Goal: Task Accomplishment & Management: Complete application form

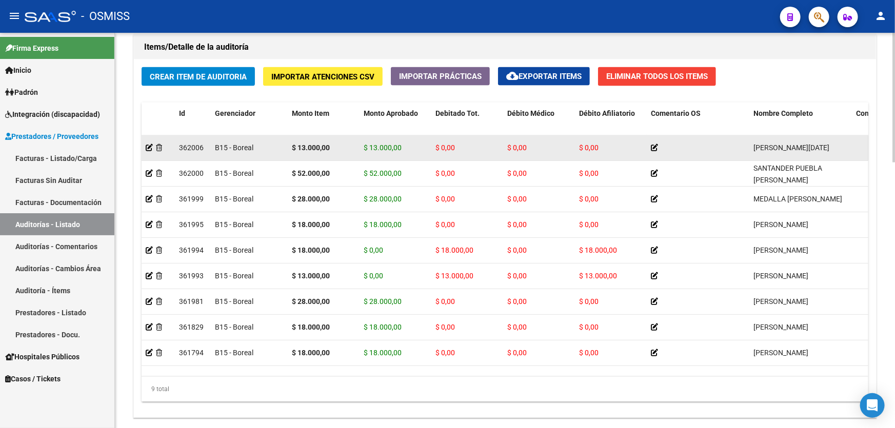
scroll to position [653, 0]
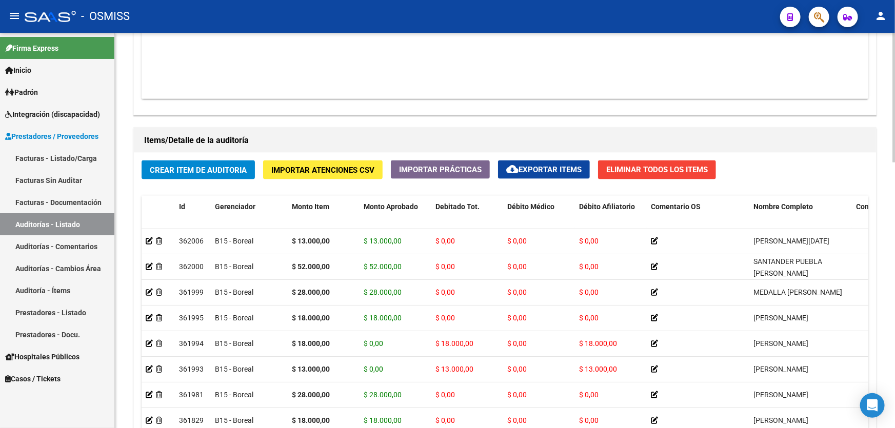
click at [441, 64] on datatable-body "$ 2.889.656,75 168252 ENTE DE RECUPERACION DE FONDOS PARA EL FORTALECIMIENTO DE…" at bounding box center [505, 38] width 727 height 121
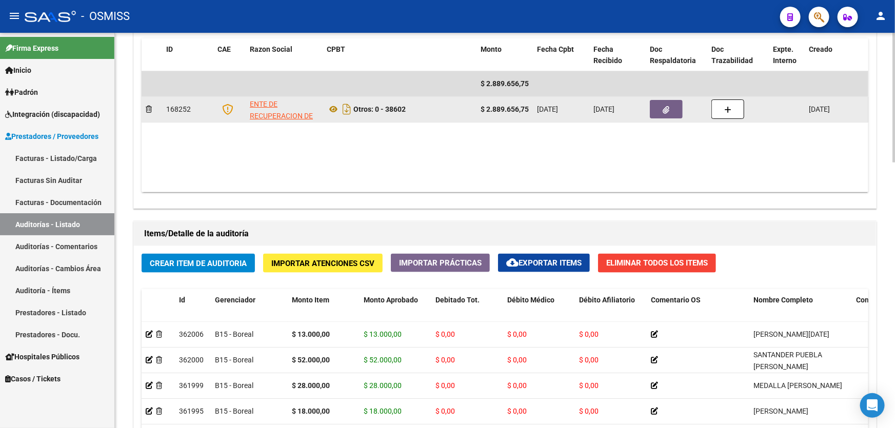
click at [653, 102] on button "button" at bounding box center [666, 109] width 33 height 18
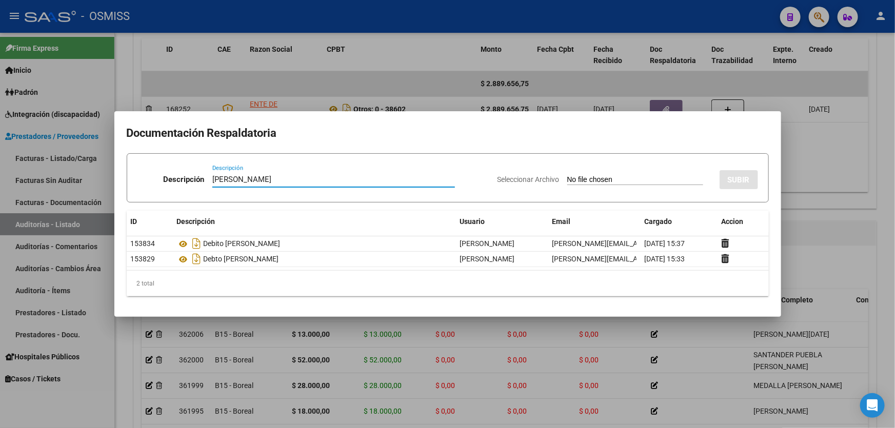
type input "[PERSON_NAME]"
click at [615, 185] on div "Seleccionar Archivo SUBIR" at bounding box center [628, 177] width 261 height 31
click at [612, 182] on input "Seleccionar Archivo" at bounding box center [635, 180] width 136 height 10
type input "C:\fakepath\[PERSON_NAME].pdf"
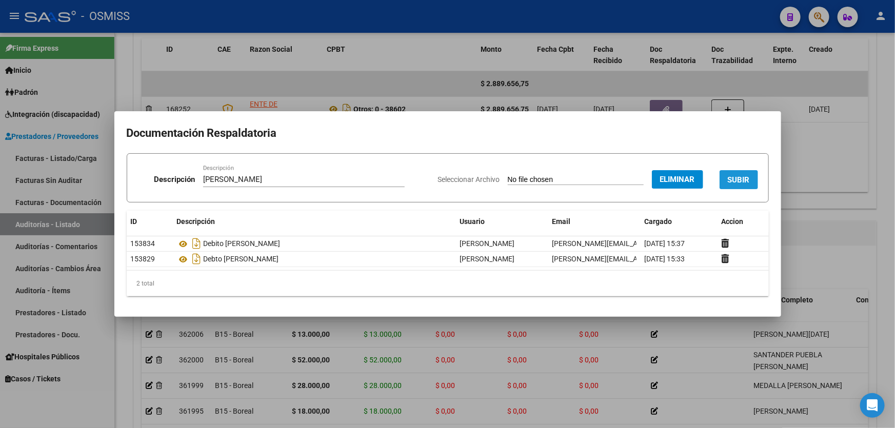
click at [744, 174] on button "SUBIR" at bounding box center [739, 179] width 38 height 19
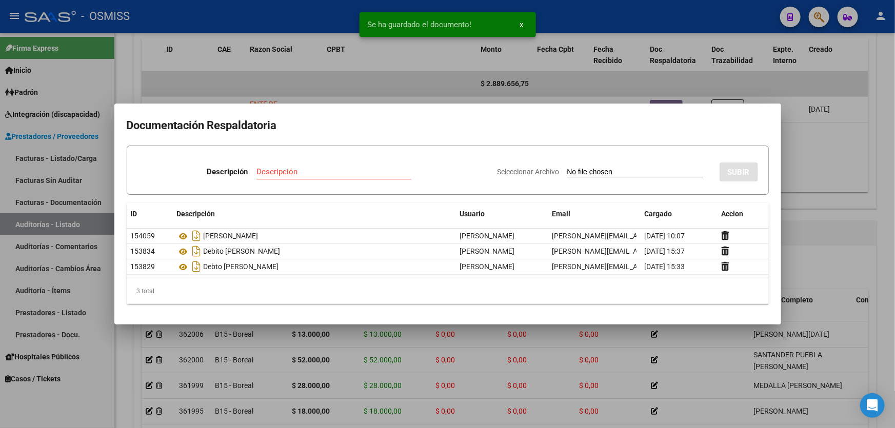
drag, startPoint x: 791, startPoint y: 227, endPoint x: 792, endPoint y: 242, distance: 14.9
click at [791, 229] on div at bounding box center [447, 214] width 895 height 428
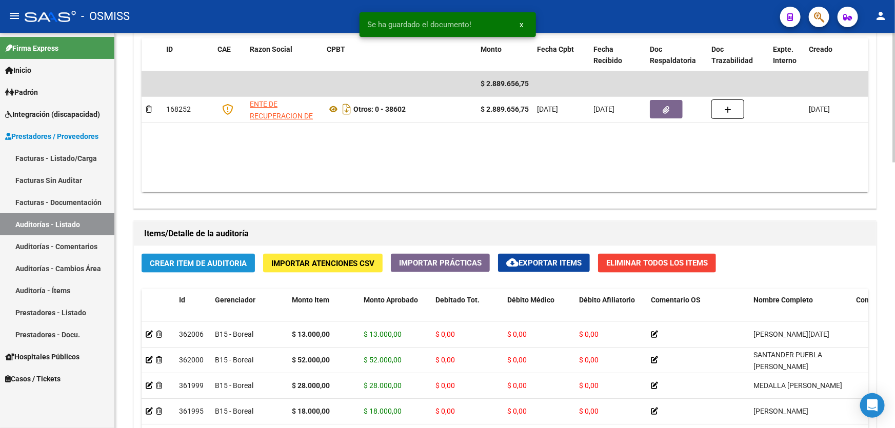
click at [200, 269] on button "Crear Item de Auditoria" at bounding box center [198, 263] width 113 height 19
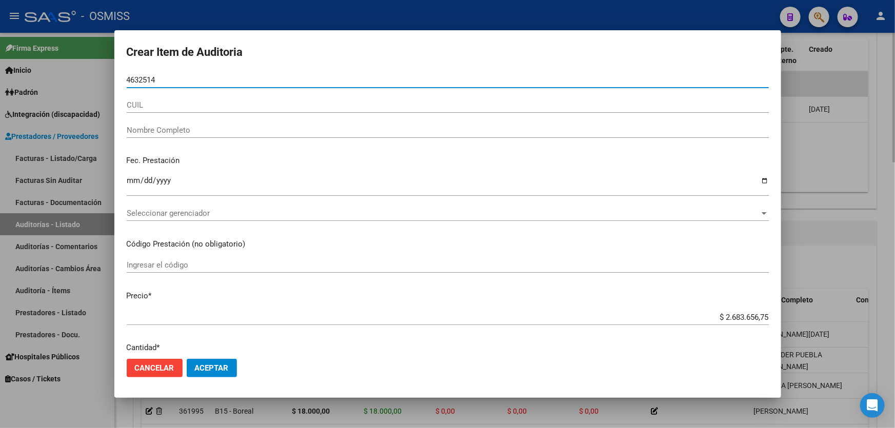
type input "46325146"
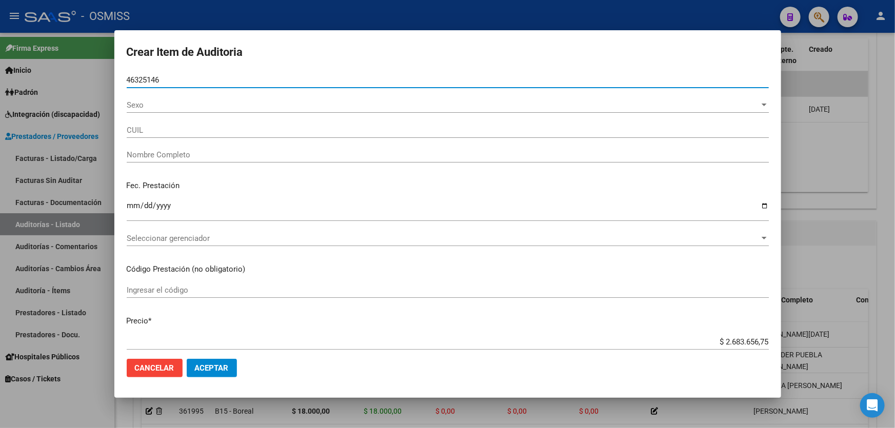
type input "27463251466"
type input "[PERSON_NAME] [PERSON_NAME]"
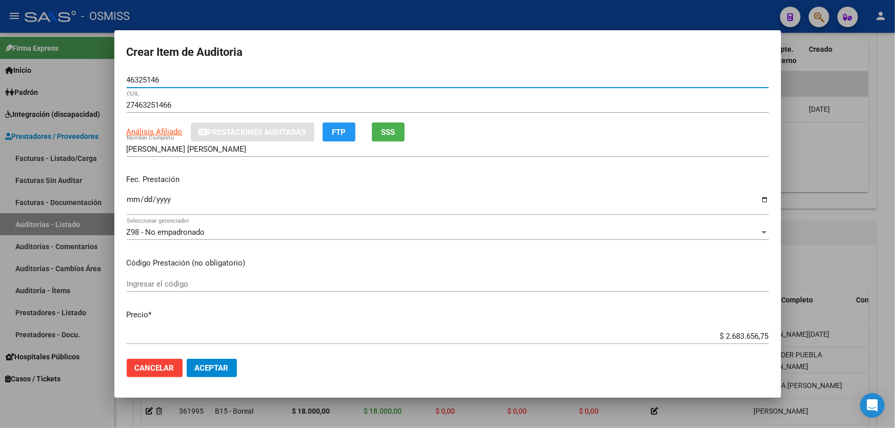
type input "46325146"
drag, startPoint x: 124, startPoint y: 204, endPoint x: 128, endPoint y: 212, distance: 9.6
click at [125, 209] on mat-dialog-content "46325146 Nro Documento 27463251466 CUIL Análisis Afiliado Prestaciones Auditada…" at bounding box center [447, 211] width 667 height 278
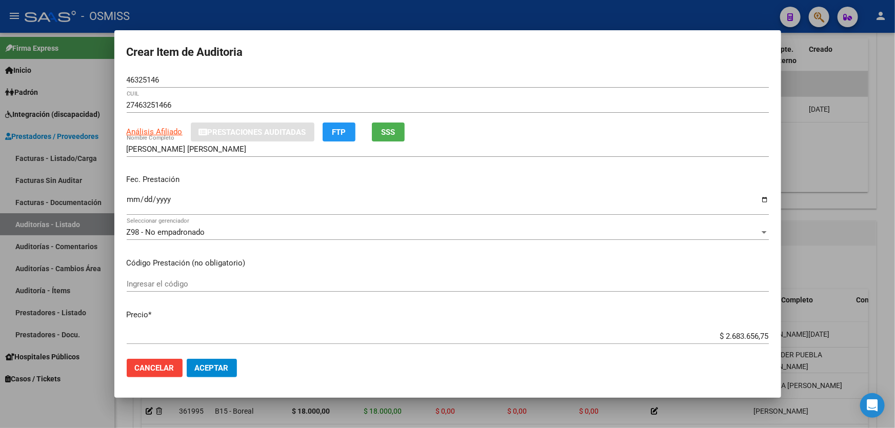
click at [133, 207] on input "Ingresar la fecha" at bounding box center [448, 203] width 642 height 16
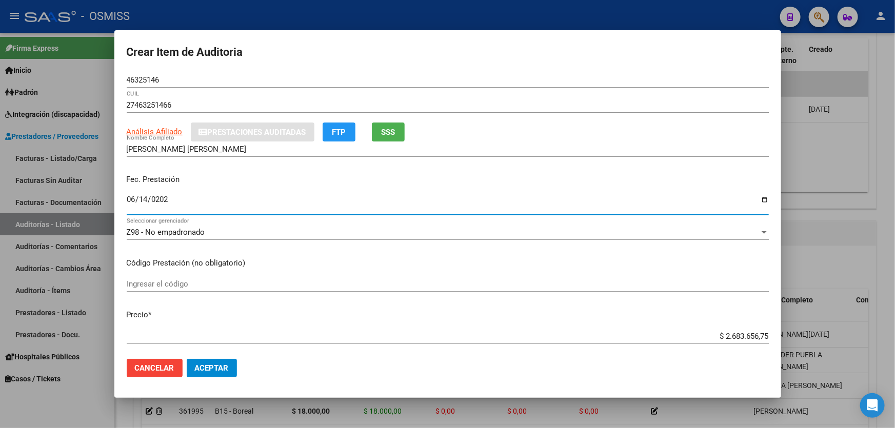
type input "[DATE]"
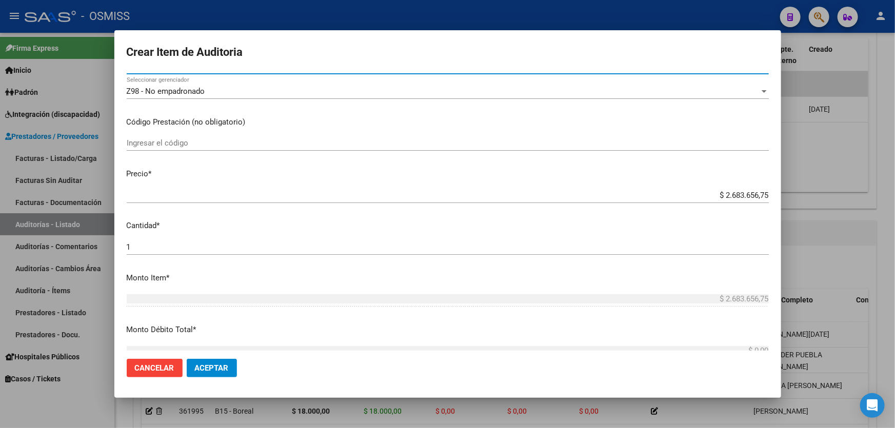
scroll to position [186, 0]
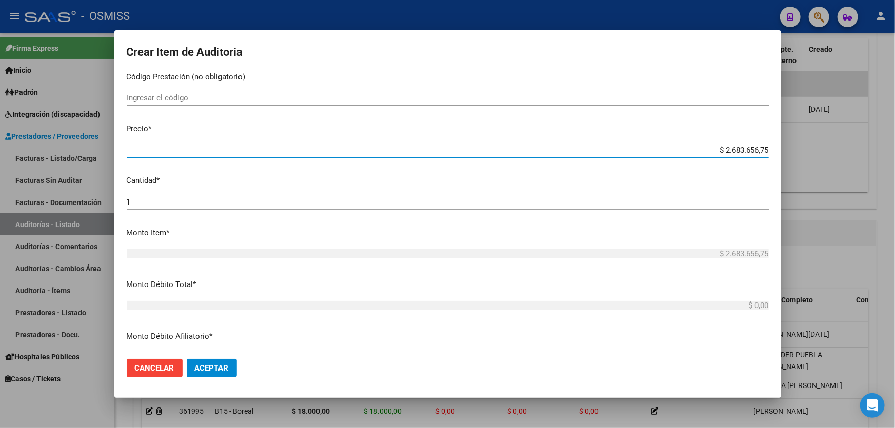
drag, startPoint x: 683, startPoint y: 147, endPoint x: 894, endPoint y: 108, distance: 214.9
click at [894, 117] on div "Crear Item de Auditoria 46325146 Nro Documento 27463251466 CUIL Análisis Afilia…" at bounding box center [447, 214] width 895 height 428
type input "$ 0,06"
type input "$ 0,63"
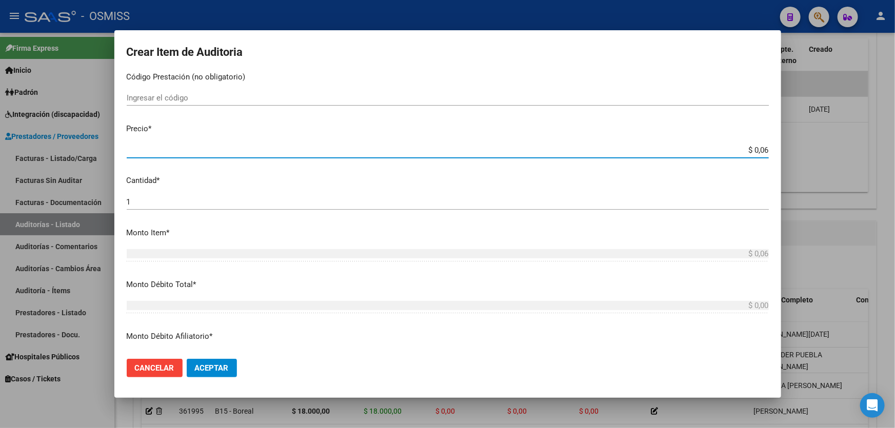
type input "$ 0,63"
type input "$ 6,30"
type input "$ 63,00"
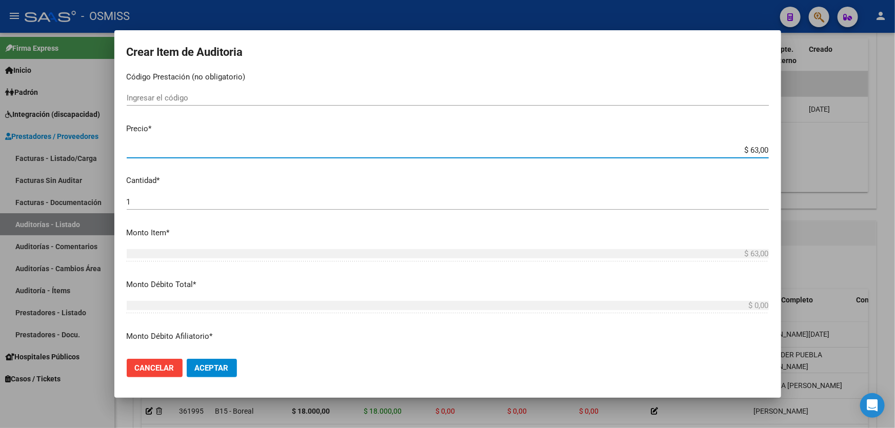
type input "$ 630,00"
type input "$ 6.300,00"
type input "$ 63.000,00"
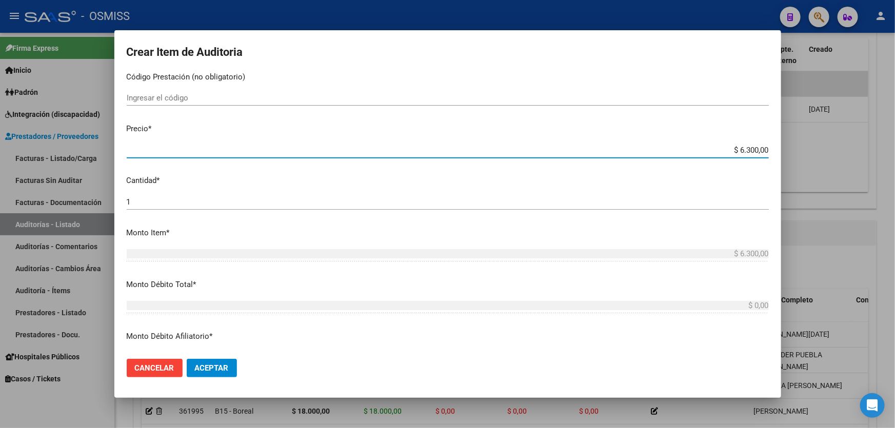
type input "$ 63.000,00"
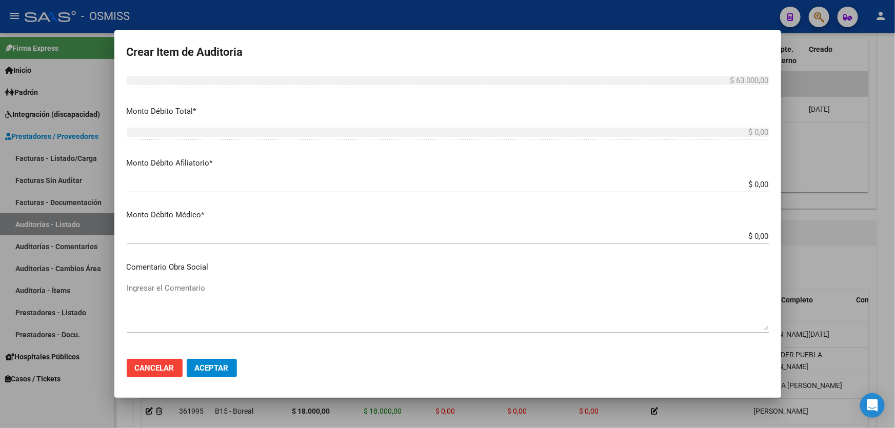
scroll to position [373, 0]
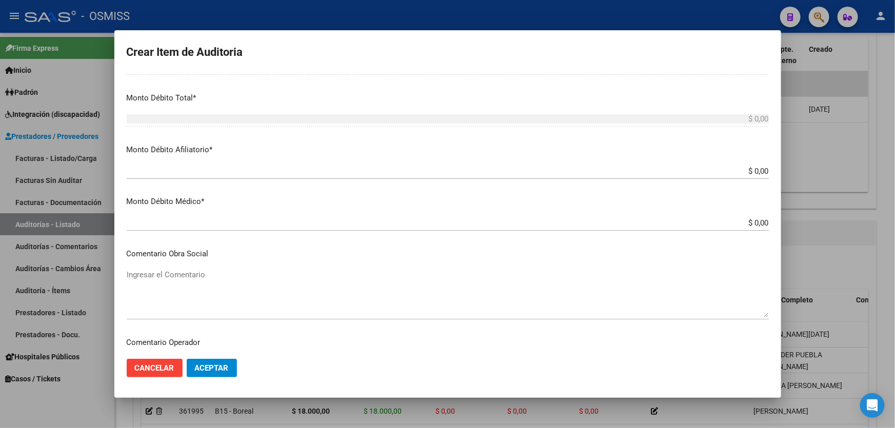
drag, startPoint x: 697, startPoint y: 173, endPoint x: 894, endPoint y: 167, distance: 197.5
click at [894, 167] on div "Crear Item de Auditoria 46325146 Nro Documento 27463251466 CUIL Análisis Afilia…" at bounding box center [447, 214] width 895 height 428
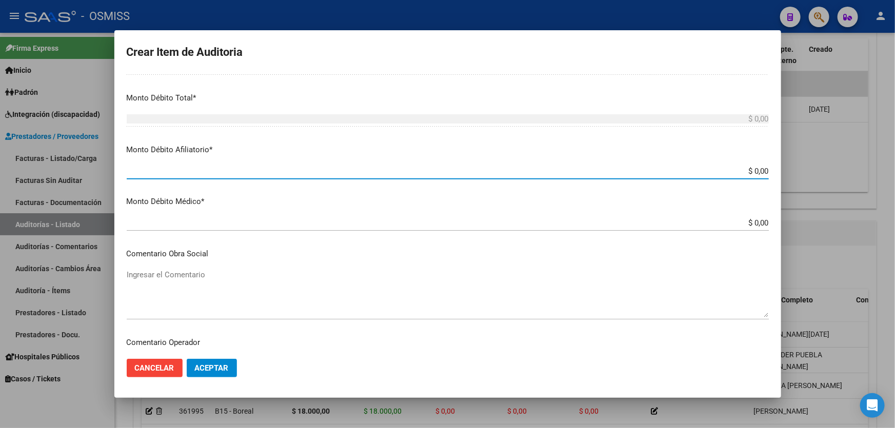
type input "$ 0,06"
type input "$ 0,63"
type input "$ 6,30"
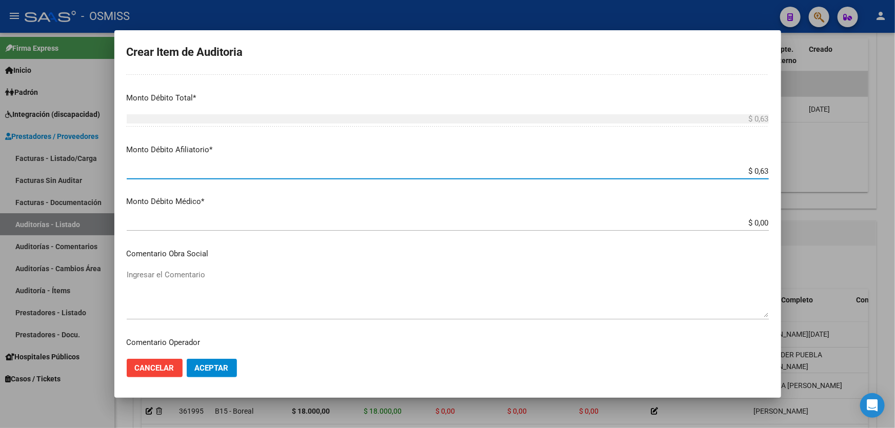
type input "$ 6,30"
type input "$ 63,00"
type input "$ 630,00"
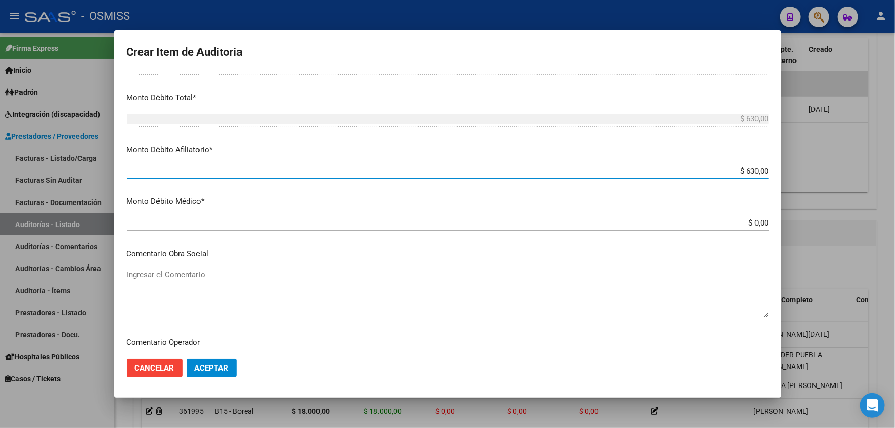
type input "$ 6.300,00"
type input "$ 63.000,00"
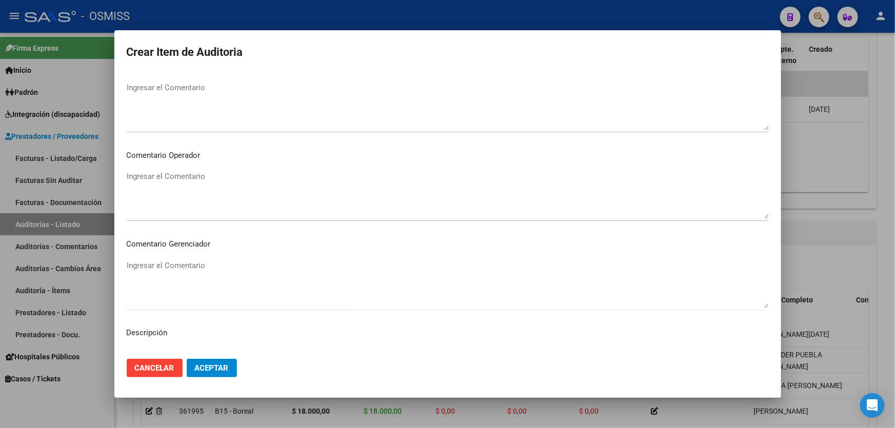
scroll to position [559, 0]
click at [215, 182] on textarea "Ingresar el Comentario" at bounding box center [448, 196] width 642 height 48
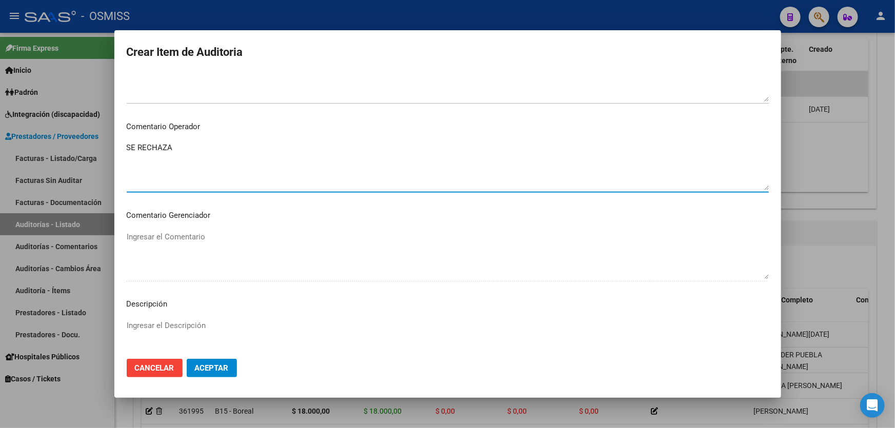
scroll to position [699, 0]
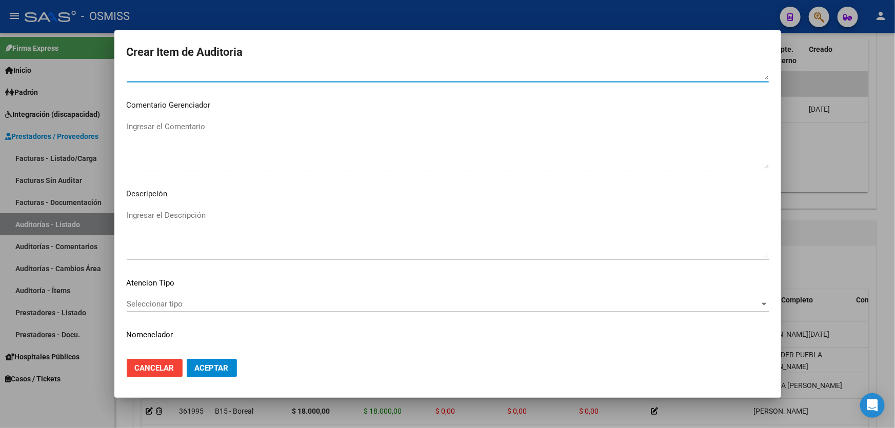
type textarea "SE RECHAZA"
click at [196, 228] on textarea "Ingresar el Descripción" at bounding box center [448, 234] width 642 height 48
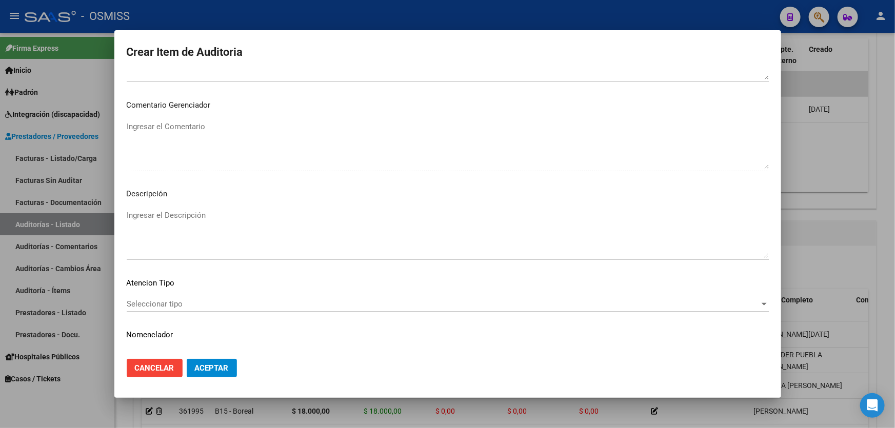
click at [488, 370] on mat-dialog-actions "Cancelar Aceptar" at bounding box center [448, 368] width 642 height 35
click at [308, 376] on mat-dialog-actions "Cancelar Aceptar" at bounding box center [448, 368] width 642 height 35
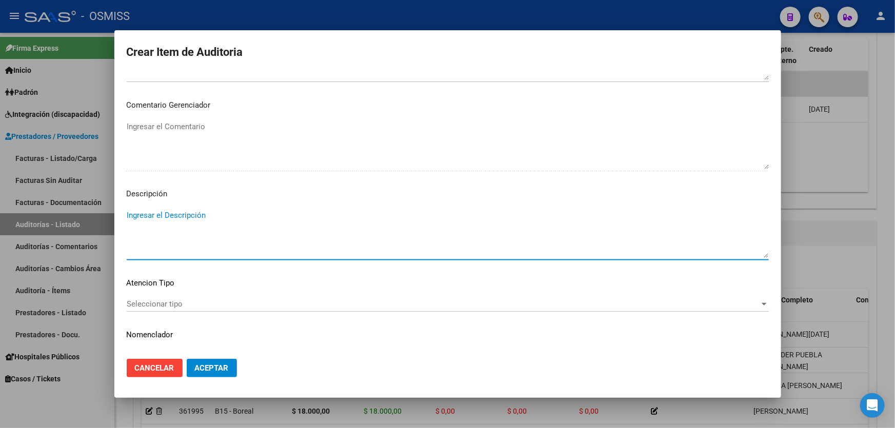
click at [130, 215] on textarea "Ingresar el Descripción" at bounding box center [448, 234] width 642 height 48
paste textarea "Declaracion jurada informada: Situacion de Revista 21 (Trabajador de temporada …"
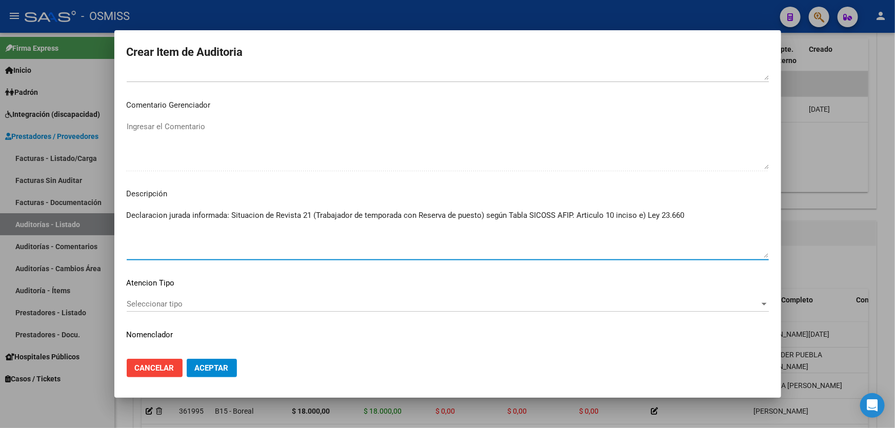
type textarea "Declaracion jurada informada: Situacion de Revista 21 (Trabajador de temporada …"
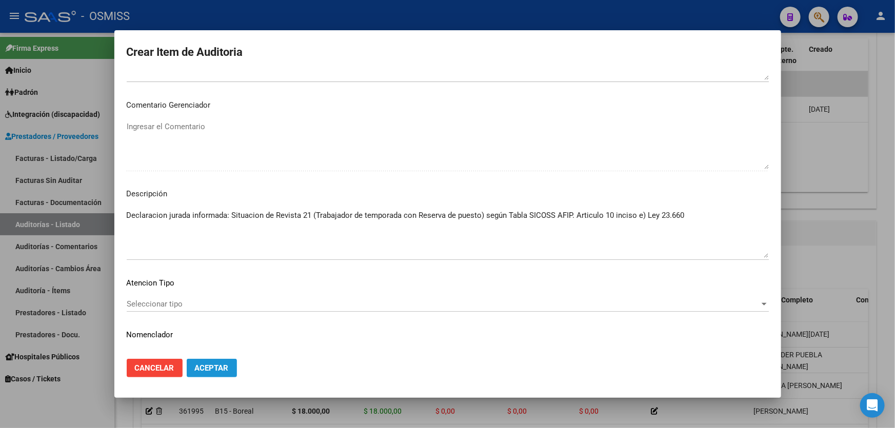
drag, startPoint x: 224, startPoint y: 366, endPoint x: 294, endPoint y: 304, distance: 93.7
click at [224, 366] on span "Aceptar" at bounding box center [212, 368] width 34 height 9
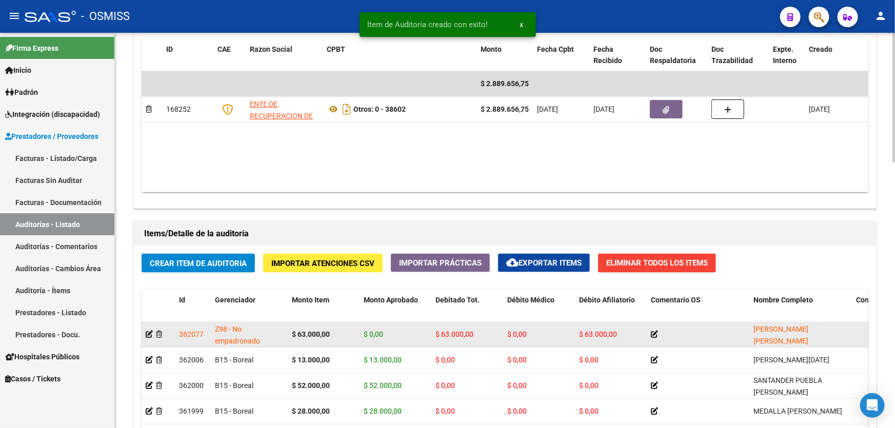
drag, startPoint x: 538, startPoint y: 334, endPoint x: 583, endPoint y: 335, distance: 45.2
drag, startPoint x: 590, startPoint y: 334, endPoint x: 658, endPoint y: 330, distance: 67.8
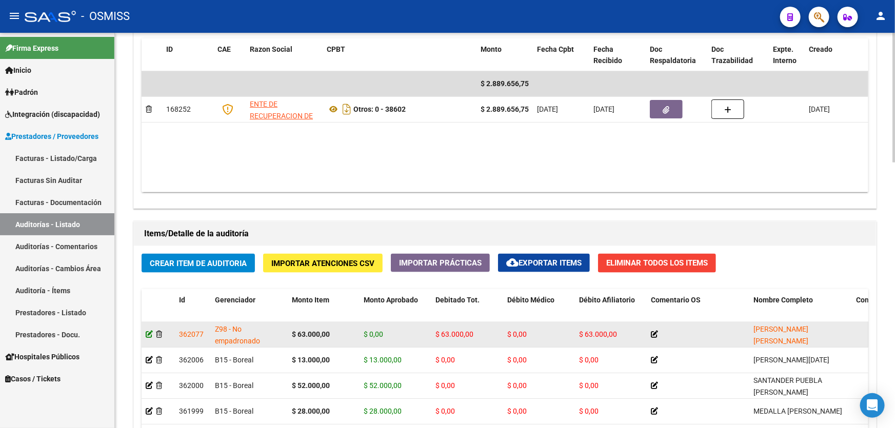
click at [149, 333] on icon at bounding box center [149, 334] width 7 height 7
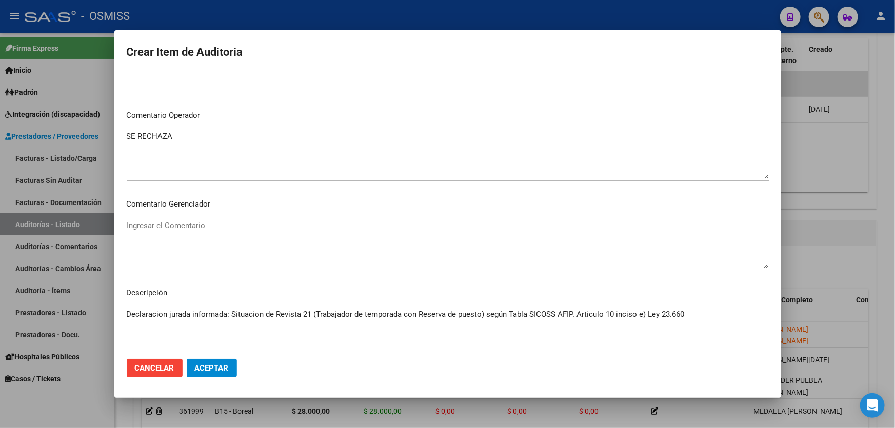
scroll to position [652, 0]
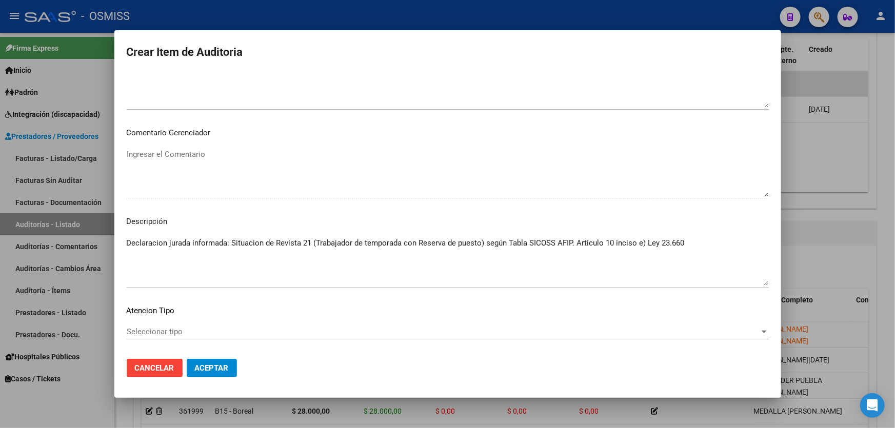
click at [126, 253] on mat-dialog-content "46325146 Nro Documento 27463251466 CUIL [PERSON_NAME] [PERSON_NAME] Nombre Comp…" at bounding box center [447, 211] width 667 height 278
click at [129, 251] on textarea "Declaracion jurada informada: Situacion de Revista 21 (Trabajador de temporada …" at bounding box center [448, 261] width 642 height 48
click at [308, 258] on textarea "Declaracion jurada informada: Situacion de Revista 21 (Trabajador de temporada …" at bounding box center [448, 261] width 642 height 48
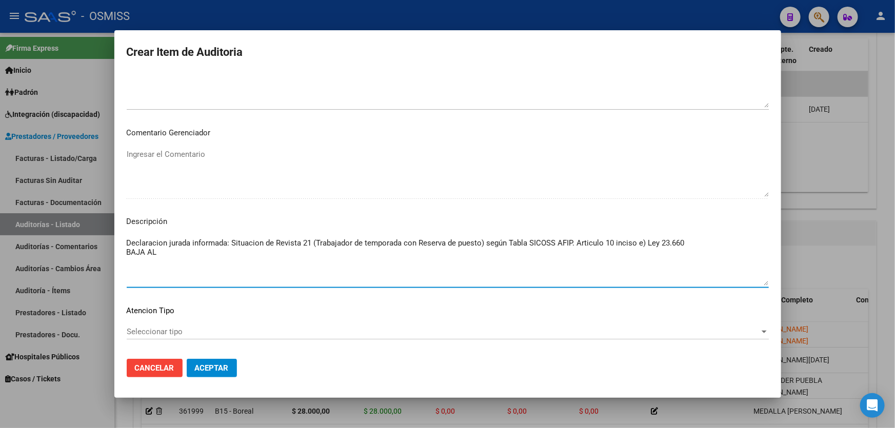
drag, startPoint x: 187, startPoint y: 248, endPoint x: 109, endPoint y: 245, distance: 78.6
click at [104, 245] on div "Crear Item de Auditoria 46325146 Nro Documento 27463251466 [PERSON_NAME] [PERSO…" at bounding box center [447, 214] width 895 height 428
click at [164, 254] on textarea "Declaracion jurada informada: Situacion de Revista 21 (Trabajador de temporada …" at bounding box center [448, 261] width 642 height 48
click at [165, 252] on textarea "Declaracion jurada informada: Situacion de Revista 21 (Trabajador de temporada …" at bounding box center [448, 261] width 642 height 48
drag, startPoint x: 163, startPoint y: 251, endPoint x: 112, endPoint y: 250, distance: 51.3
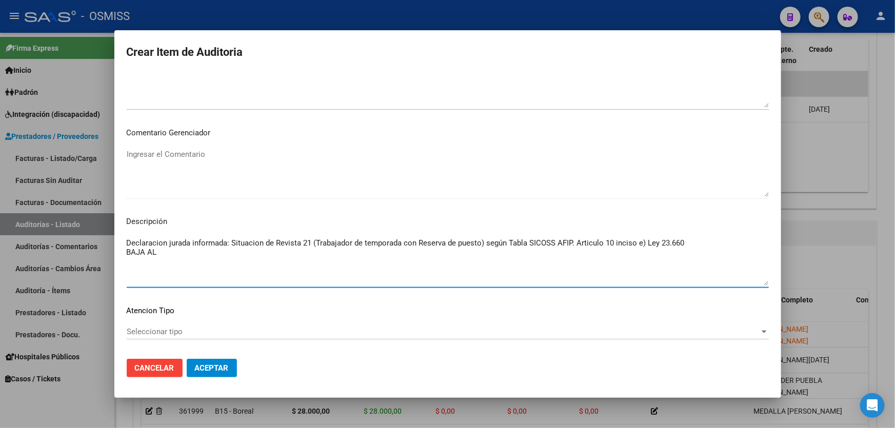
click at [112, 250] on div "Crear Item de Auditoria 46325146 Nro Documento 27463251466 [PERSON_NAME] [PERSO…" at bounding box center [447, 214] width 895 height 428
click at [688, 246] on textarea "Declaracion jurada informada: Situacion de Revista 21 (Trabajador de temporada …" at bounding box center [448, 261] width 642 height 48
type textarea "Declaracion jurada informada: Situacion de Revista 21 (Trabajador de temporada …"
click at [224, 366] on span "Aceptar" at bounding box center [212, 368] width 34 height 9
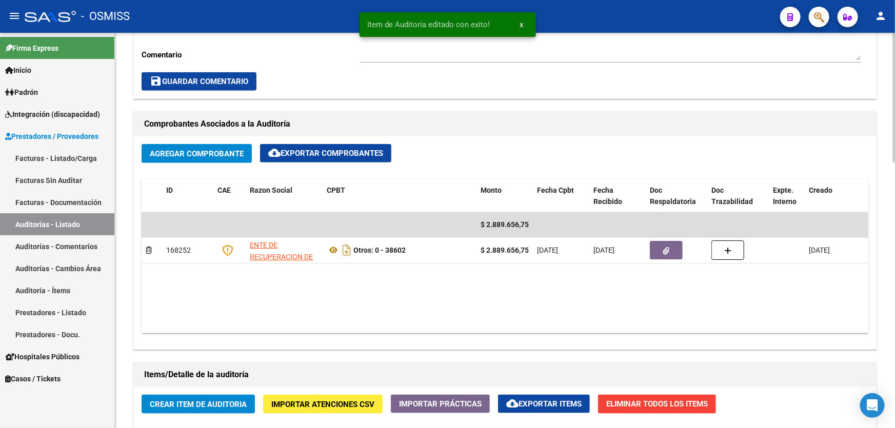
scroll to position [420, 0]
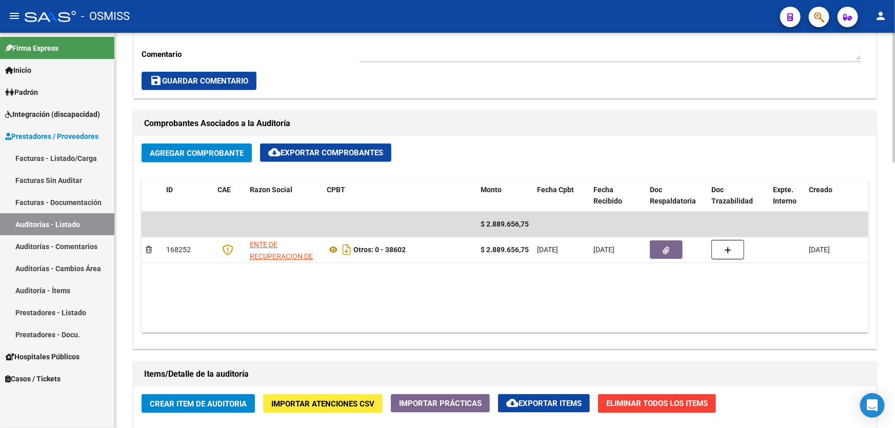
click at [435, 295] on datatable-body "$ 2.889.656,75 168252 ENTE DE RECUPERACION DE FONDOS PARA EL FORTALECIMIENTO DE…" at bounding box center [505, 272] width 727 height 121
click at [205, 280] on datatable-body "$ 2.889.656,75 168252 ENTE DE RECUPERACION DE FONDOS PARA EL FORTALECIMIENTO DE…" at bounding box center [505, 272] width 727 height 121
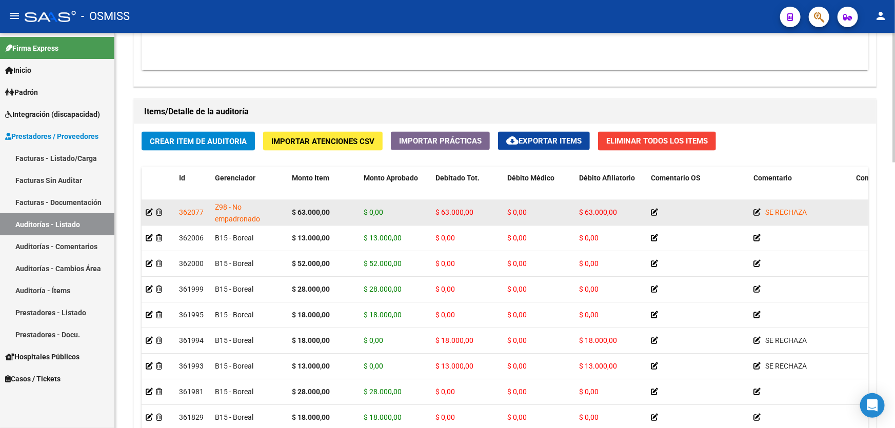
scroll to position [699, 0]
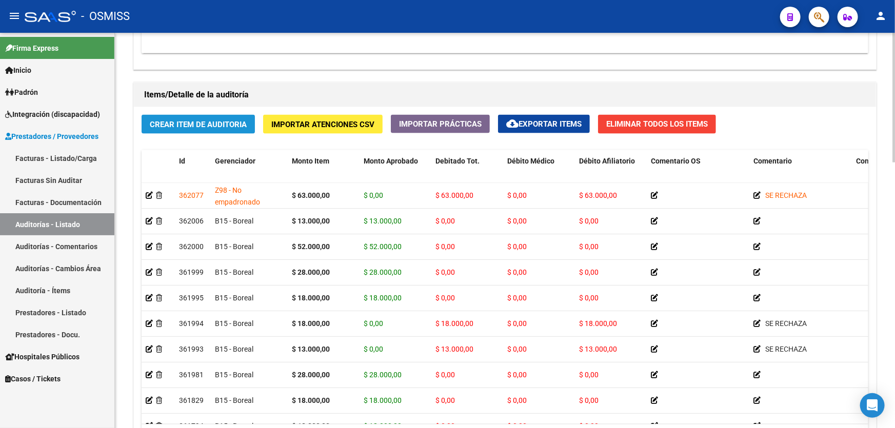
click at [187, 123] on span "Crear Item de Auditoria" at bounding box center [198, 124] width 97 height 9
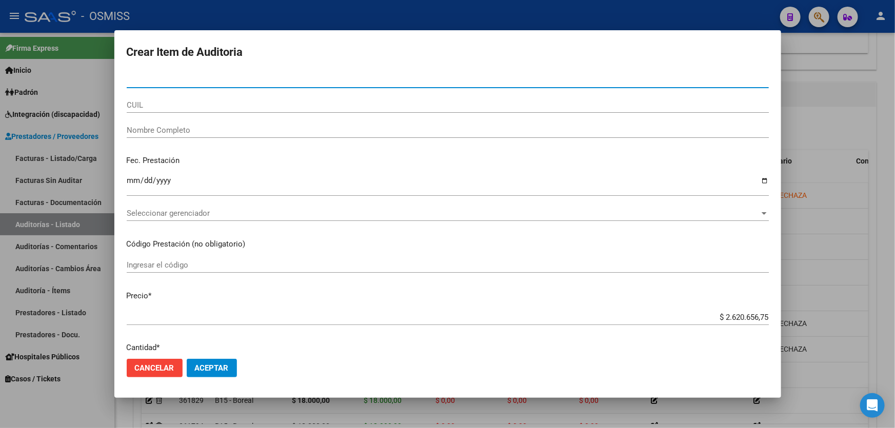
click at [810, 117] on div at bounding box center [447, 214] width 895 height 428
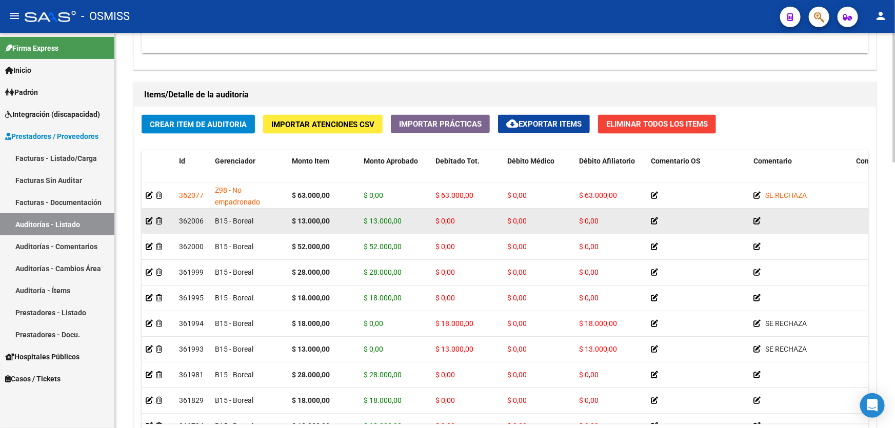
drag, startPoint x: 480, startPoint y: 208, endPoint x: 474, endPoint y: 208, distance: 6.2
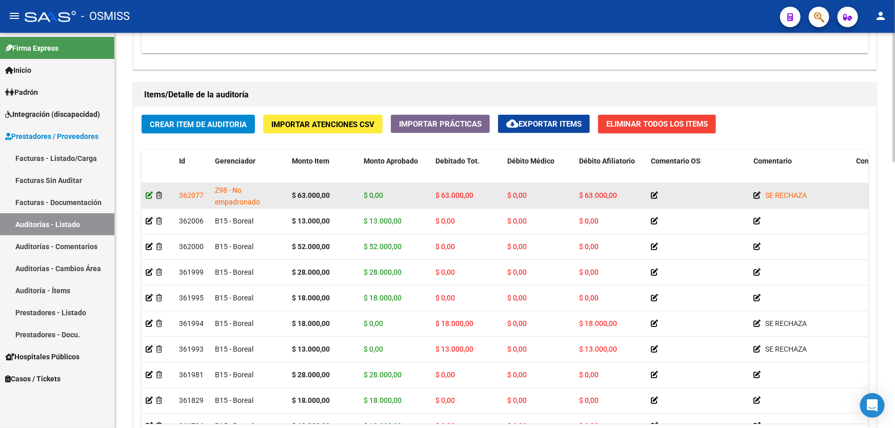
click at [146, 192] on icon at bounding box center [149, 195] width 7 height 7
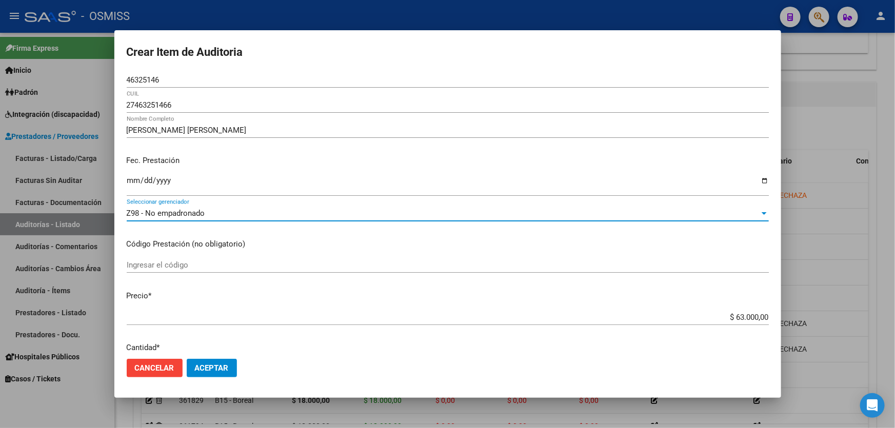
click at [175, 215] on span "Z98 - No empadronado" at bounding box center [166, 213] width 78 height 9
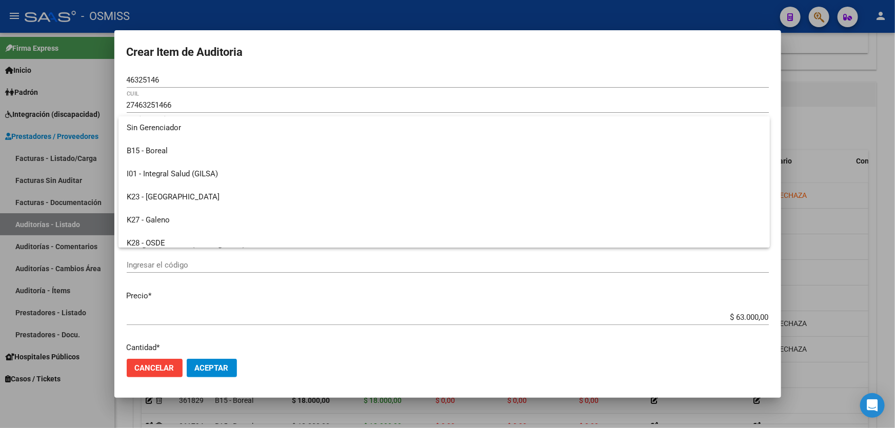
scroll to position [284, 0]
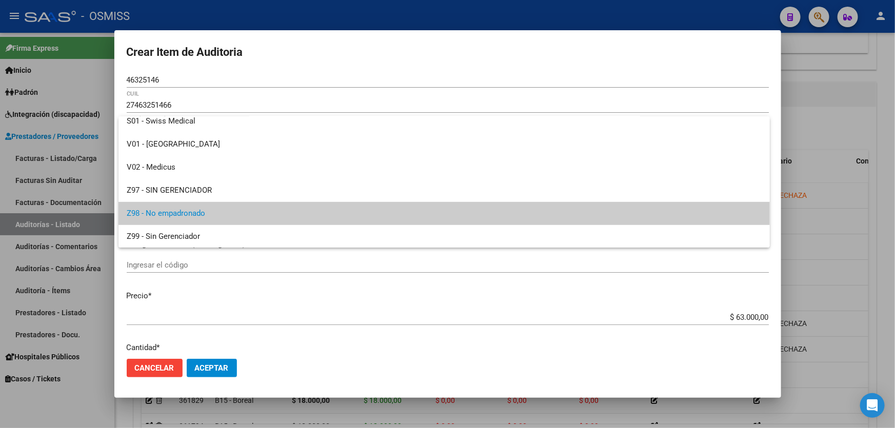
click at [506, 68] on div at bounding box center [447, 214] width 895 height 428
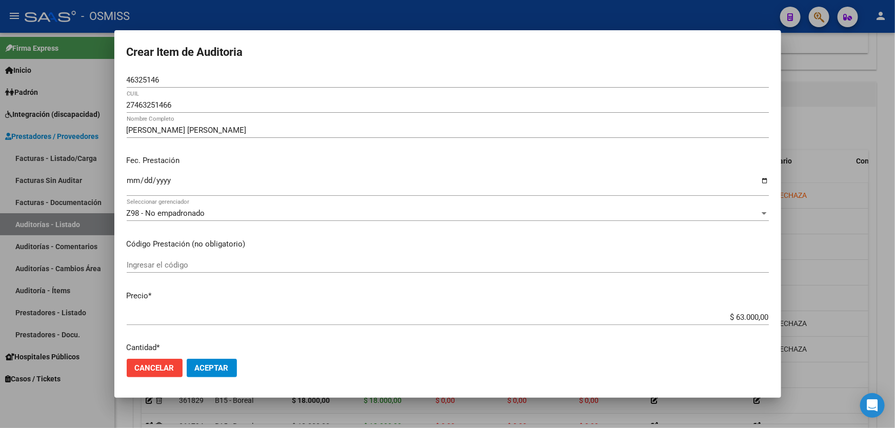
click at [162, 213] on span "Z98 - No empadronado" at bounding box center [166, 213] width 78 height 9
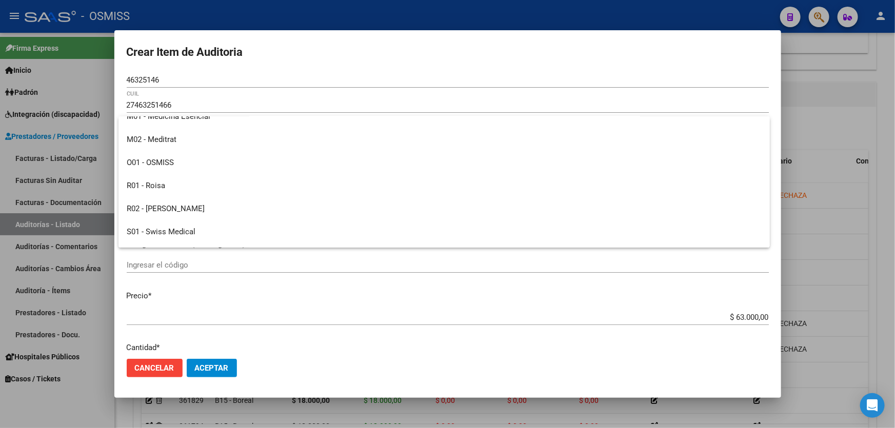
scroll to position [144, 0]
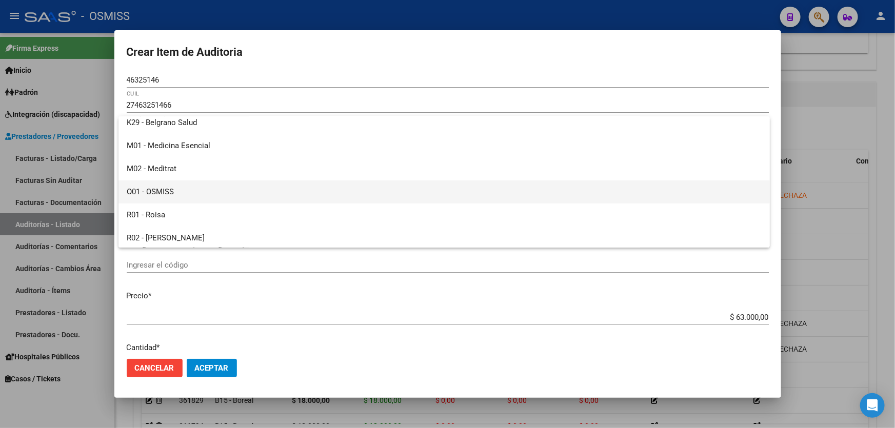
click at [177, 194] on span "O01 - OSMISS" at bounding box center [444, 192] width 635 height 23
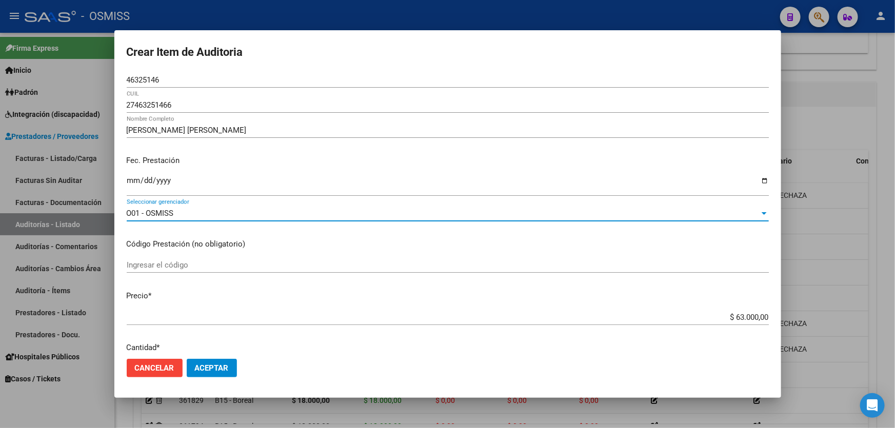
click at [373, 150] on div "Fec. Prestación [DATE] Ingresar la fecha" at bounding box center [448, 176] width 642 height 58
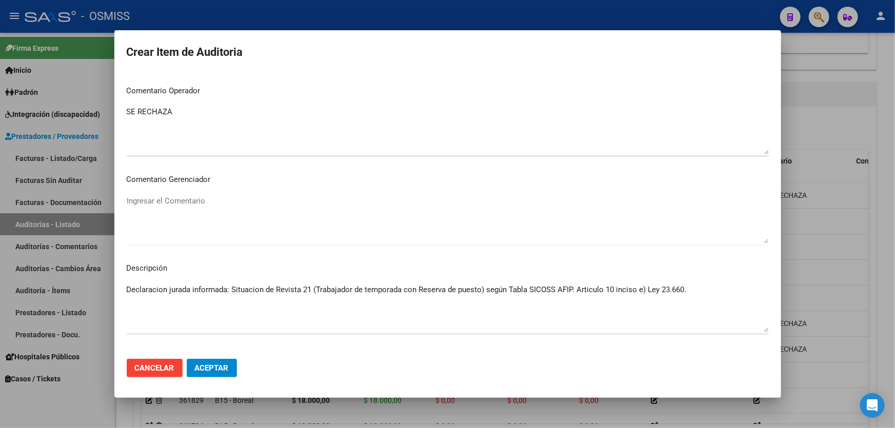
scroll to position [652, 0]
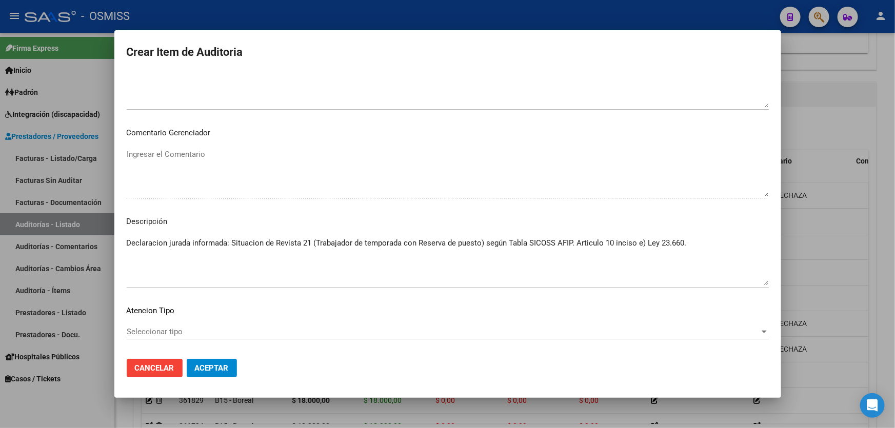
click at [231, 367] on button "Aceptar" at bounding box center [212, 368] width 50 height 18
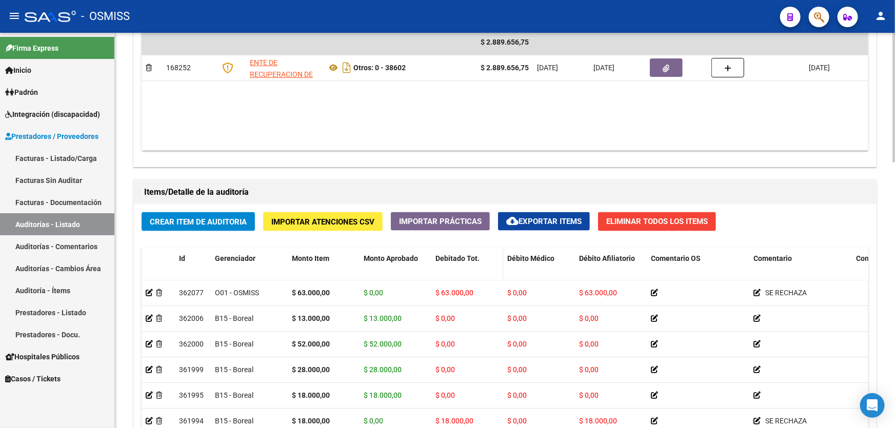
scroll to position [699, 0]
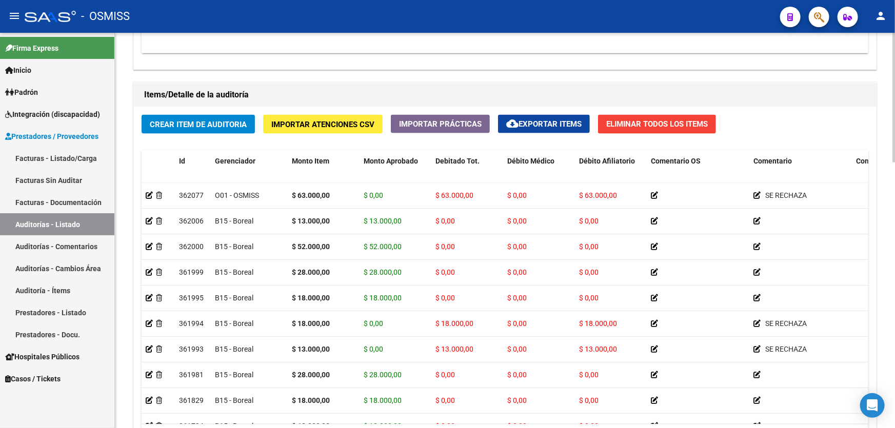
click at [190, 115] on button "Crear Item de Auditoria" at bounding box center [198, 124] width 113 height 19
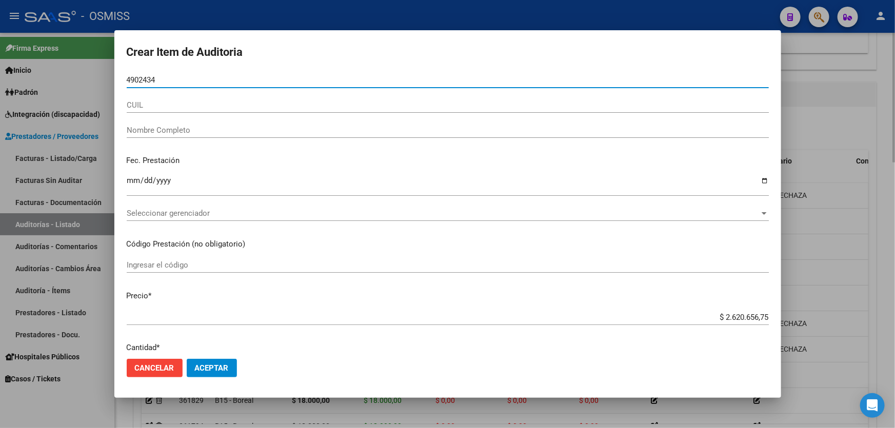
type input "49024340"
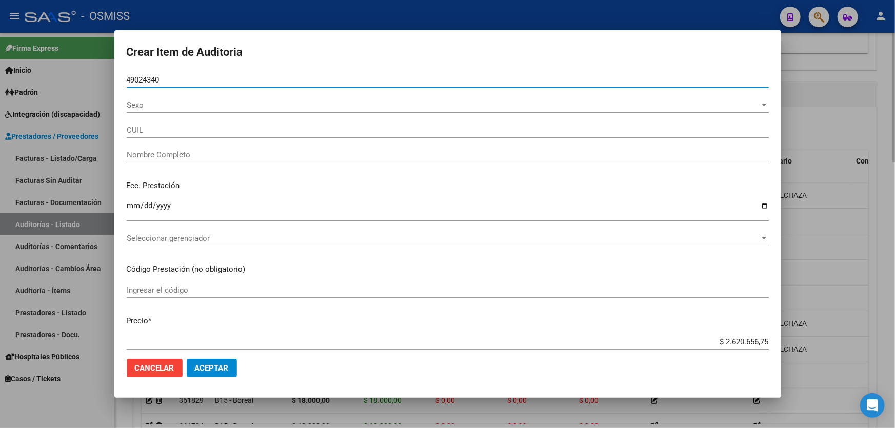
type input "20490243403"
type input "[PERSON_NAME]"
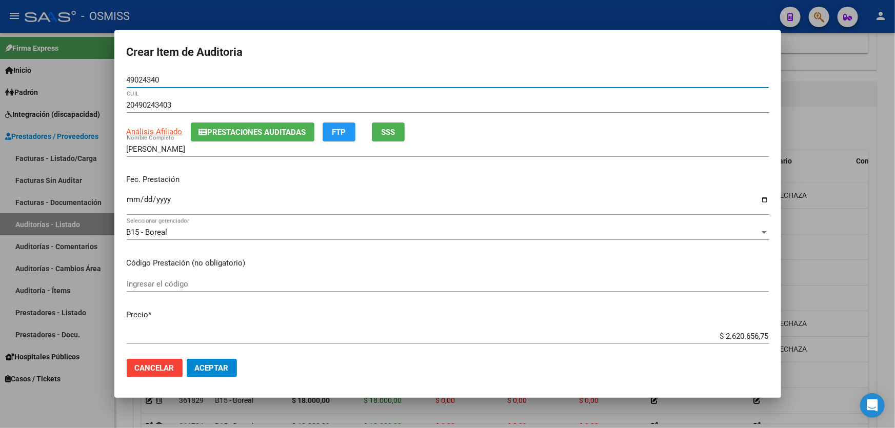
type input "49024340"
click at [131, 202] on input "Ingresar la fecha" at bounding box center [448, 203] width 642 height 16
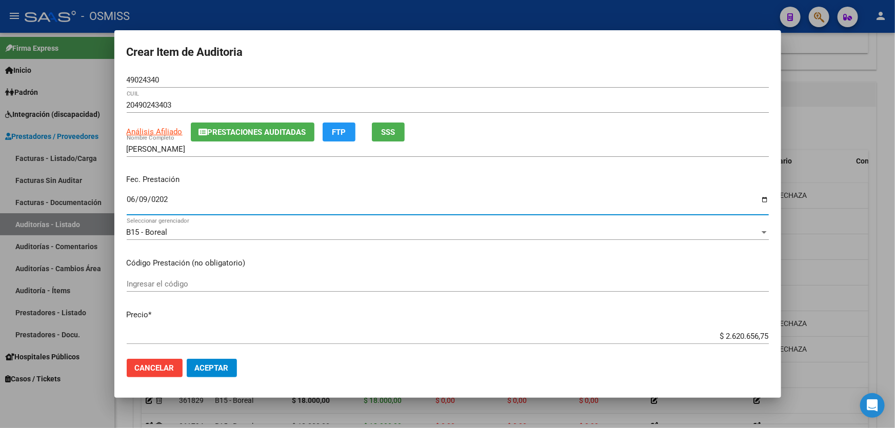
type input "[DATE]"
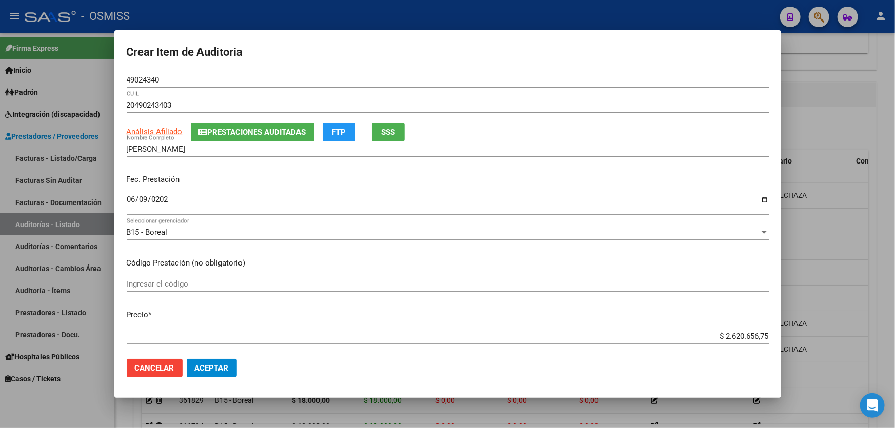
click at [688, 344] on div "$ 2.620.656,75 Ingresar el precio" at bounding box center [448, 341] width 642 height 25
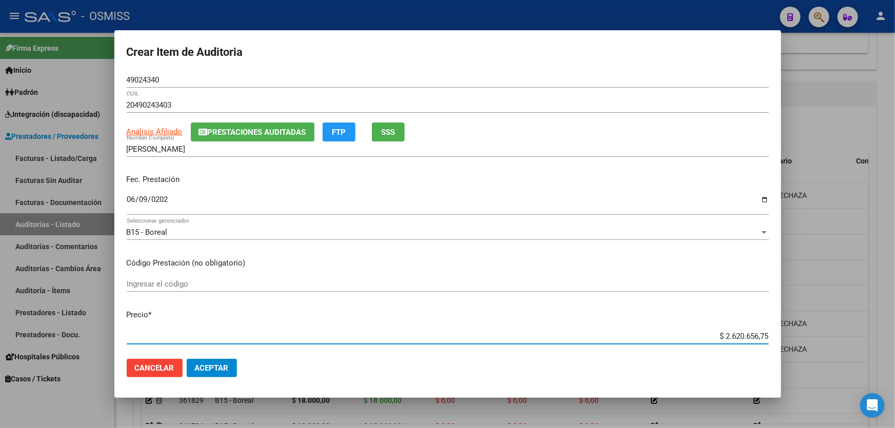
drag, startPoint x: 691, startPoint y: 338, endPoint x: 828, endPoint y: 332, distance: 137.6
click at [828, 332] on div "Crear Item de Auditoria 49024340 Nro Documento 20490243403 CUIL Análisis Afilia…" at bounding box center [447, 214] width 895 height 428
type input "$ 0,02"
type input "$ 0,23"
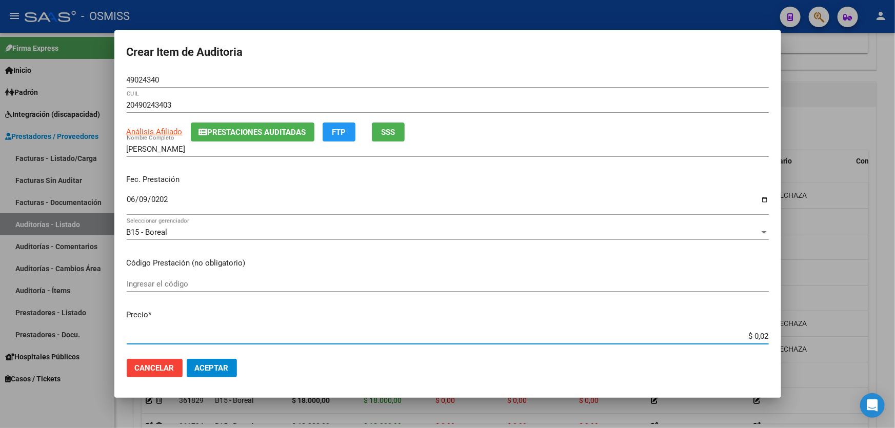
type input "$ 0,23"
type input "$ 2,30"
type input "$ 23,00"
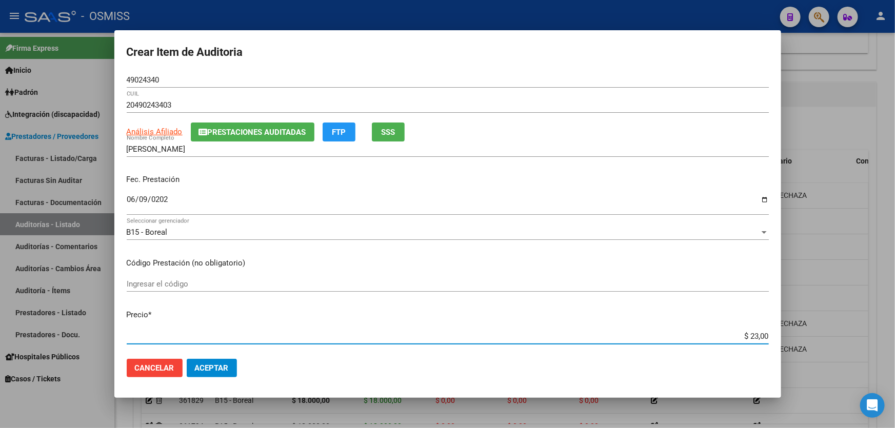
type input "$ 230,00"
type input "$ 2.300,00"
type input "$ 23.000,00"
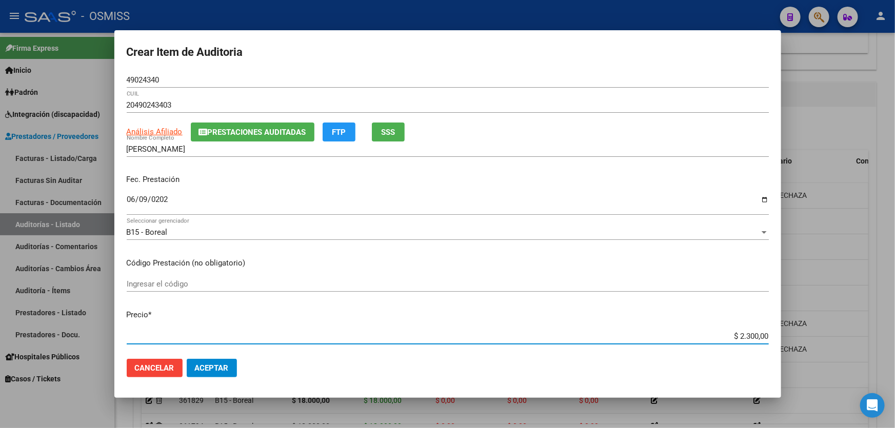
type input "$ 23.000,00"
click at [231, 367] on button "Aceptar" at bounding box center [212, 368] width 50 height 18
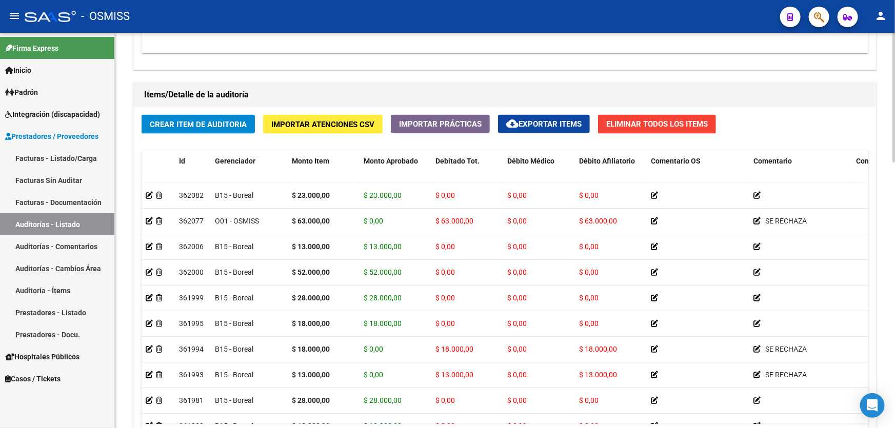
click at [436, 72] on div "Información del área Cambiar de área a esta auditoría Area * Hospitales de Auto…" at bounding box center [504, 61] width 747 height 881
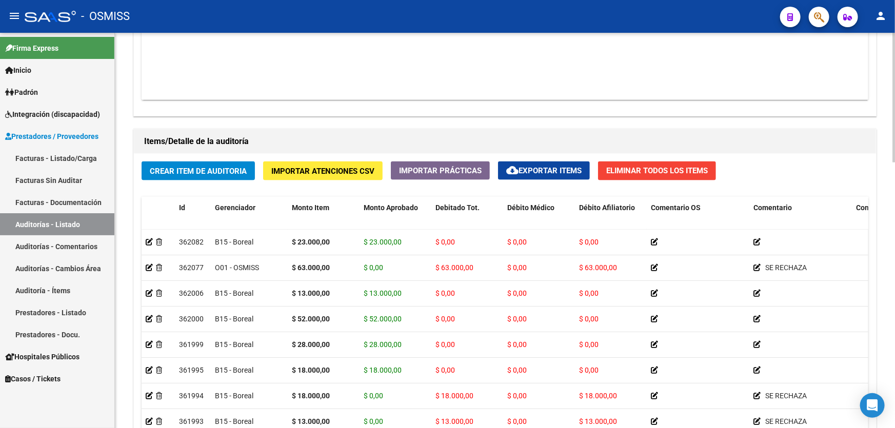
scroll to position [559, 0]
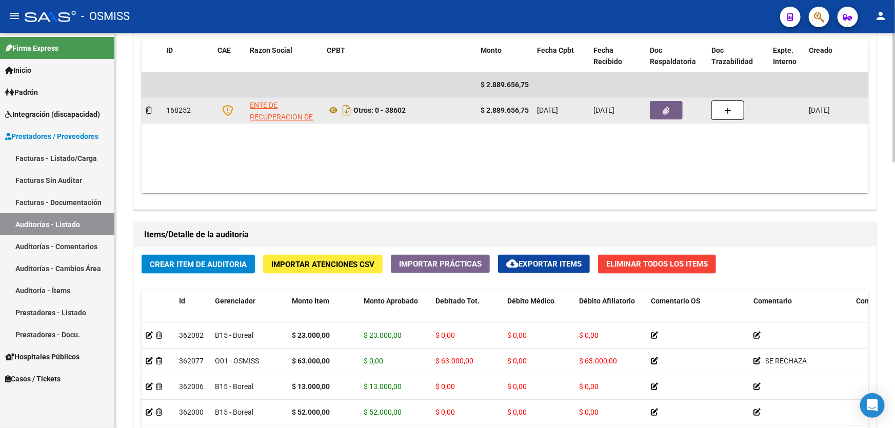
click at [659, 117] on button "button" at bounding box center [666, 110] width 33 height 18
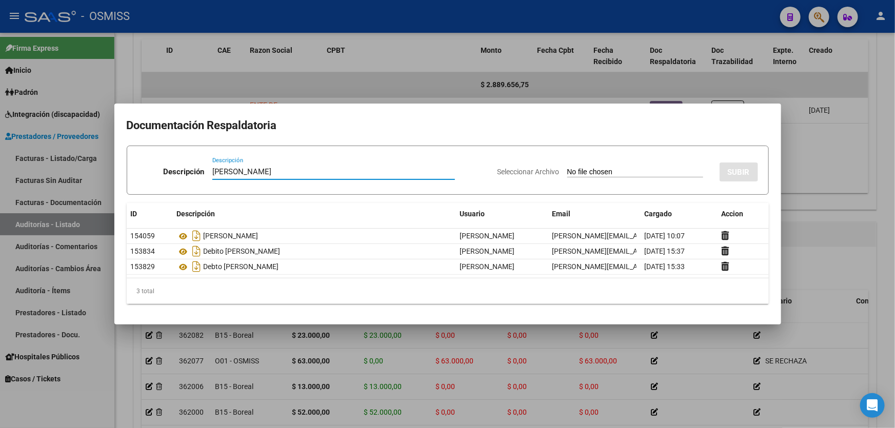
type input "[PERSON_NAME]"
click at [611, 171] on input "Seleccionar Archivo" at bounding box center [635, 173] width 136 height 10
type input "C:\fakepath\[PERSON_NAME].pdf"
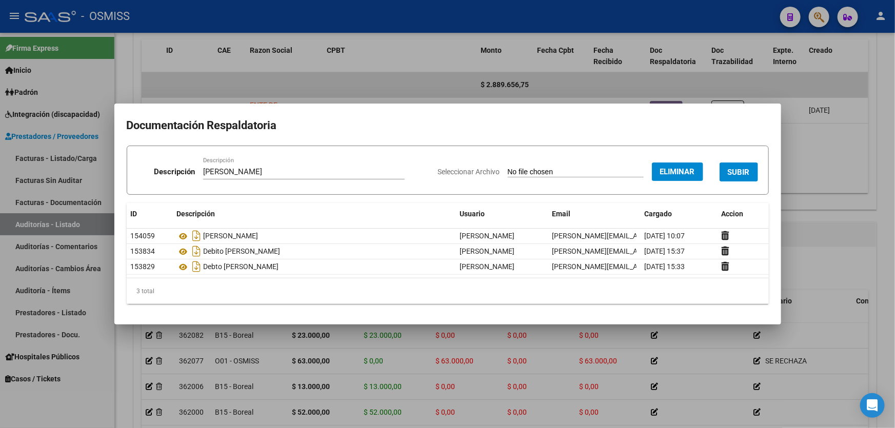
click at [798, 206] on div at bounding box center [447, 214] width 895 height 428
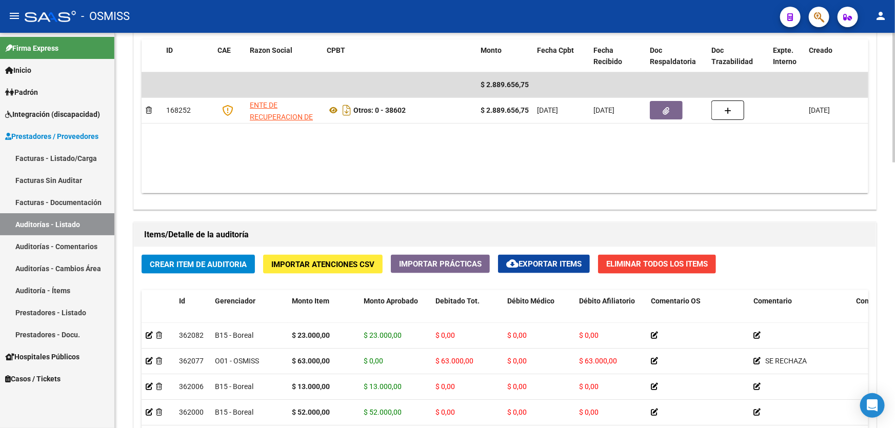
click at [220, 255] on button "Crear Item de Auditoria" at bounding box center [198, 264] width 113 height 19
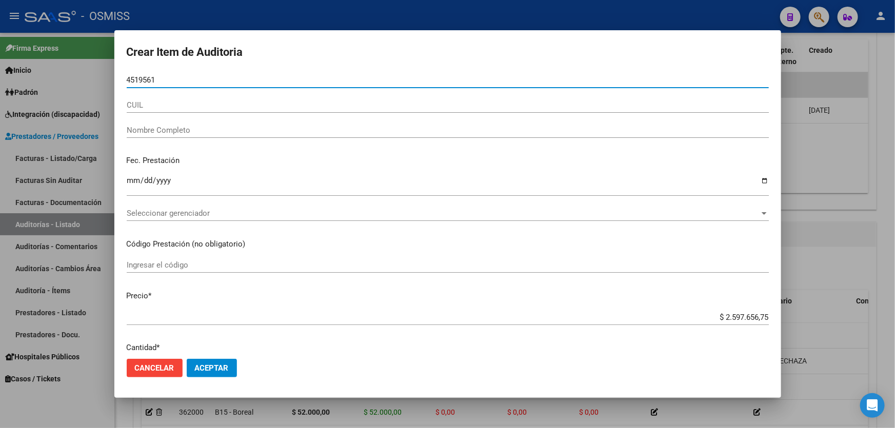
type input "45195617"
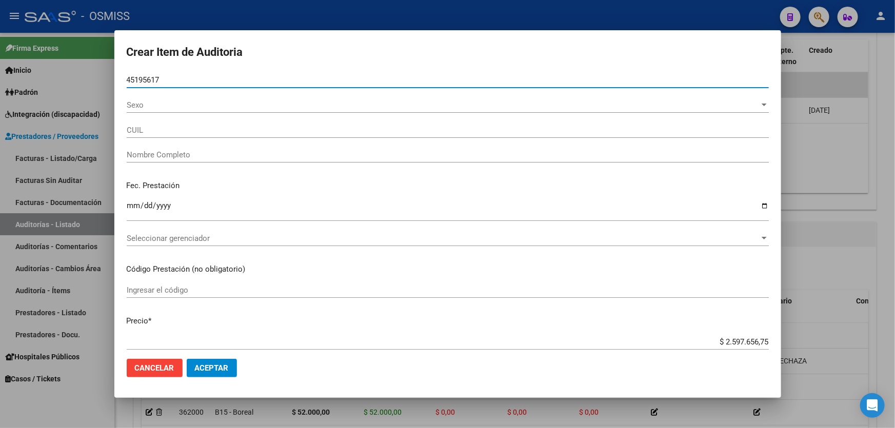
type input "27451956170"
type input "[PERSON_NAME]"
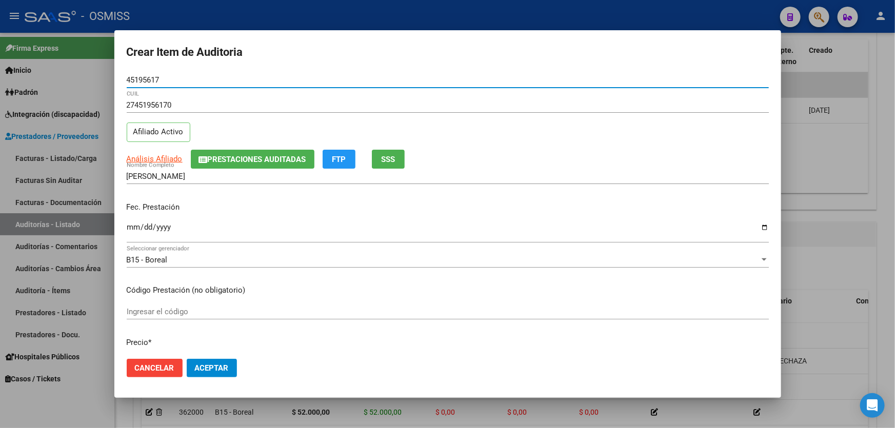
type input "45195617"
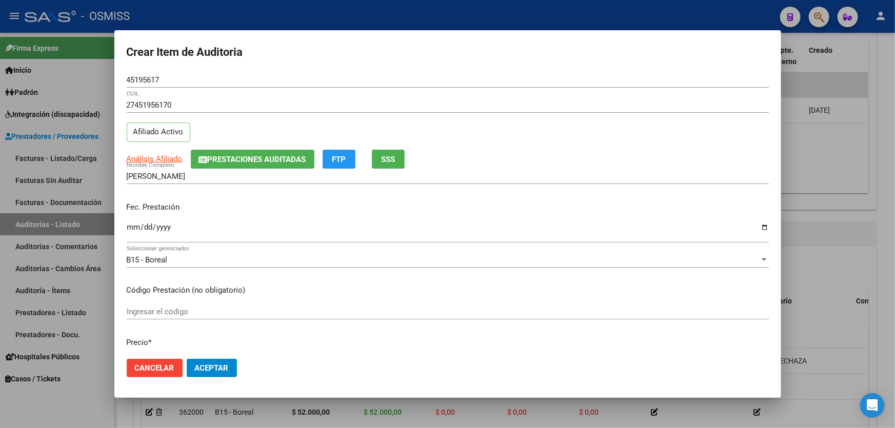
click at [130, 216] on div "Fec. Prestación Ingresar la fecha" at bounding box center [448, 223] width 642 height 58
click at [129, 218] on div "Fec. Prestación Ingresar la fecha" at bounding box center [448, 223] width 642 height 58
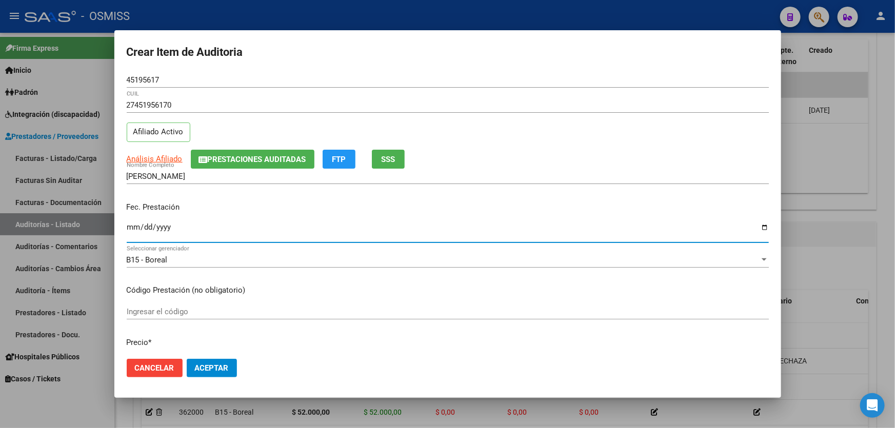
click at [133, 224] on input "Ingresar la fecha" at bounding box center [448, 231] width 642 height 16
type input "[DATE]"
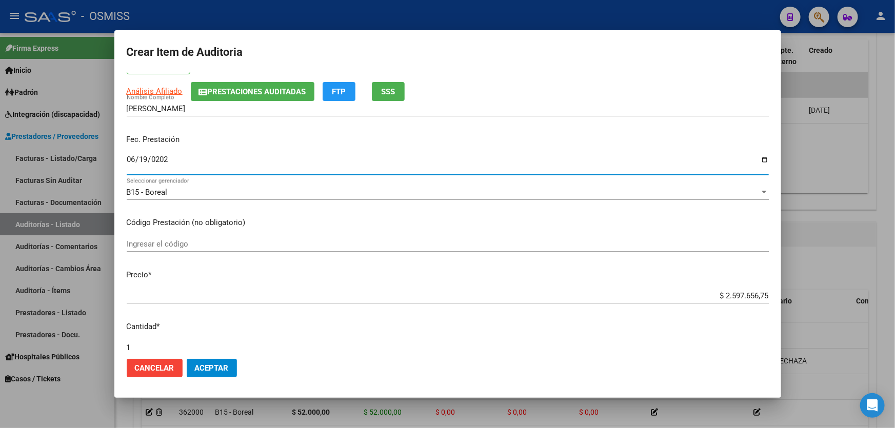
scroll to position [186, 0]
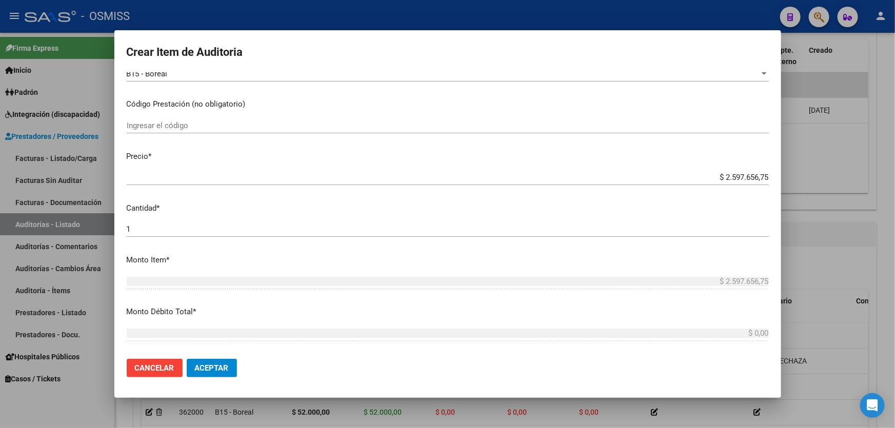
click at [686, 180] on input "$ 2.597.656,75" at bounding box center [448, 177] width 642 height 9
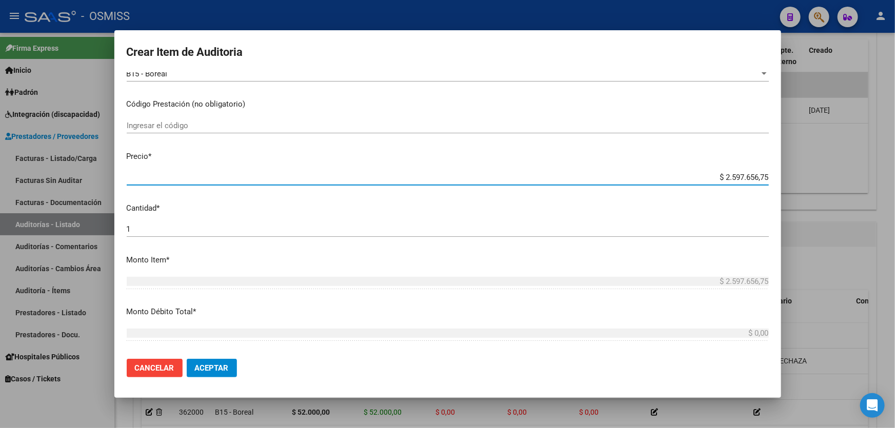
drag, startPoint x: 687, startPoint y: 176, endPoint x: 782, endPoint y: 183, distance: 95.1
click at [782, 183] on div "Crear Item de Auditoria 45195617 Nro Documento 27451956170 CUIL Afiliado Activo…" at bounding box center [447, 214] width 895 height 428
type input "$ 0,01"
type input "$ 0,18"
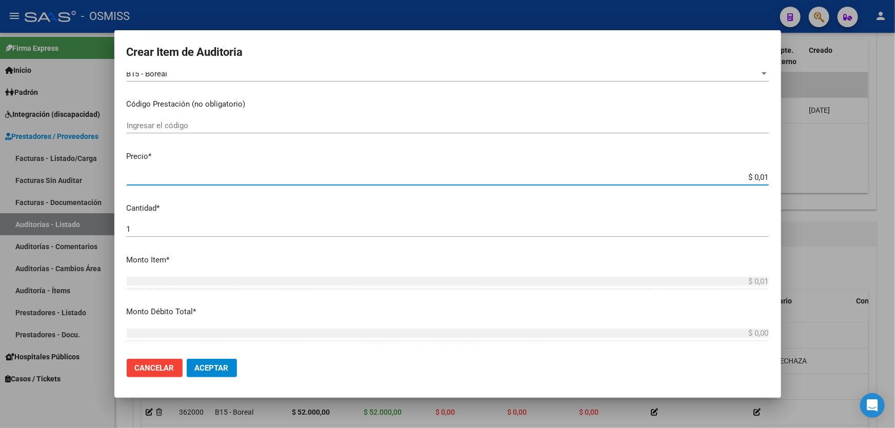
type input "$ 0,18"
type input "$ 1,80"
type input "$ 18,00"
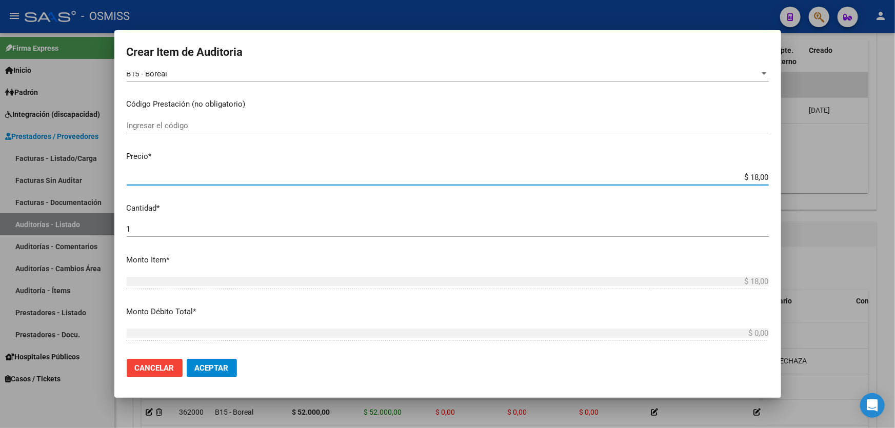
type input "$ 180,00"
type input "$ 1.800,00"
type input "$ 18.000,00"
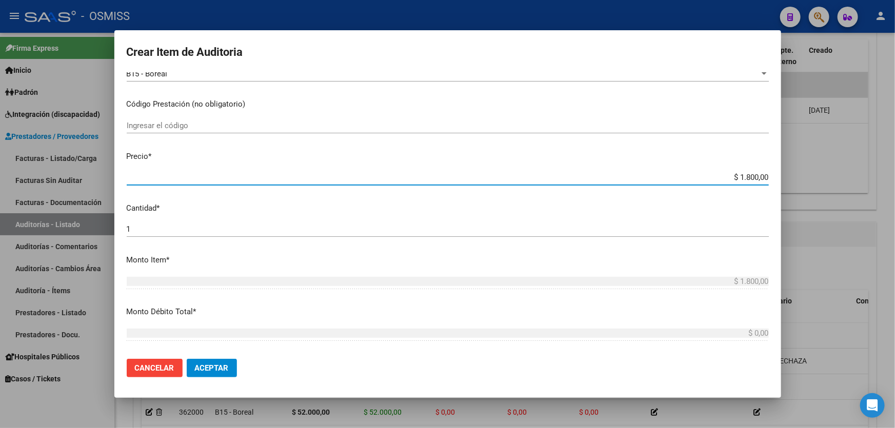
type input "$ 18.000,00"
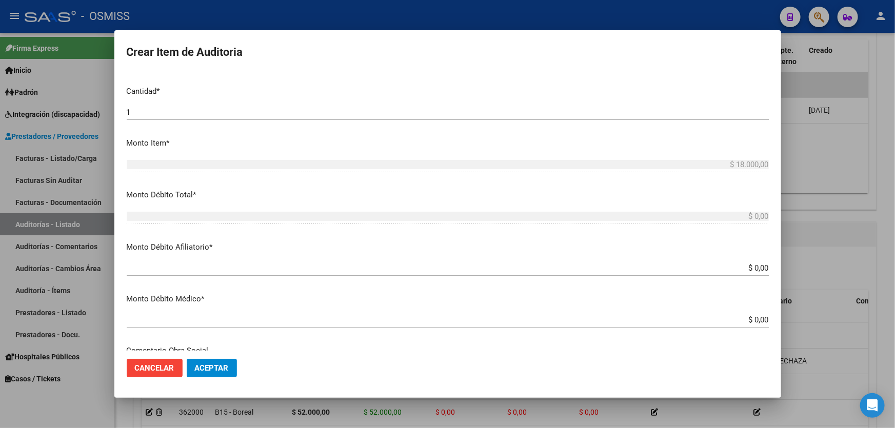
scroll to position [420, 0]
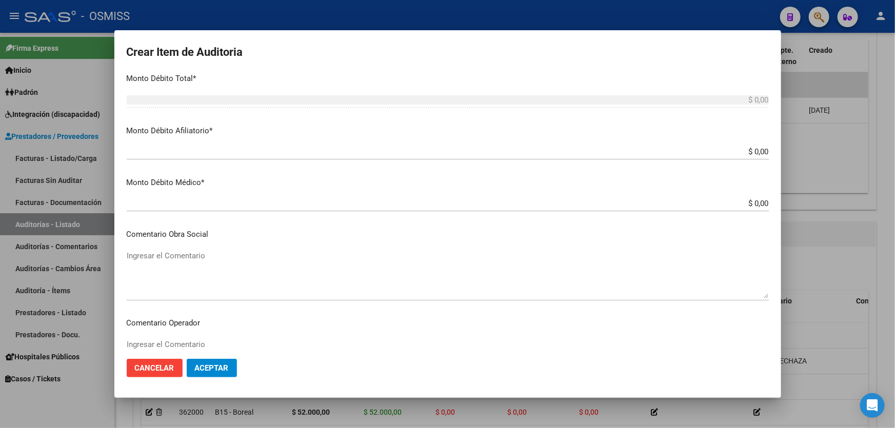
click at [696, 163] on div "$ 0,00 Ingresar el monto Afiliatorio" at bounding box center [448, 156] width 642 height 25
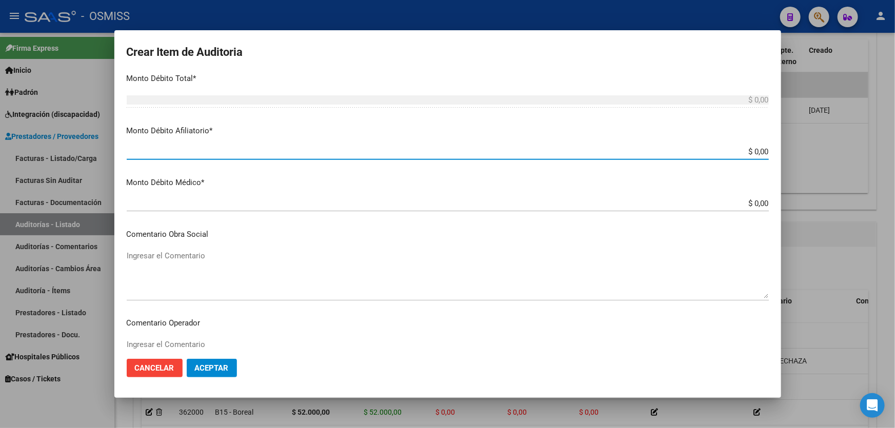
drag, startPoint x: 695, startPoint y: 153, endPoint x: 784, endPoint y: 130, distance: 91.6
click at [778, 133] on mat-dialog-content "45195617 Nro Documento 27451956170 CUIL Afiliado Activo Análisis Afiliado Prest…" at bounding box center [447, 211] width 667 height 278
type input "$ 0,01"
type input "$ 0,18"
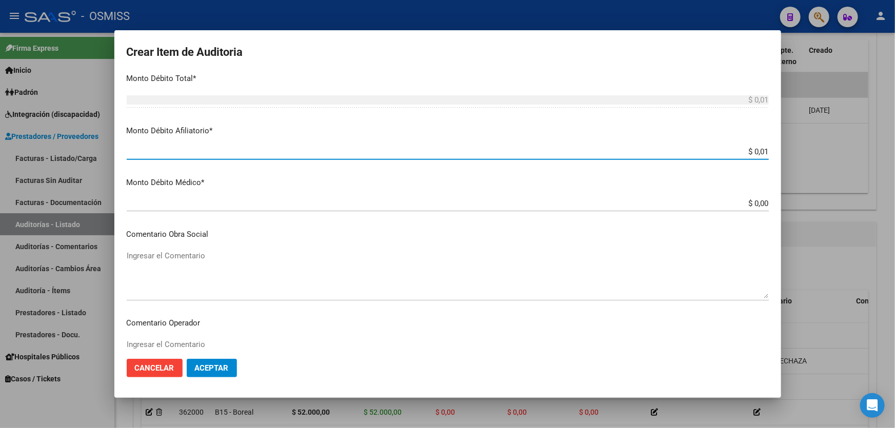
type input "$ 0,18"
type input "$ 1,80"
type input "$ 18,00"
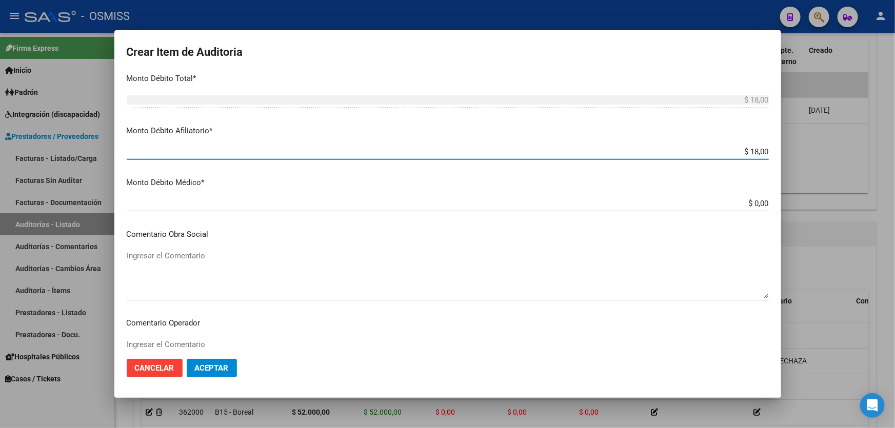
type input "$ 180,00"
type input "$ 1.800,00"
type input "$ 18.000,00"
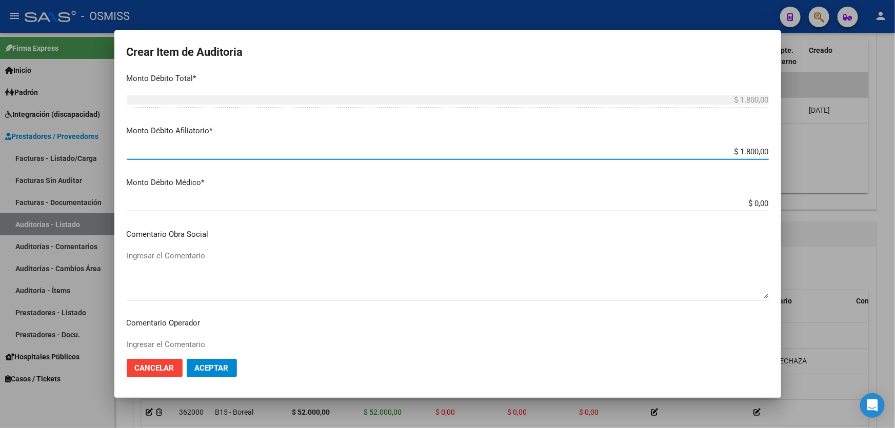
type input "$ 18.000,00"
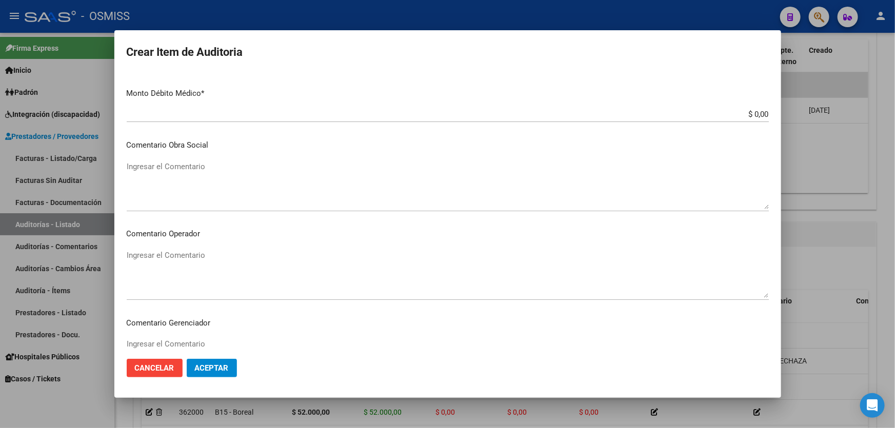
scroll to position [513, 0]
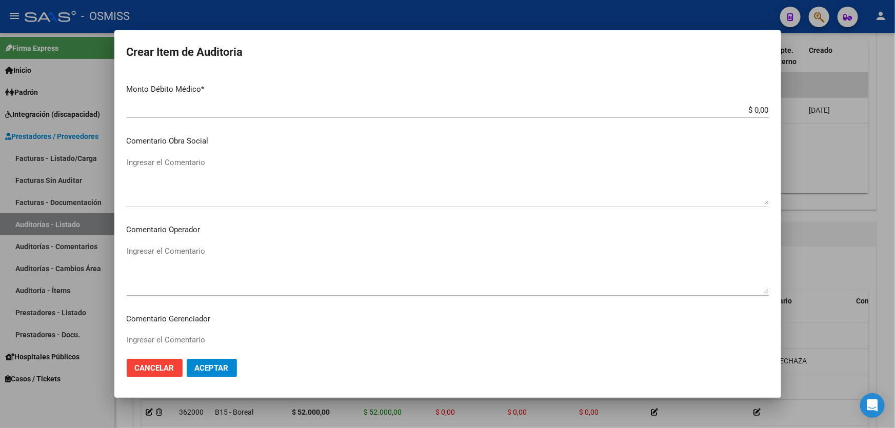
click at [239, 251] on textarea "Ingresar el Comentario" at bounding box center [448, 270] width 642 height 48
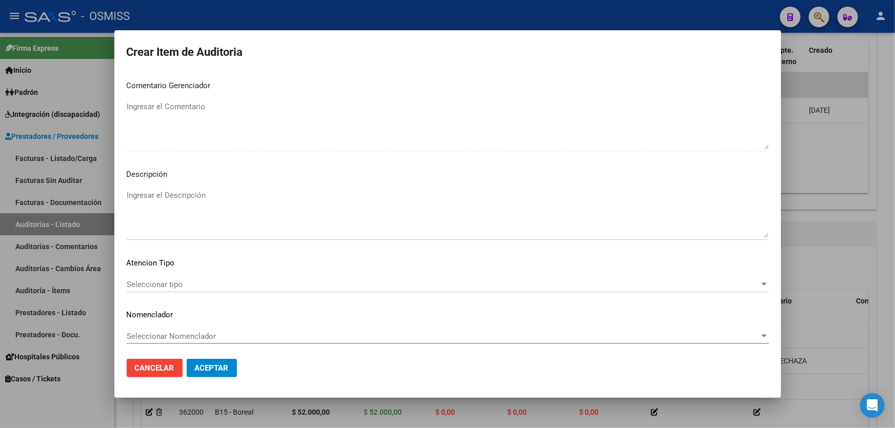
scroll to position [748, 0]
type textarea "SE RECHAZA"
click at [232, 231] on textarea "Ingresar el Descripción" at bounding box center [448, 212] width 642 height 48
click at [306, 373] on mat-dialog-actions "Cancelar Aceptar" at bounding box center [448, 368] width 642 height 35
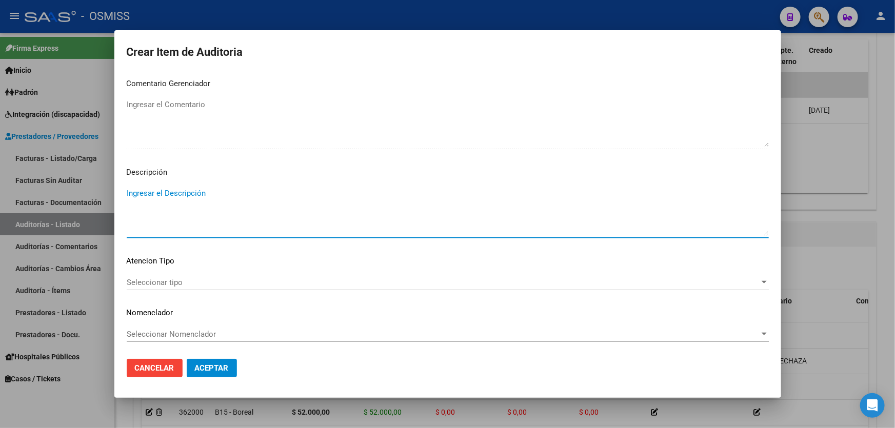
click at [153, 200] on textarea "Ingresar el Descripción" at bounding box center [448, 212] width 642 height 48
paste textarea "BAJA por finalización de la cobertura legal al ……. - Ley 23,660 art. 10 inc. A."
click at [127, 189] on textarea "BAJA por finalización de la cobertura legal al ……. - Ley 23,660 art. 10 inc. A." at bounding box center [448, 212] width 642 height 48
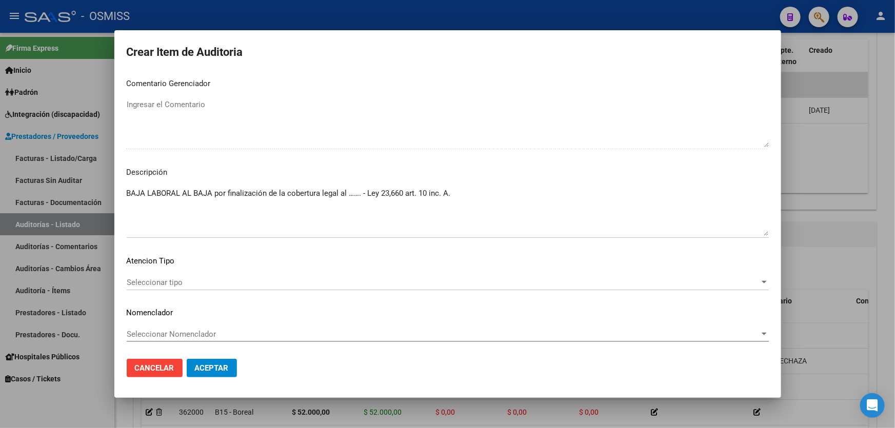
drag, startPoint x: 482, startPoint y: 194, endPoint x: 455, endPoint y: 201, distance: 27.5
click at [482, 194] on textarea "BAJA LABORAL AL BAJA por finalización de la cobertura legal al ……. - Ley 23,660…" at bounding box center [448, 212] width 642 height 48
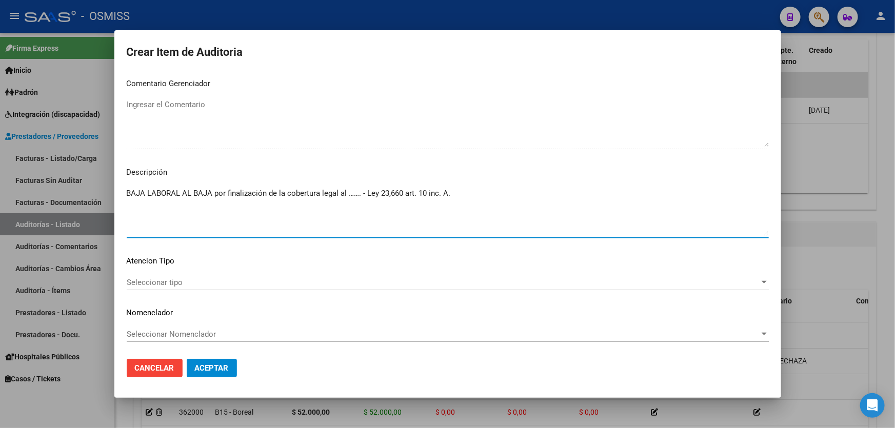
click at [192, 194] on textarea "BAJA LABORAL AL BAJA por finalización de la cobertura legal al ……. - Ley 23,660…" at bounding box center [448, 212] width 642 height 48
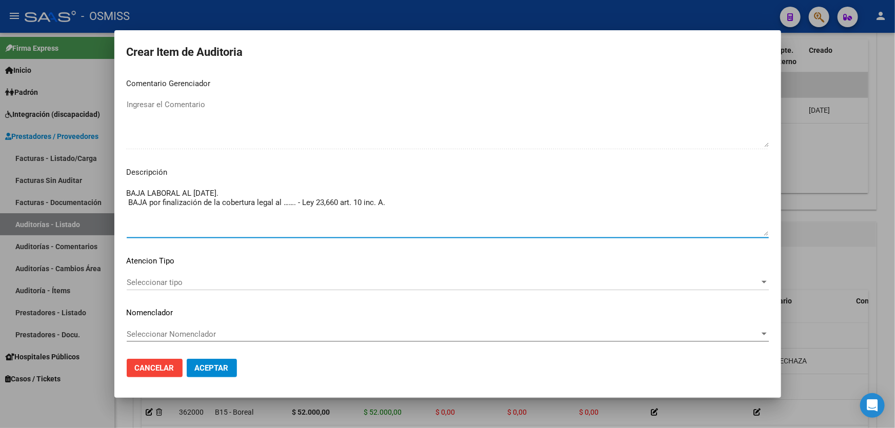
drag, startPoint x: 293, startPoint y: 203, endPoint x: 283, endPoint y: 204, distance: 10.3
click at [283, 204] on textarea "BAJA LABORAL AL [DATE]. BAJA por finalización de la cobertura legal al ……. - Le…" at bounding box center [448, 212] width 642 height 48
type textarea "BAJA LABORAL AL [DATE]. BAJA por finalización de la cobertura legal al [DATE] -…"
click at [226, 364] on span "Aceptar" at bounding box center [212, 368] width 34 height 9
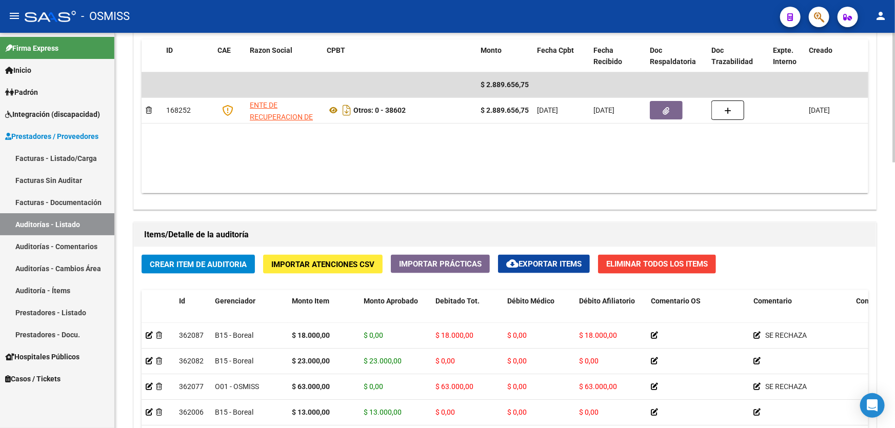
click at [460, 132] on datatable-body "$ 2.889.656,75 168252 ENTE DE RECUPERACION DE FONDOS PARA EL FORTALECIMIENTO DE…" at bounding box center [505, 132] width 727 height 121
click at [208, 260] on span "Crear Item de Auditoria" at bounding box center [198, 264] width 97 height 9
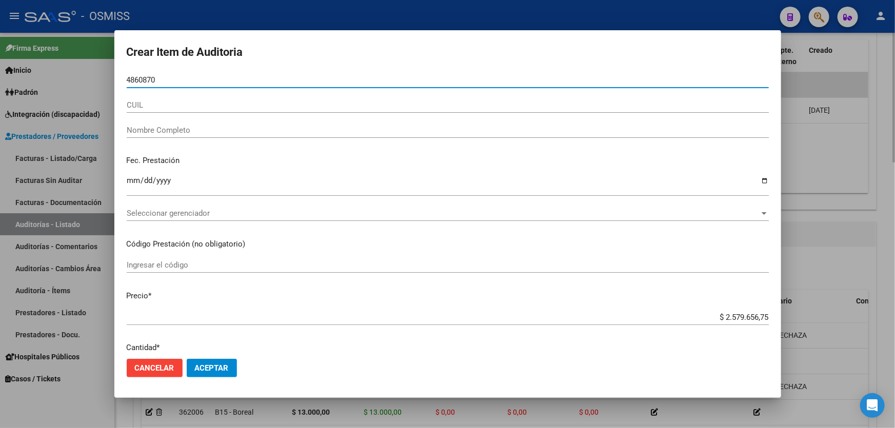
type input "48608709"
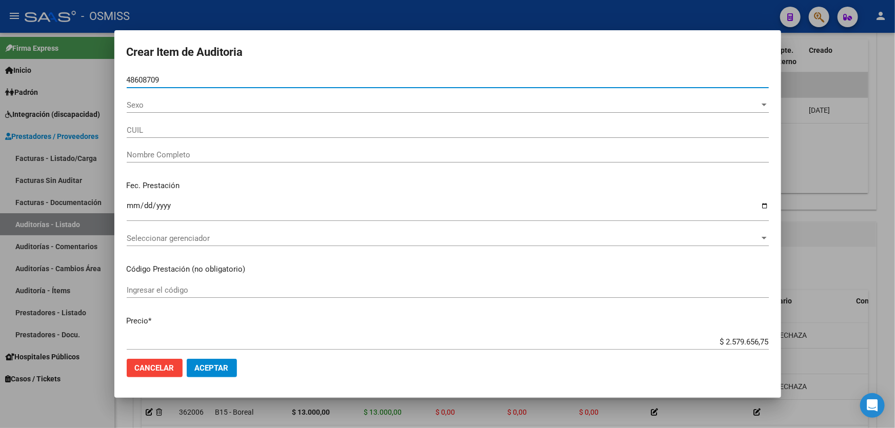
type input "23486087099"
type input "[PERSON_NAME]"
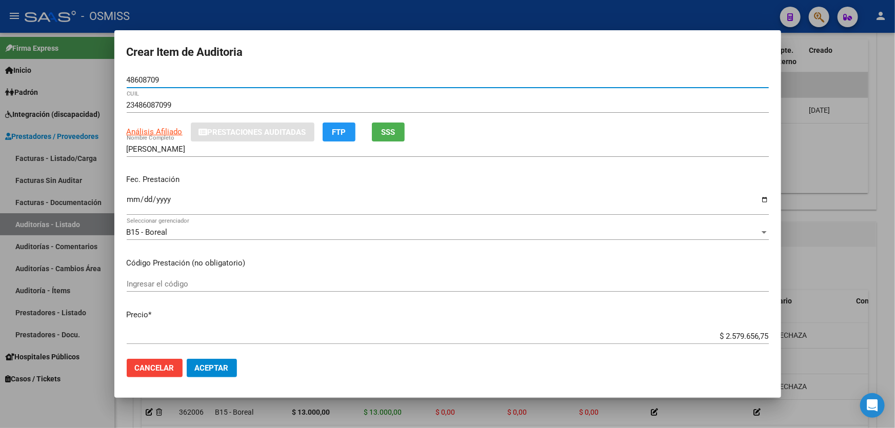
type input "48608709"
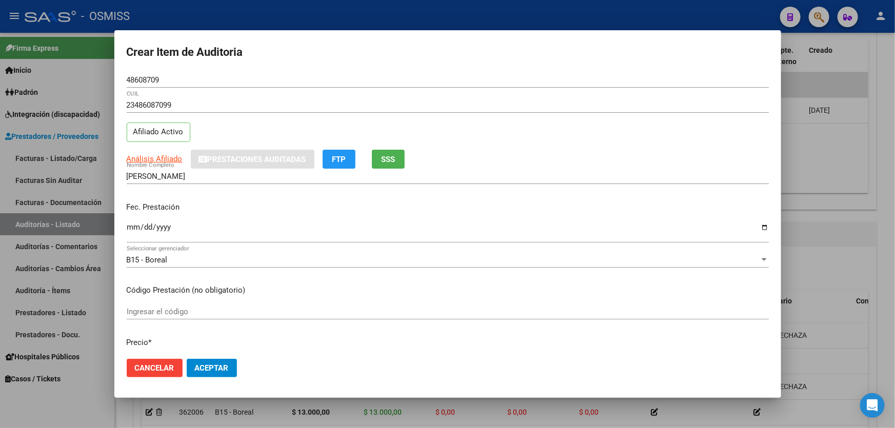
click at [136, 206] on p "Fec. Prestación" at bounding box center [448, 208] width 642 height 12
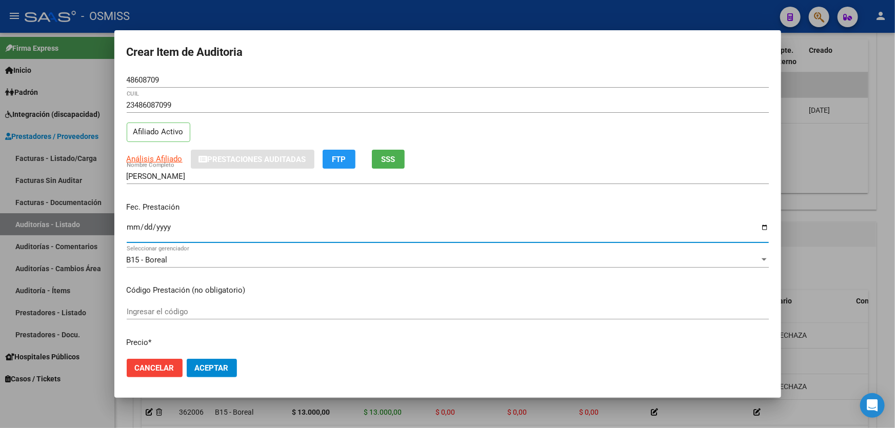
click at [132, 225] on input "Ingresar la fecha" at bounding box center [448, 231] width 642 height 16
type input "[DATE]"
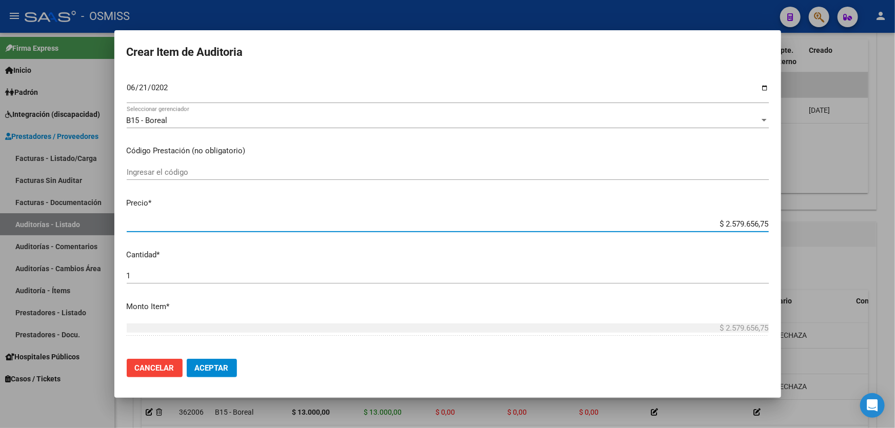
drag, startPoint x: 694, startPoint y: 220, endPoint x: 894, endPoint y: 201, distance: 201.5
click at [894, 202] on div "Crear Item de Auditoria 48608709 Nro Documento 23486087099 CUIL Afiliado Activo…" at bounding box center [447, 214] width 895 height 428
type input "$ 0,07"
type input "$ 0,75"
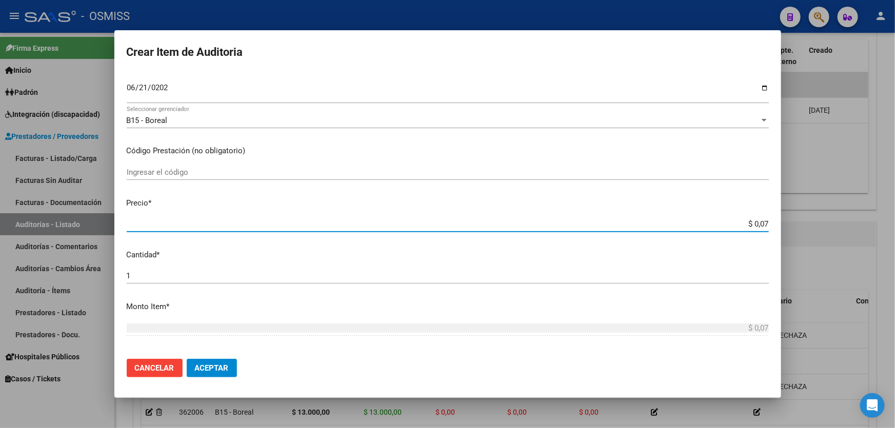
type input "$ 0,75"
type input "$ 7,50"
type input "$ 75,00"
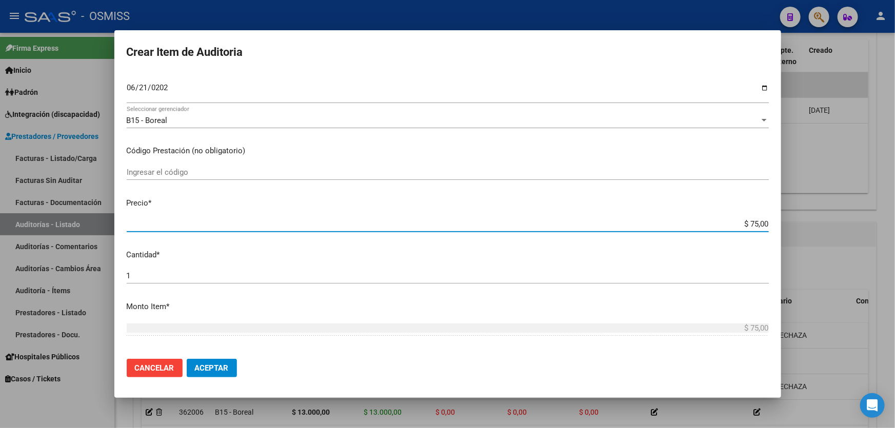
type input "$ 750,00"
type input "$ 7.500,00"
type input "$ 75.000,00"
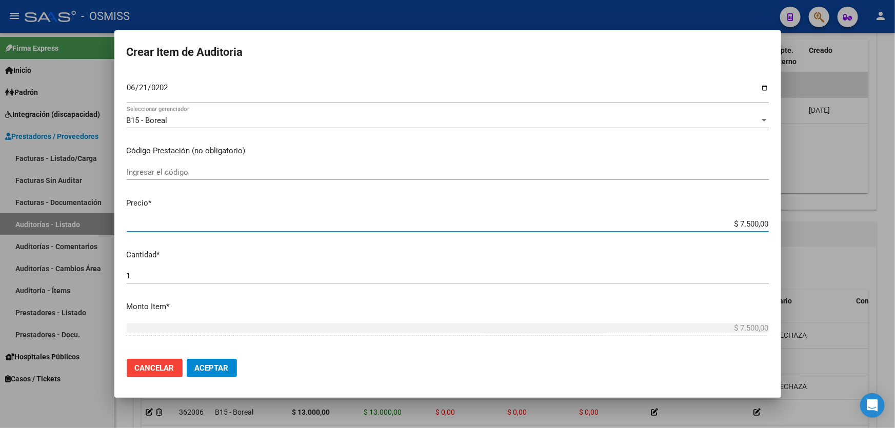
type input "$ 75.000,00"
type input "$ 750.000,00"
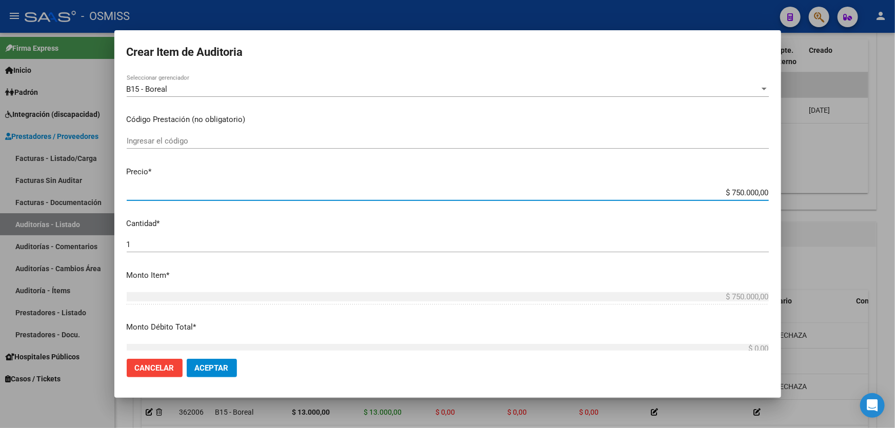
scroll to position [186, 0]
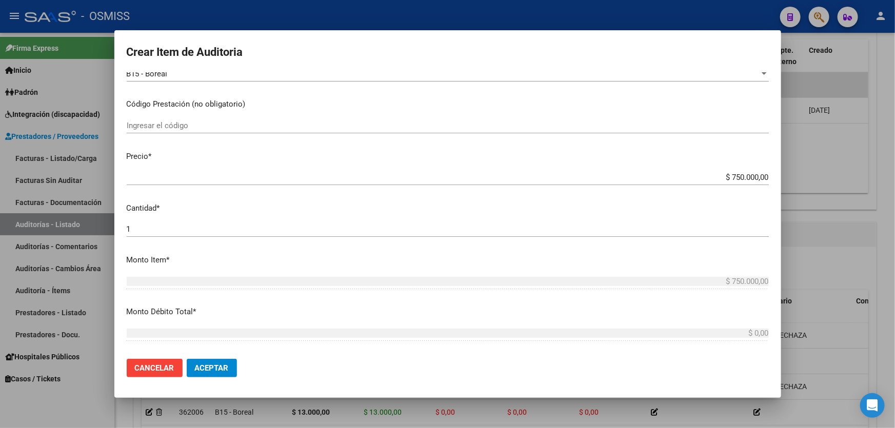
click at [220, 350] on mat-dialog-content "48608709 Nro Documento 23486087099 CUIL Afiliado Activo Análisis Afiliado Prest…" at bounding box center [447, 211] width 667 height 278
click at [218, 369] on span "Aceptar" at bounding box center [212, 368] width 34 height 9
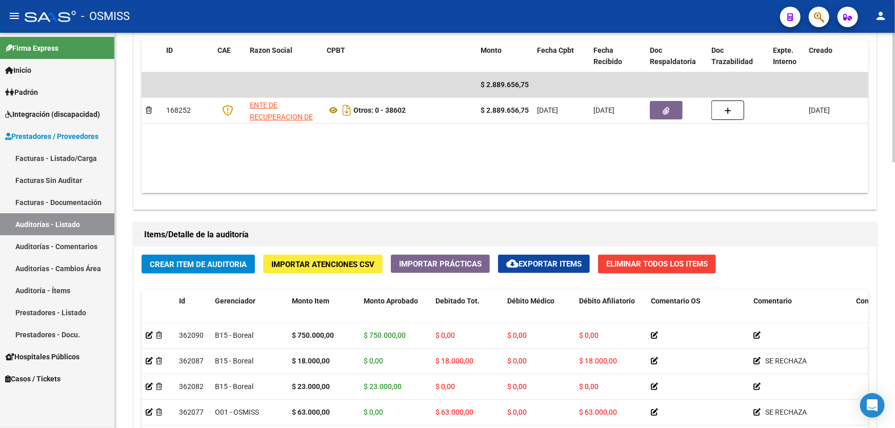
click at [479, 140] on datatable-body "$ 2.889.656,75 168252 ENTE DE RECUPERACION DE FONDOS PARA EL FORTALECIMIENTO DE…" at bounding box center [505, 132] width 727 height 121
click at [197, 260] on span "Crear Item de Auditoria" at bounding box center [198, 264] width 97 height 9
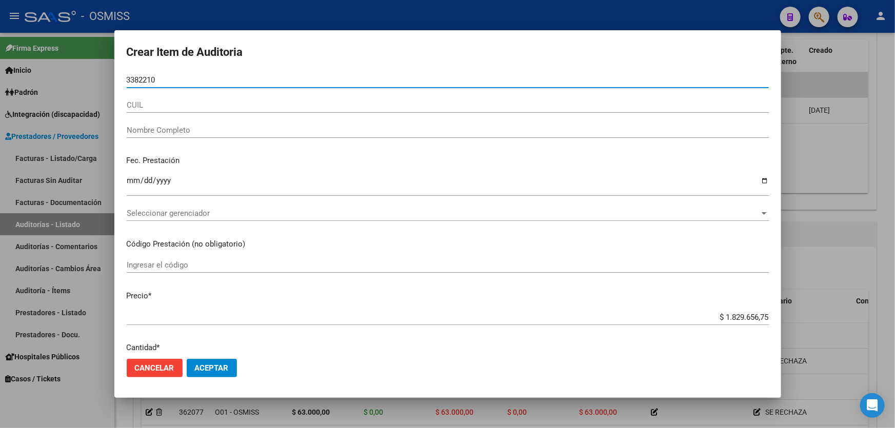
type input "33822102"
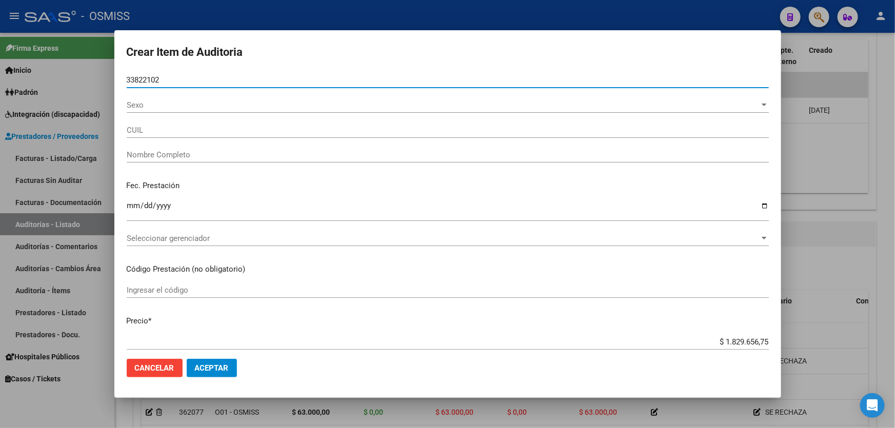
type input "23338221029"
type input "FIA�O [PERSON_NAME]"
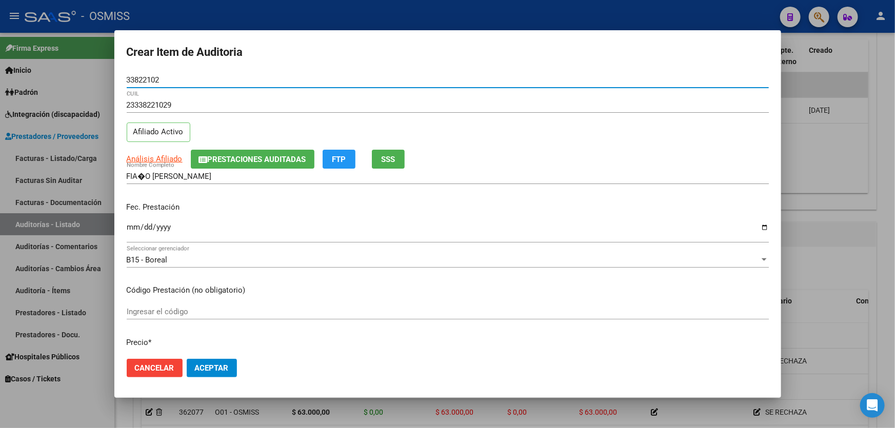
type input "33822102"
click at [144, 178] on input "FIA�O [PERSON_NAME]" at bounding box center [448, 176] width 642 height 9
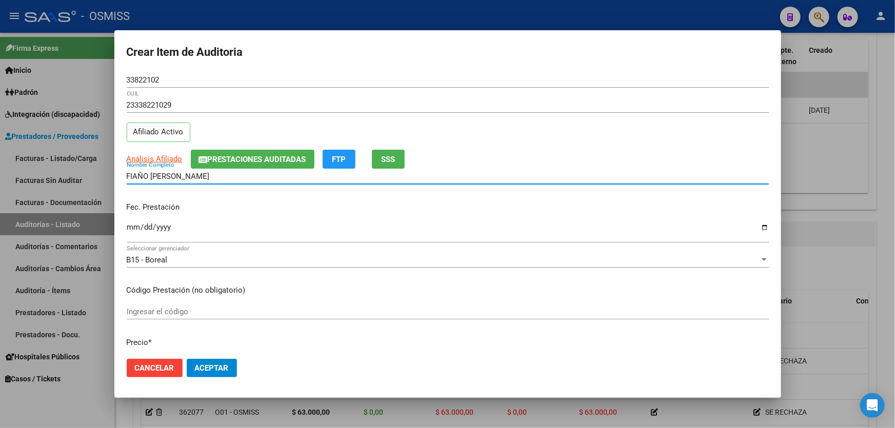
type input "FIAÑO [PERSON_NAME]"
click at [137, 226] on input "Ingresar la fecha" at bounding box center [448, 231] width 642 height 16
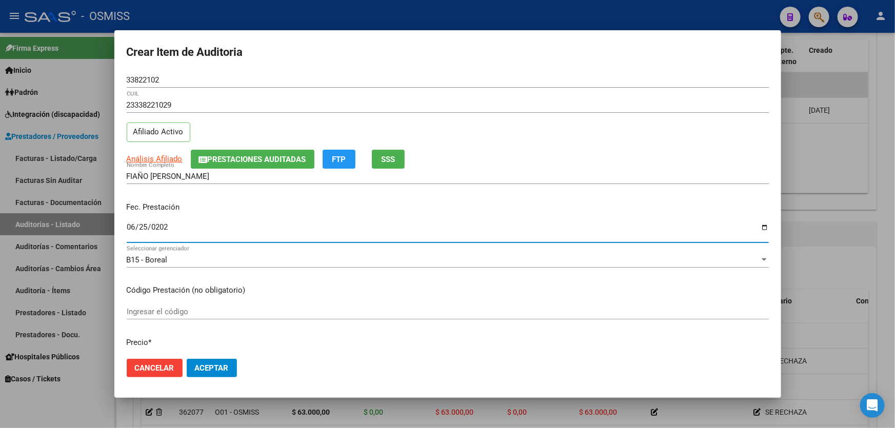
type input "[DATE]"
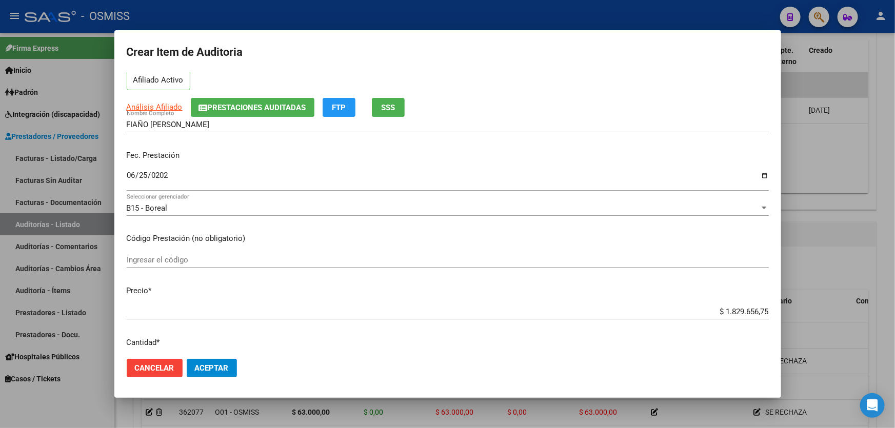
scroll to position [140, 0]
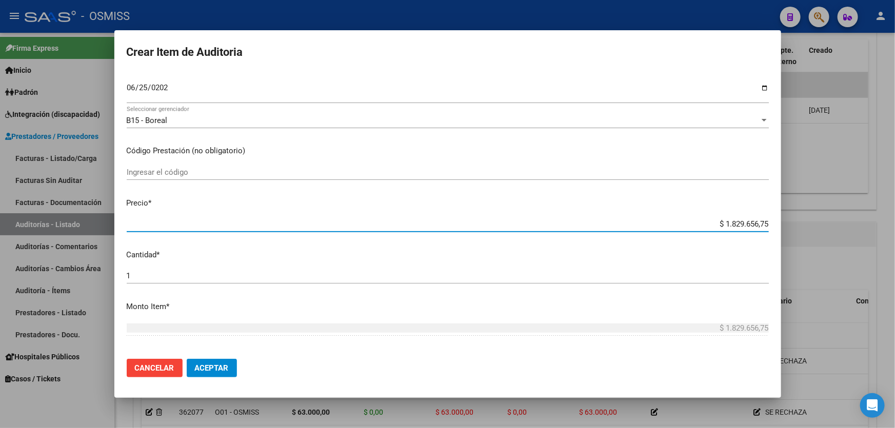
drag, startPoint x: 702, startPoint y: 225, endPoint x: 894, endPoint y: 195, distance: 195.2
click at [892, 203] on div "Crear Item de Auditoria 33822102 Nro Documento 23338221029 CUIL Afiliado Activo…" at bounding box center [447, 214] width 895 height 428
type input "$ 0,02"
type input "$ 0,22"
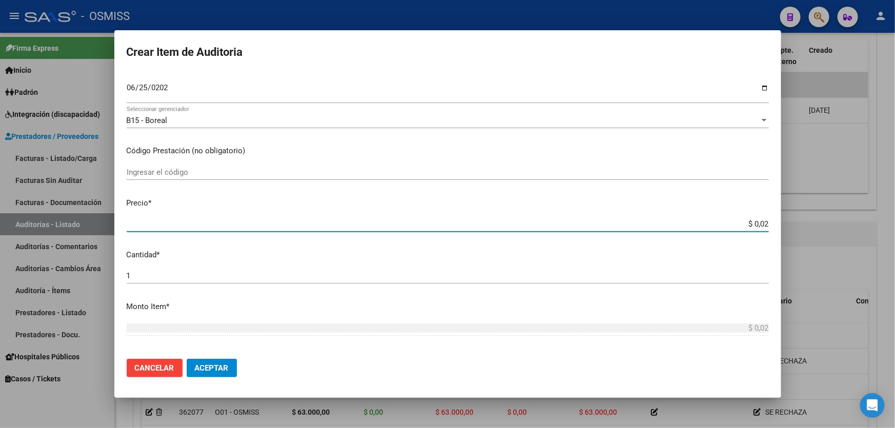
type input "$ 0,22"
type input "$ 2,28"
type input "$ 22,80"
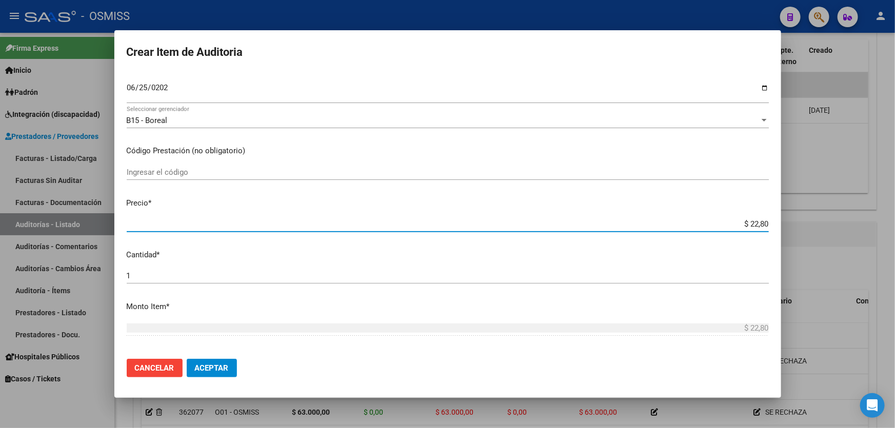
type input "$ 228,00"
type input "$ 2.280,00"
type input "$ 22.800,00"
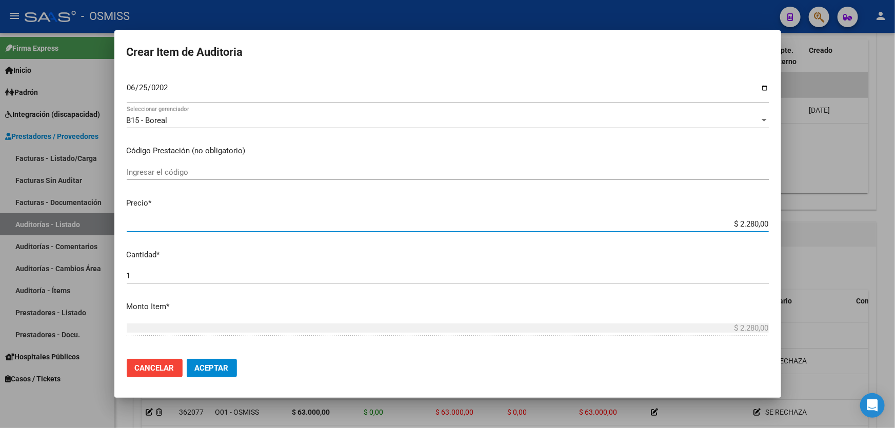
type input "$ 22.800,00"
click at [206, 375] on button "Aceptar" at bounding box center [212, 368] width 50 height 18
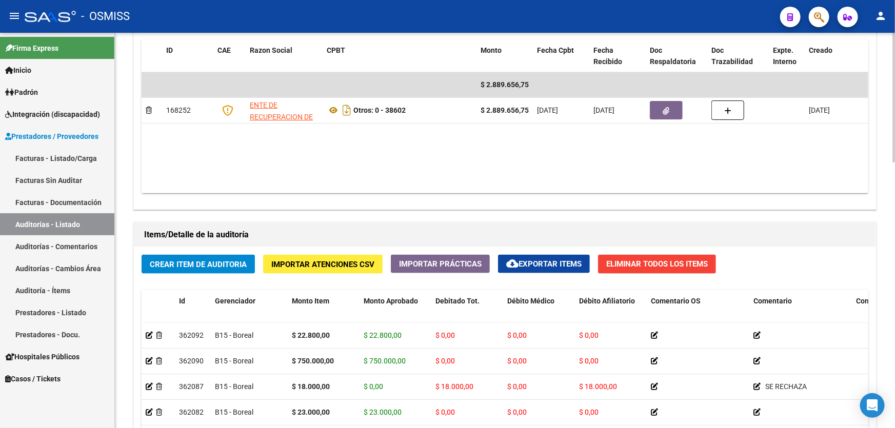
click at [425, 176] on datatable-body "$ 2.889.656,75 168252 ENTE DE RECUPERACION DE FONDOS PARA EL FORTALECIMIENTO DE…" at bounding box center [505, 132] width 727 height 121
click at [205, 260] on span "Crear Item de Auditoria" at bounding box center [198, 264] width 97 height 9
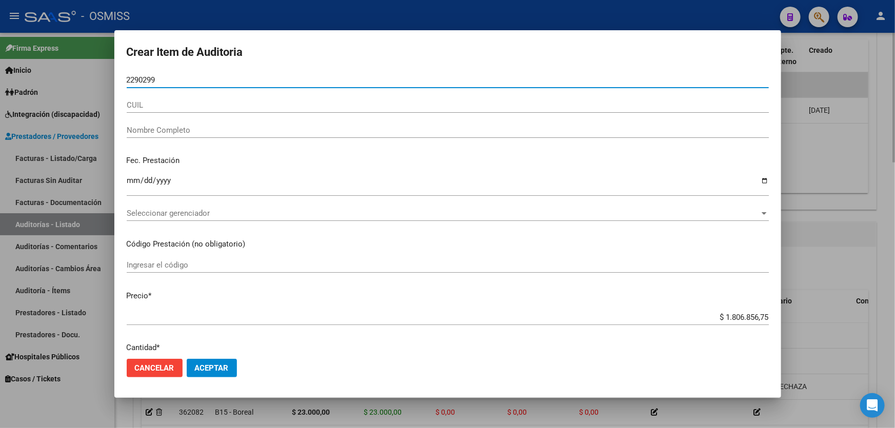
type input "22902994"
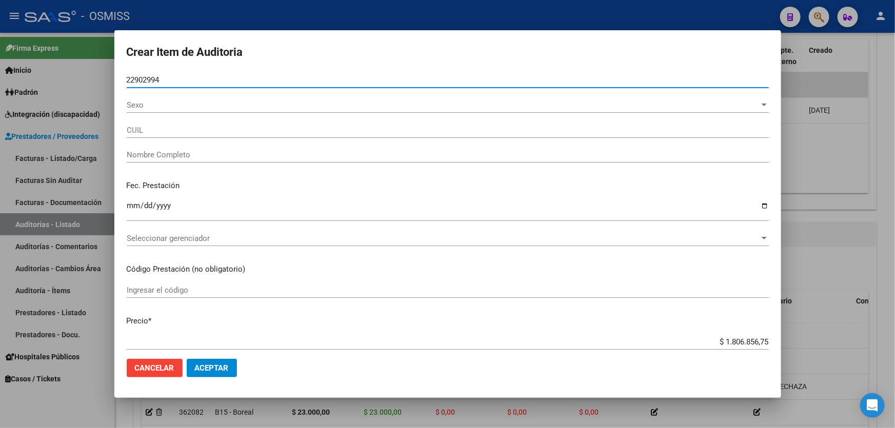
type input "27229029946"
type input "[PERSON_NAME]"
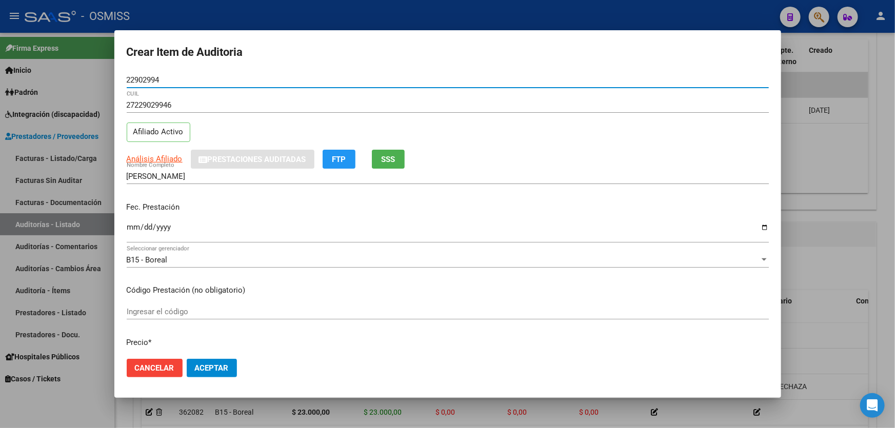
type input "22902994"
click at [132, 210] on p "Fec. Prestación" at bounding box center [448, 208] width 642 height 12
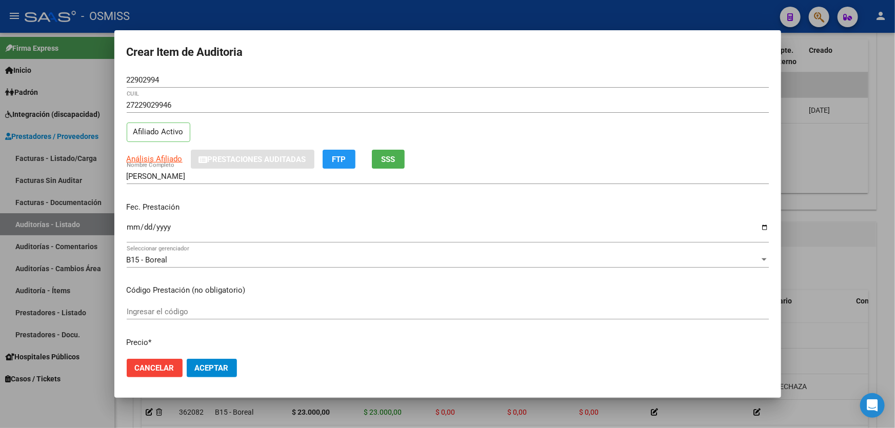
click at [135, 227] on input "Ingresar la fecha" at bounding box center [448, 231] width 642 height 16
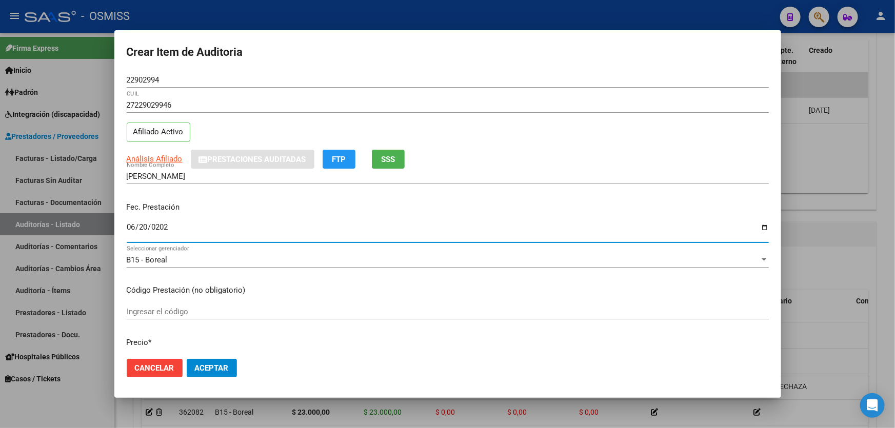
type input "[DATE]"
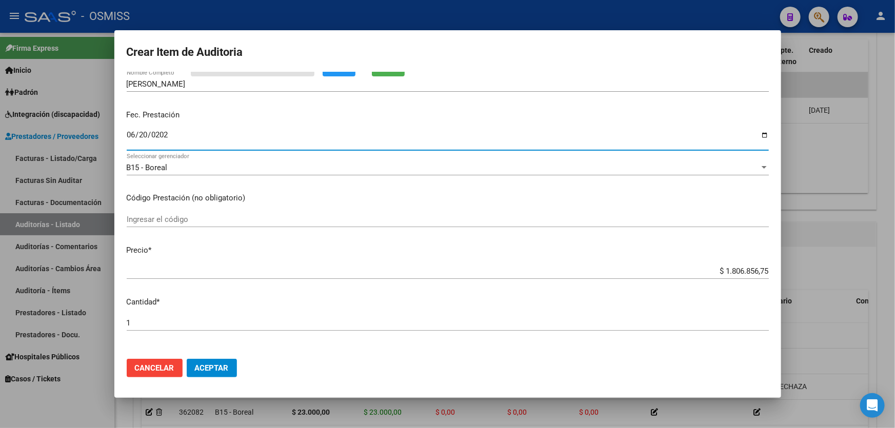
scroll to position [93, 0]
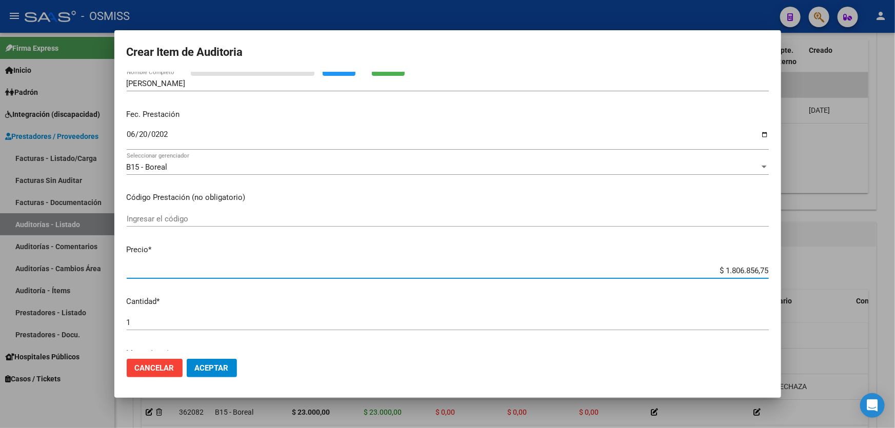
drag, startPoint x: 699, startPoint y: 267, endPoint x: 863, endPoint y: 240, distance: 165.8
click at [862, 241] on div "Crear Item de Auditoria 22902994 Nro Documento 27229029946 CUIL Afiliado Activo…" at bounding box center [447, 214] width 895 height 428
type input "$ 0,01"
type input "$ 0,17"
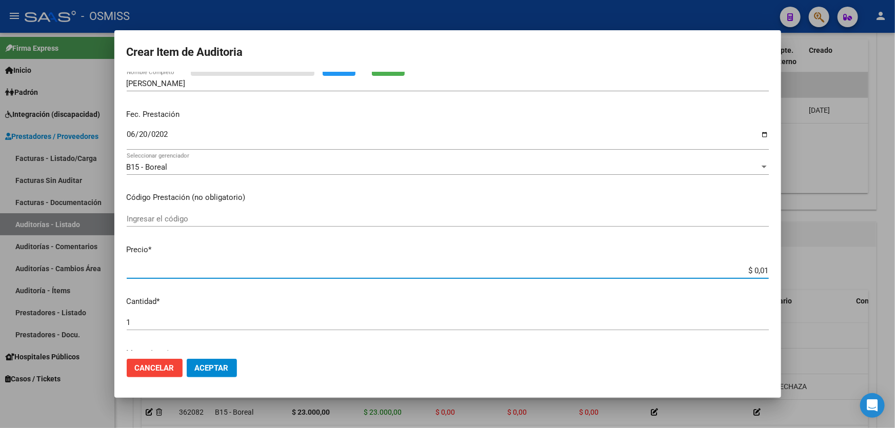
type input "$ 0,17"
type input "$ 1,74"
type input "$ 17,40"
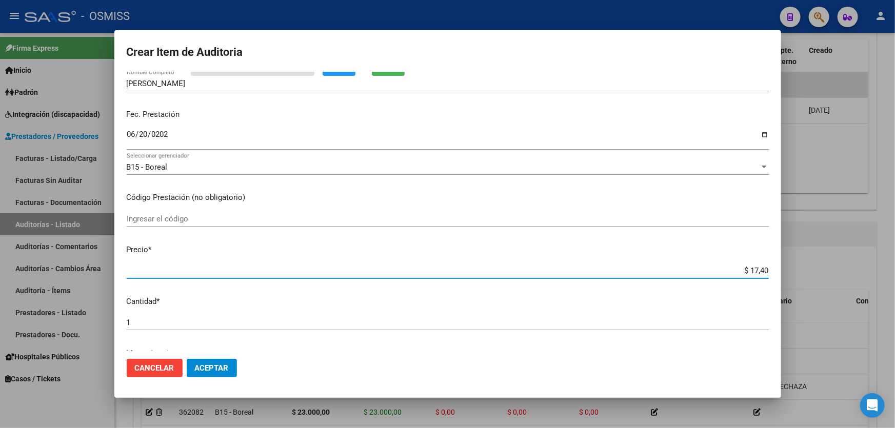
type input "$ 174,00"
type input "$ 1.740,00"
type input "$ 17.400,00"
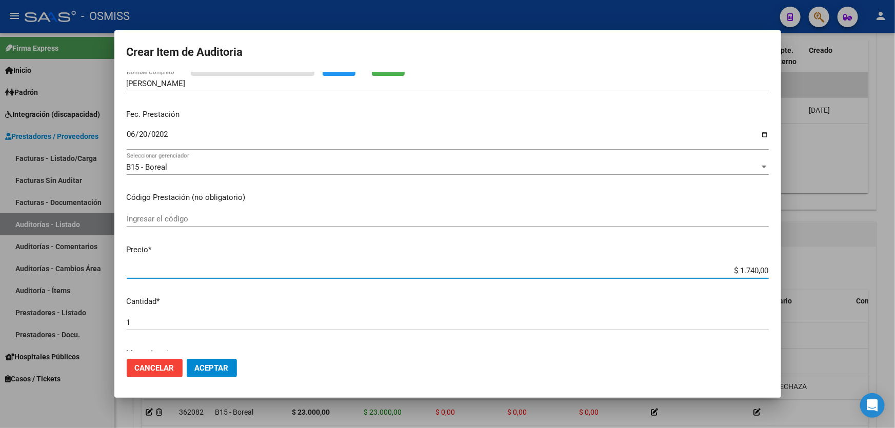
type input "$ 17.400,00"
type input "$ 174.000,00"
click at [226, 374] on button "Aceptar" at bounding box center [212, 368] width 50 height 18
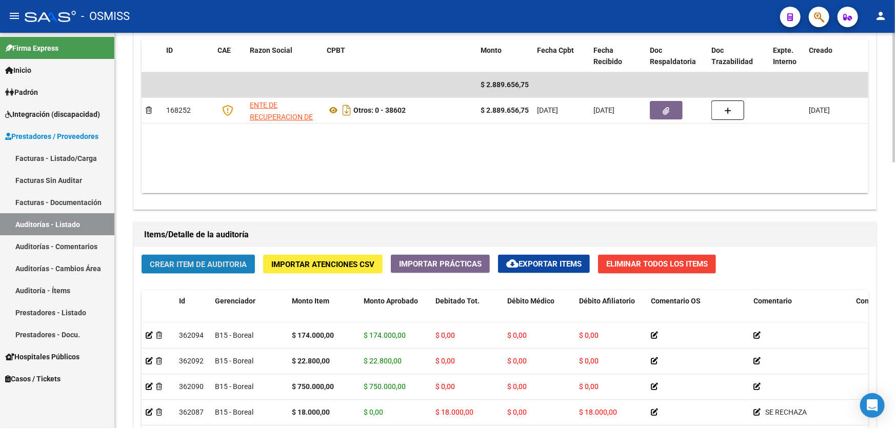
click at [225, 264] on span "Crear Item de Auditoria" at bounding box center [198, 264] width 97 height 9
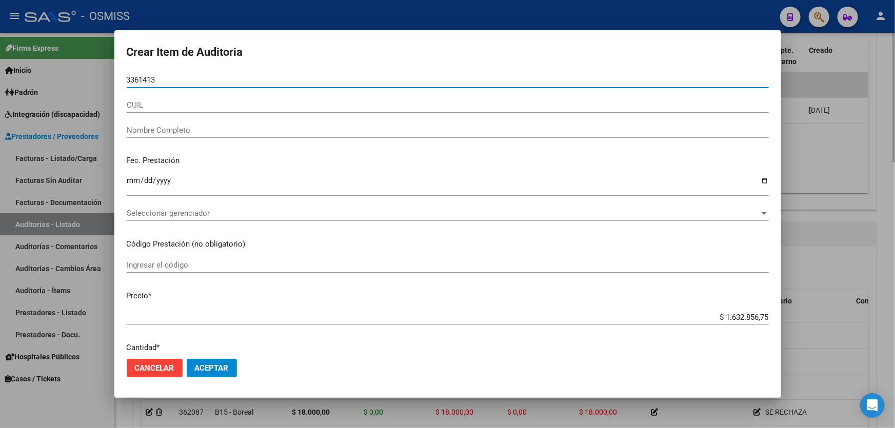
type input "33614136"
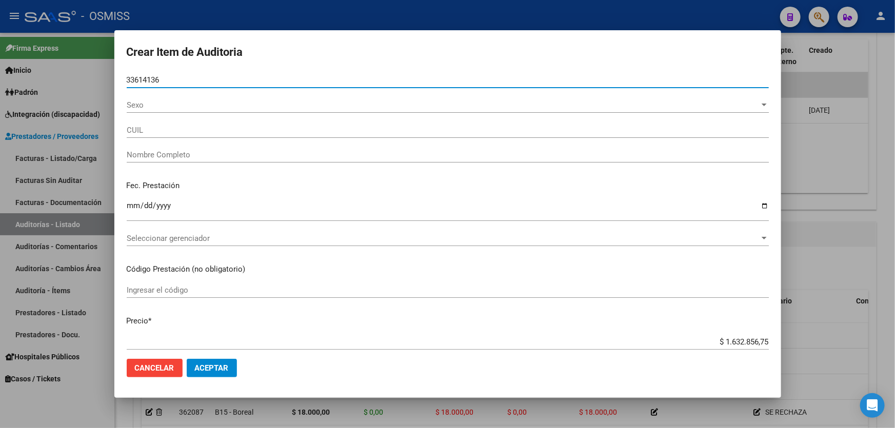
type input "20336141363"
type input "[PERSON_NAME]"
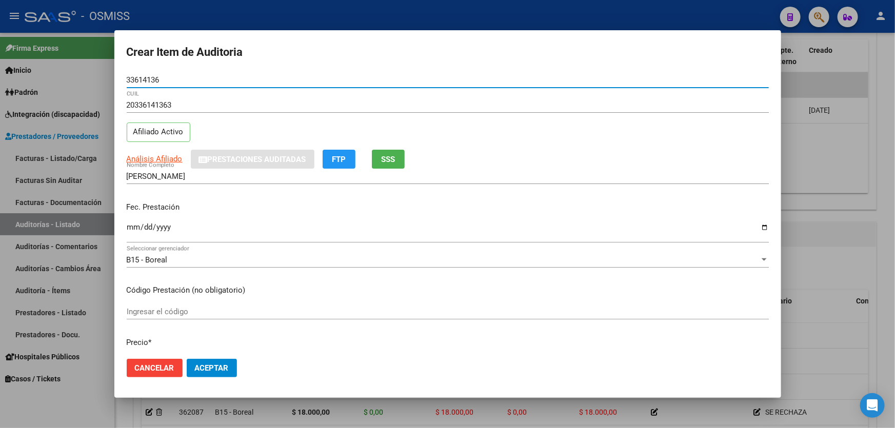
type input "33614136"
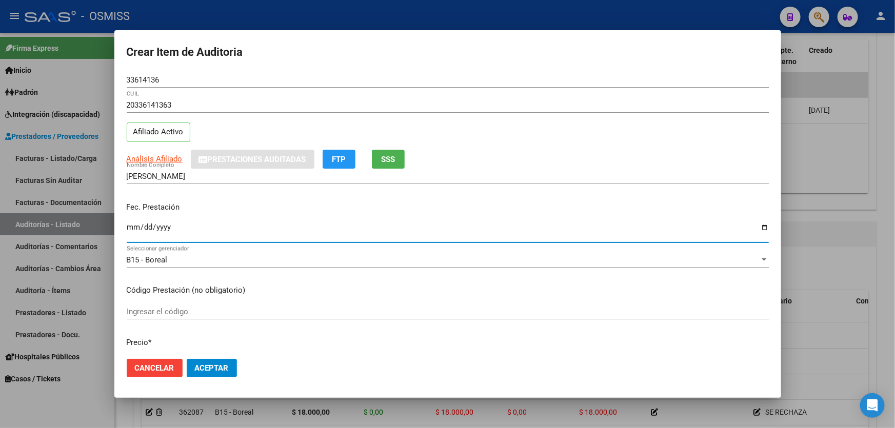
click at [135, 227] on input "Ingresar la fecha" at bounding box center [448, 231] width 642 height 16
type input "[DATE]"
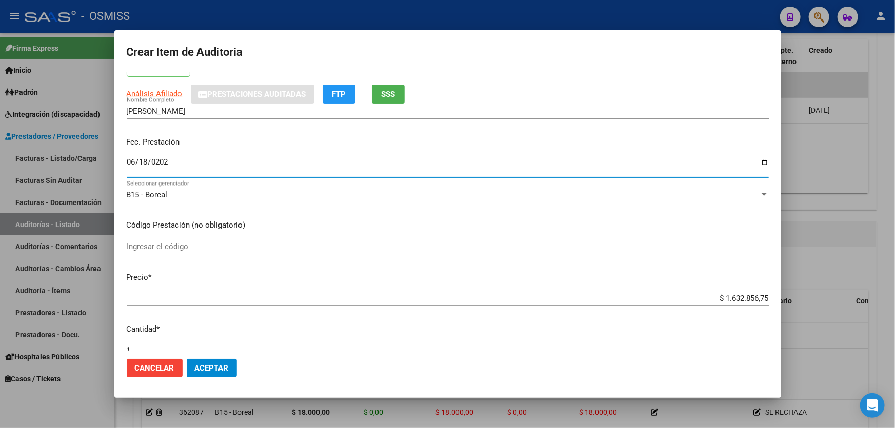
scroll to position [140, 0]
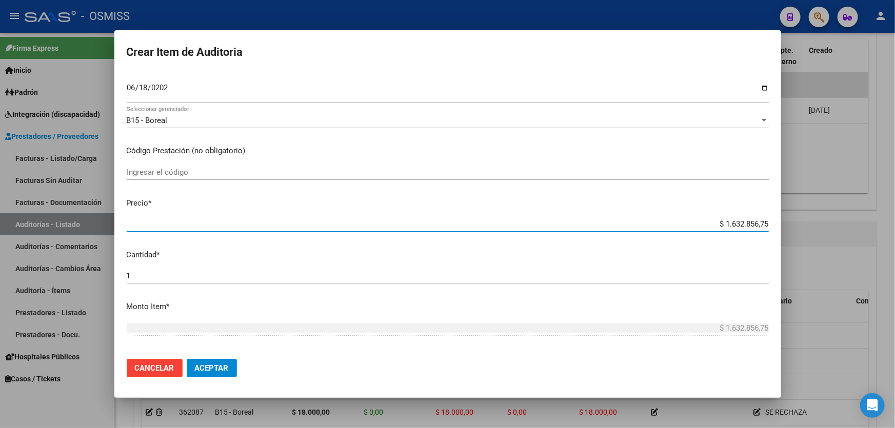
drag, startPoint x: 687, startPoint y: 223, endPoint x: 894, endPoint y: 205, distance: 208.0
click at [894, 208] on div "Crear Item de Auditoria 33614136 Nro Documento 20336141363 CUIL Afiliado Activo…" at bounding box center [447, 214] width 895 height 428
type input "$ 0,06"
type input "$ 0,63"
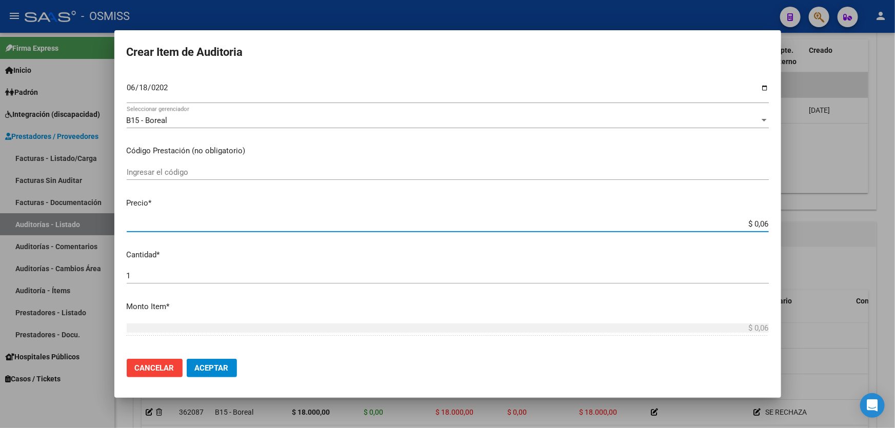
type input "$ 0,63"
type input "$ 6,30"
type input "$ 63,00"
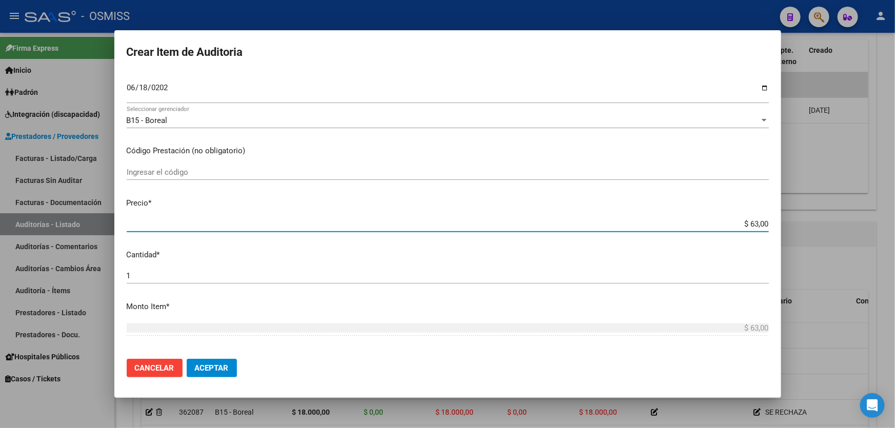
type input "$ 630,00"
type input "$ 6.300,00"
type input "$ 63.000,00"
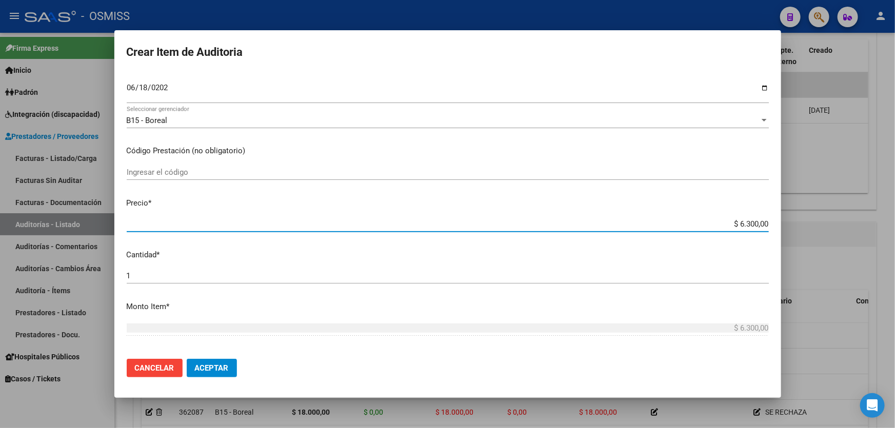
type input "$ 63.000,00"
click at [200, 368] on span "Aceptar" at bounding box center [212, 368] width 34 height 9
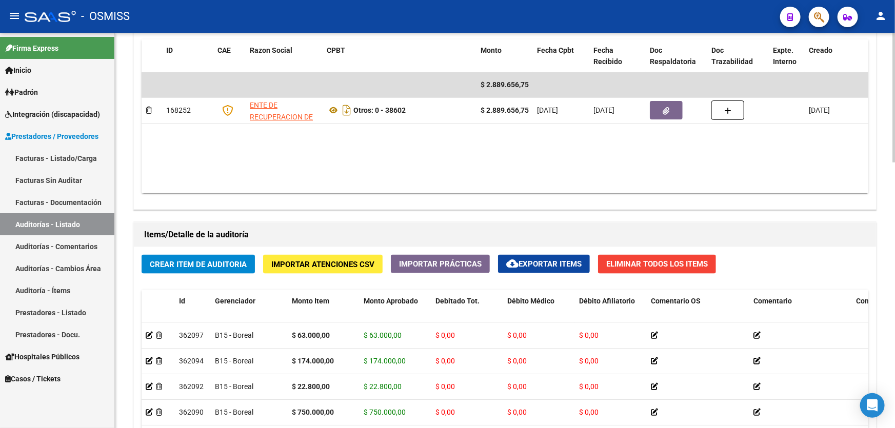
click at [460, 164] on datatable-body "$ 2.889.656,75 168252 ENTE DE RECUPERACION DE FONDOS PARA EL FORTALECIMIENTO DE…" at bounding box center [505, 132] width 727 height 121
click at [195, 261] on span "Crear Item de Auditoria" at bounding box center [198, 264] width 97 height 9
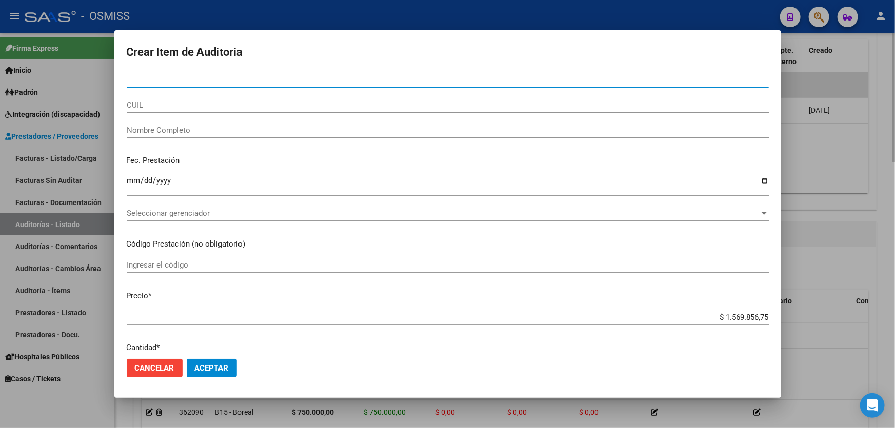
paste input "50663784"
type input "50663784"
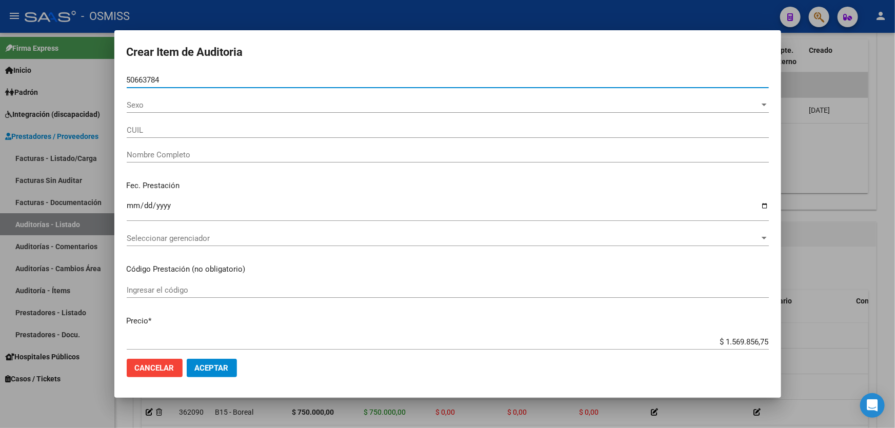
type input "20506637849"
type input "[PERSON_NAME] [PERSON_NAME]"
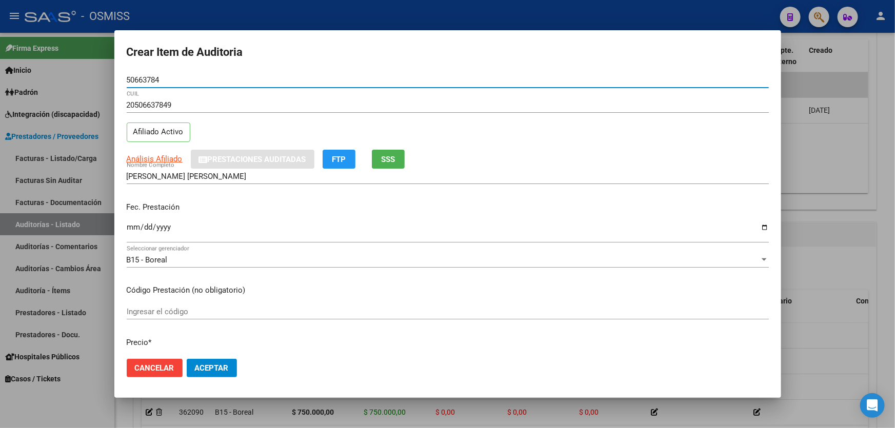
type input "50663784"
click at [133, 227] on input "Ingresar la fecha" at bounding box center [448, 231] width 642 height 16
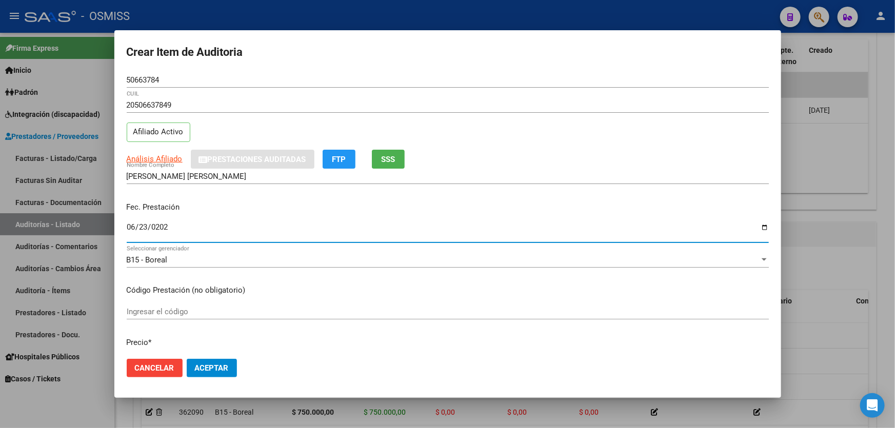
type input "[DATE]"
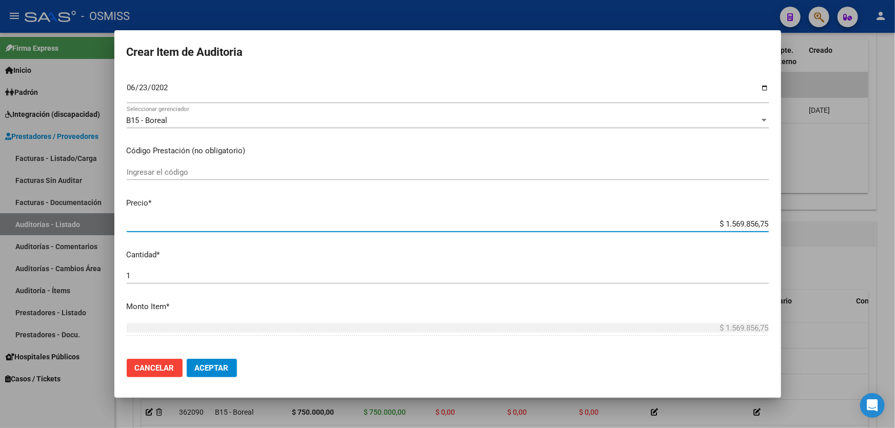
drag, startPoint x: 676, startPoint y: 227, endPoint x: 842, endPoint y: 216, distance: 166.5
click at [837, 217] on div "Crear Item de Auditoria 50663784 Nro Documento 20506637849 CUIL Afiliado Activo…" at bounding box center [447, 214] width 895 height 428
type input "$ 0,02"
type input "$ 0,22"
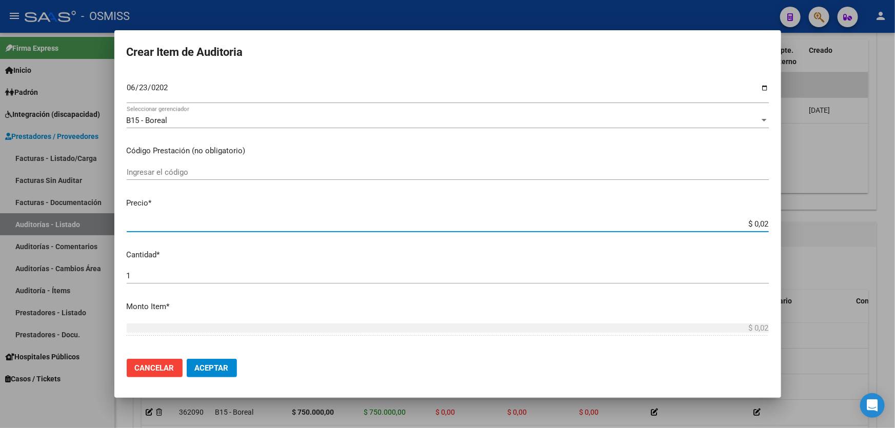
type input "$ 0,22"
type input "$ 2,28"
type input "$ 22,80"
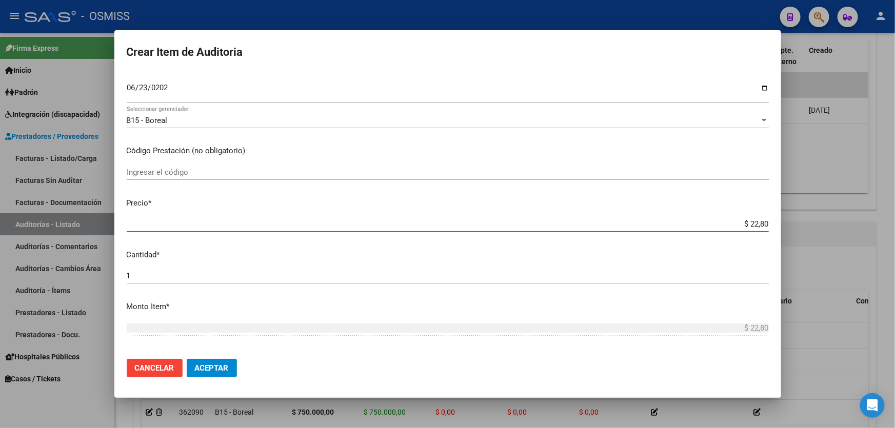
type input "$ 228,00"
type input "$ 2.280,00"
type input "$ 22.800,00"
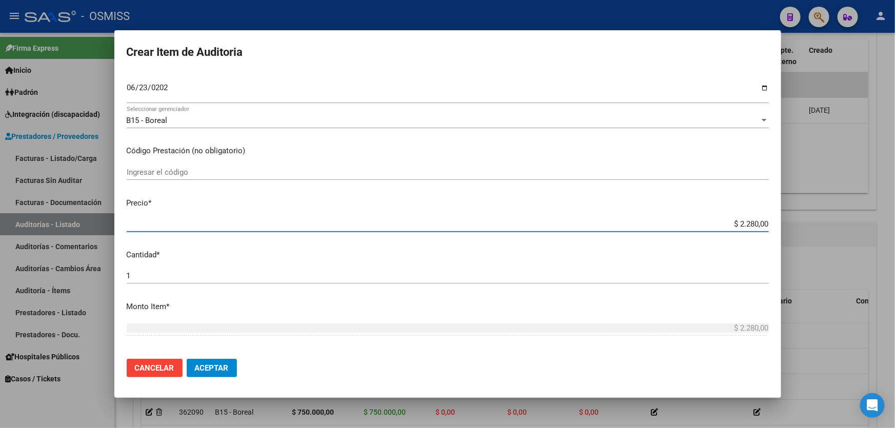
type input "$ 22.800,00"
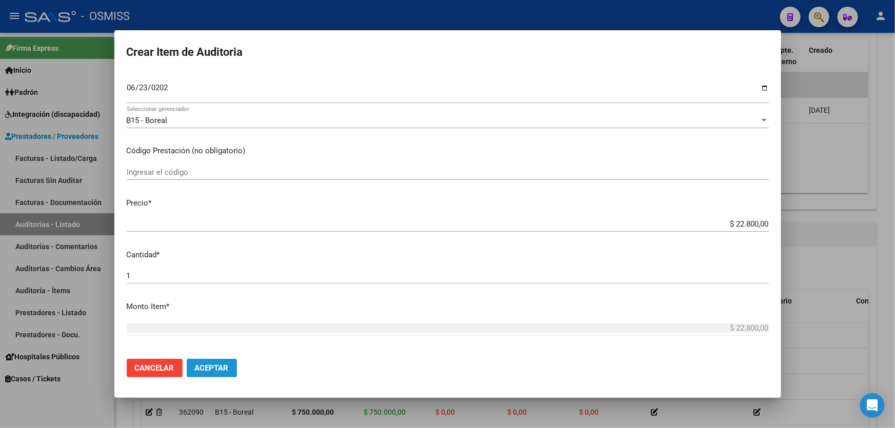
click at [206, 363] on button "Aceptar" at bounding box center [212, 368] width 50 height 18
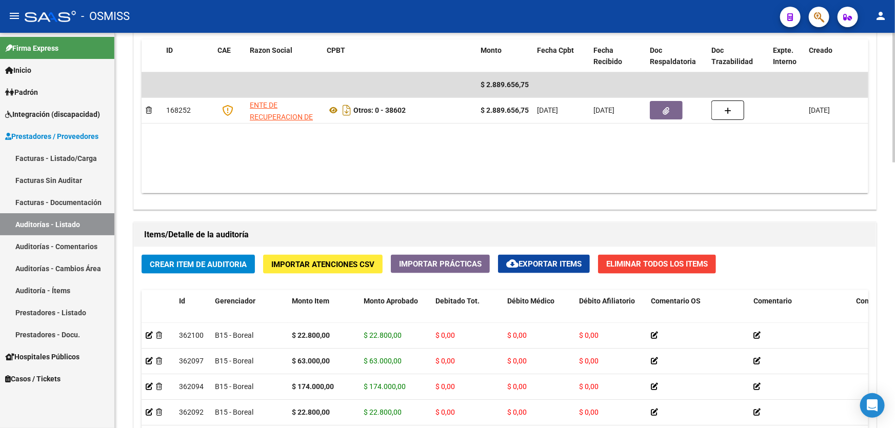
drag, startPoint x: 511, startPoint y: 144, endPoint x: 373, endPoint y: 172, distance: 140.7
click at [506, 148] on datatable-body "$ 2.889.656,75 168252 ENTE DE RECUPERACION DE FONDOS PARA EL FORTALECIMIENTO DE…" at bounding box center [505, 132] width 727 height 121
click at [184, 271] on button "Crear Item de Auditoria" at bounding box center [198, 264] width 113 height 19
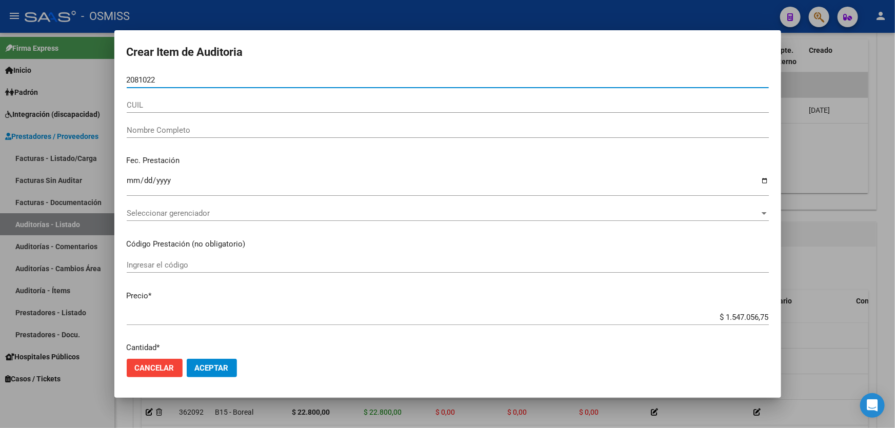
type input "20810224"
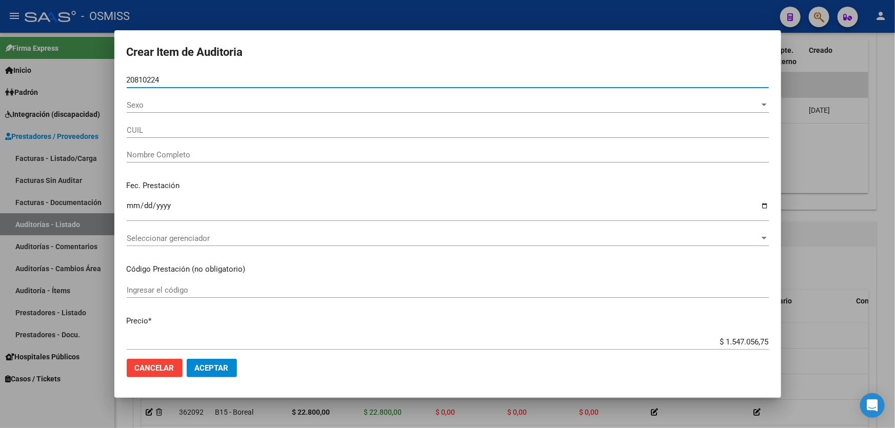
type input "27208102244"
type input "FORCONI [PERSON_NAME]"
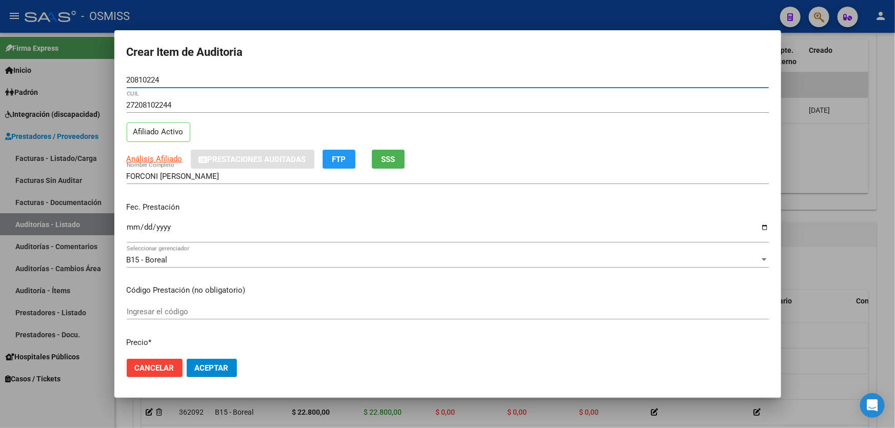
click at [129, 225] on input "Ingresar la fecha" at bounding box center [448, 231] width 642 height 16
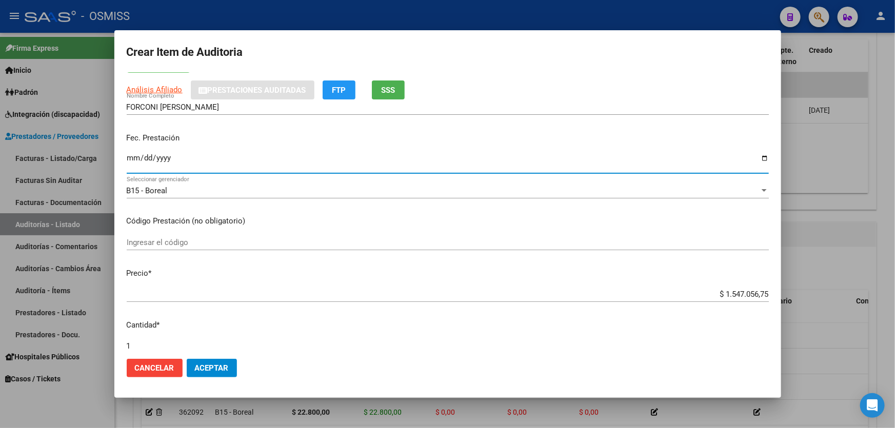
scroll to position [186, 0]
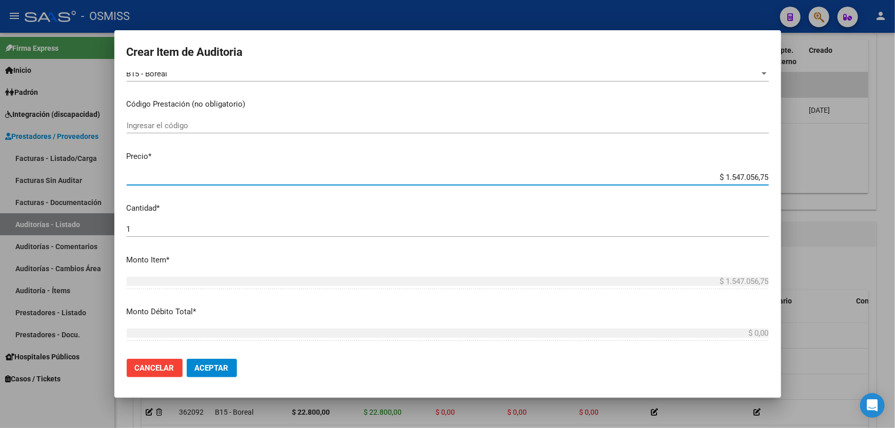
drag, startPoint x: 670, startPoint y: 177, endPoint x: 894, endPoint y: 160, distance: 225.4
click at [894, 166] on div "Crear Item de Auditoria 20810224 Nro Documento 27208102244 CUIL Afiliado Activo…" at bounding box center [447, 214] width 895 height 428
click at [222, 371] on span "Aceptar" at bounding box center [212, 368] width 34 height 9
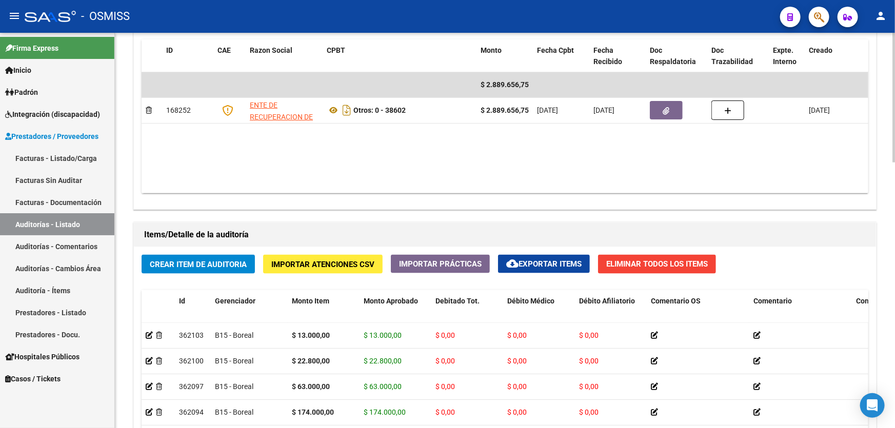
click at [505, 170] on datatable-body "$ 2.889.656,75 168252 ENTE DE RECUPERACION DE FONDOS PARA EL FORTALECIMIENTO DE…" at bounding box center [505, 132] width 727 height 121
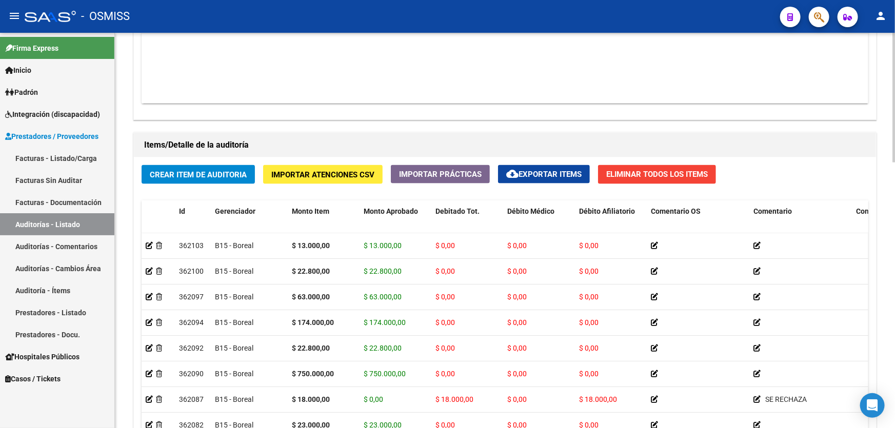
scroll to position [652, 0]
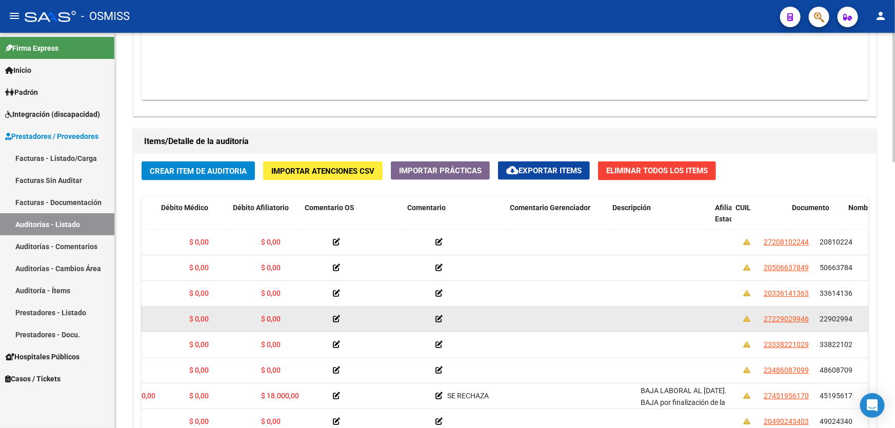
drag, startPoint x: 429, startPoint y: 300, endPoint x: 473, endPoint y: 304, distance: 43.8
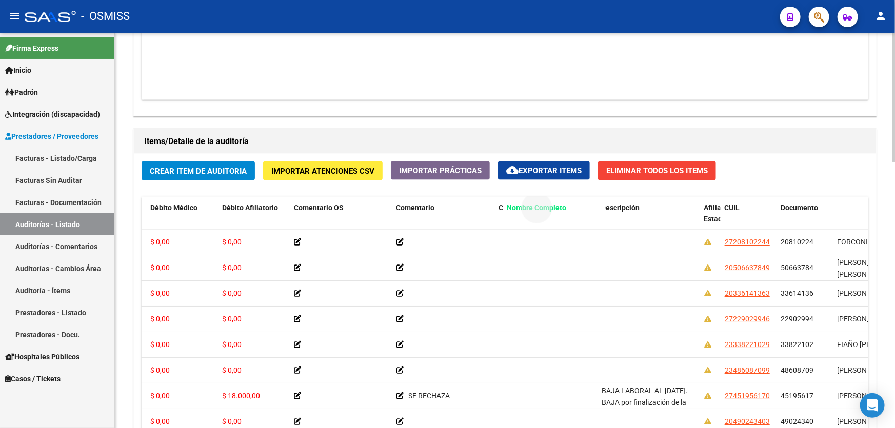
drag, startPoint x: 843, startPoint y: 207, endPoint x: 512, endPoint y: 215, distance: 330.4
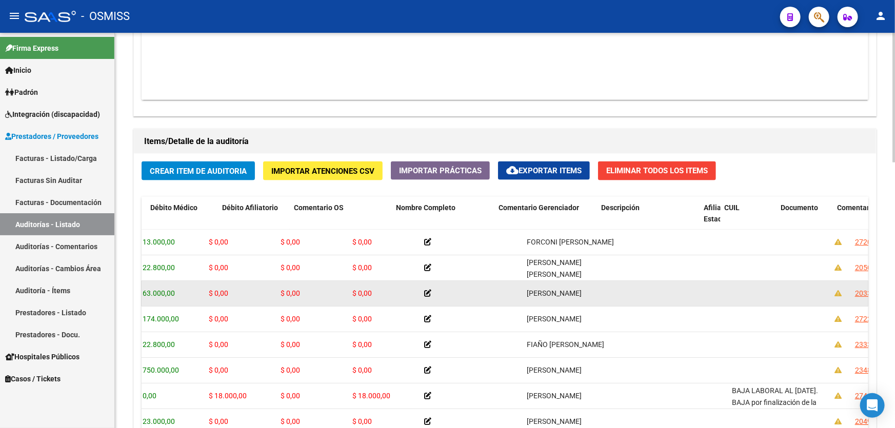
scroll to position [0, 0]
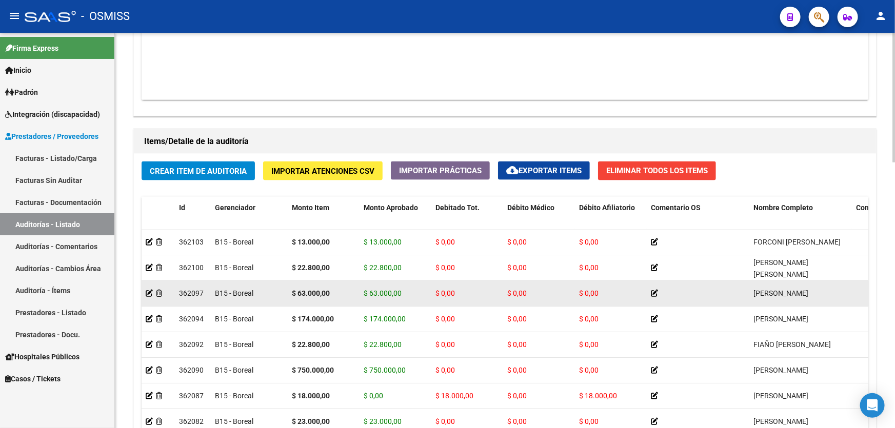
drag, startPoint x: 472, startPoint y: 308, endPoint x: 294, endPoint y: 295, distance: 178.9
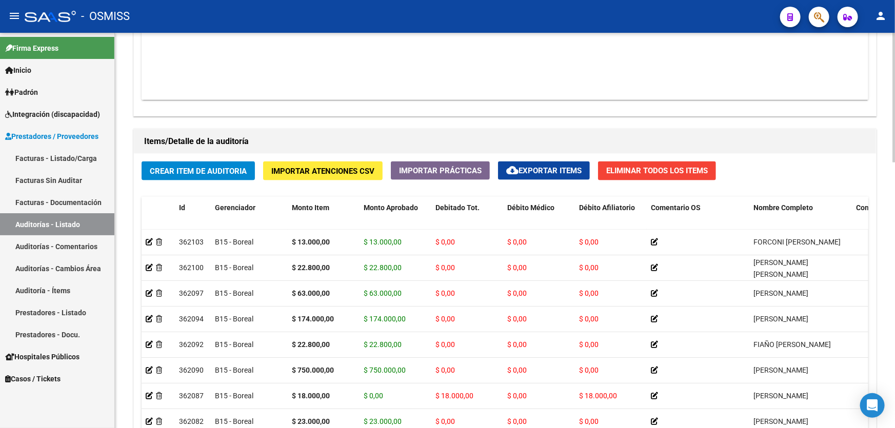
click at [429, 117] on div "Información del área Cambiar de área a esta auditoría Area * Hospitales de Auto…" at bounding box center [504, 108] width 747 height 881
click at [209, 170] on span "Crear Item de Auditoria" at bounding box center [198, 171] width 97 height 9
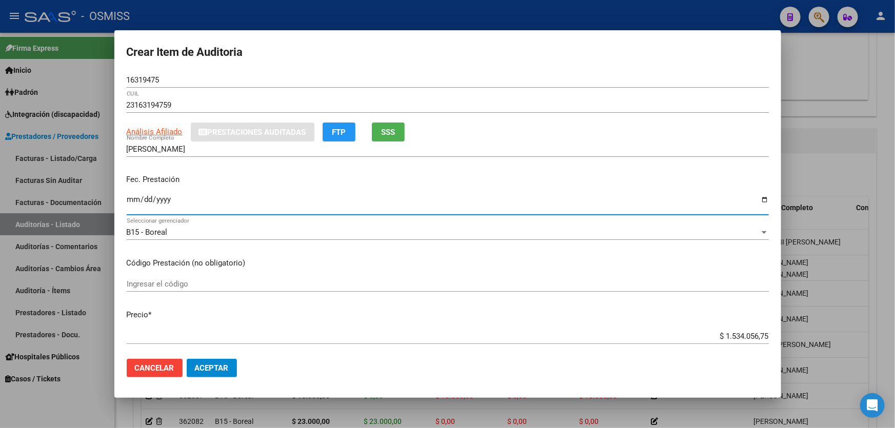
click at [129, 204] on input "Ingresar la fecha" at bounding box center [448, 203] width 642 height 16
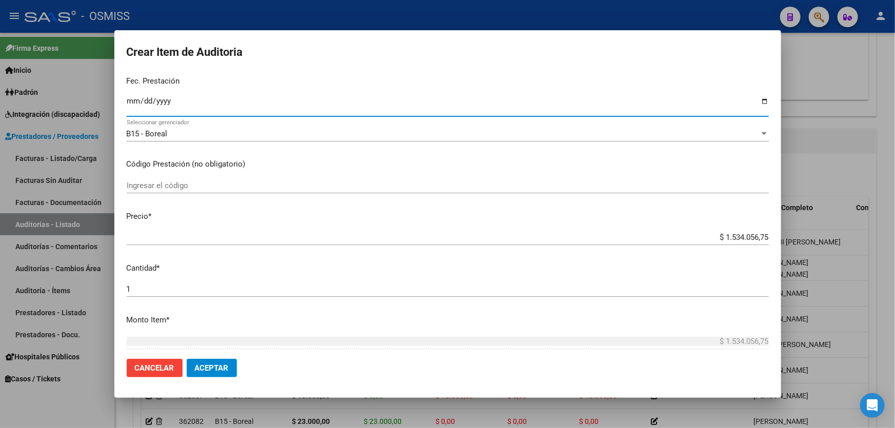
scroll to position [140, 0]
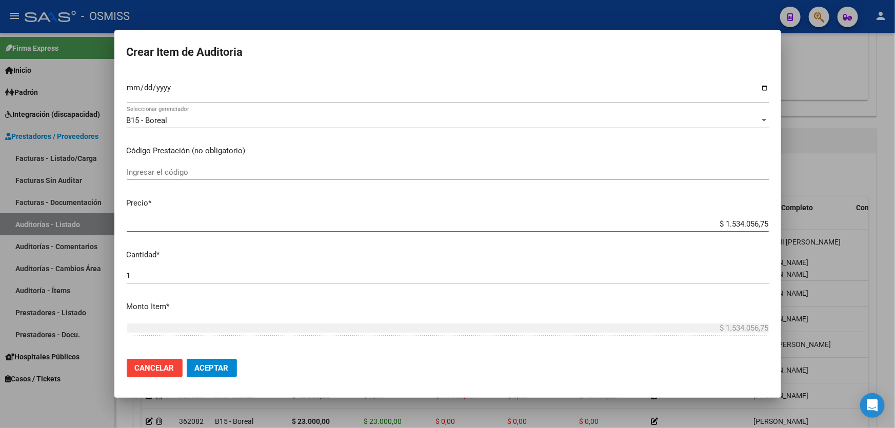
drag, startPoint x: 703, startPoint y: 225, endPoint x: 886, endPoint y: 218, distance: 183.2
click at [886, 218] on div "Crear Item de Auditoria 16319475 Nro Documento 23163194759 CUIL Afiliado Activo…" at bounding box center [447, 214] width 895 height 428
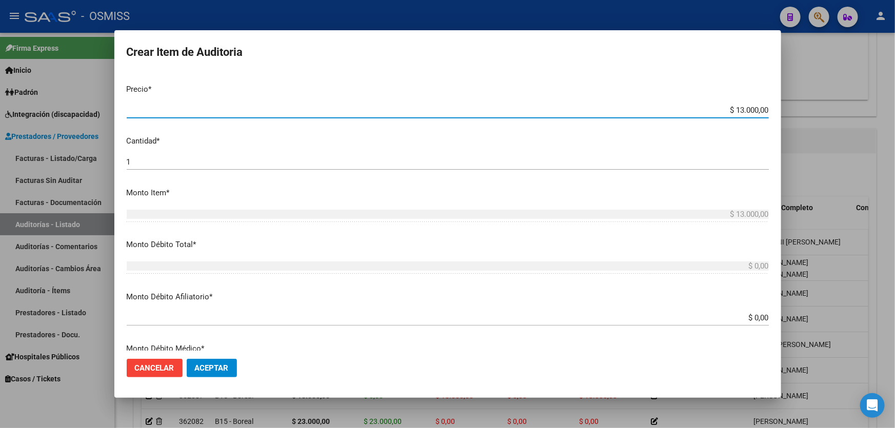
scroll to position [280, 0]
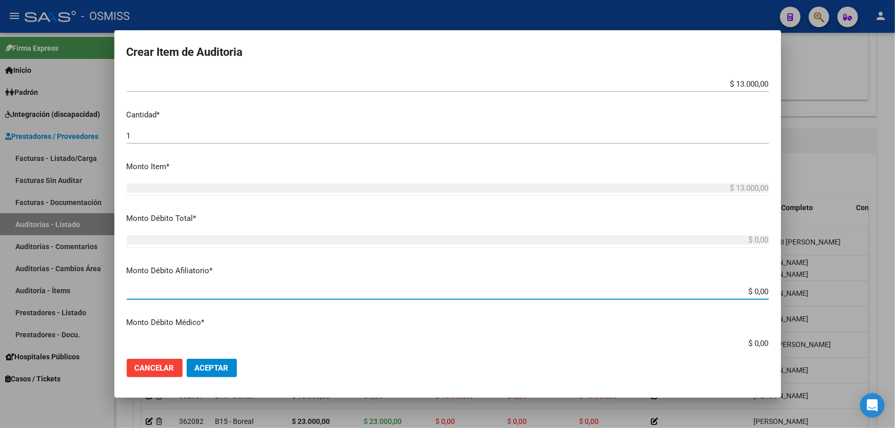
drag, startPoint x: 716, startPoint y: 288, endPoint x: 851, endPoint y: 287, distance: 134.9
click at [848, 287] on div "Crear Item de Auditoria 16319475 Nro Documento 23163194759 CUIL Afiliado Activo…" at bounding box center [447, 214] width 895 height 428
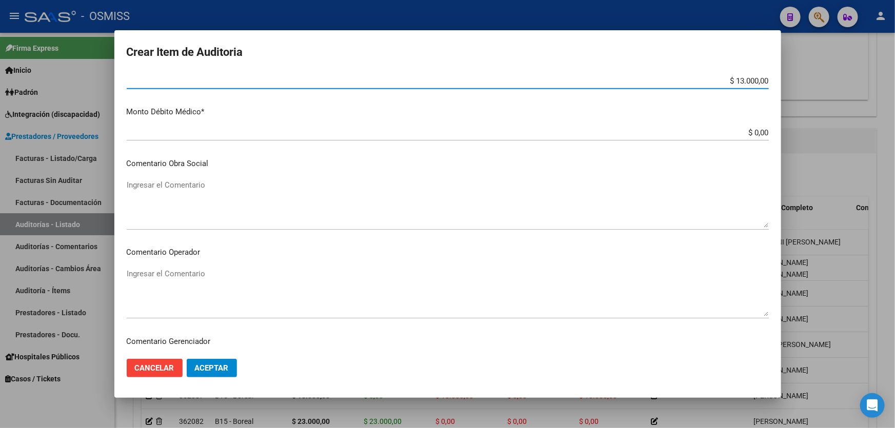
scroll to position [559, 0]
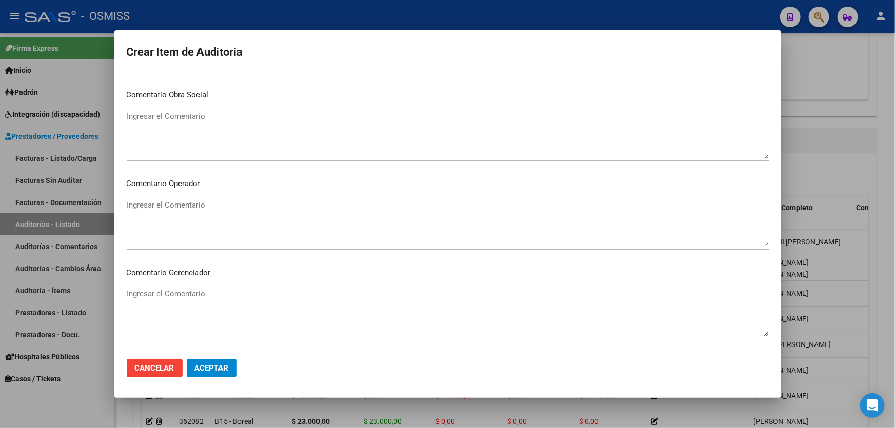
click at [214, 210] on textarea "Ingresar el Comentario" at bounding box center [448, 224] width 642 height 48
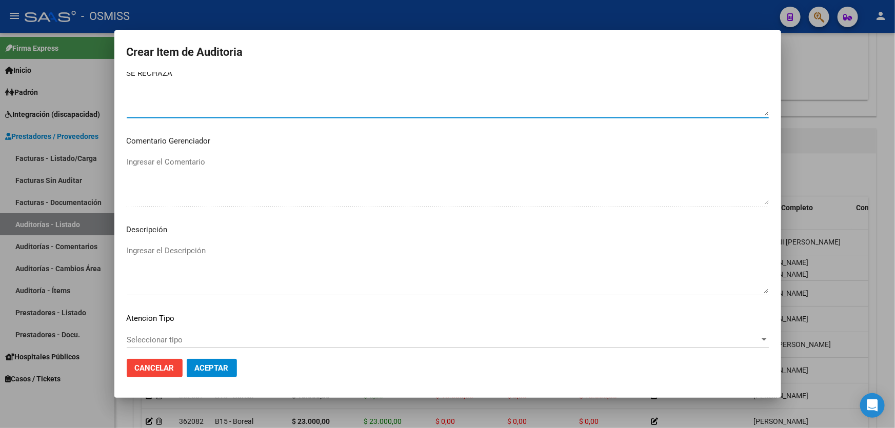
scroll to position [699, 0]
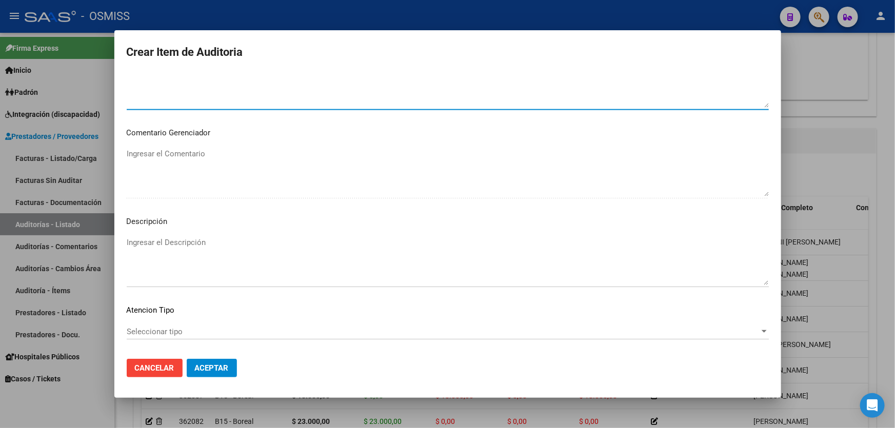
click at [211, 250] on textarea "Ingresar el Descripción" at bounding box center [448, 261] width 642 height 48
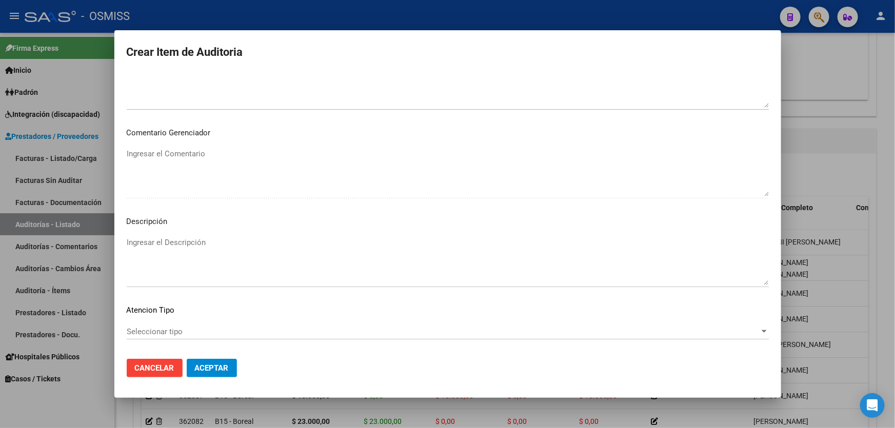
click at [342, 372] on mat-dialog-actions "Cancelar Aceptar" at bounding box center [448, 368] width 642 height 35
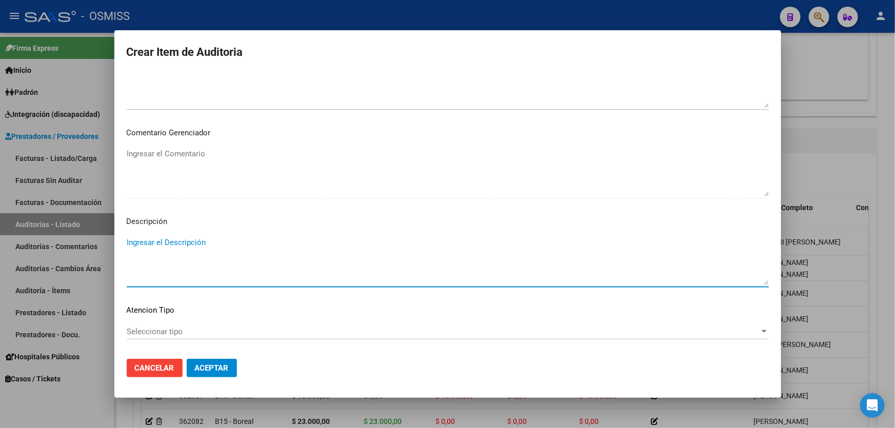
click at [142, 241] on textarea "Ingresar el Descripción" at bounding box center [448, 261] width 642 height 48
paste textarea "BAJA por finalización de la cobertura legal al ……. - Ley 23,660 art. 10 inc. A."
click at [127, 238] on textarea "BAJA por finalización de la cobertura legal al ……. - Ley 23,660 art. 10 inc. A." at bounding box center [448, 261] width 642 height 48
drag, startPoint x: 295, startPoint y: 251, endPoint x: 280, endPoint y: 253, distance: 15.5
click at [280, 253] on textarea "BAJA LABORAL AL [DATE]. BAJA por finalización de la cobertura legal al ……. - Le…" at bounding box center [448, 261] width 642 height 48
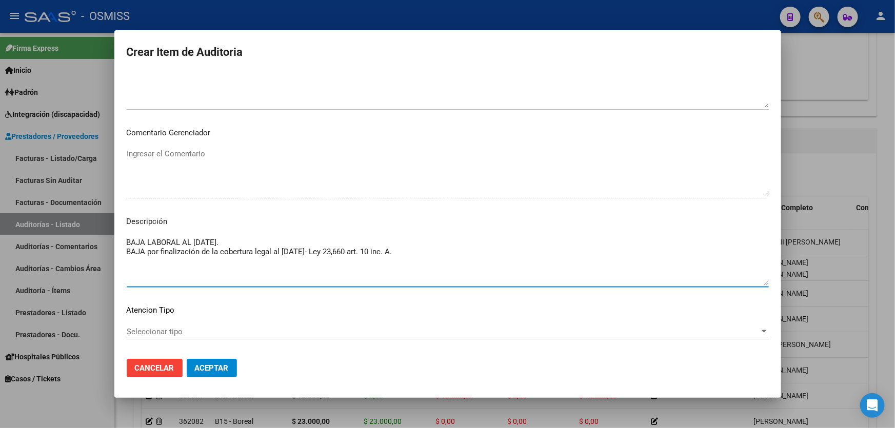
click at [200, 361] on button "Aceptar" at bounding box center [212, 368] width 50 height 18
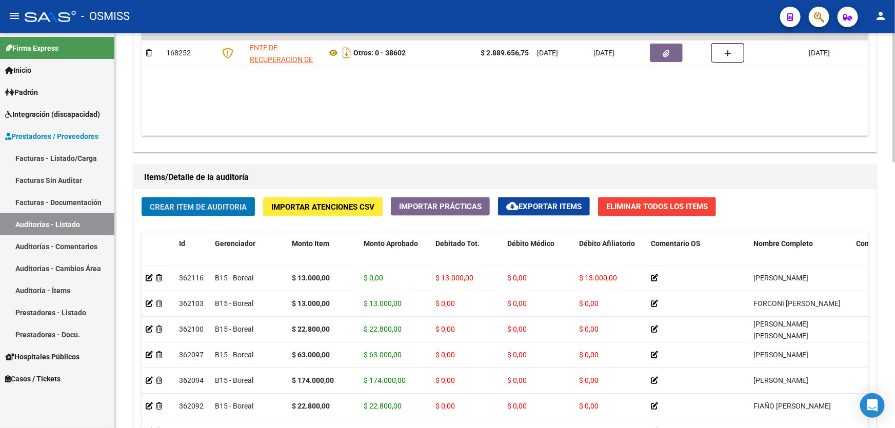
scroll to position [513, 0]
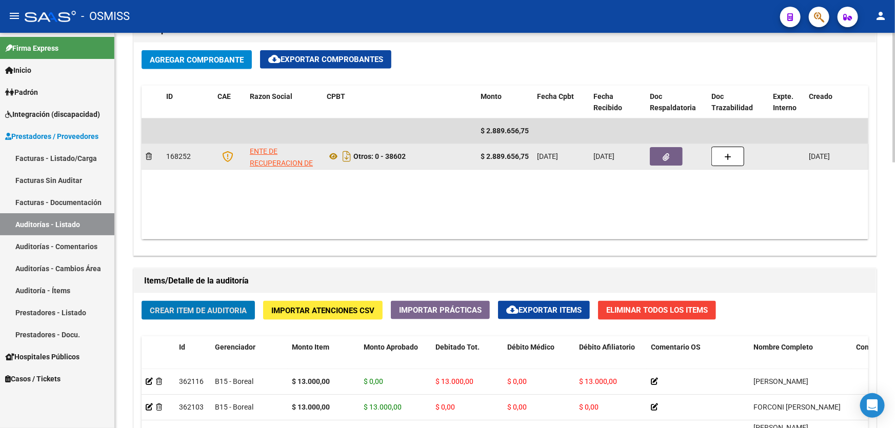
click at [667, 148] on button "button" at bounding box center [666, 156] width 33 height 18
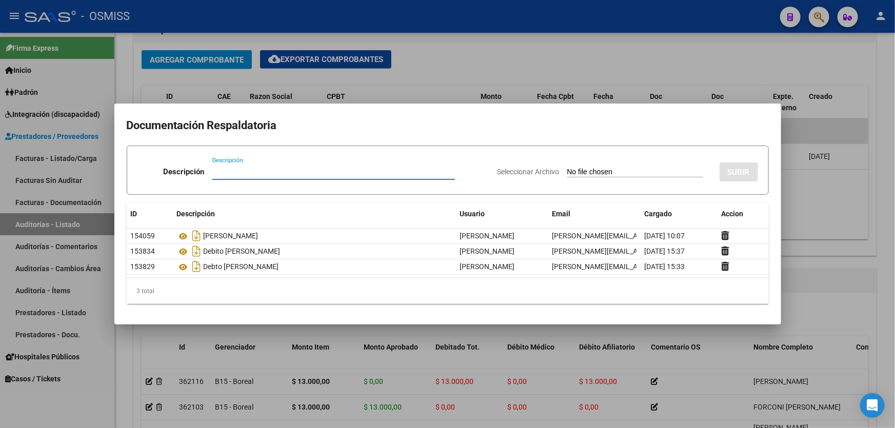
click at [305, 176] on div "Descripción" at bounding box center [333, 171] width 243 height 15
click at [617, 169] on input "Seleccionar Archivo" at bounding box center [635, 173] width 136 height 10
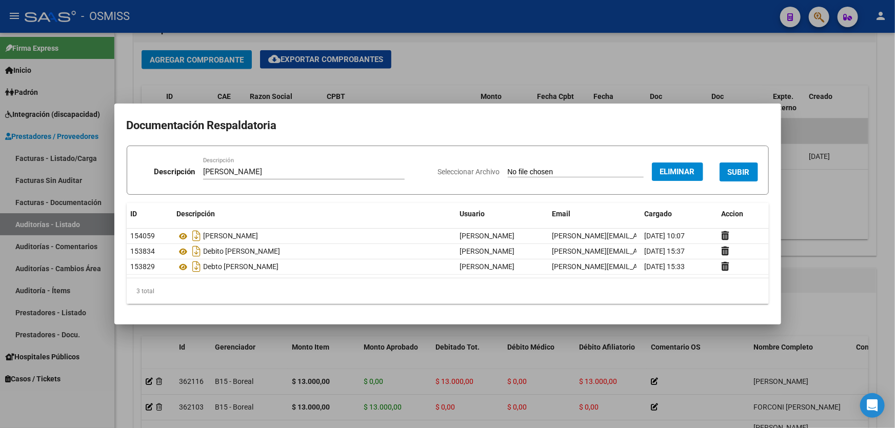
click at [735, 166] on button "SUBIR" at bounding box center [739, 172] width 38 height 19
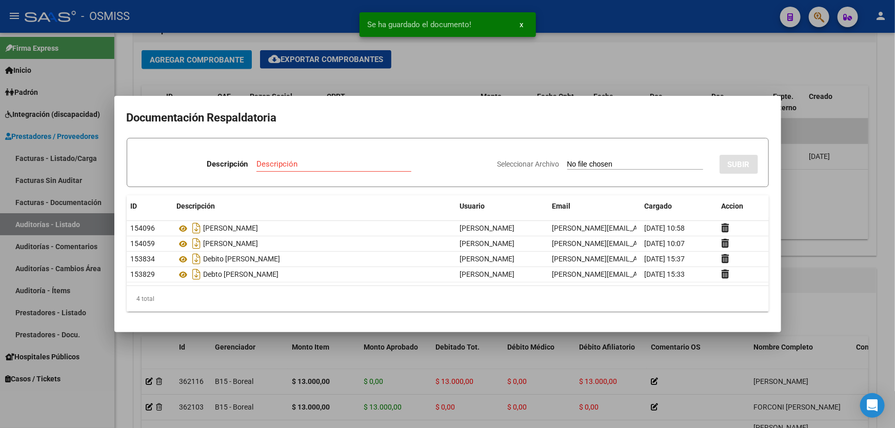
click at [797, 207] on div at bounding box center [447, 214] width 895 height 428
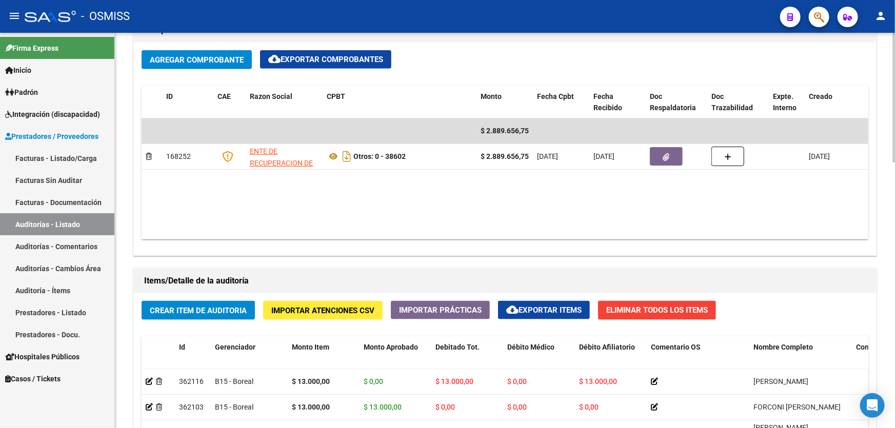
drag, startPoint x: 466, startPoint y: 206, endPoint x: 434, endPoint y: 169, distance: 48.7
click at [466, 206] on datatable-body "$ 2.889.656,75 168252 ENTE DE RECUPERACION DE FONDOS PARA EL FORTALECIMIENTO DE…" at bounding box center [505, 178] width 727 height 121
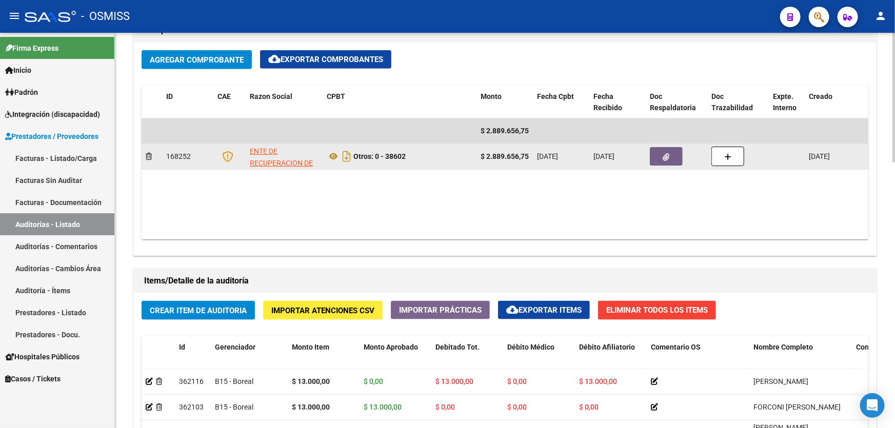
click at [655, 152] on button "button" at bounding box center [666, 156] width 33 height 18
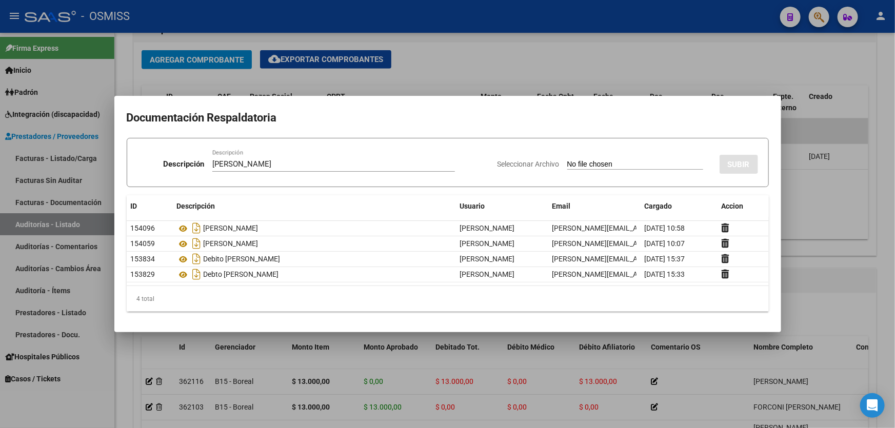
click at [622, 167] on input "Seleccionar Archivo" at bounding box center [635, 165] width 136 height 10
click at [732, 156] on button "SUBIR" at bounding box center [739, 164] width 38 height 19
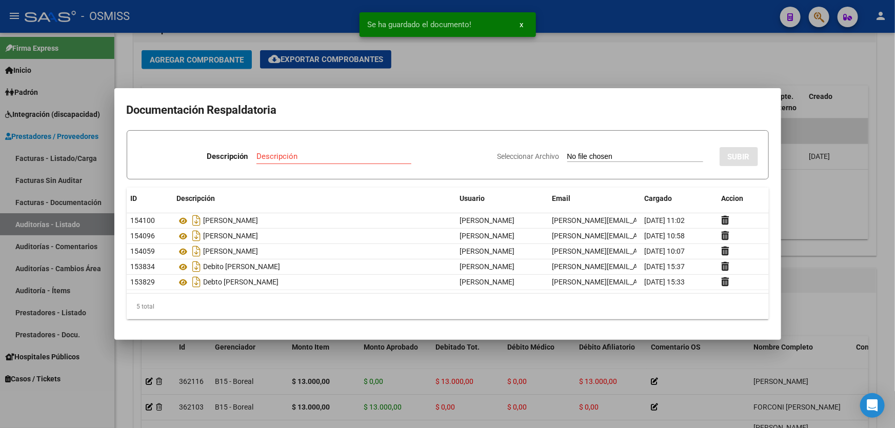
click at [802, 224] on div at bounding box center [447, 214] width 895 height 428
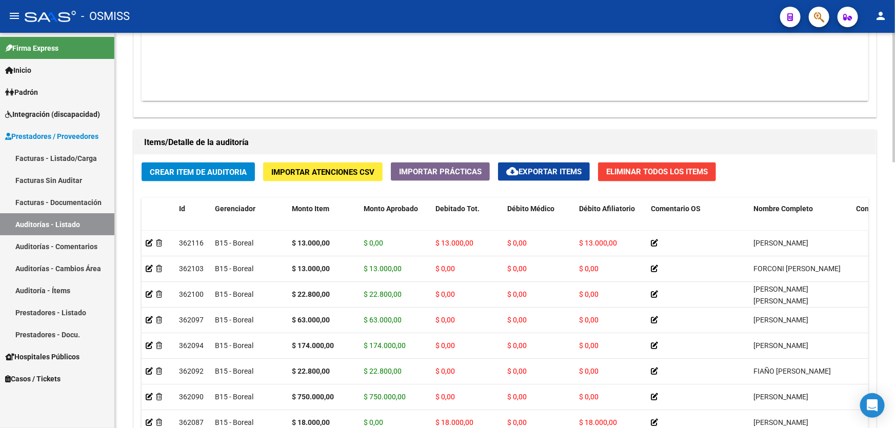
scroll to position [652, 0]
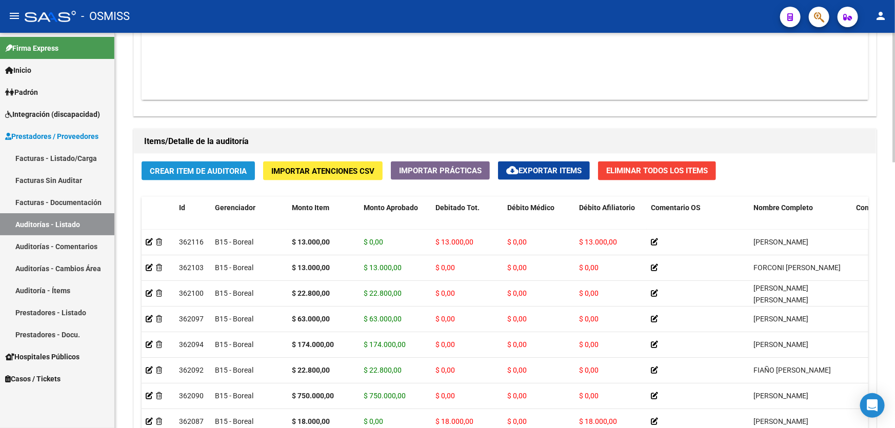
click at [236, 169] on span "Crear Item de Auditoria" at bounding box center [198, 171] width 97 height 9
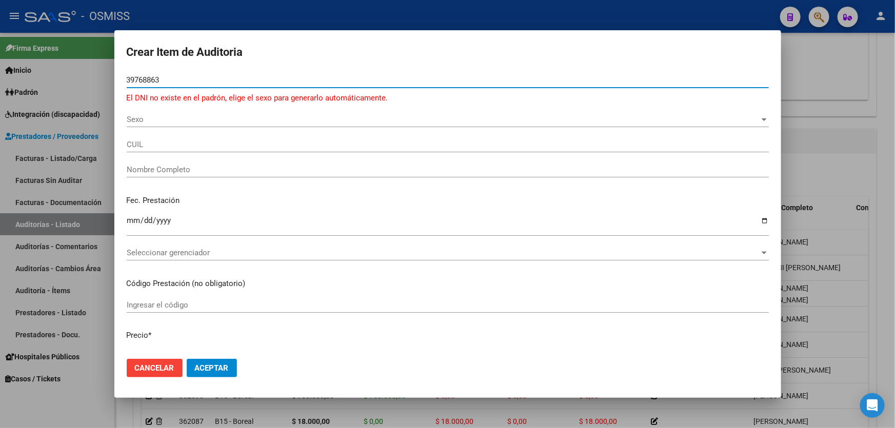
click at [148, 116] on span "Sexo" at bounding box center [443, 119] width 633 height 9
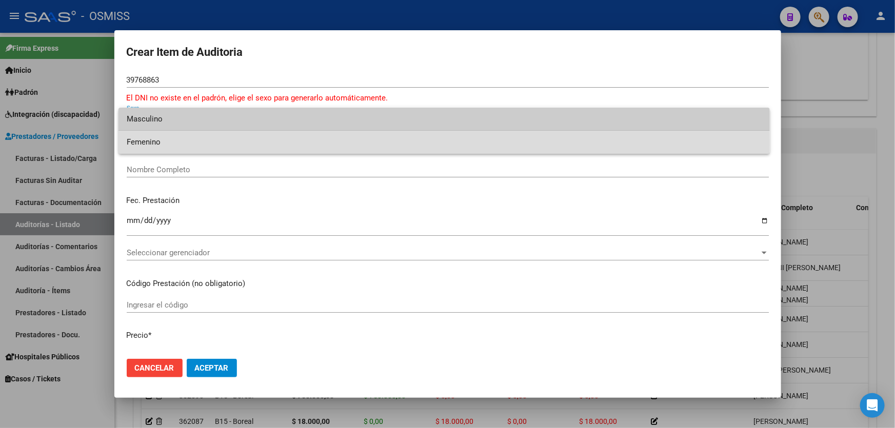
click at [158, 143] on span "Femenino" at bounding box center [444, 142] width 635 height 23
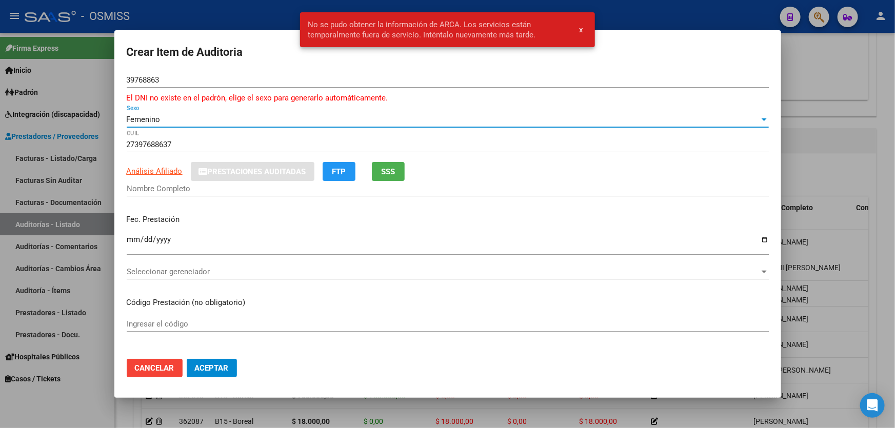
click at [166, 114] on div "Femenino Sexo" at bounding box center [448, 119] width 642 height 15
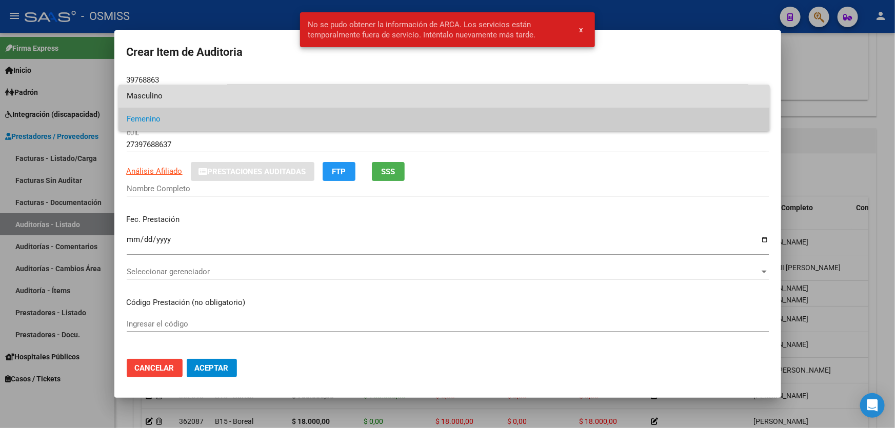
click at [173, 102] on span "Masculino" at bounding box center [444, 96] width 635 height 23
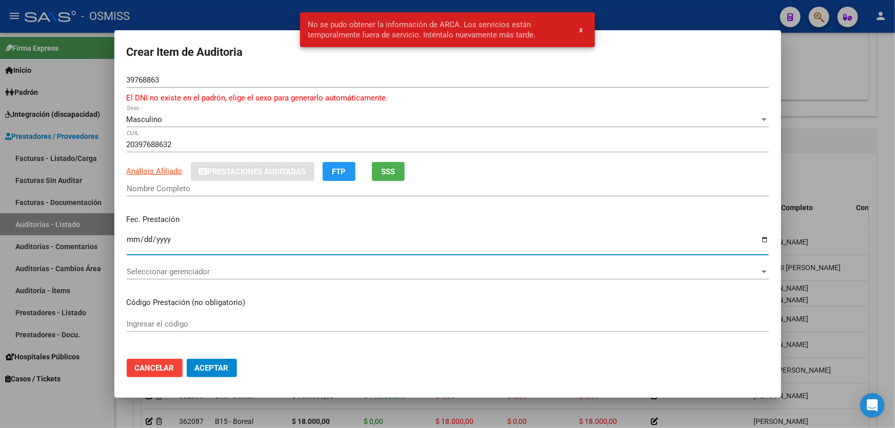
click at [133, 244] on input "Ingresar la fecha" at bounding box center [448, 243] width 642 height 16
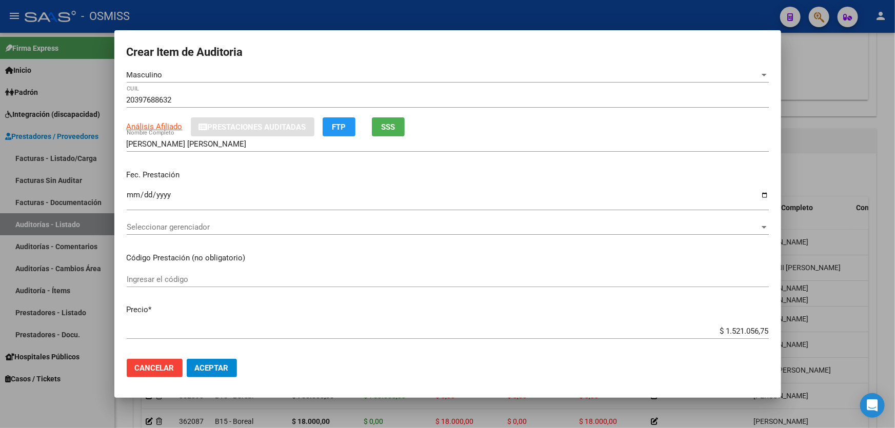
scroll to position [93, 0]
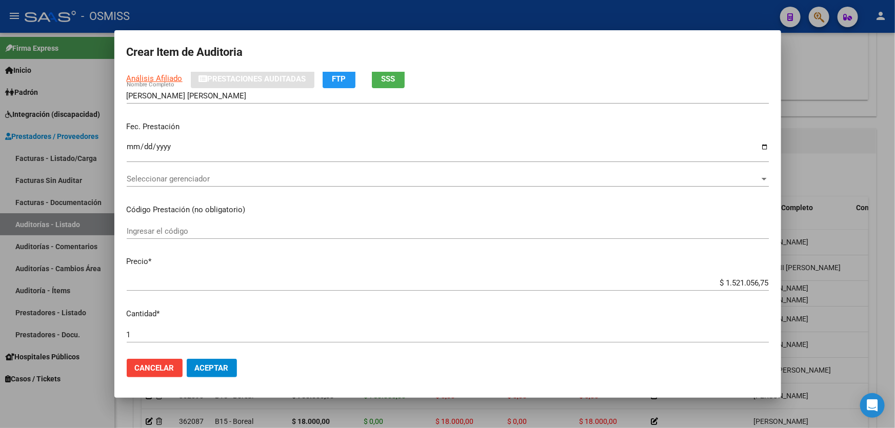
click at [236, 167] on div "[DATE] Ingresar la fecha" at bounding box center [448, 155] width 642 height 31
click at [231, 173] on div "Seleccionar gerenciador Seleccionar gerenciador" at bounding box center [448, 178] width 642 height 15
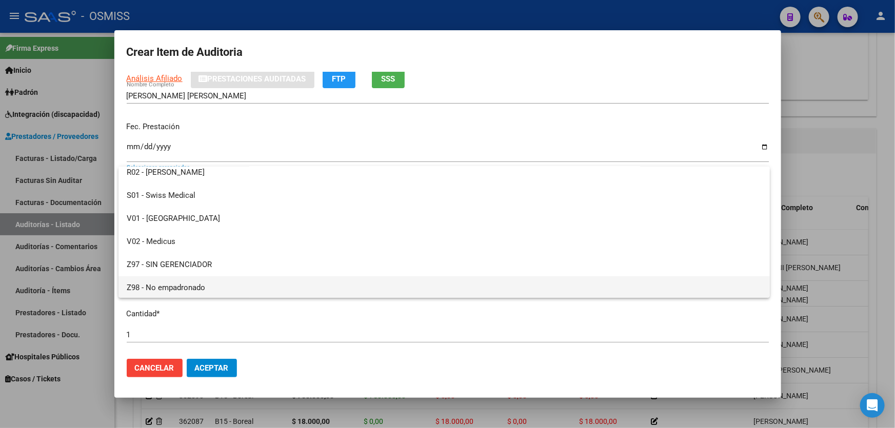
scroll to position [284, 0]
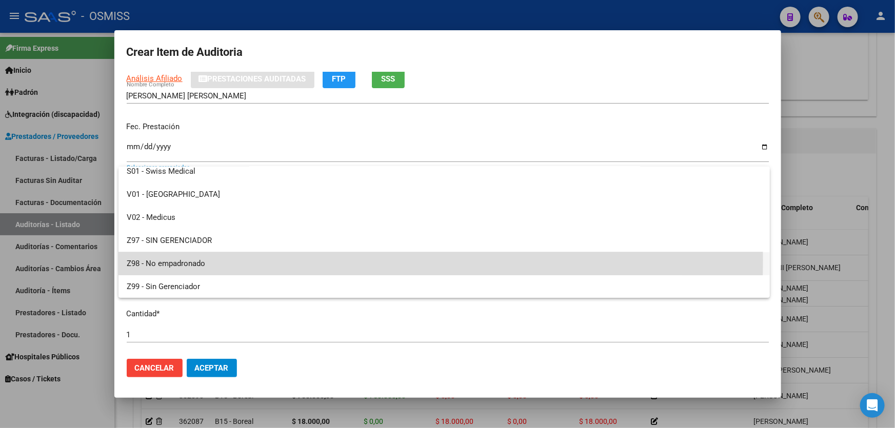
click at [201, 260] on span "Z98 - No empadronado" at bounding box center [444, 263] width 635 height 23
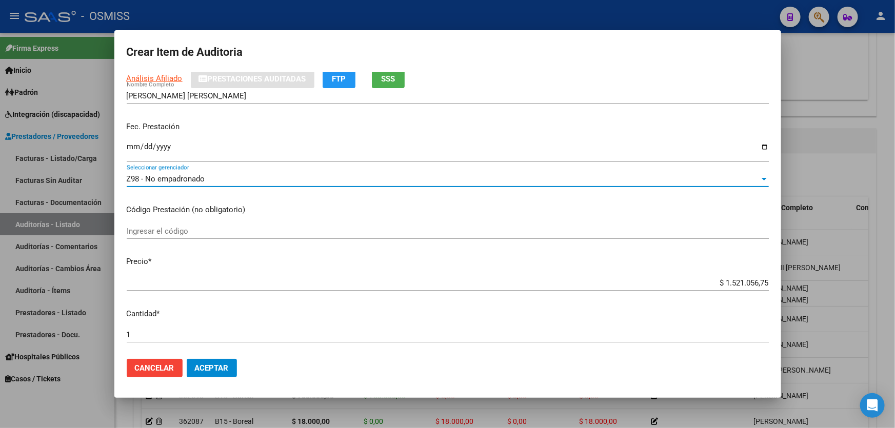
click at [207, 184] on div "Z98 - No empadronado Seleccionar gerenciador" at bounding box center [448, 178] width 642 height 15
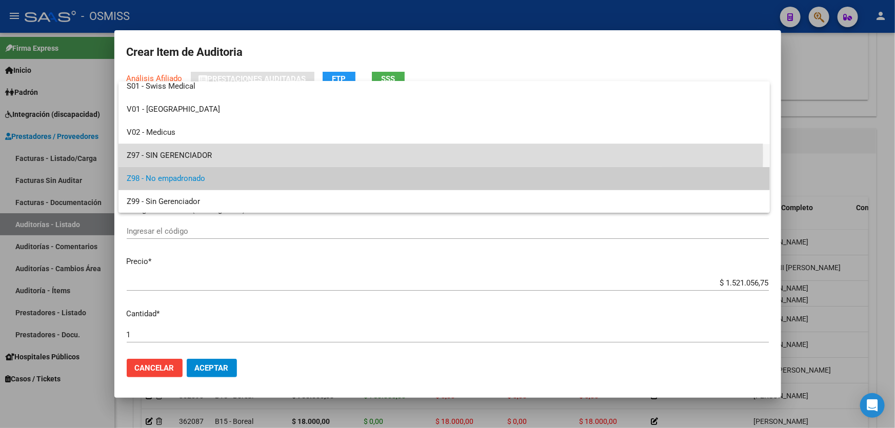
click at [191, 155] on span "Z97 - SIN GERENCIADOR" at bounding box center [444, 155] width 635 height 23
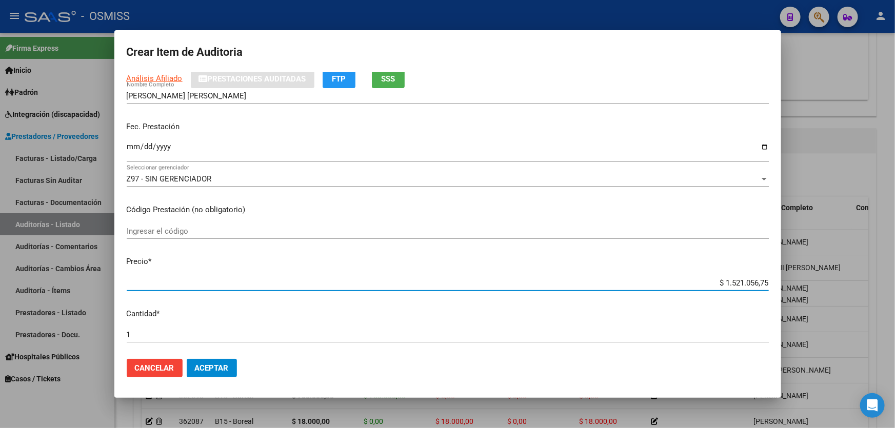
drag, startPoint x: 695, startPoint y: 282, endPoint x: 894, endPoint y: 254, distance: 201.4
click at [894, 256] on div "Crear Item de Auditoria 39768863 Nro Documento El DNI no existe en el padrón, e…" at bounding box center [447, 214] width 895 height 428
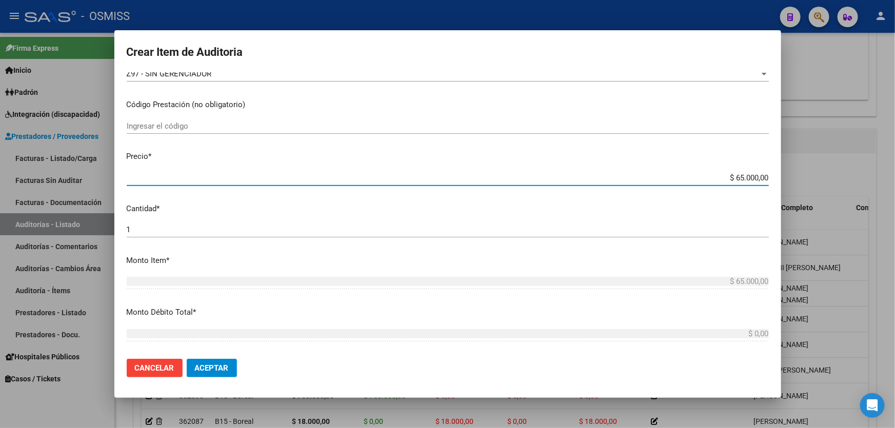
scroll to position [326, 0]
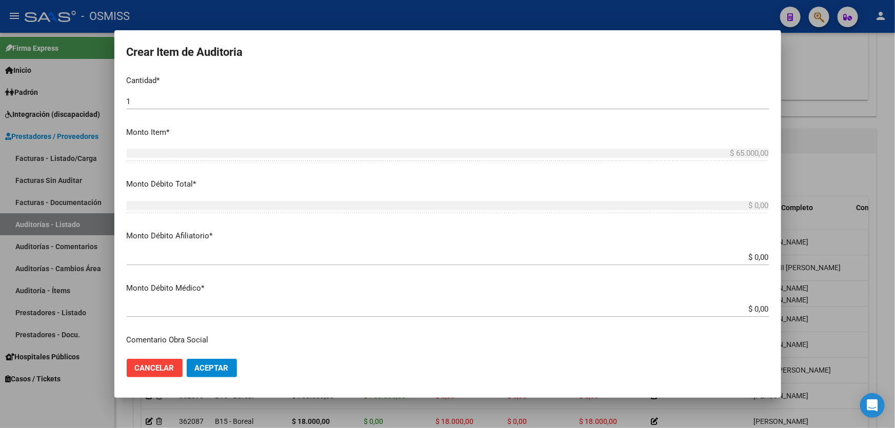
drag, startPoint x: 722, startPoint y: 255, endPoint x: 879, endPoint y: 263, distance: 157.2
click at [873, 263] on div "Crear Item de Auditoria 39768863 Nro Documento El DNI no existe en el padrón, e…" at bounding box center [447, 214] width 895 height 428
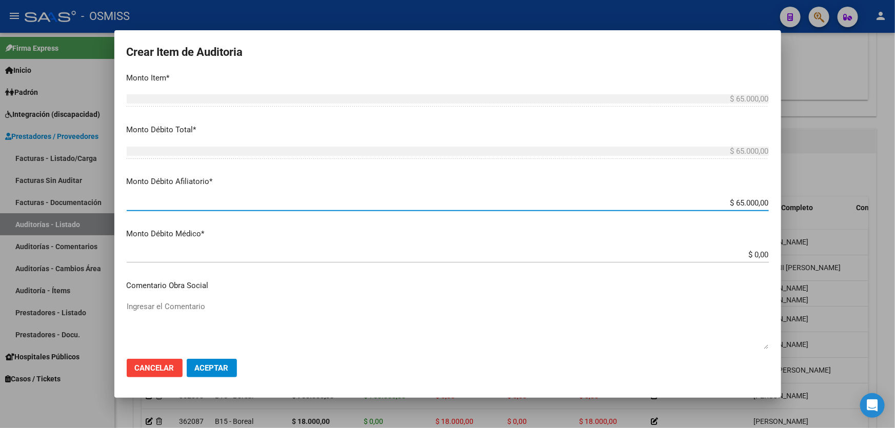
scroll to position [513, 0]
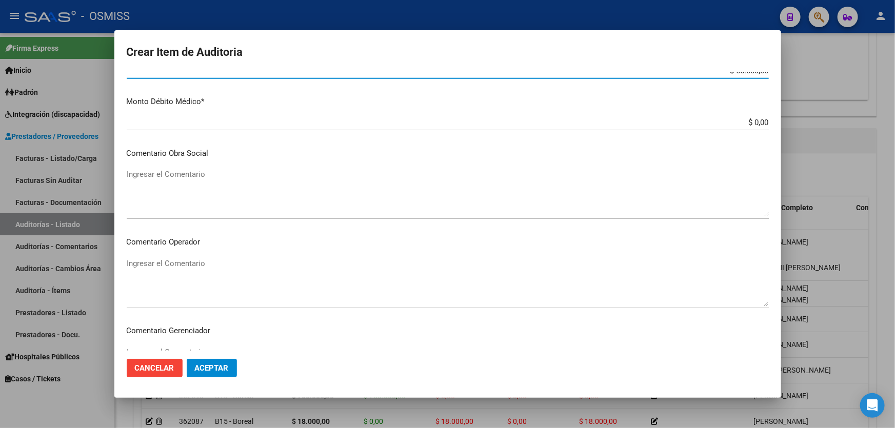
click at [229, 204] on textarea "Ingresar el Comentario" at bounding box center [448, 193] width 642 height 48
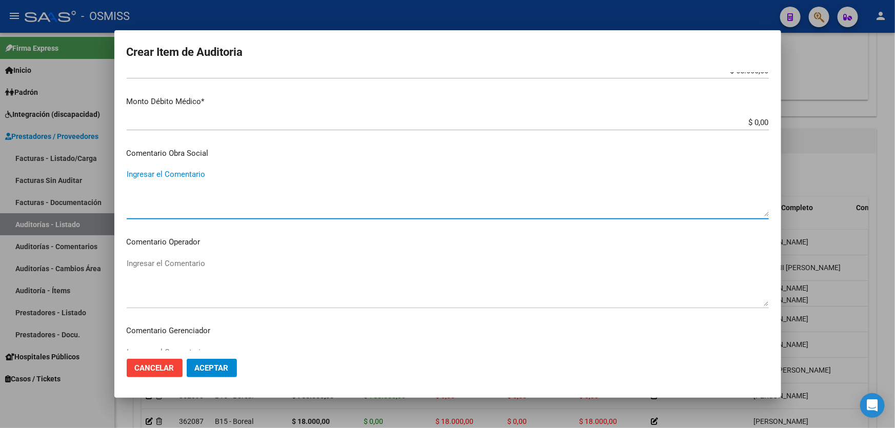
click at [184, 274] on textarea "Ingresar el Comentario" at bounding box center [448, 282] width 642 height 48
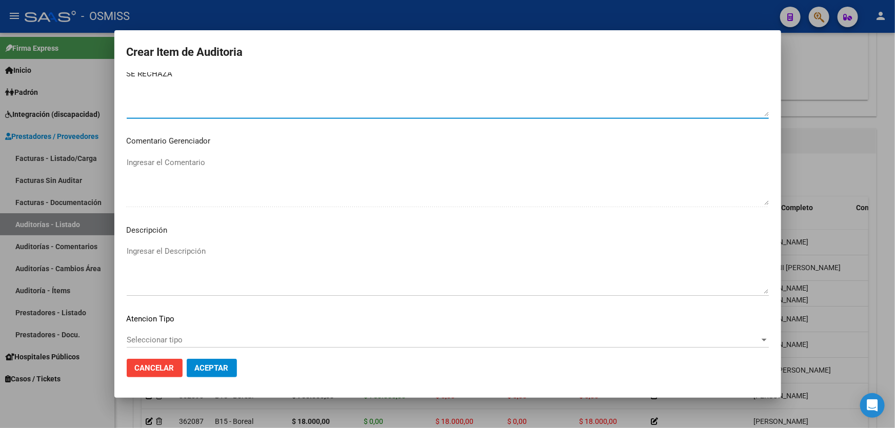
scroll to position [746, 0]
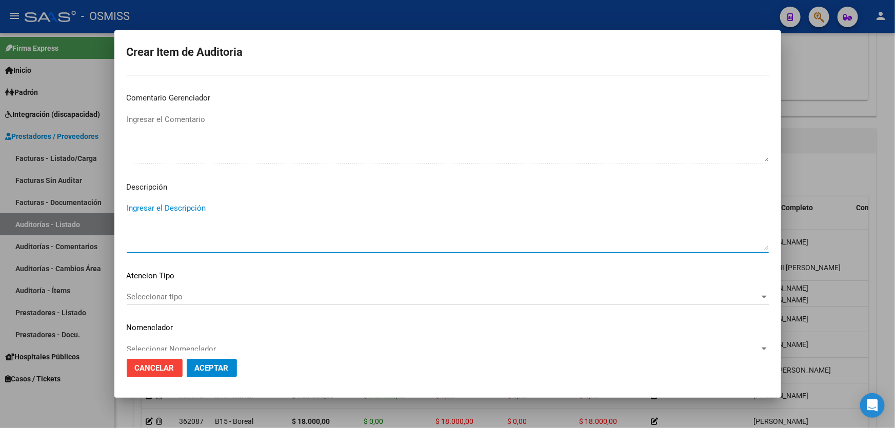
click at [198, 206] on textarea "Ingresar el Descripción" at bounding box center [448, 227] width 642 height 48
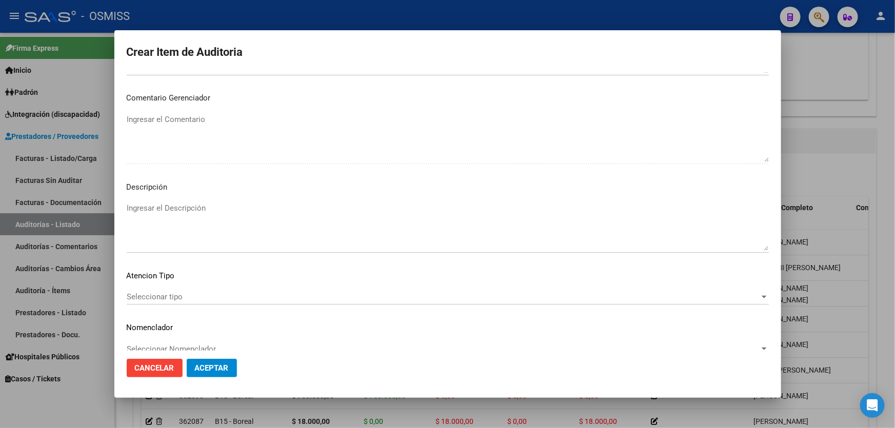
click at [307, 374] on mat-dialog-actions "Cancelar Aceptar" at bounding box center [448, 368] width 642 height 35
click at [172, 215] on textarea "Ingresar el Descripción" at bounding box center [448, 227] width 642 height 48
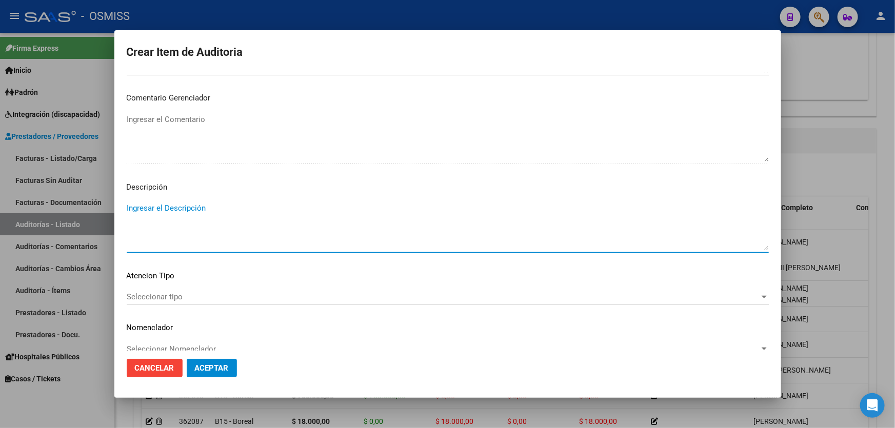
paste textarea "No existe en [GEOGRAPHIC_DATA]. Según registros oficiales SSS corresponde cober…"
click at [403, 213] on textarea "No existe en [GEOGRAPHIC_DATA]. Según registros oficiales SSS corresponde cober…" at bounding box center [448, 227] width 642 height 48
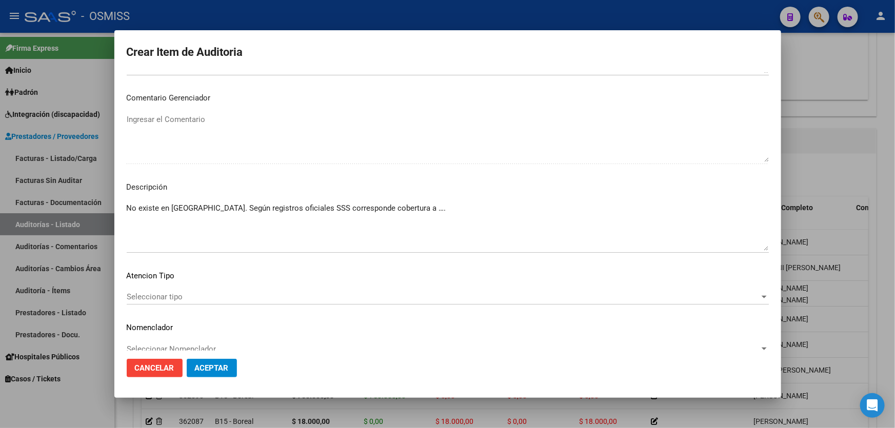
click at [170, 201] on div "No existe en [GEOGRAPHIC_DATA]. Según registros oficiales SSS corresponde cober…" at bounding box center [448, 227] width 642 height 52
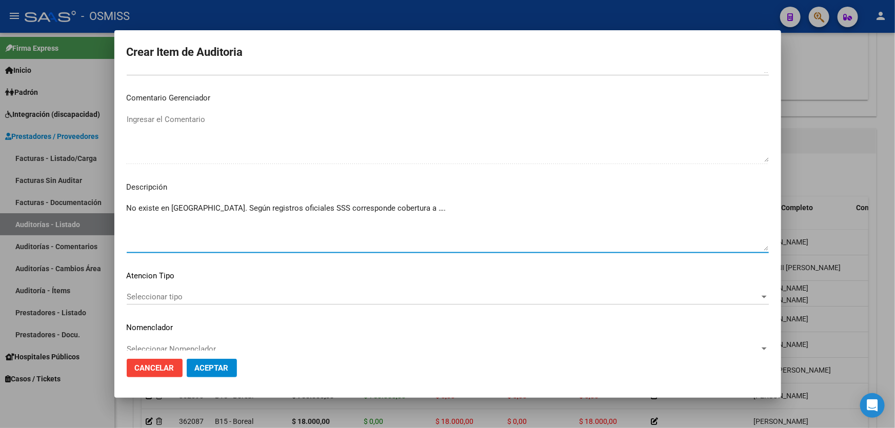
click at [170, 208] on textarea "No existe en [GEOGRAPHIC_DATA]. Según registros oficiales SSS corresponde cober…" at bounding box center [448, 227] width 642 height 48
click at [448, 216] on textarea "No existe en nuestro padrón. Según registros oficiales SSS corresponde cobertur…" at bounding box center [448, 227] width 642 height 48
click at [431, 211] on textarea "No existe en nuestro padrón. Según registros oficiales SSS corresponde cobertur…" at bounding box center [448, 227] width 642 height 48
paste textarea "ASOCIACI�N MUTUAL SANCOR SALUD"
click at [456, 205] on textarea "No existe en nuestro padrón. Según registros oficiales SSS corresponde cobertur…" at bounding box center [448, 227] width 642 height 48
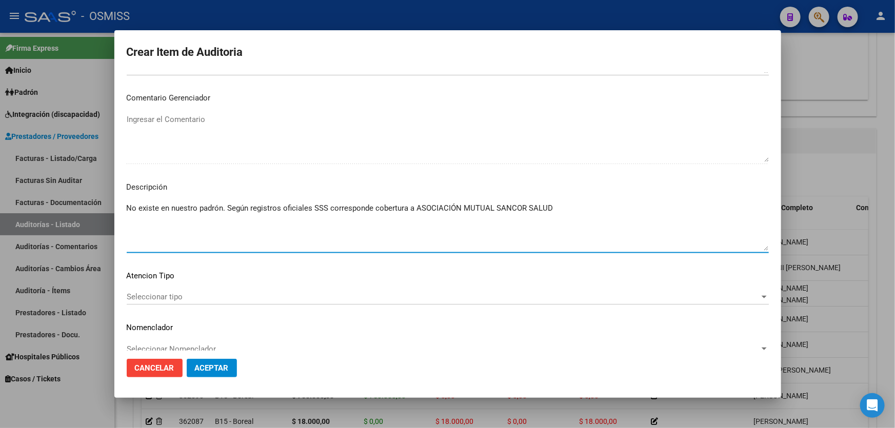
click at [559, 209] on textarea "No existe en nuestro padrón. Según registros oficiales SSS corresponde cobertur…" at bounding box center [448, 227] width 642 height 48
click at [210, 369] on span "Aceptar" at bounding box center [212, 368] width 34 height 9
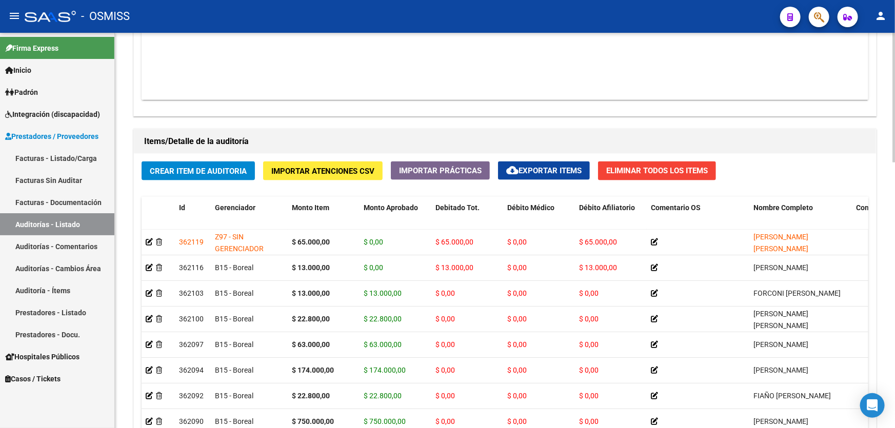
click at [462, 120] on div "Información del área Cambiar de área a esta auditoría Area * Hospitales de Auto…" at bounding box center [504, 108] width 747 height 881
drag, startPoint x: 566, startPoint y: 107, endPoint x: 465, endPoint y: 16, distance: 135.8
click at [566, 107] on div "Agregar Comprobante cloud_download Exportar Comprobantes ID CAE Razon Social CP…" at bounding box center [505, 9] width 742 height 213
click at [225, 167] on span "Crear Item de Auditoria" at bounding box center [198, 171] width 97 height 9
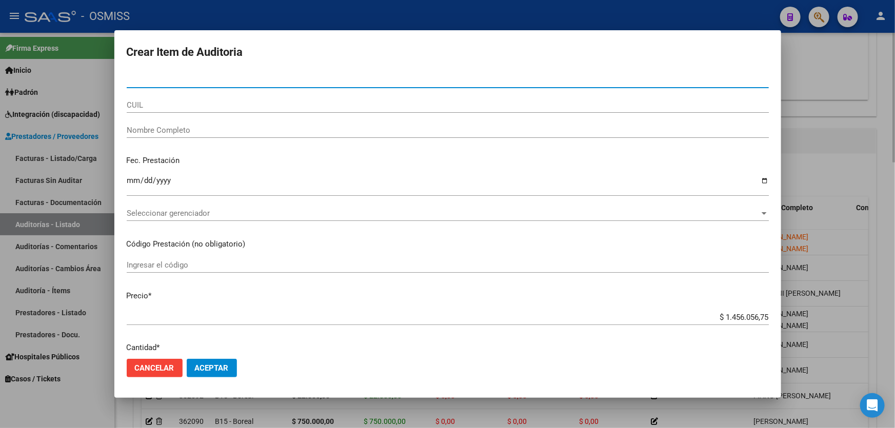
paste input "52104226"
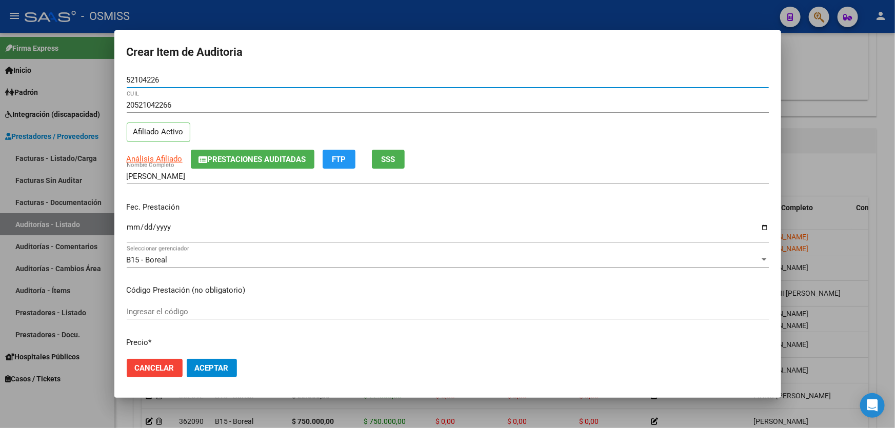
click at [130, 237] on input "Ingresar la fecha" at bounding box center [448, 231] width 642 height 16
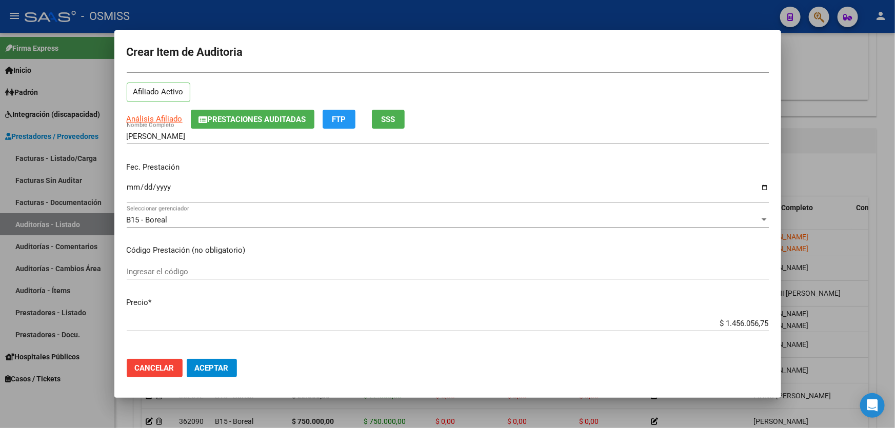
scroll to position [93, 0]
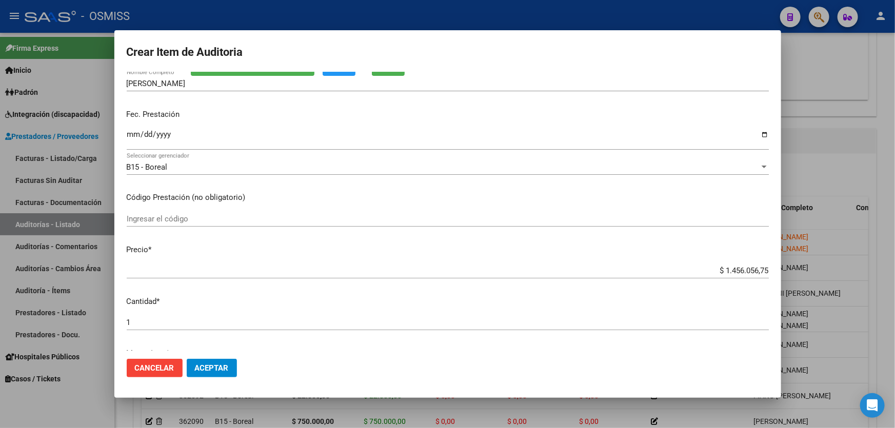
drag, startPoint x: 687, startPoint y: 270, endPoint x: 828, endPoint y: 256, distance: 142.2
click at [827, 257] on div "Crear Item de Auditoria 52104226 Nro Documento 20521042266 CUIL Afiliado Activo…" at bounding box center [447, 214] width 895 height 428
click at [195, 365] on span "Aceptar" at bounding box center [212, 368] width 34 height 9
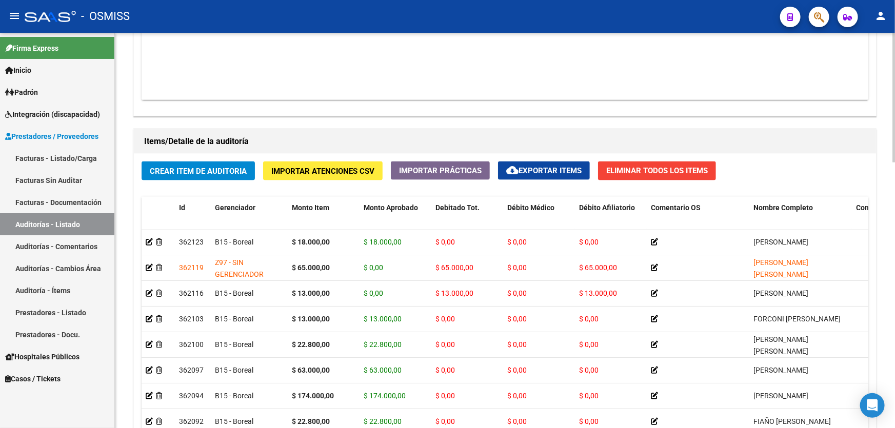
scroll to position [0, 2]
click at [223, 169] on span "Crear Item de Auditoria" at bounding box center [198, 171] width 97 height 9
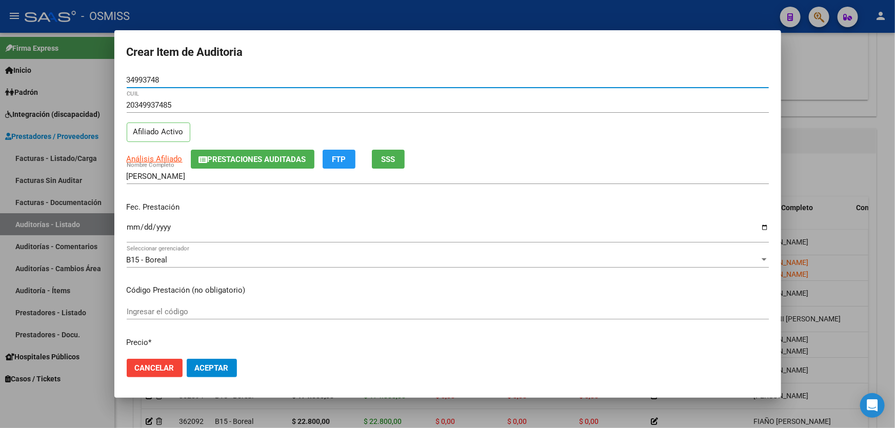
click at [129, 234] on input "Ingresar la fecha" at bounding box center [448, 231] width 642 height 16
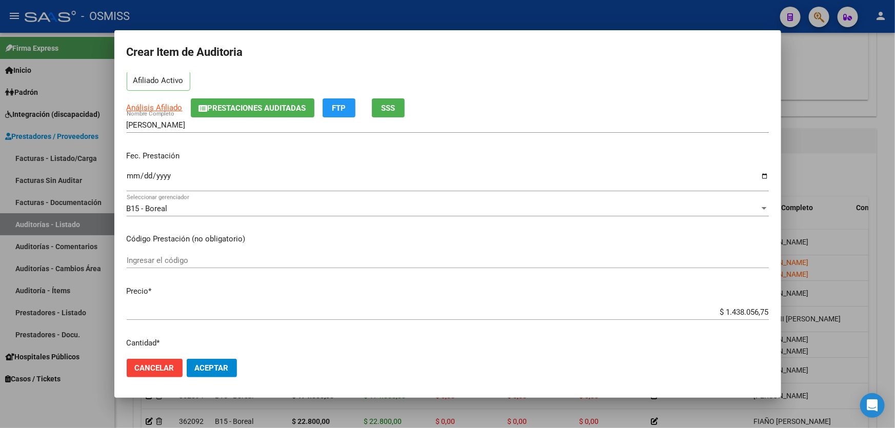
scroll to position [186, 0]
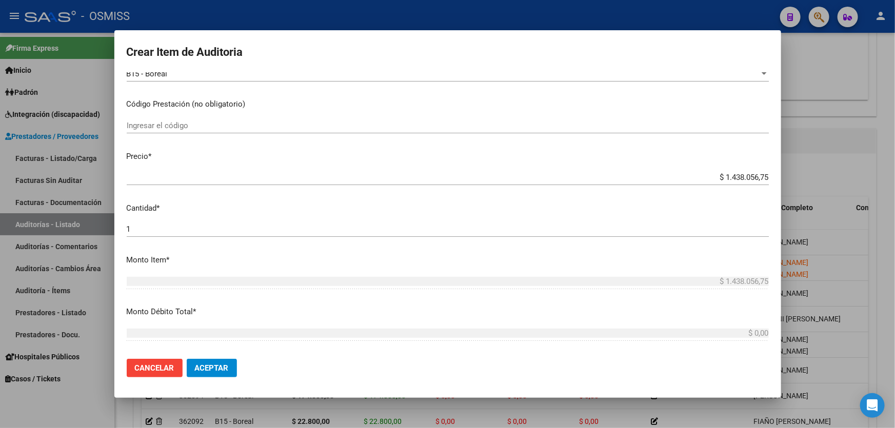
drag, startPoint x: 670, startPoint y: 173, endPoint x: 894, endPoint y: 163, distance: 224.4
click at [894, 165] on div "Crear Item de Auditoria 34993748 Nro Documento 20349937485 CUIL Afiliado Activo…" at bounding box center [447, 214] width 895 height 428
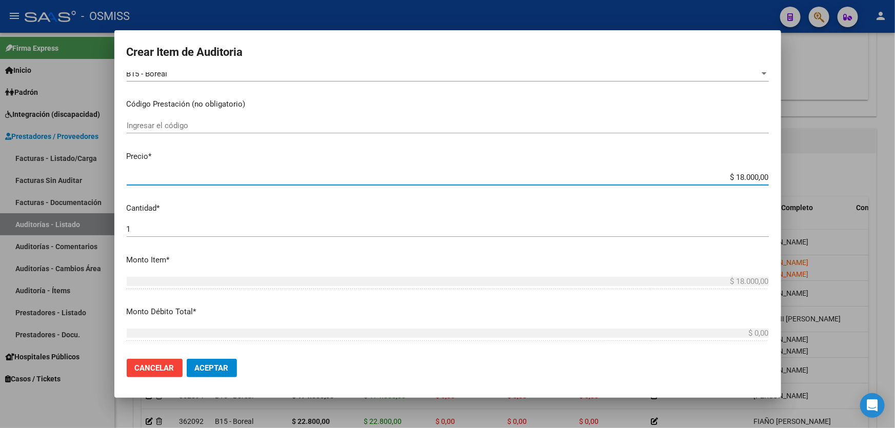
click at [216, 365] on span "Aceptar" at bounding box center [212, 368] width 34 height 9
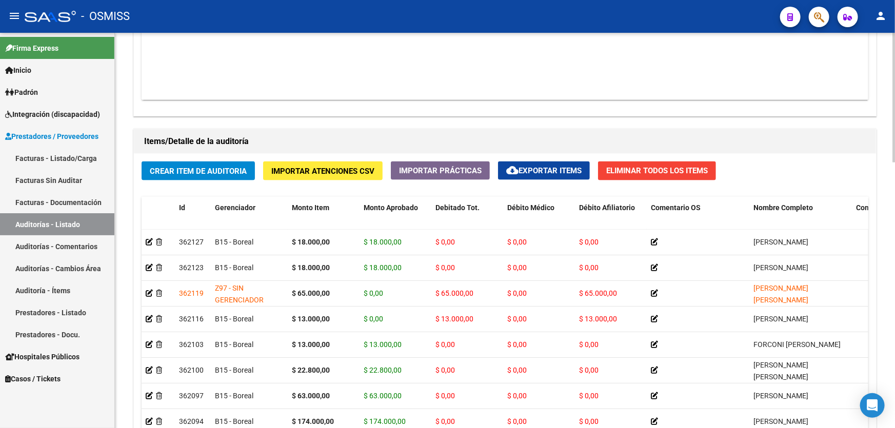
click at [469, 112] on div "Agregar Comprobante cloud_download Exportar Comprobantes ID CAE Razon Social CP…" at bounding box center [505, 9] width 742 height 213
click at [218, 171] on span "Crear Item de Auditoria" at bounding box center [198, 171] width 97 height 9
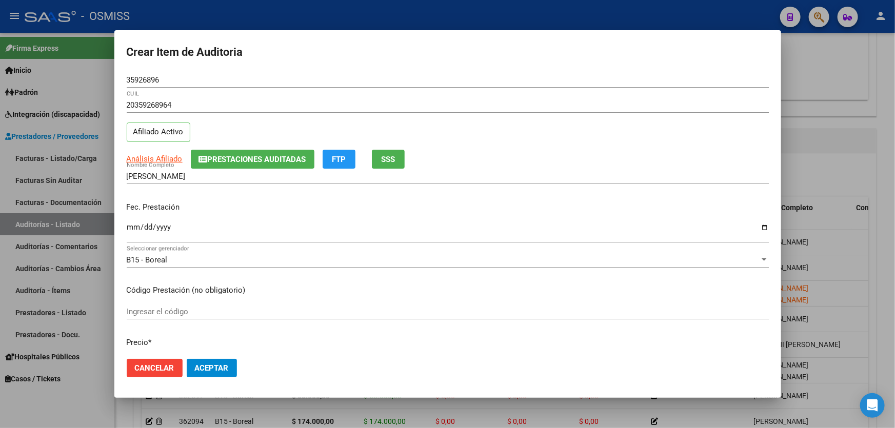
click at [132, 207] on p "Fec. Prestación" at bounding box center [448, 208] width 642 height 12
click at [132, 229] on input "Ingresar la fecha" at bounding box center [448, 231] width 642 height 16
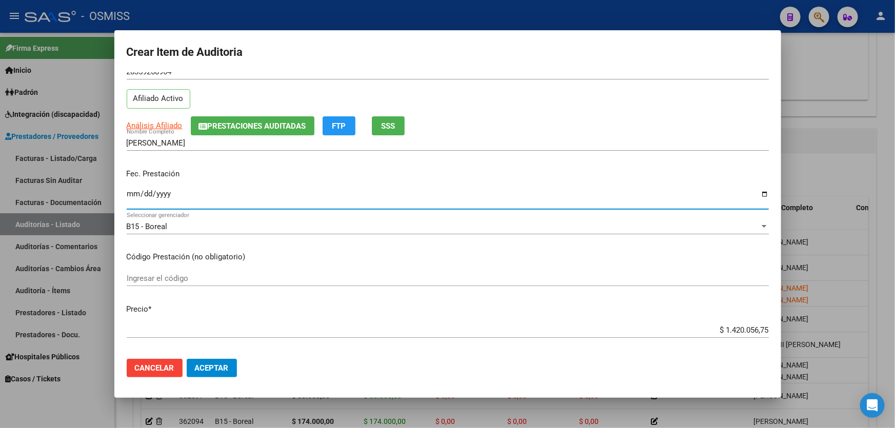
scroll to position [140, 0]
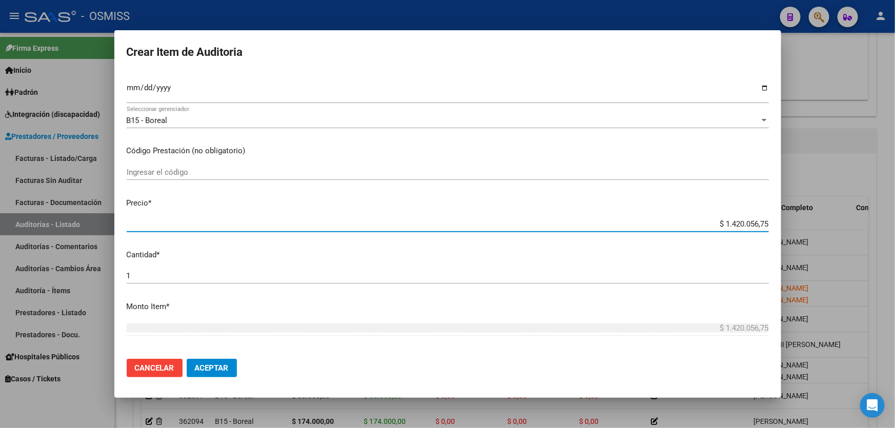
drag, startPoint x: 667, startPoint y: 222, endPoint x: 887, endPoint y: 174, distance: 224.6
click at [821, 205] on div "Crear Item de Auditoria 35926896 Nro Documento 20359268964 CUIL Afiliado Activo…" at bounding box center [447, 214] width 895 height 428
click at [224, 363] on button "Aceptar" at bounding box center [212, 368] width 50 height 18
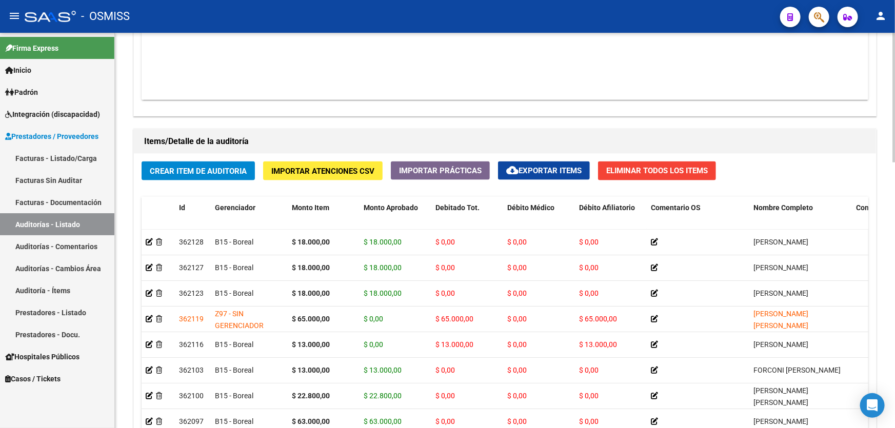
click at [713, 118] on div "Información del área Cambiar de área a esta auditoría Area * Hospitales de Auto…" at bounding box center [504, 108] width 747 height 881
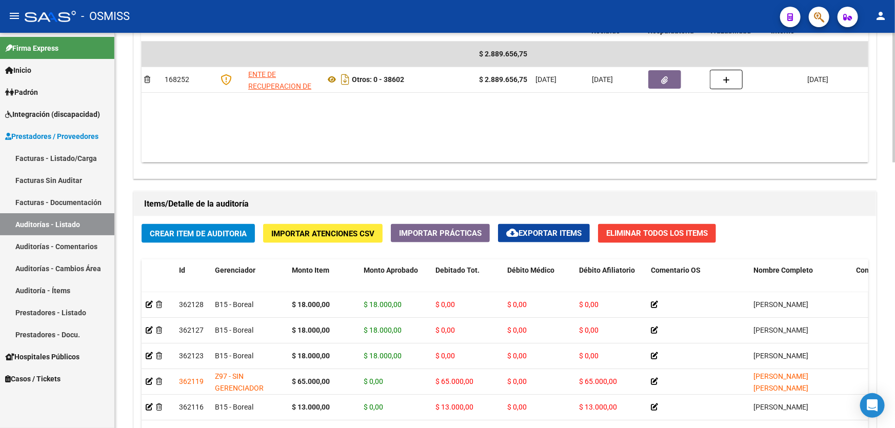
scroll to position [466, 0]
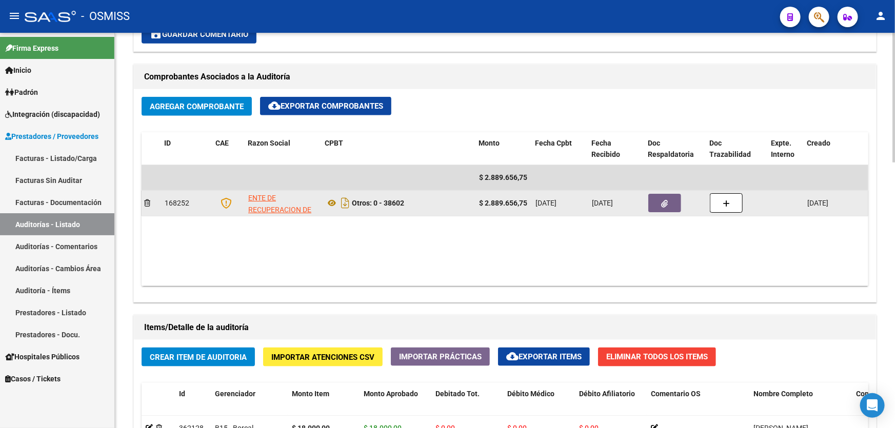
click at [659, 203] on button "button" at bounding box center [664, 203] width 33 height 18
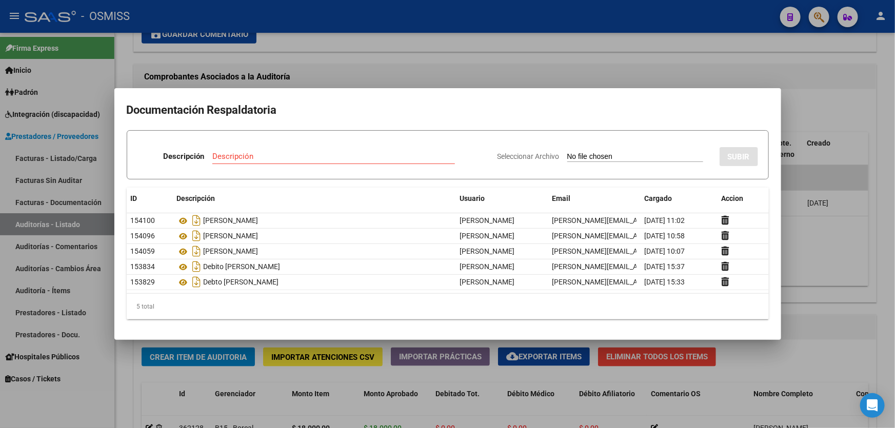
click at [831, 296] on div at bounding box center [447, 214] width 895 height 428
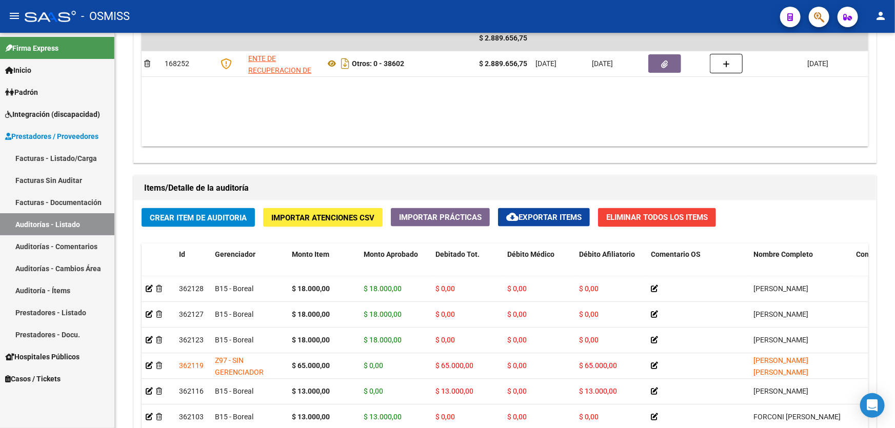
scroll to position [686, 0]
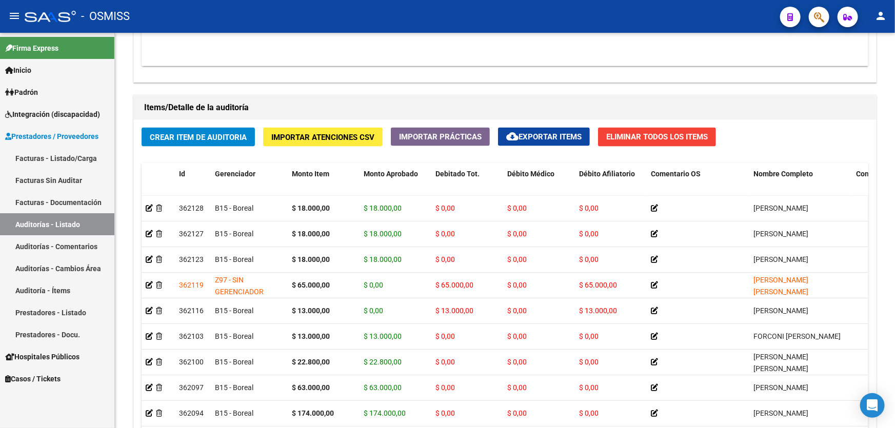
drag, startPoint x: 301, startPoint y: 423, endPoint x: 309, endPoint y: 446, distance: 25.2
click at [309, 428] on html "menu - OSMISS person Firma Express Inicio Calendario SSS Instructivos Contacto …" at bounding box center [447, 214] width 895 height 428
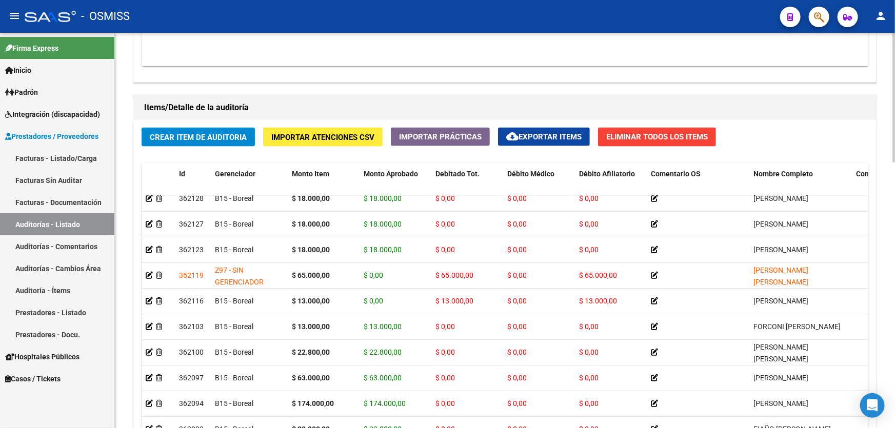
click at [434, 101] on h1 "Items/Detalle de la auditoría" at bounding box center [505, 108] width 722 height 16
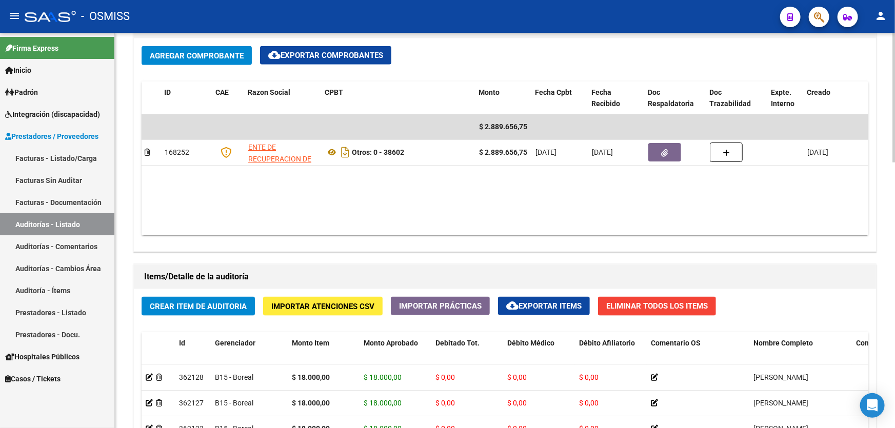
scroll to position [500, 0]
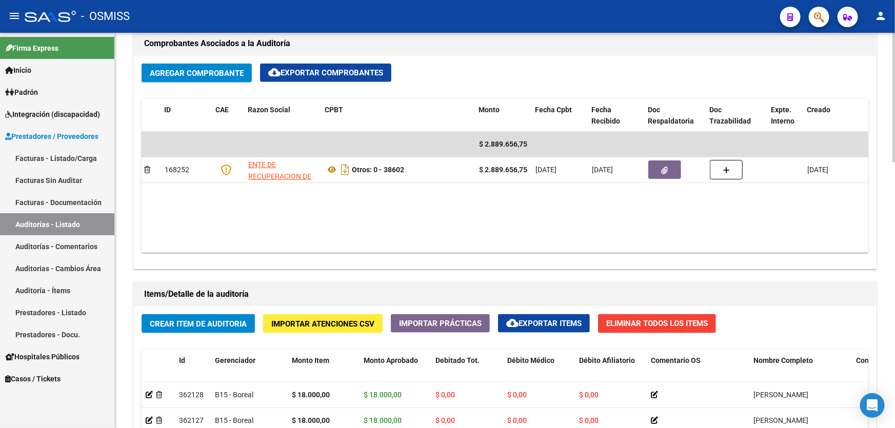
click at [551, 189] on datatable-body "$ 2.889.656,75 168252 ENTE DE RECUPERACION DE FONDOS PARA EL FORTALECIMIENTO DE…" at bounding box center [505, 192] width 727 height 121
click at [233, 324] on span "Crear Item de Auditoria" at bounding box center [198, 324] width 97 height 9
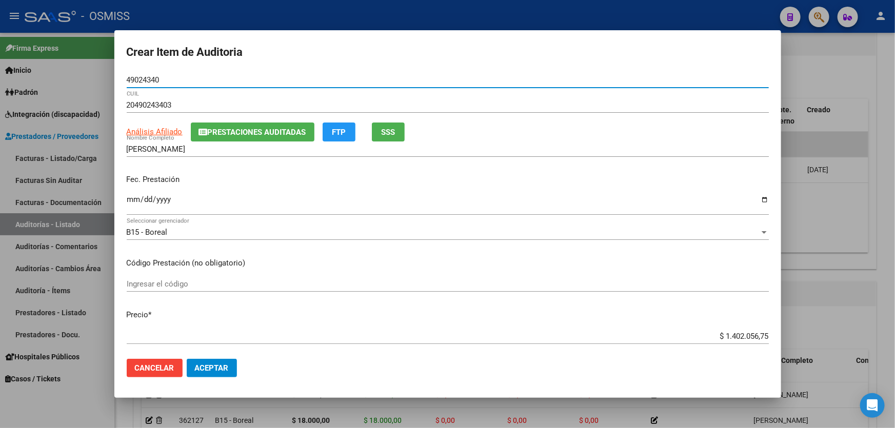
click at [128, 200] on input "Ingresar la fecha" at bounding box center [448, 203] width 642 height 16
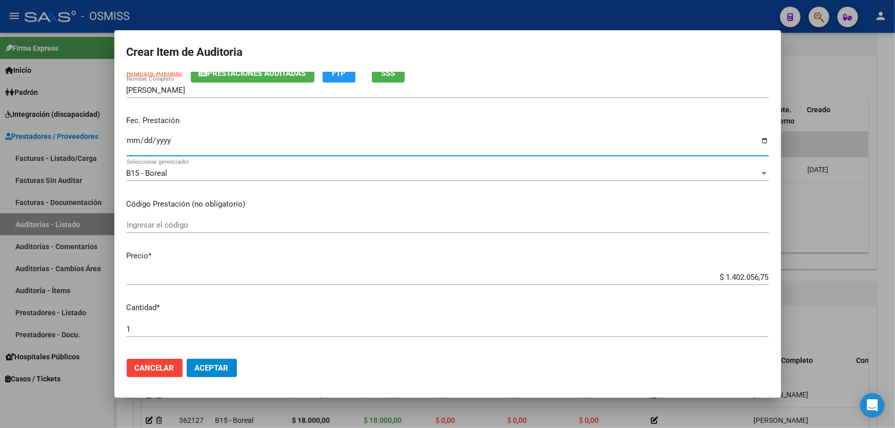
scroll to position [140, 0]
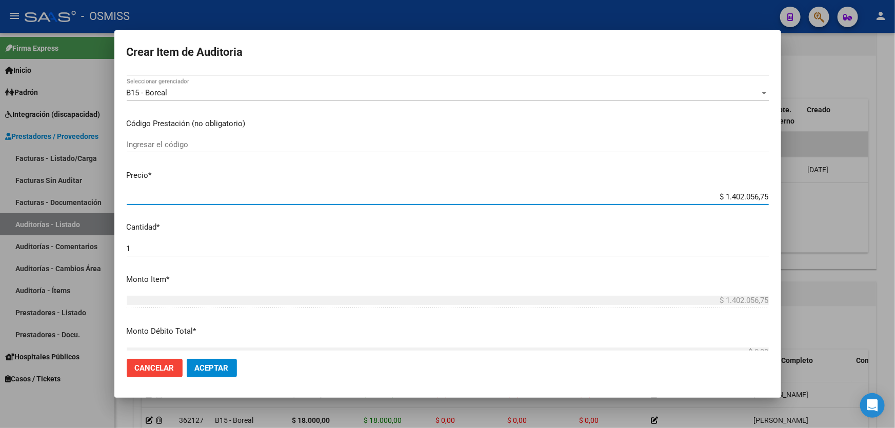
drag, startPoint x: 683, startPoint y: 195, endPoint x: 894, endPoint y: 189, distance: 211.9
click at [873, 185] on div "Crear Item de Auditoria 49024340 Nro Documento 20490243403 CUIL Análisis Afilia…" at bounding box center [447, 214] width 895 height 428
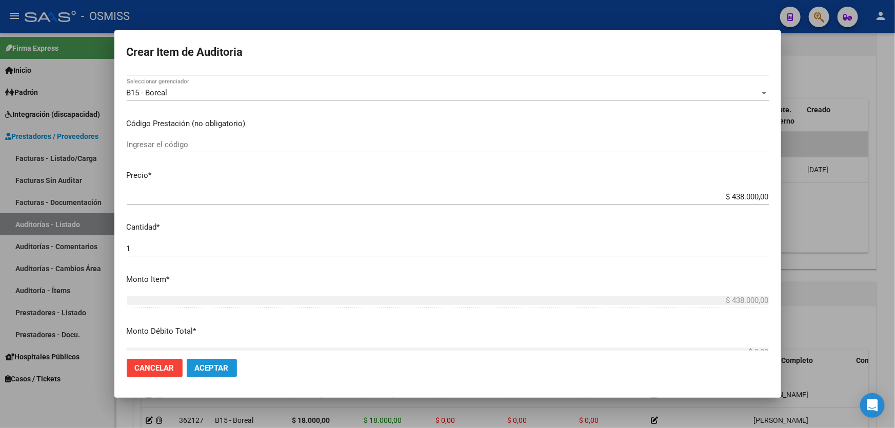
click at [211, 376] on button "Aceptar" at bounding box center [212, 368] width 50 height 18
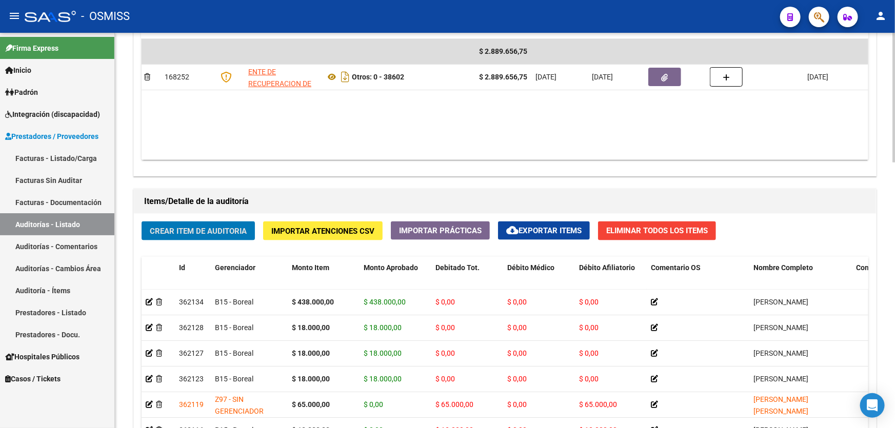
scroll to position [593, 0]
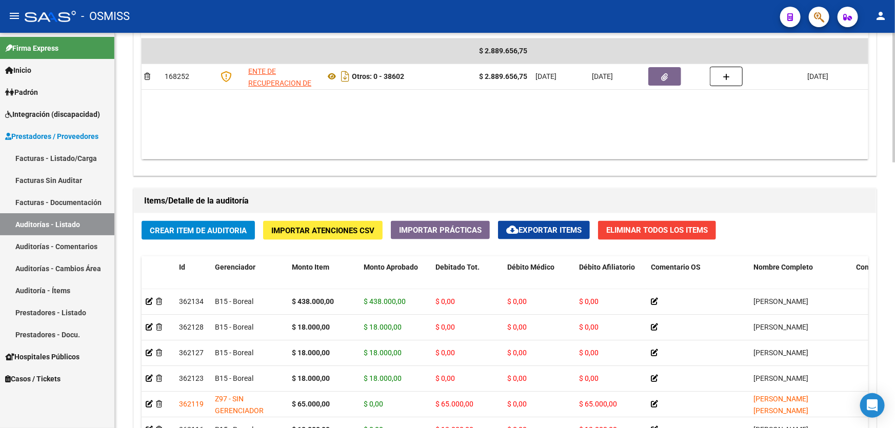
click at [481, 183] on div "Información del área Cambiar de área a esta auditoría Area * Hospitales de Auto…" at bounding box center [504, 168] width 747 height 881
drag, startPoint x: 488, startPoint y: 161, endPoint x: 446, endPoint y: 159, distance: 41.6
click at [487, 161] on div "Agregar Comprobante cloud_download Exportar Comprobantes ID CAE Razon Social CP…" at bounding box center [505, 69] width 742 height 213
click at [230, 227] on span "Crear Item de Auditoria" at bounding box center [198, 230] width 97 height 9
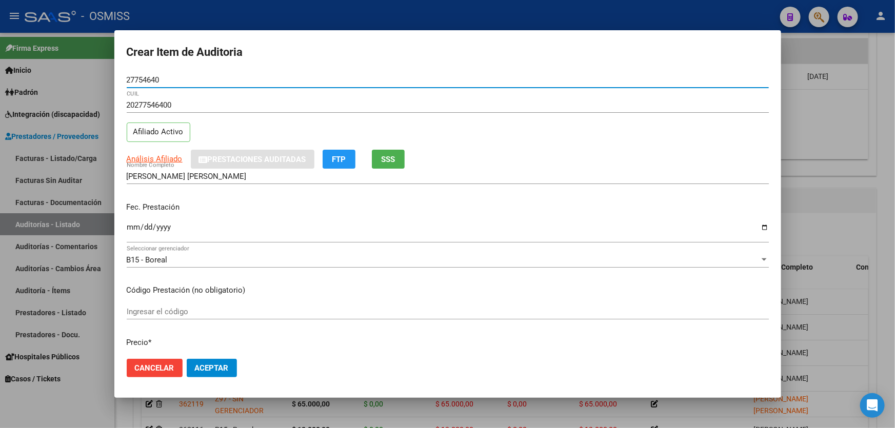
click at [134, 228] on input "Ingresar la fecha" at bounding box center [448, 231] width 642 height 16
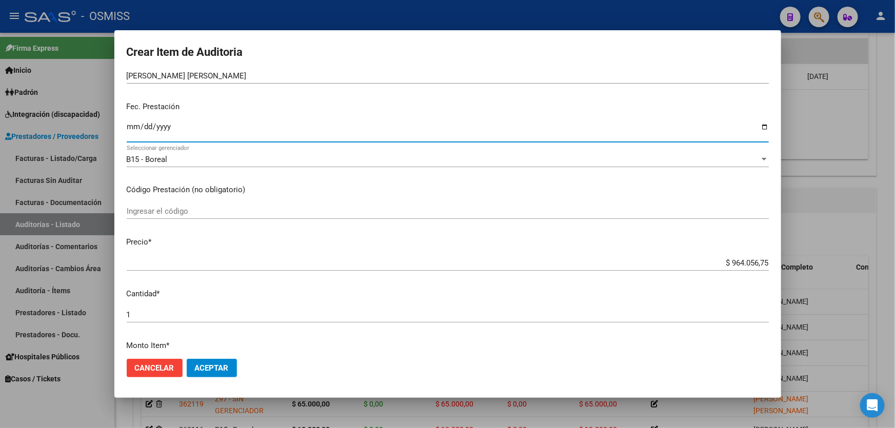
scroll to position [140, 0]
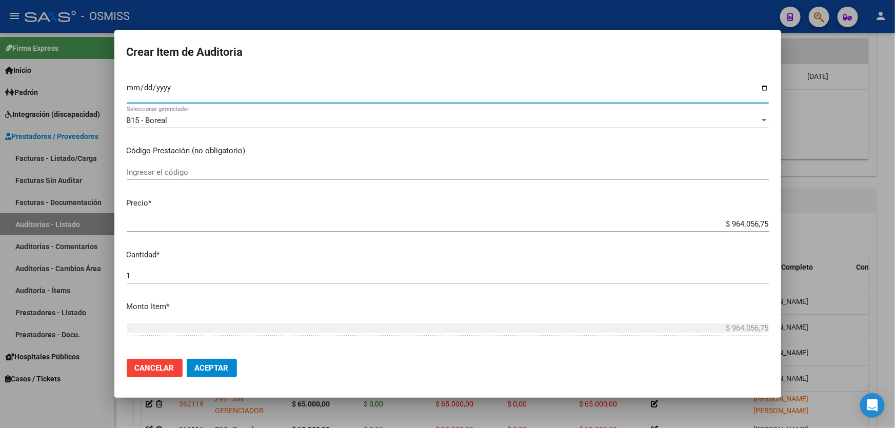
drag, startPoint x: 689, startPoint y: 225, endPoint x: 894, endPoint y: 217, distance: 205.3
click at [894, 217] on div "Crear Item de Auditoria 27754640 Nro Documento 20277546400 CUIL Afiliado Activo…" at bounding box center [447, 214] width 895 height 428
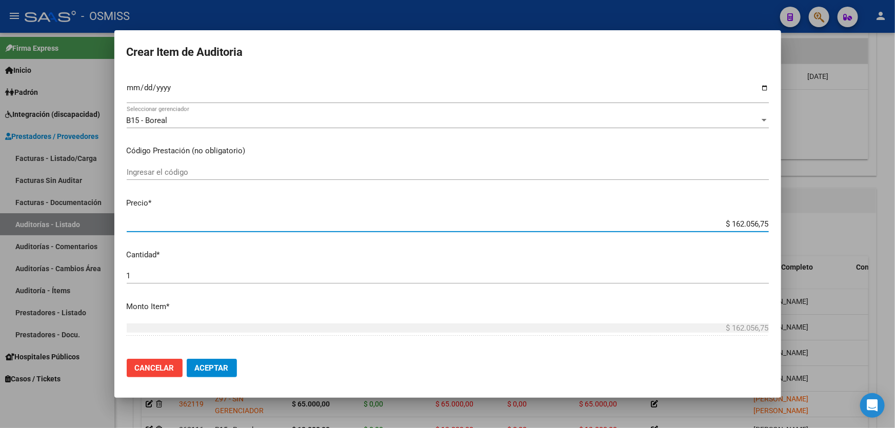
click at [226, 366] on span "Aceptar" at bounding box center [212, 368] width 34 height 9
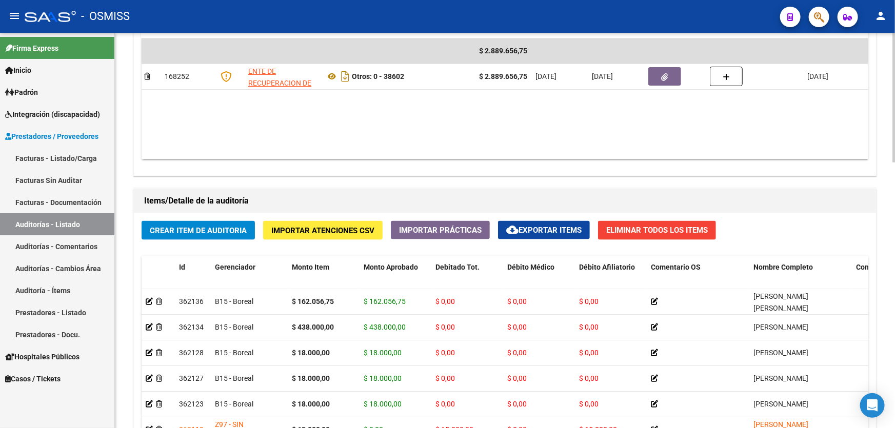
click at [482, 186] on div "Items/Detalle de la auditoría Crear Item de Auditoria Importar Atenciones CSV I…" at bounding box center [504, 380] width 747 height 389
click at [208, 230] on span "Crear Item de Auditoria" at bounding box center [198, 230] width 97 height 9
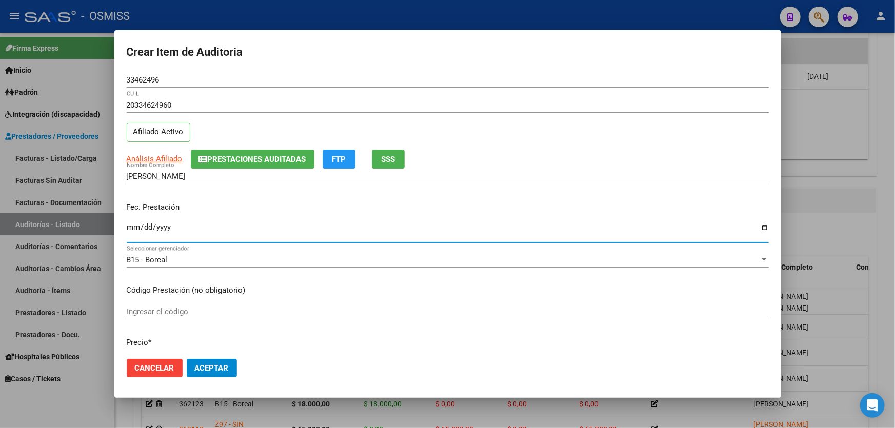
click at [136, 208] on app-form-text-field "Fec. Prestación Ingresar la fecha" at bounding box center [452, 221] width 650 height 38
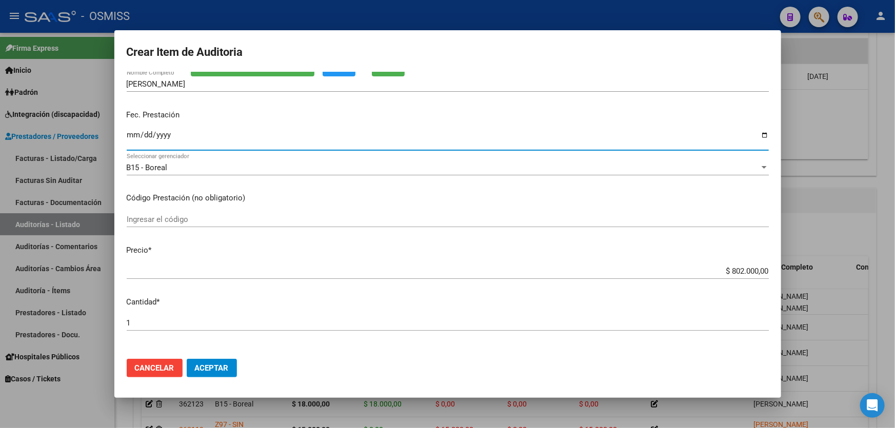
scroll to position [93, 0]
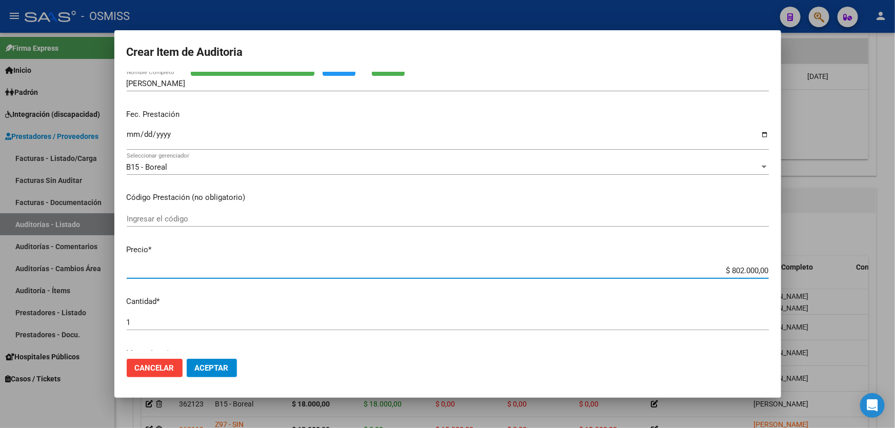
drag, startPoint x: 711, startPoint y: 271, endPoint x: 894, endPoint y: 237, distance: 186.6
click at [894, 245] on div "Crear Item de Auditoria 33462496 Nro Documento 20334624960 CUIL Afiliado Activo…" at bounding box center [447, 214] width 895 height 428
click at [224, 371] on span "Aceptar" at bounding box center [212, 368] width 34 height 9
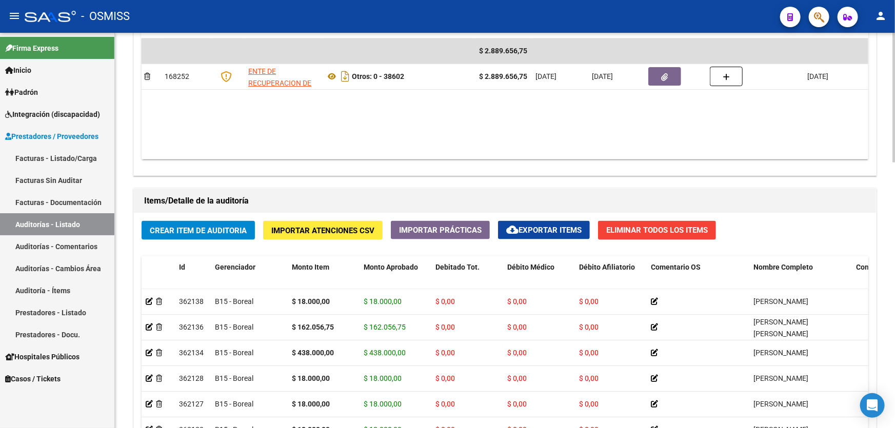
click at [463, 147] on datatable-body "$ 2.889.656,75 168252 ENTE DE RECUPERACION DE FONDOS PARA EL FORTALECIMIENTO DE…" at bounding box center [505, 98] width 727 height 121
click at [205, 228] on span "Crear Item de Auditoria" at bounding box center [198, 230] width 97 height 9
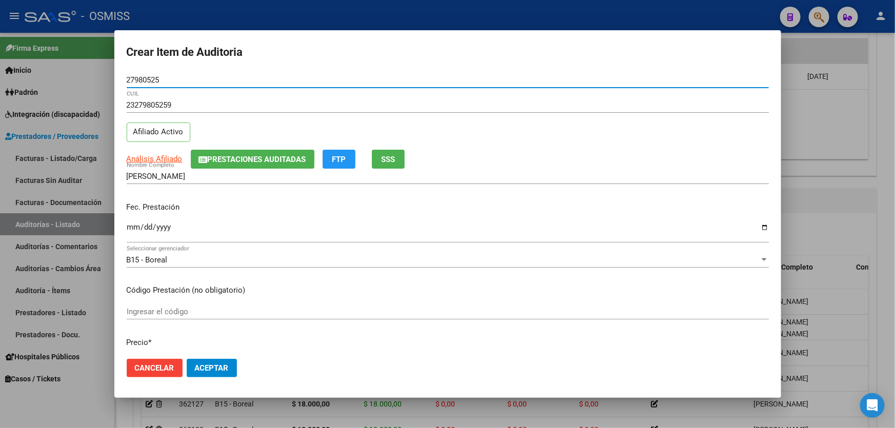
click at [133, 229] on input "Ingresar la fecha" at bounding box center [448, 231] width 642 height 16
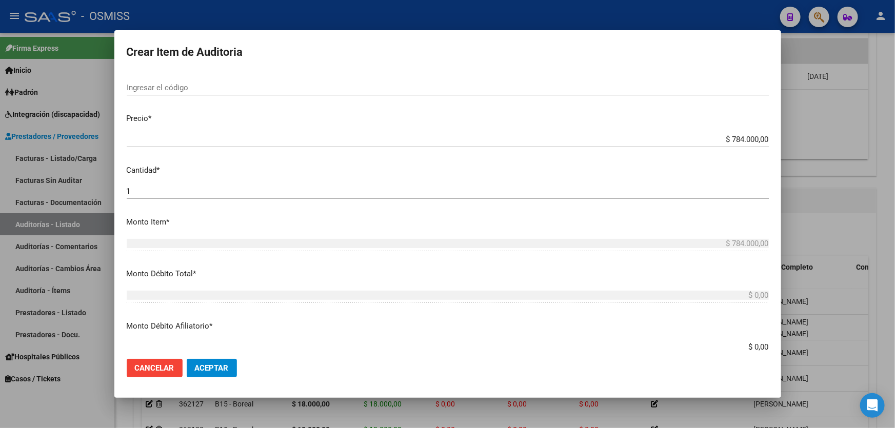
scroll to position [233, 0]
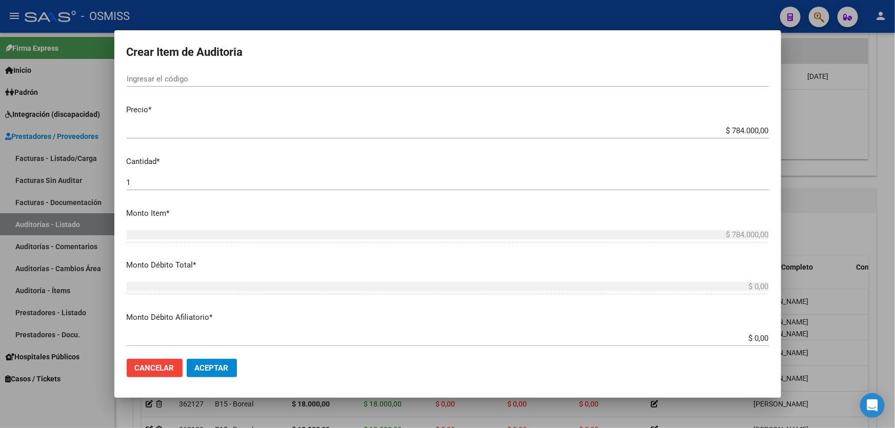
drag, startPoint x: 684, startPoint y: 130, endPoint x: 894, endPoint y: 104, distance: 211.8
click at [894, 104] on div "Crear Item de Auditoria 27980525 Nro Documento 23279805259 CUIL Afiliado Activo…" at bounding box center [447, 214] width 895 height 428
click at [207, 372] on span "Aceptar" at bounding box center [212, 368] width 34 height 9
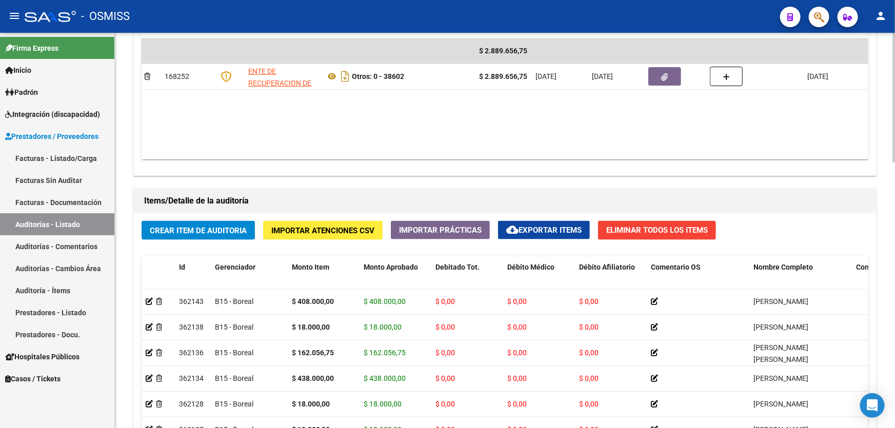
click at [523, 110] on datatable-body "$ 2.889.656,75 168252 ENTE DE RECUPERACION DE FONDOS PARA EL FORTALECIMIENTO DE…" at bounding box center [505, 98] width 727 height 121
click at [211, 231] on span "Crear Item de Auditoria" at bounding box center [198, 230] width 97 height 9
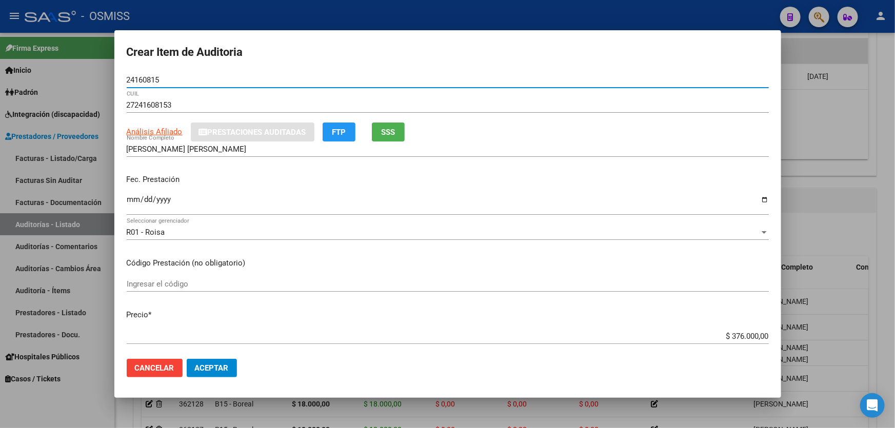
click at [123, 205] on mat-dialog-content "24160815 Nro Documento 27241608153 CUIL Análisis Afiliado Prestaciones Auditada…" at bounding box center [447, 211] width 667 height 278
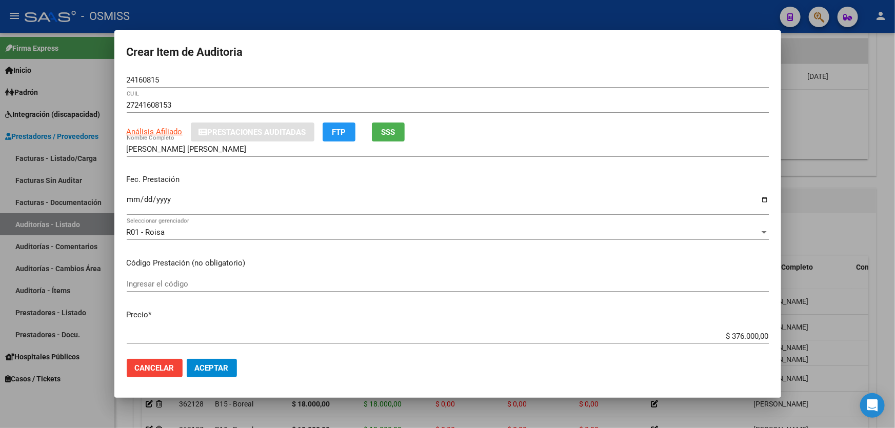
click at [131, 204] on input "Ingresar la fecha" at bounding box center [448, 203] width 642 height 16
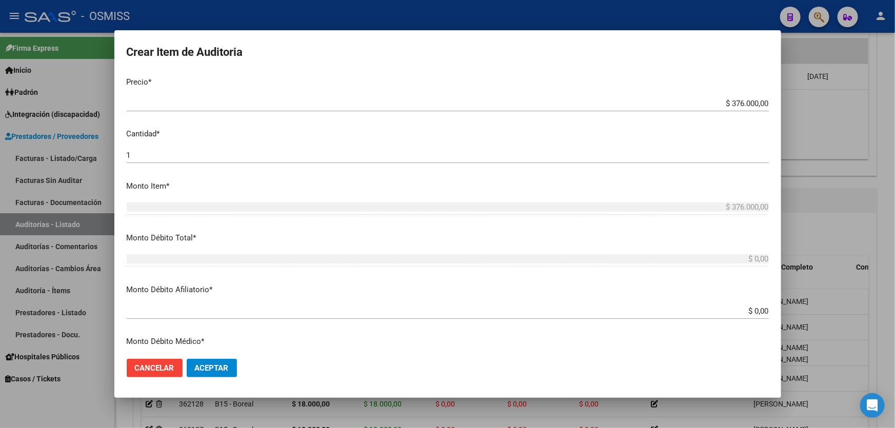
drag, startPoint x: 668, startPoint y: 111, endPoint x: 894, endPoint y: 103, distance: 226.8
click at [894, 111] on div "Crear Item de Auditoria 24160815 Nro Documento 27241608153 CUIL Análisis Afilia…" at bounding box center [447, 214] width 895 height 428
click at [673, 90] on mat-dialog-content "24160815 Nro Documento 27241608153 CUIL Análisis Afiliado Prestaciones Auditada…" at bounding box center [447, 211] width 667 height 278
drag, startPoint x: 681, startPoint y: 105, endPoint x: 894, endPoint y: 77, distance: 215.1
click at [894, 83] on div "Crear Item de Auditoria 24160815 Nro Documento 27241608153 CUIL Análisis Afilia…" at bounding box center [447, 214] width 895 height 428
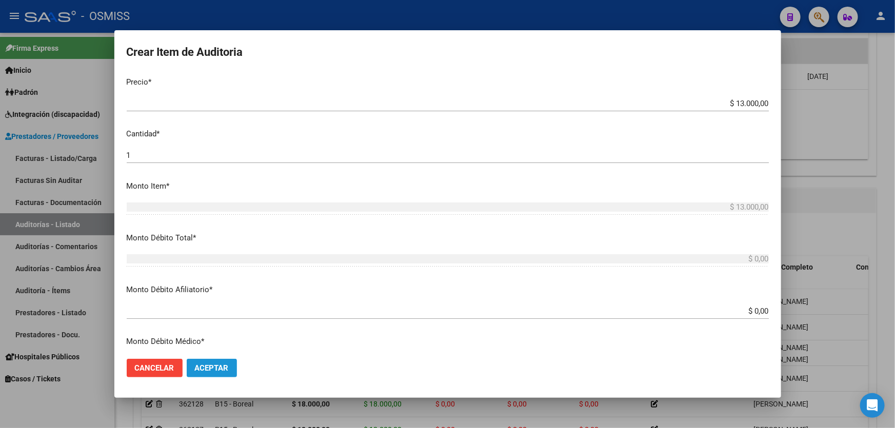
click at [218, 370] on span "Aceptar" at bounding box center [212, 368] width 34 height 9
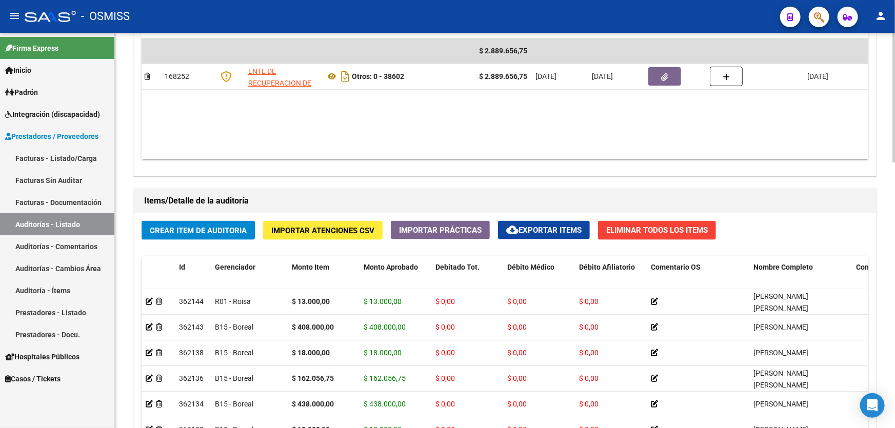
click at [472, 137] on datatable-body "$ 2.889.656,75 168252 ENTE DE RECUPERACION DE FONDOS PARA EL FORTALECIMIENTO DE…" at bounding box center [505, 98] width 727 height 121
click at [220, 221] on button "Crear Item de Auditoria" at bounding box center [198, 230] width 113 height 19
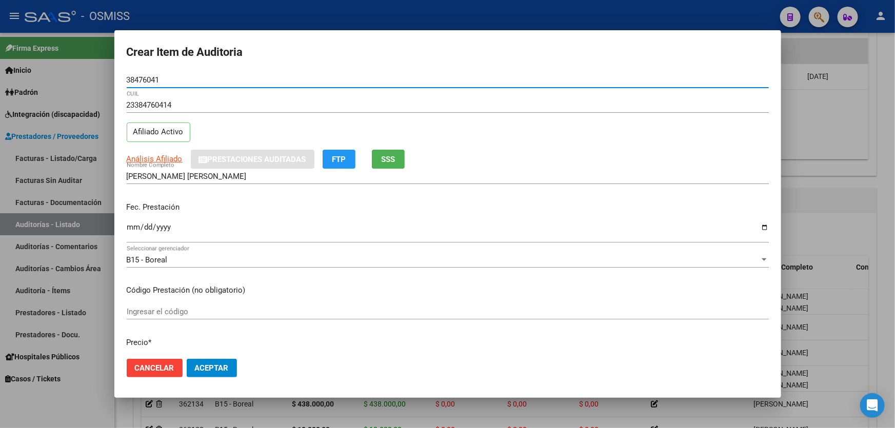
click at [134, 225] on input "Ingresar la fecha" at bounding box center [448, 231] width 642 height 16
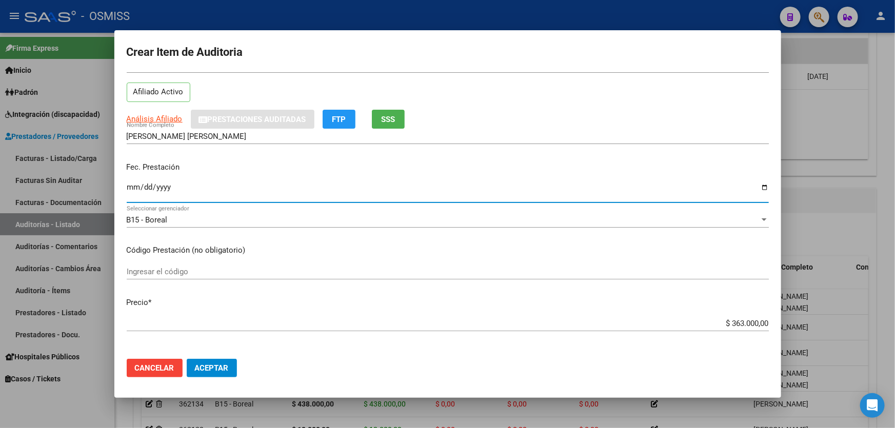
scroll to position [93, 0]
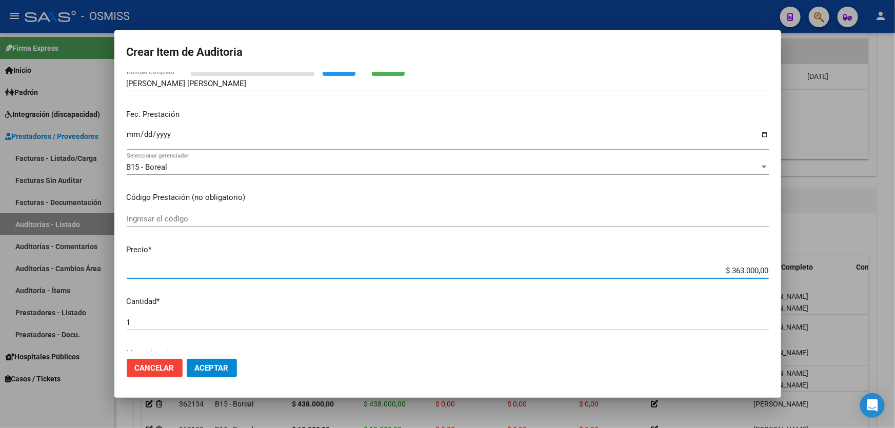
drag, startPoint x: 704, startPoint y: 272, endPoint x: 893, endPoint y: 271, distance: 189.3
click at [893, 271] on div "Crear Item de Auditoria 38476041 Nro Documento 23384760414 CUIL Afiliado Activo…" at bounding box center [447, 214] width 895 height 428
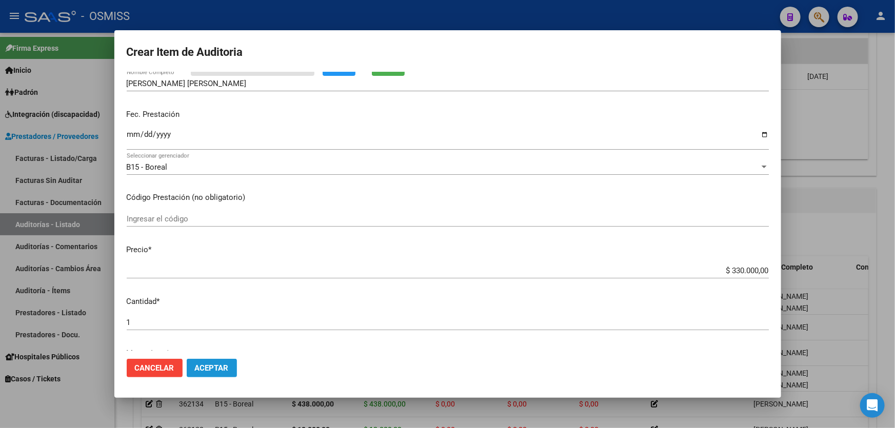
click at [215, 362] on button "Aceptar" at bounding box center [212, 368] width 50 height 18
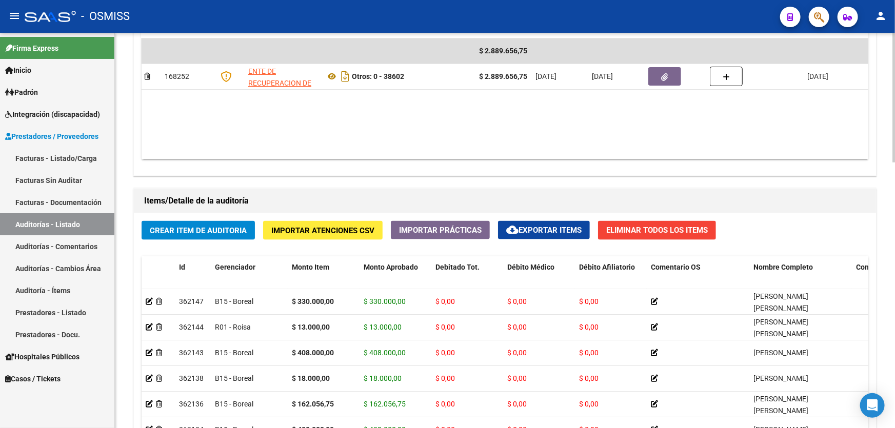
click at [415, 143] on datatable-body "$ 2.889.656,75 168252 ENTE DE RECUPERACION DE FONDOS PARA EL FORTALECIMIENTO DE…" at bounding box center [505, 98] width 727 height 121
click at [214, 227] on span "Crear Item de Auditoria" at bounding box center [198, 230] width 97 height 9
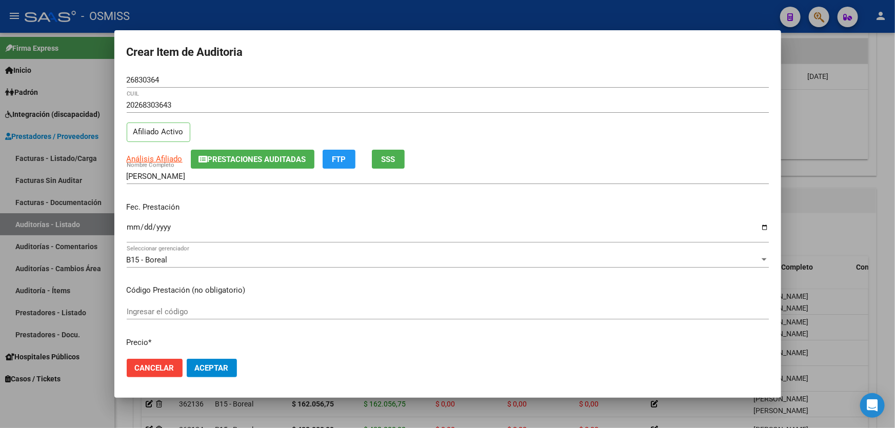
click at [131, 211] on p "Fec. Prestación" at bounding box center [448, 208] width 642 height 12
click at [130, 230] on input "Ingresar la fecha" at bounding box center [448, 231] width 642 height 16
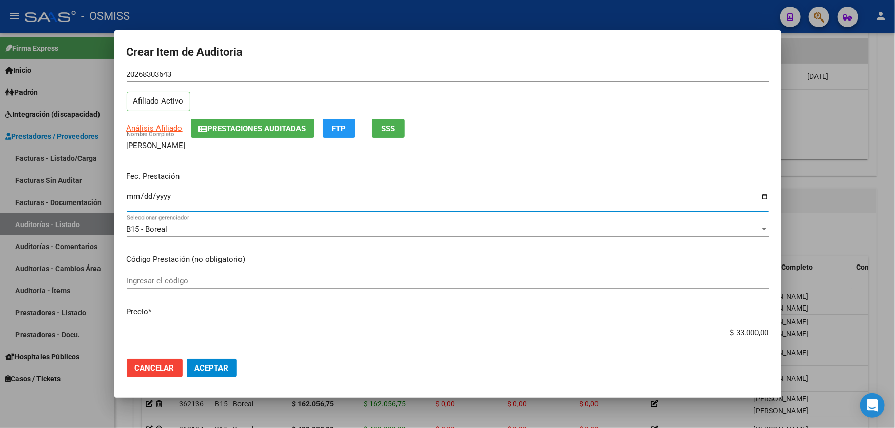
scroll to position [140, 0]
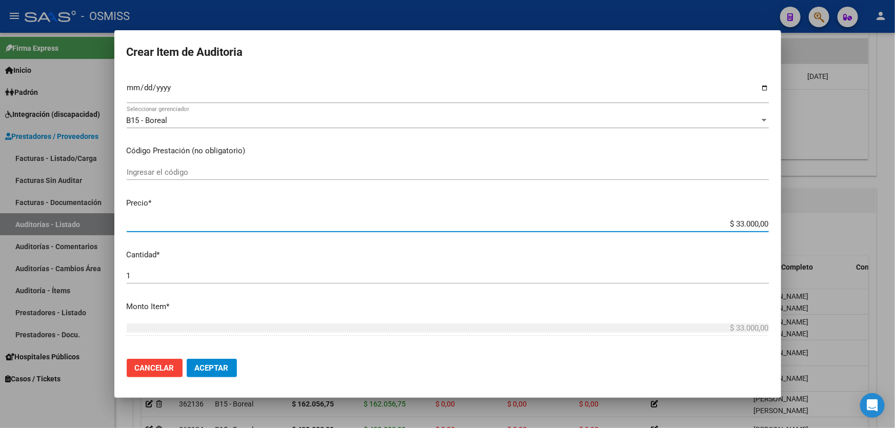
drag, startPoint x: 667, startPoint y: 223, endPoint x: 792, endPoint y: 227, distance: 124.7
click at [792, 227] on div "Crear Item de Auditoria 26830364 Nro Documento 20268303643 CUIL Afiliado Activo…" at bounding box center [447, 214] width 895 height 428
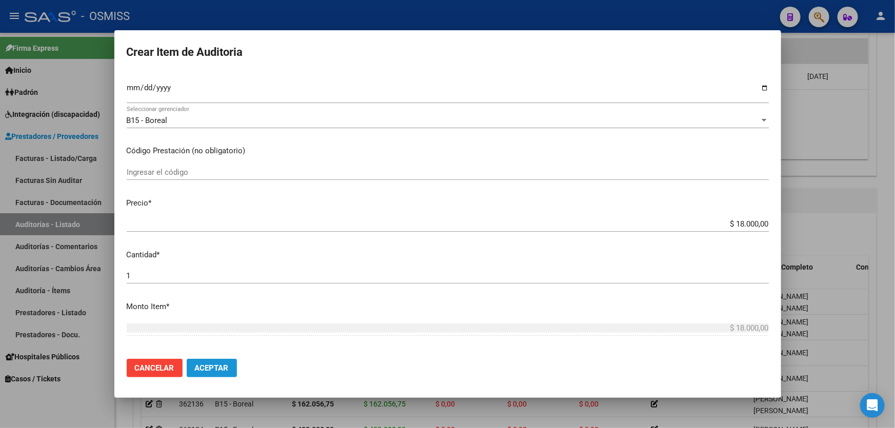
click at [213, 367] on span "Aceptar" at bounding box center [212, 368] width 34 height 9
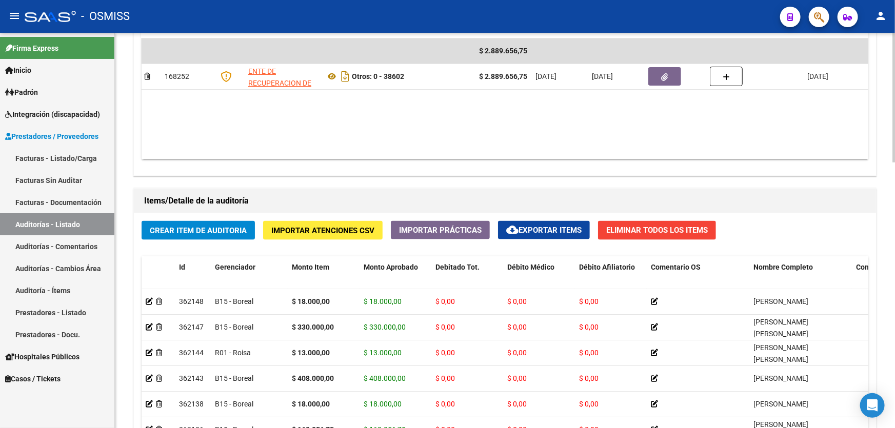
click at [478, 143] on datatable-body "$ 2.889.656,75 168252 ENTE DE RECUPERACION DE FONDOS PARA EL FORTALECIMIENTO DE…" at bounding box center [505, 98] width 727 height 121
click at [193, 221] on button "Crear Item de Auditoria" at bounding box center [198, 230] width 113 height 19
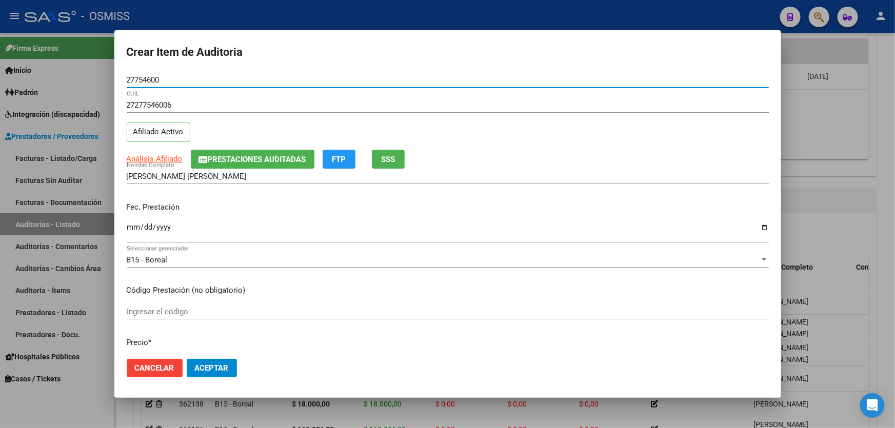
click at [132, 233] on input "Ingresar la fecha" at bounding box center [448, 231] width 642 height 16
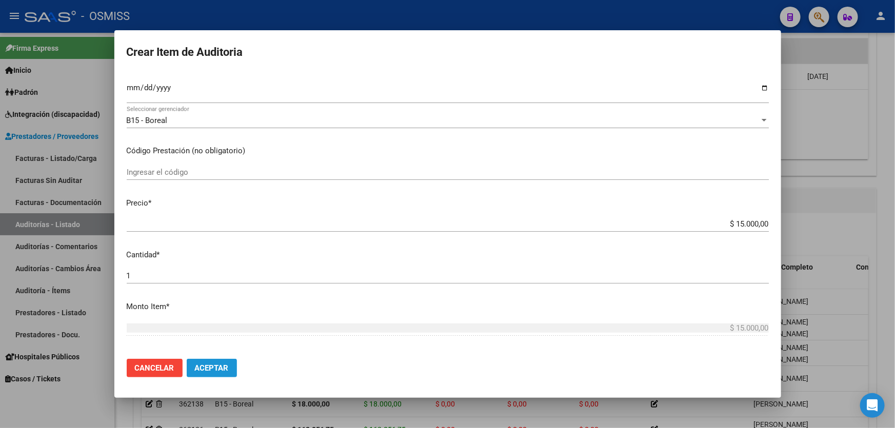
click at [219, 365] on span "Aceptar" at bounding box center [212, 368] width 34 height 9
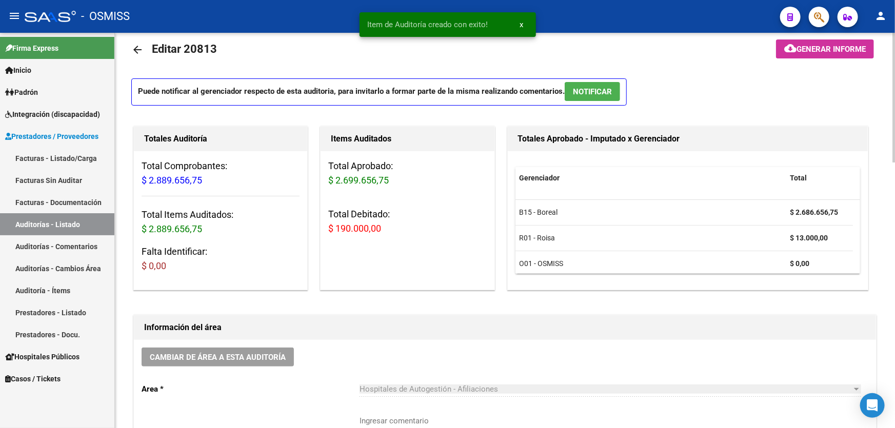
scroll to position [0, 0]
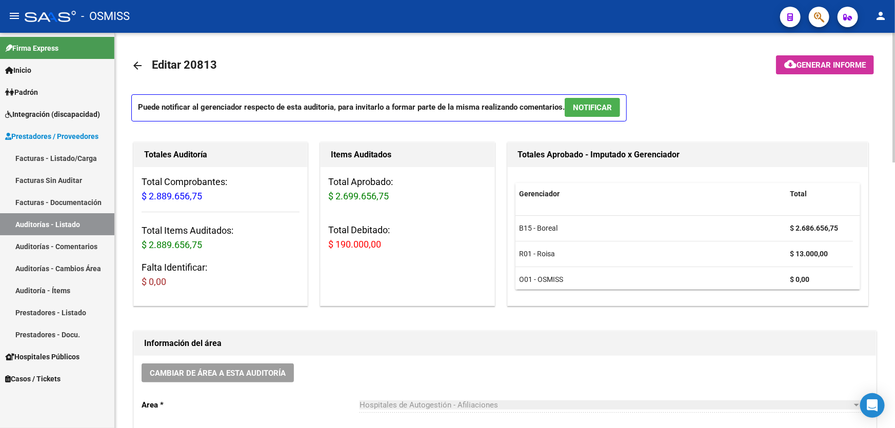
click at [816, 71] on button "cloud_download Generar informe" at bounding box center [825, 64] width 98 height 19
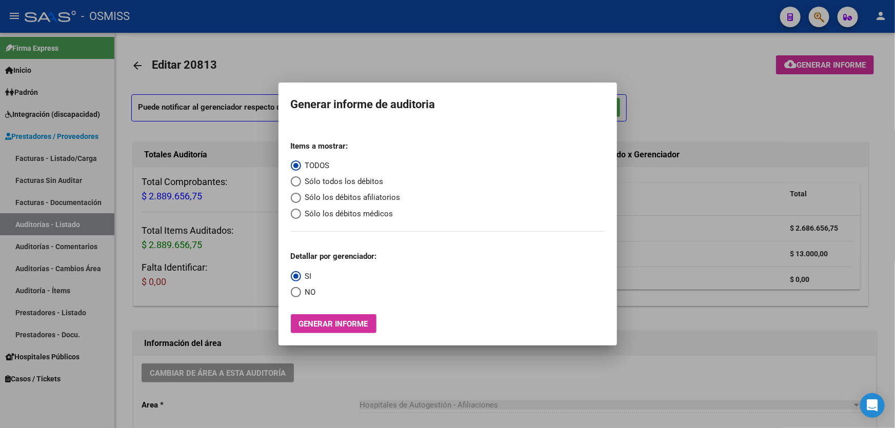
click at [341, 190] on mat-radio-group "Items a mostrar: TODOS Sólo todos los débitos Sólo los débitos afiliatorios Sól…" at bounding box center [346, 176] width 110 height 87
click at [339, 194] on span "Sólo los débitos afiliatorios" at bounding box center [351, 198] width 100 height 12
click at [301, 194] on input "Sólo los débitos afiliatorios" at bounding box center [296, 198] width 10 height 10
click at [299, 291] on span "Select an option" at bounding box center [296, 292] width 10 height 10
click at [299, 291] on input "NO" at bounding box center [296, 292] width 10 height 10
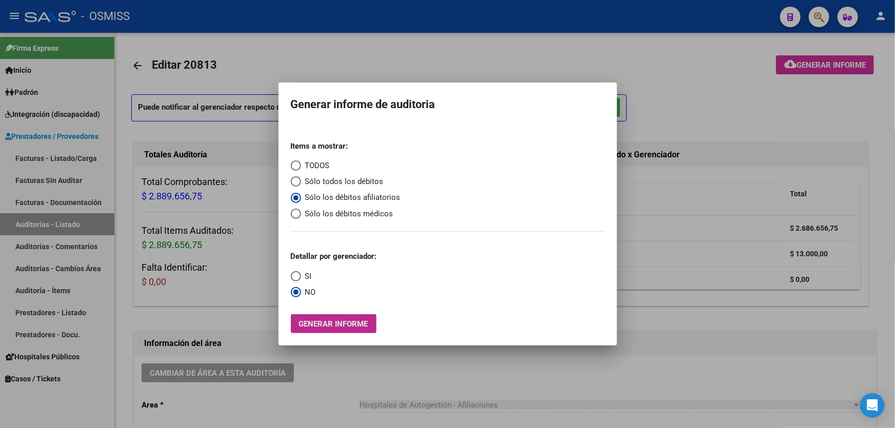
click at [345, 322] on span "Generar informe" at bounding box center [333, 324] width 69 height 9
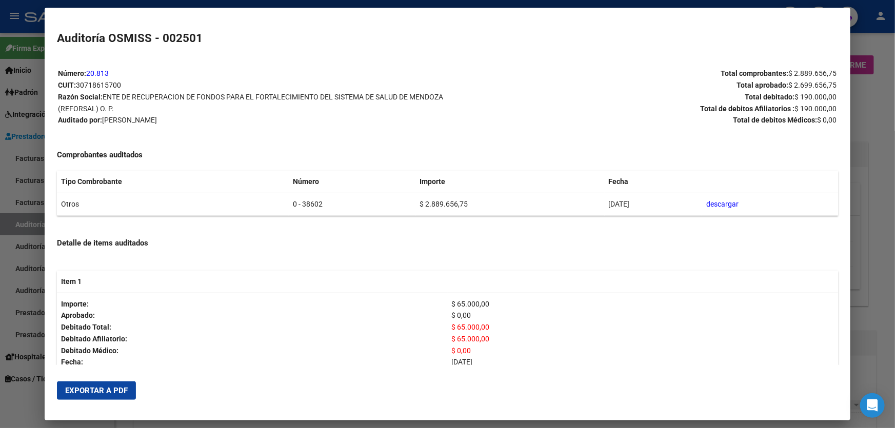
click at [91, 397] on button "Exportar a PDF" at bounding box center [96, 391] width 79 height 18
click at [857, 130] on div at bounding box center [447, 214] width 895 height 428
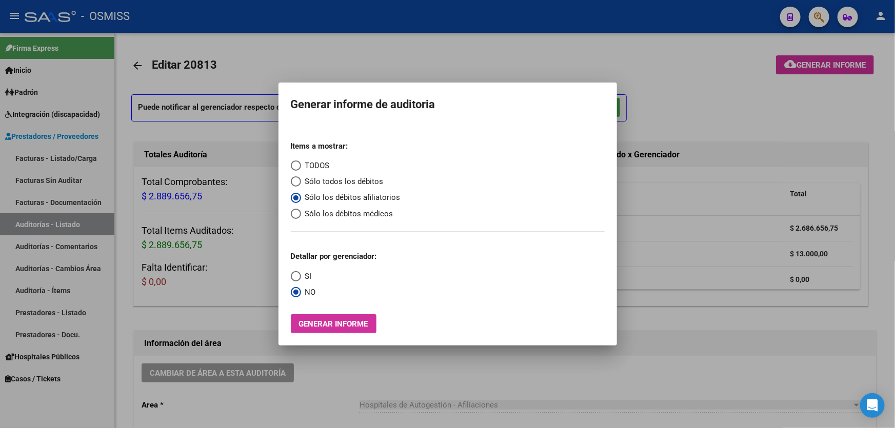
click at [857, 130] on div at bounding box center [447, 214] width 895 height 428
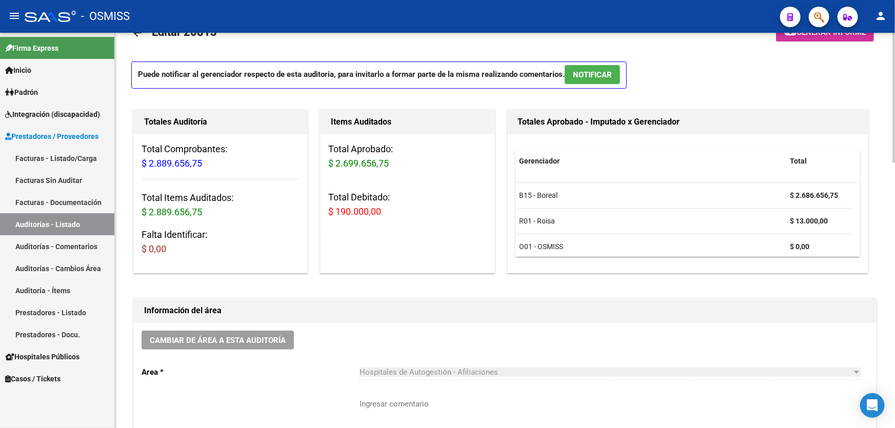
scroll to position [93, 0]
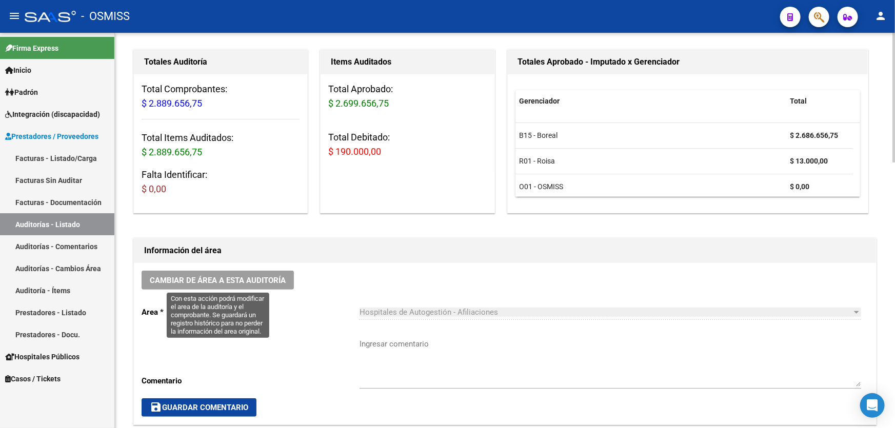
click at [282, 283] on span "Cambiar de área a esta auditoría" at bounding box center [218, 280] width 136 height 9
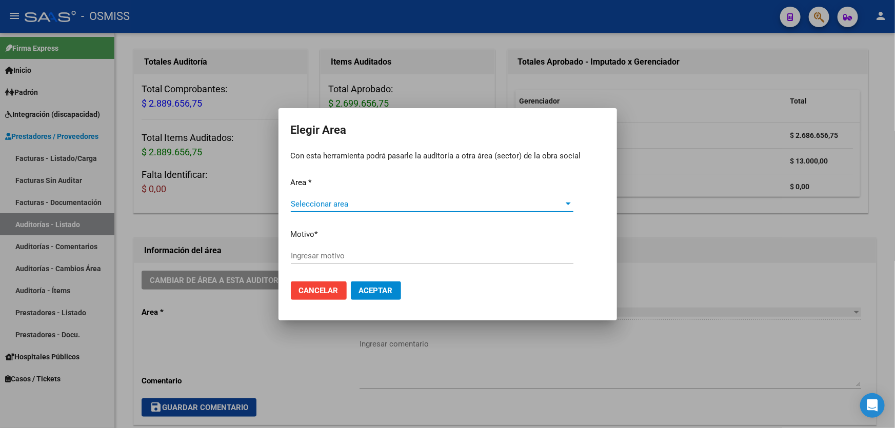
click at [375, 213] on div "Seleccionar area Seleccionar area" at bounding box center [432, 208] width 283 height 25
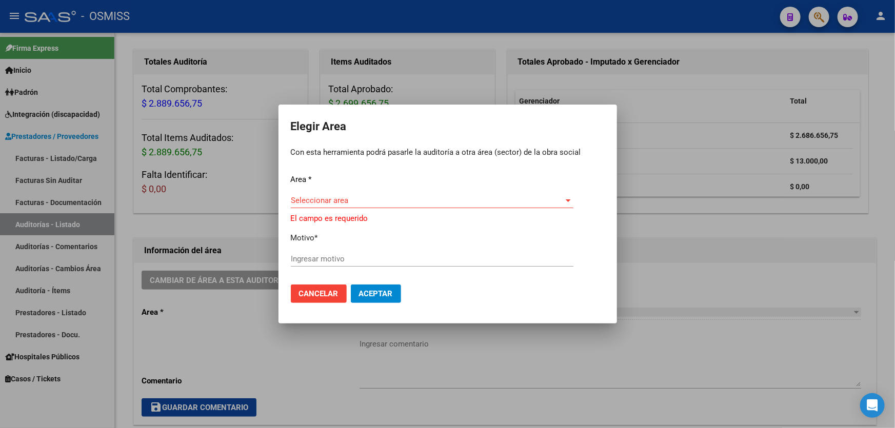
click at [376, 209] on div "Seleccionar area Seleccionar area" at bounding box center [432, 205] width 283 height 25
click at [382, 202] on span "Seleccionar area" at bounding box center [427, 200] width 273 height 9
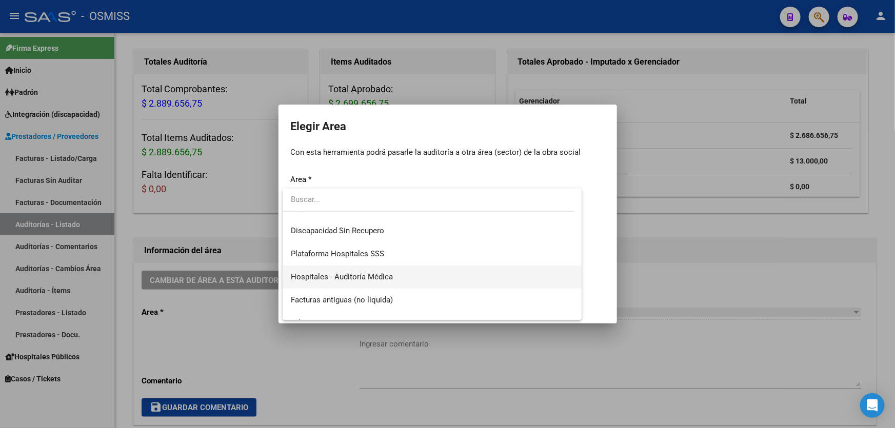
scroll to position [140, 0]
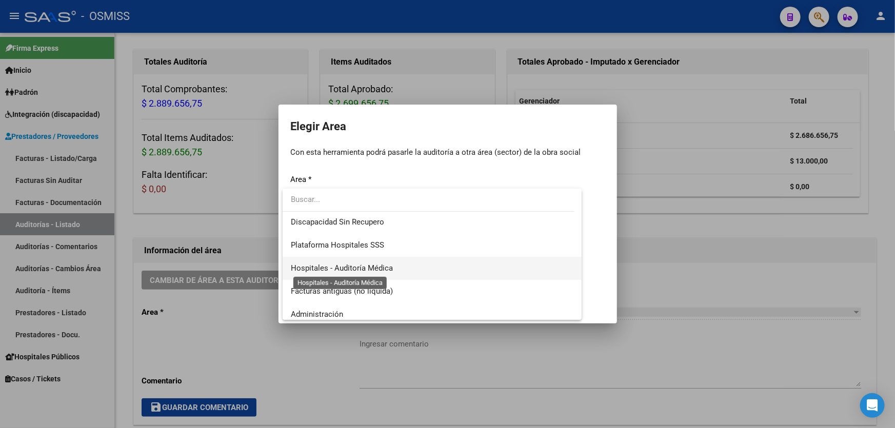
click at [379, 264] on span "Hospitales - Auditoría Médica" at bounding box center [342, 268] width 102 height 9
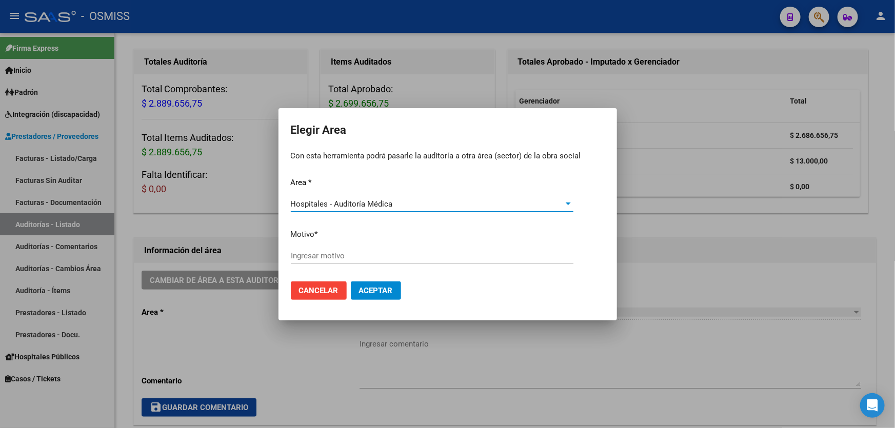
click at [383, 249] on div "Ingresar motivo" at bounding box center [432, 255] width 283 height 15
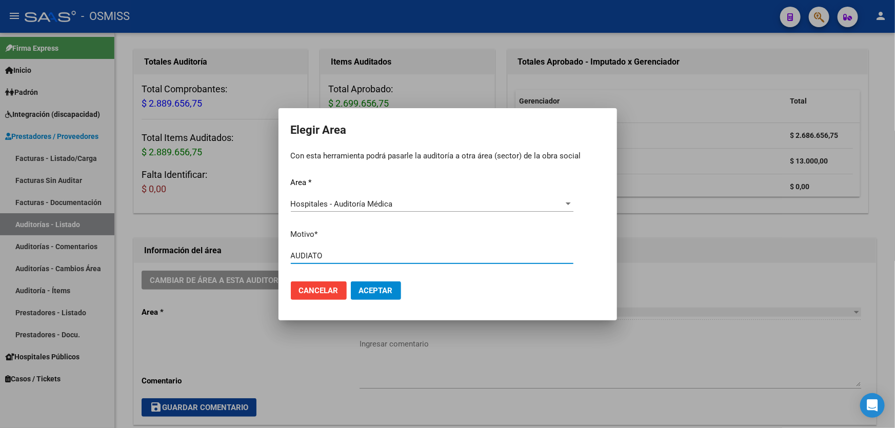
click at [309, 257] on input "AUDIATO" at bounding box center [432, 255] width 283 height 9
click at [312, 258] on input "AUDIATO" at bounding box center [432, 255] width 283 height 9
click at [370, 291] on span "Aceptar" at bounding box center [376, 290] width 34 height 9
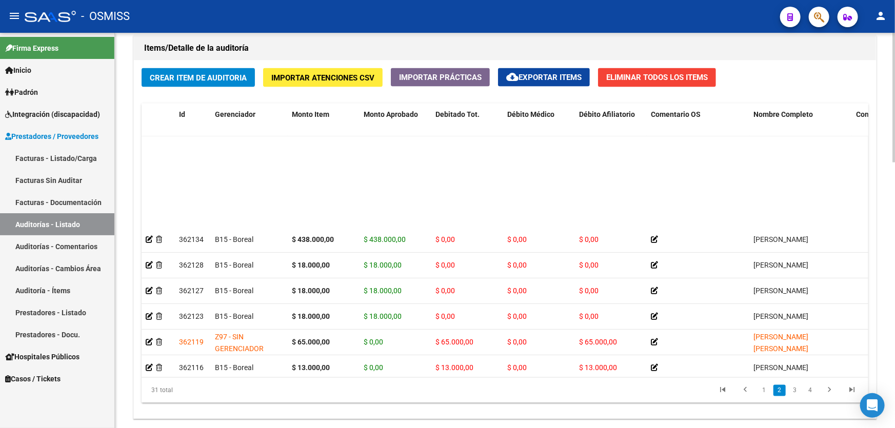
scroll to position [233, 0]
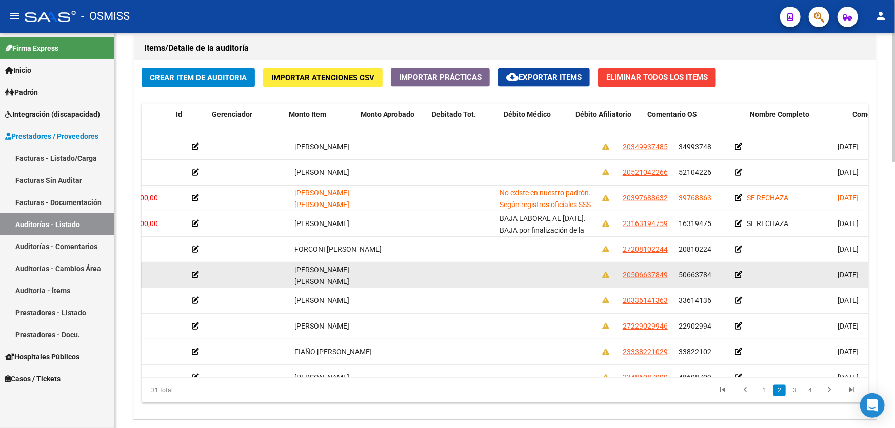
drag, startPoint x: 738, startPoint y: 282, endPoint x: 800, endPoint y: 281, distance: 61.6
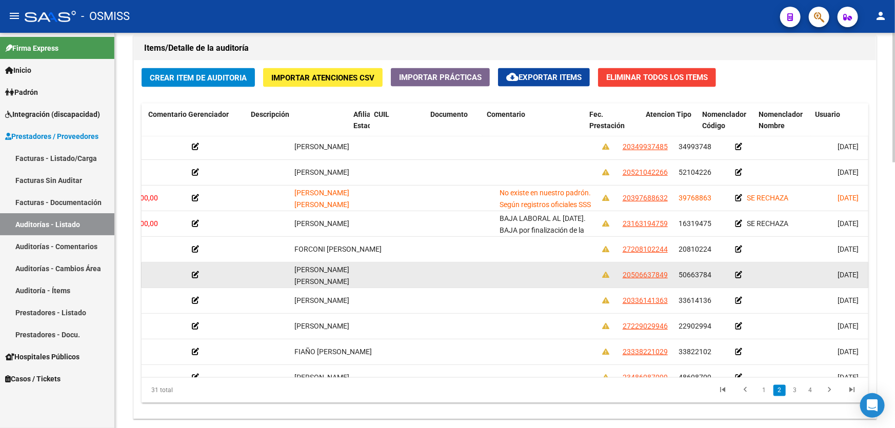
scroll to position [233, 708]
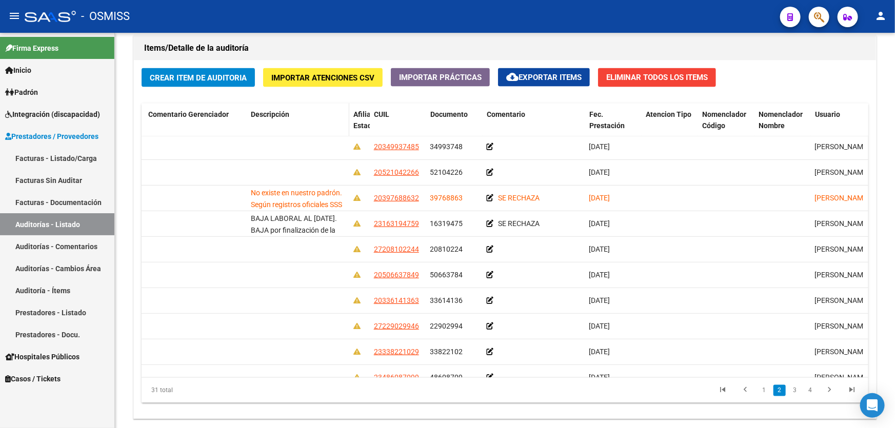
click at [272, 110] on span "Descripción" at bounding box center [270, 114] width 38 height 8
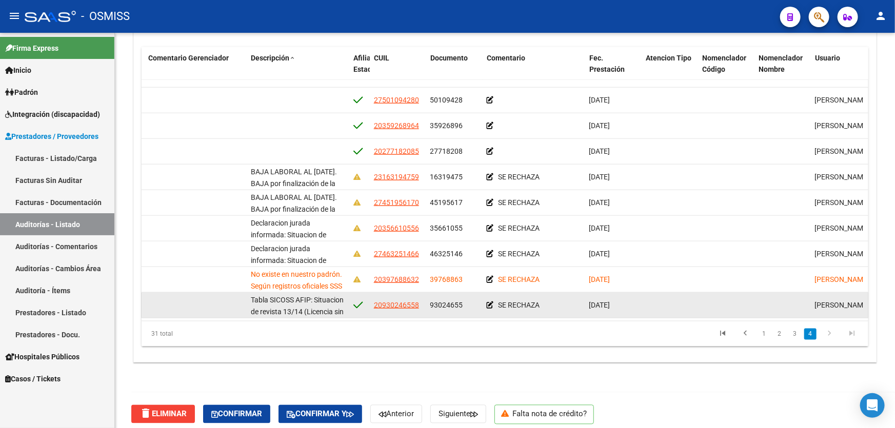
scroll to position [808, 0]
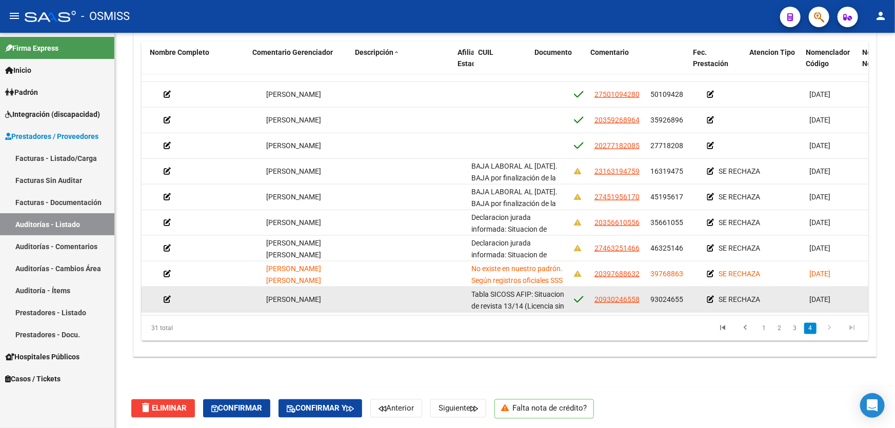
drag, startPoint x: 456, startPoint y: 278, endPoint x: 392, endPoint y: 281, distance: 64.2
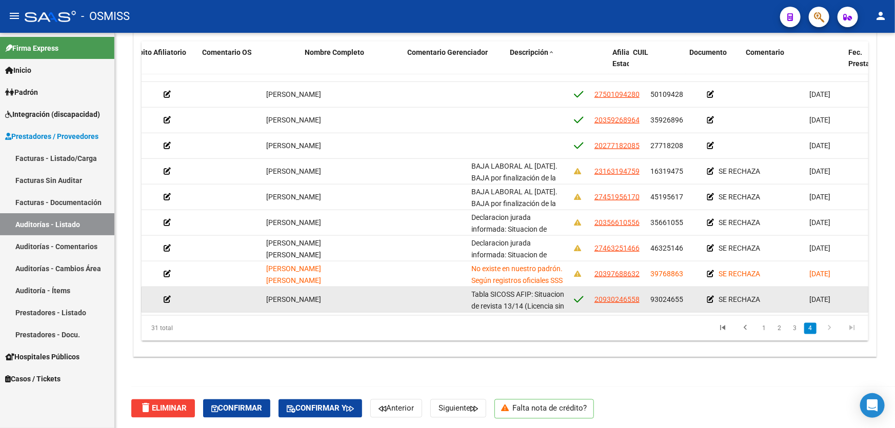
scroll to position [563, 448]
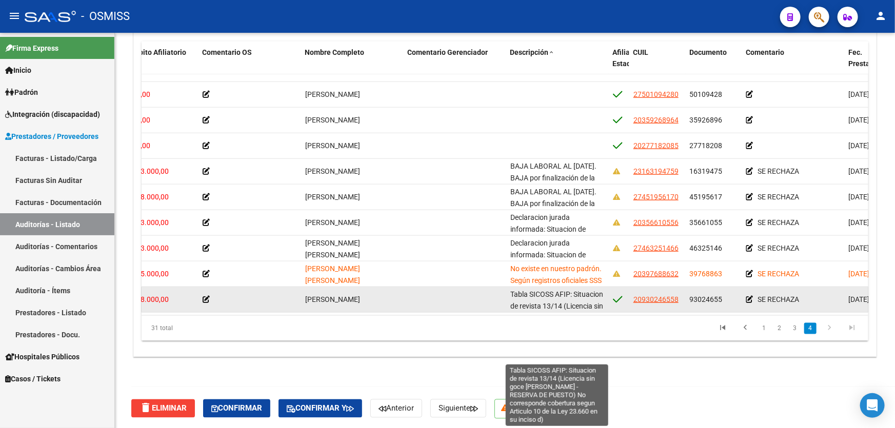
drag, startPoint x: 512, startPoint y: 286, endPoint x: 538, endPoint y: 285, distance: 26.2
click at [538, 290] on span "Tabla SICOSS AFIP: Situacion de revista 13/14 (Licencia sin goce [PERSON_NAME] …" at bounding box center [557, 329] width 94 height 78
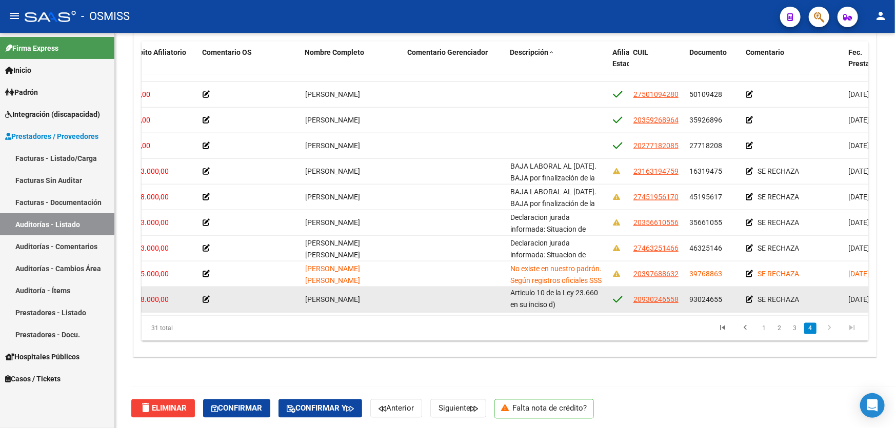
drag, startPoint x: 510, startPoint y: 284, endPoint x: 594, endPoint y: 303, distance: 86.3
click at [594, 303] on datatable-body-cell "Tabla SICOSS AFIP: Situacion de revista 13/14 (Licencia sin goce [PERSON_NAME] …" at bounding box center [557, 299] width 103 height 25
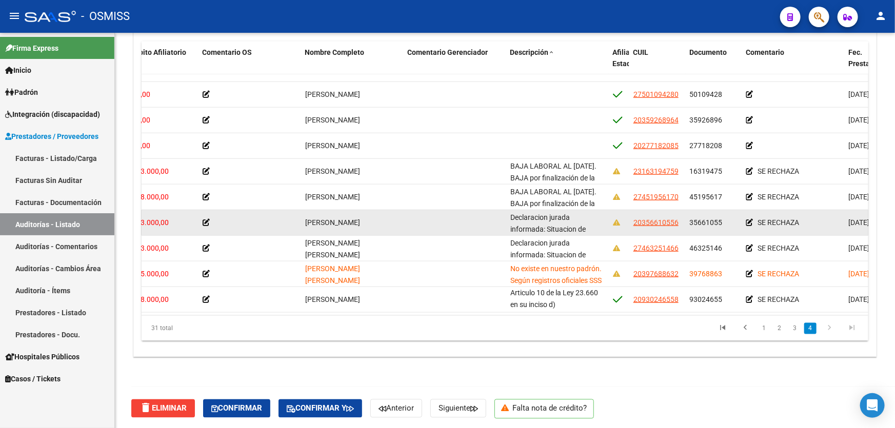
copy span "Tabla SICOSS AFIP: Situacion de revista 13/14 (Licencia sin goce [PERSON_NAME] …"
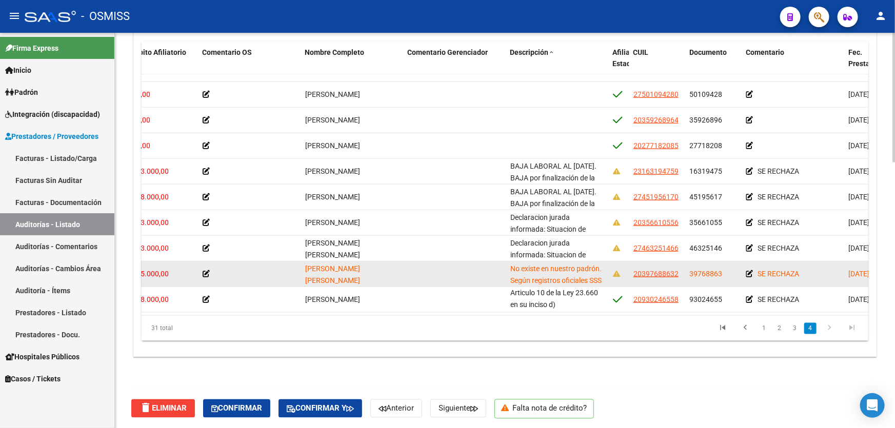
scroll to position [36, 0]
drag, startPoint x: 510, startPoint y: 260, endPoint x: 567, endPoint y: 275, distance: 58.8
click at [567, 275] on div "No existe en nuestro padrón. Según registros oficiales SSS corresponde cobertur…" at bounding box center [557, 274] width 94 height 22
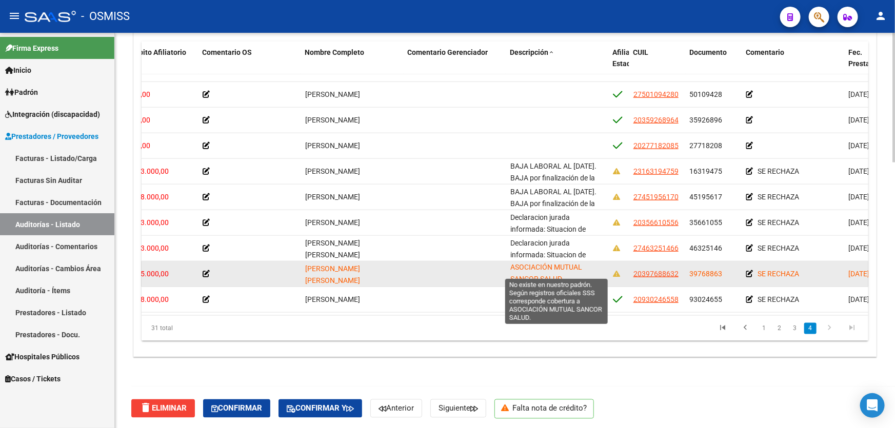
copy span "No existe en nuestro padrón. Según registros oficiales SSS corresponde cobertur…"
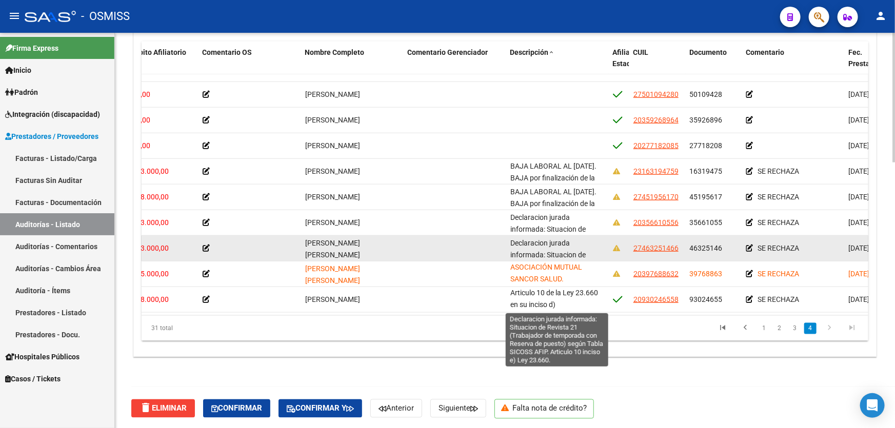
scroll to position [60, 0]
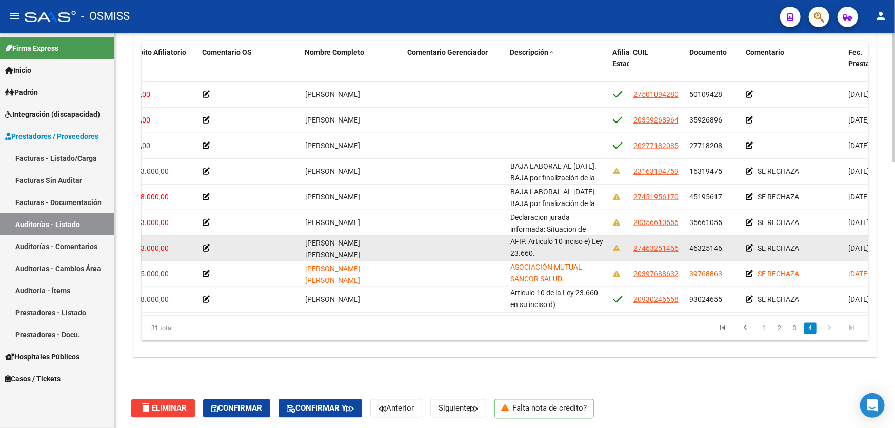
drag, startPoint x: 510, startPoint y: 235, endPoint x: 579, endPoint y: 250, distance: 70.3
click at [579, 250] on div "Declaracion jurada informada: Situacion de Revista 21 (Trabajador de temporada …" at bounding box center [557, 248] width 94 height 22
copy span "Declaracion jurada informada: Situacion de Revista 21 (Trabajador de temporada …"
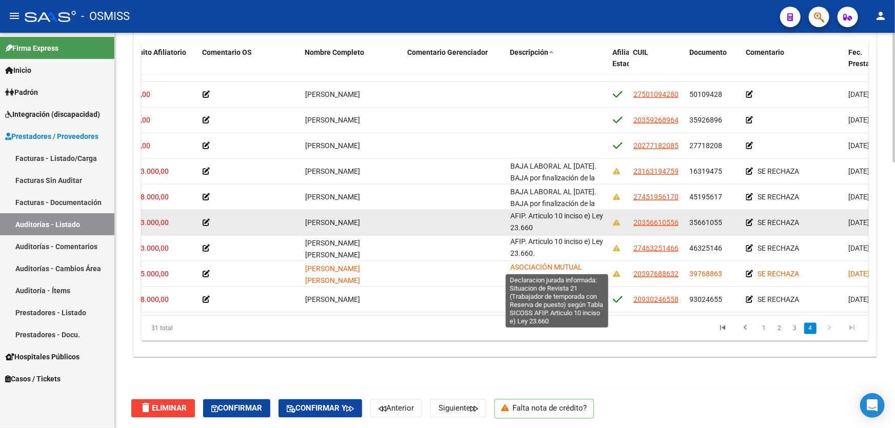
drag, startPoint x: 510, startPoint y: 209, endPoint x: 565, endPoint y: 220, distance: 56.0
click at [565, 220] on div "Declaracion jurada informada: Situacion de Revista 21 (Trabajador de temporada …" at bounding box center [557, 223] width 94 height 22
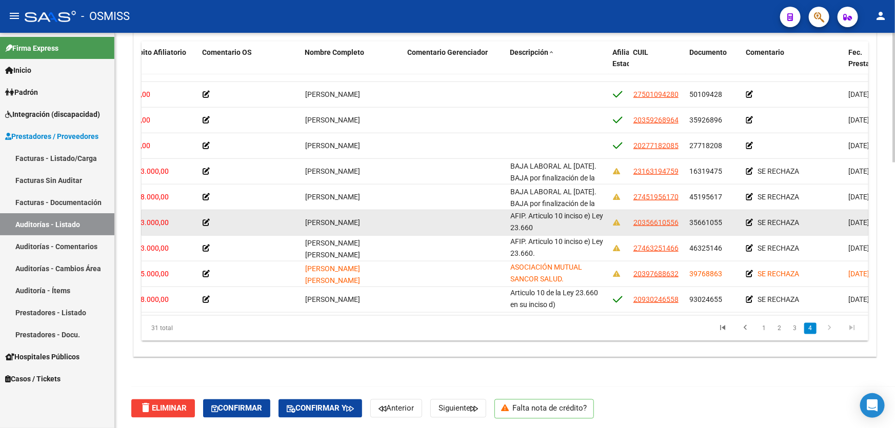
copy span "Declaracion jurada informada: Situacion de Revista 21 (Trabajador de temporada …"
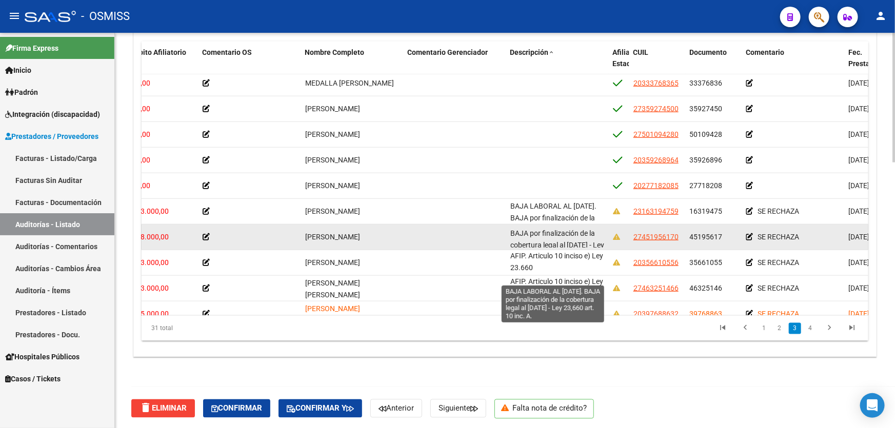
scroll to position [36, 0]
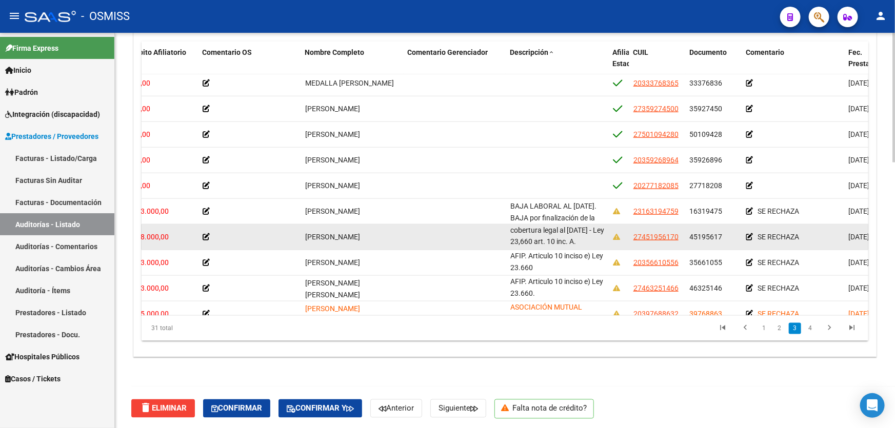
drag, startPoint x: 511, startPoint y: 229, endPoint x: 576, endPoint y: 241, distance: 66.1
click at [576, 241] on div "BAJA LABORAL AL [DATE]. BAJA por finalización de la cobertura legal al [DATE] -…" at bounding box center [557, 237] width 94 height 22
copy span "BAJA LABORAL AL [DATE]. BAJA por finalización de la cobertura legal al [DATE] -…"
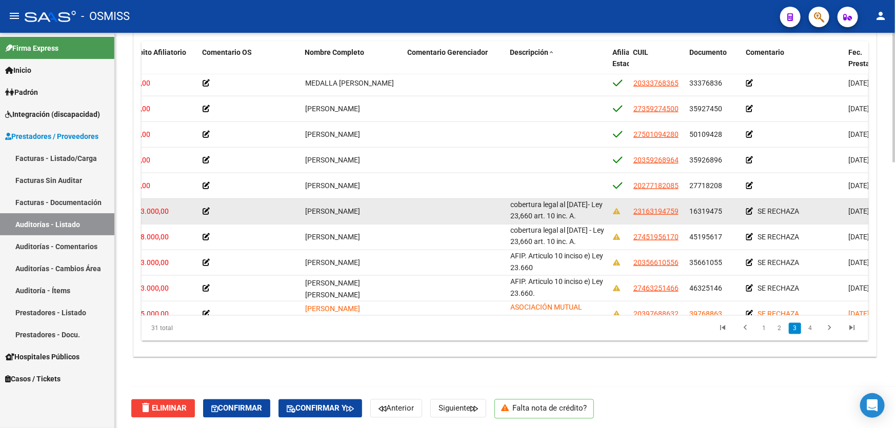
drag, startPoint x: 511, startPoint y: 204, endPoint x: 576, endPoint y: 214, distance: 65.4
click at [576, 214] on div "BAJA LABORAL AL [DATE]. BAJA por finalización de la cobertura legal al [DATE]- …" at bounding box center [557, 212] width 94 height 22
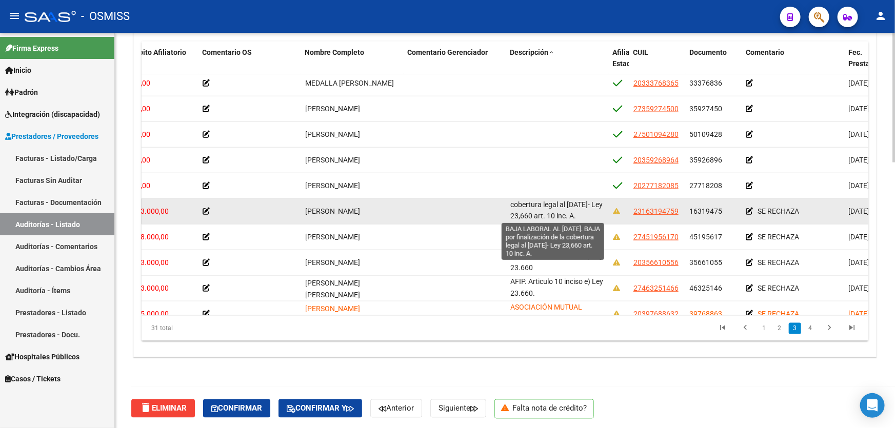
copy span "BAJA LABORAL AL [DATE]. BAJA por finalización de la cobertura legal al [DATE]- …"
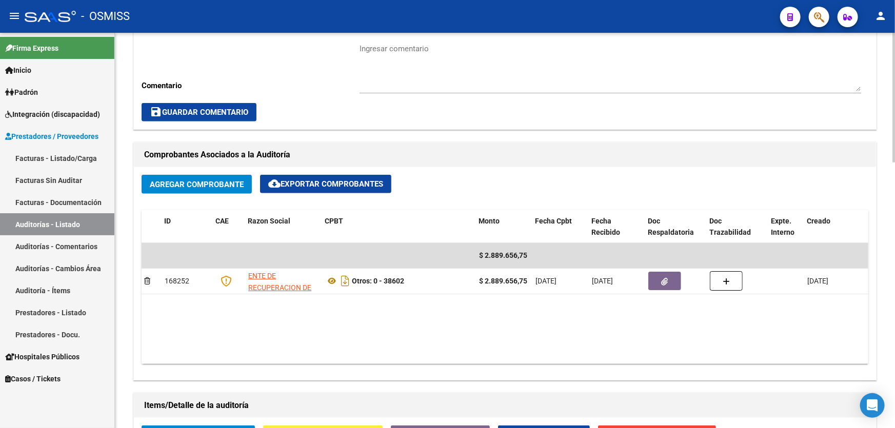
scroll to position [295, 0]
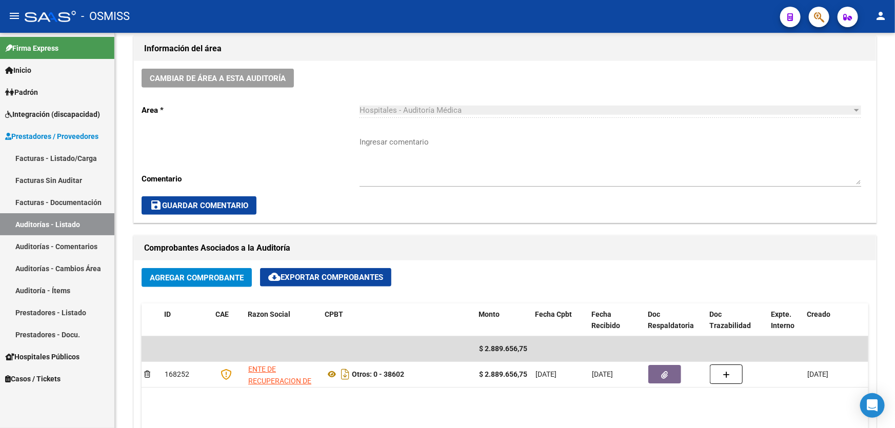
click at [53, 227] on link "Auditorías - Listado" at bounding box center [57, 224] width 114 height 22
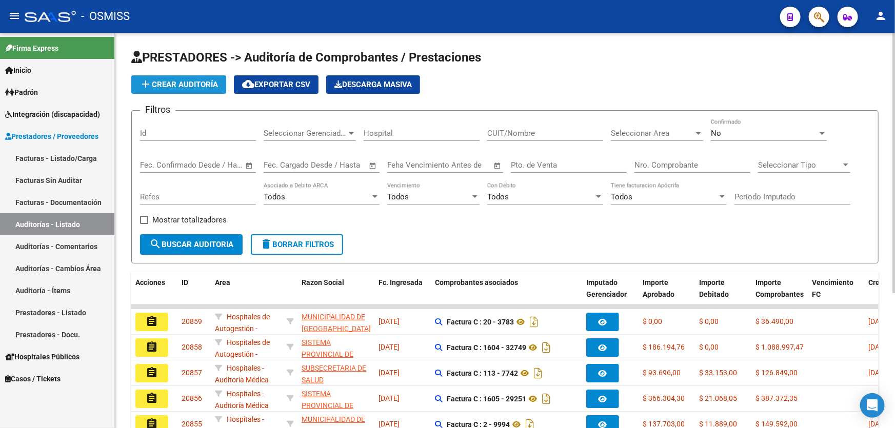
click at [166, 89] on button "add Crear Auditoría" at bounding box center [178, 84] width 95 height 18
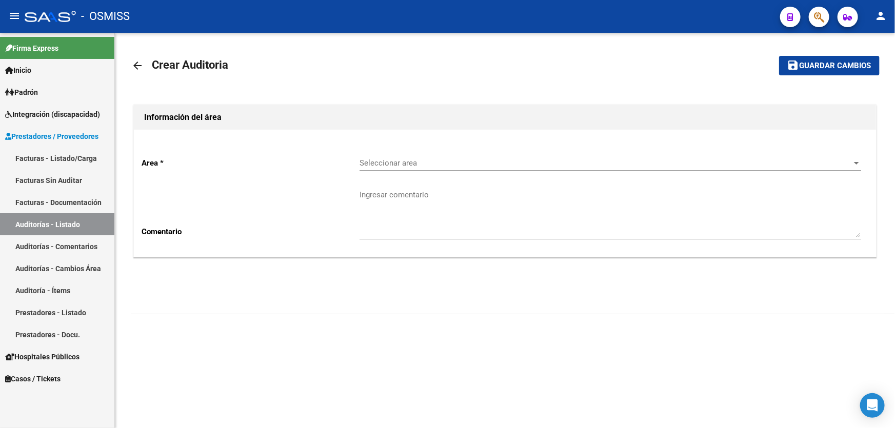
click at [425, 164] on span "Seleccionar area" at bounding box center [606, 162] width 492 height 9
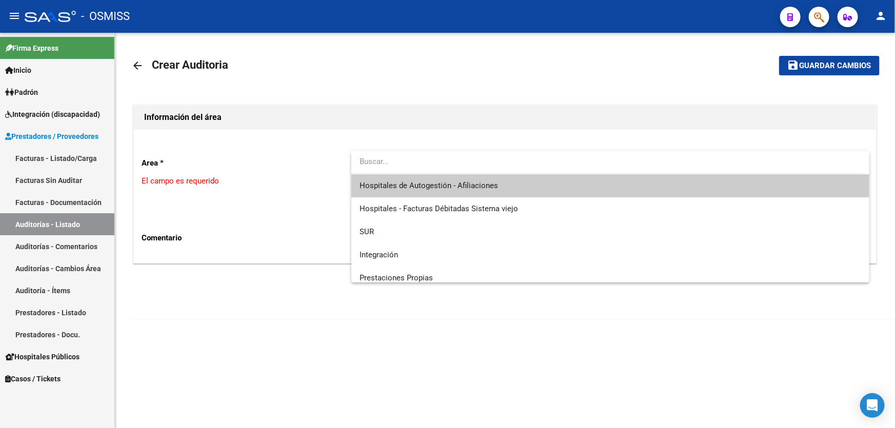
click at [471, 173] on div at bounding box center [606, 162] width 511 height 23
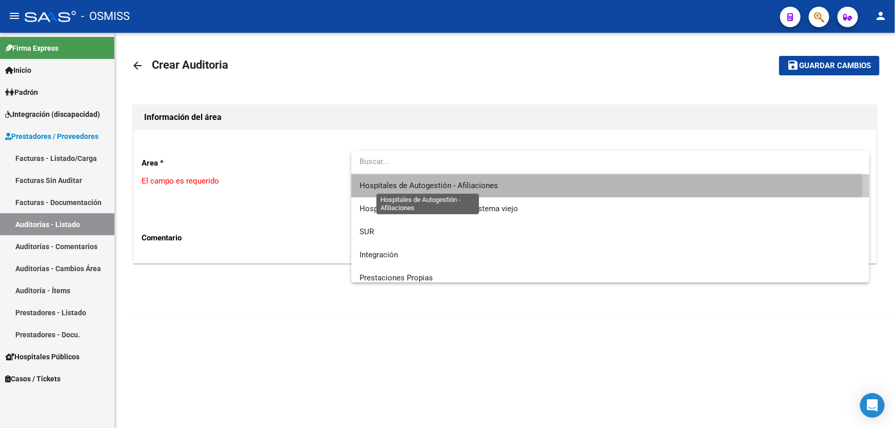
click at [475, 185] on span "Hospitales de Autogestión - Afiliaciones" at bounding box center [429, 185] width 138 height 9
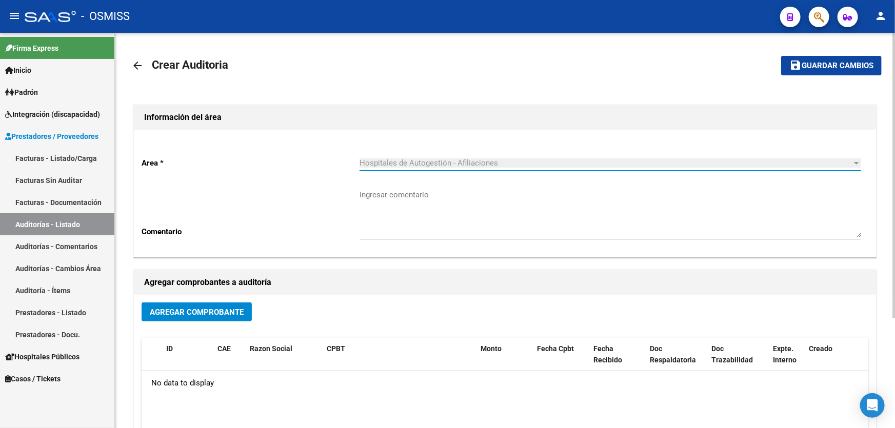
click at [236, 308] on span "Agregar Comprobante" at bounding box center [197, 312] width 94 height 9
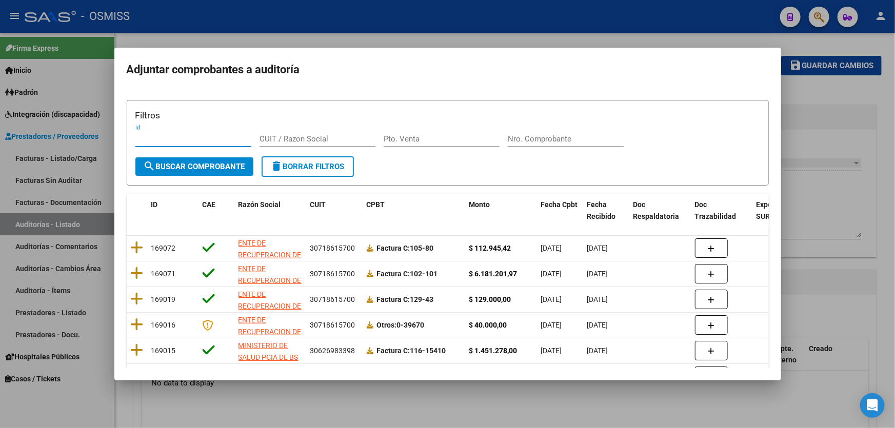
click at [590, 137] on input "Nro. Comprobante" at bounding box center [566, 138] width 116 height 9
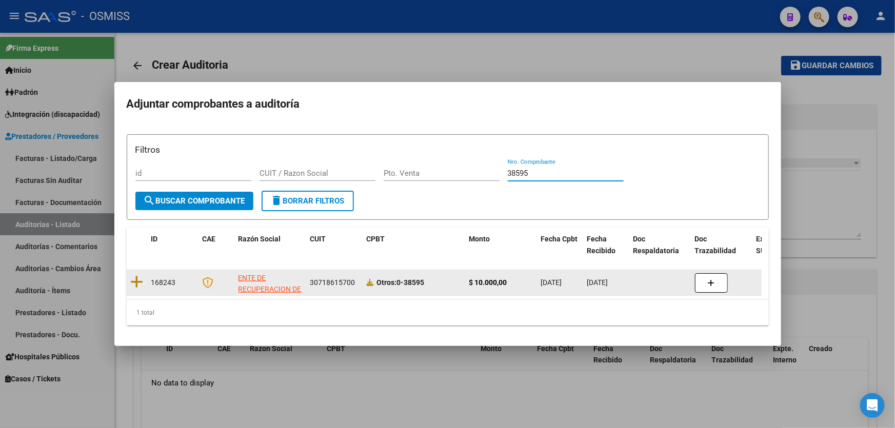
click at [147, 278] on datatable-body-cell "168243" at bounding box center [172, 282] width 51 height 25
click at [142, 278] on icon at bounding box center [137, 282] width 13 height 14
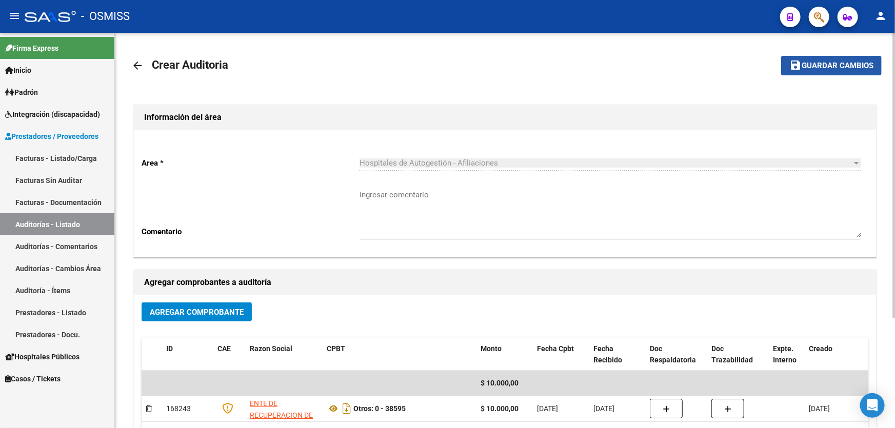
click at [783, 59] on button "save Guardar cambios" at bounding box center [831, 65] width 101 height 19
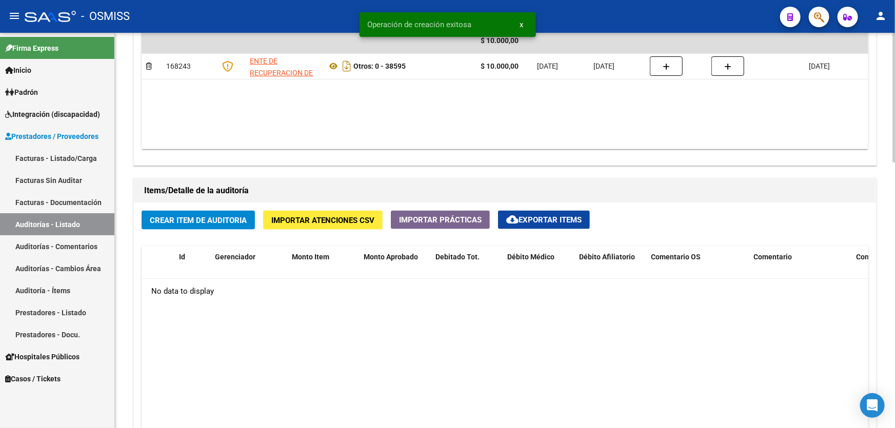
scroll to position [606, 0]
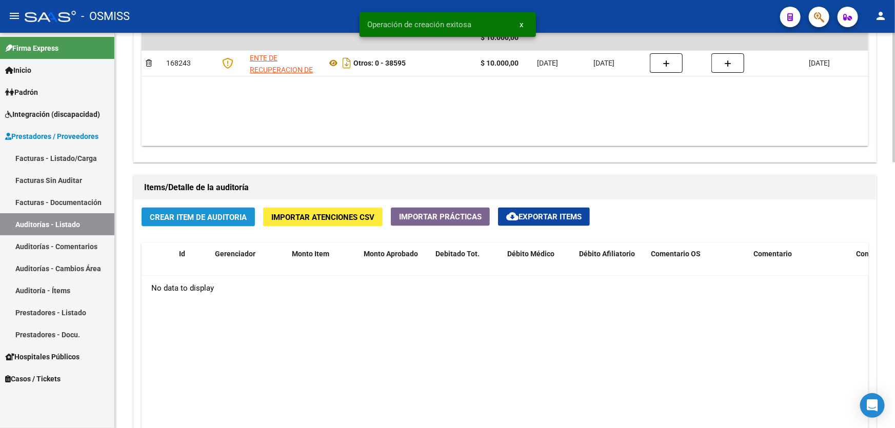
click at [187, 213] on span "Crear Item de Auditoria" at bounding box center [198, 217] width 97 height 9
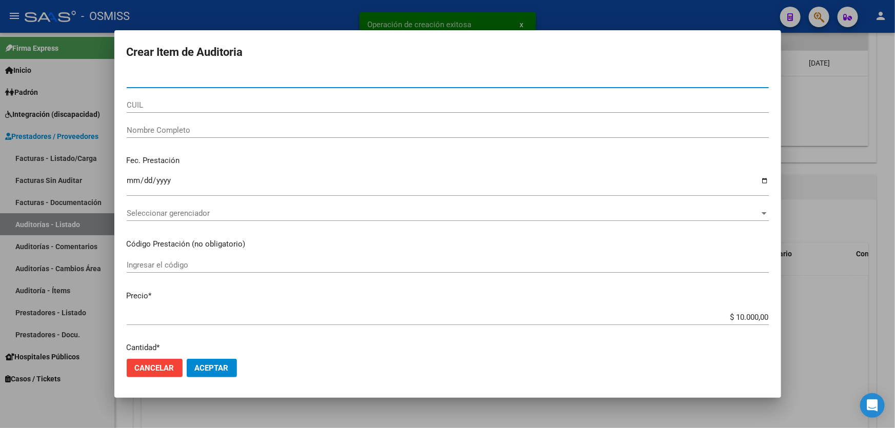
paste input "29222400"
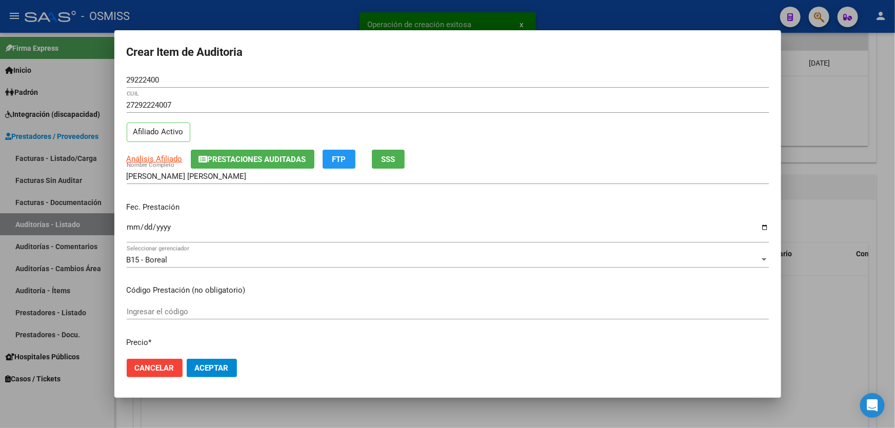
click at [132, 204] on p "Fec. Prestación" at bounding box center [448, 208] width 642 height 12
click at [133, 226] on input "Ingresar la fecha" at bounding box center [448, 231] width 642 height 16
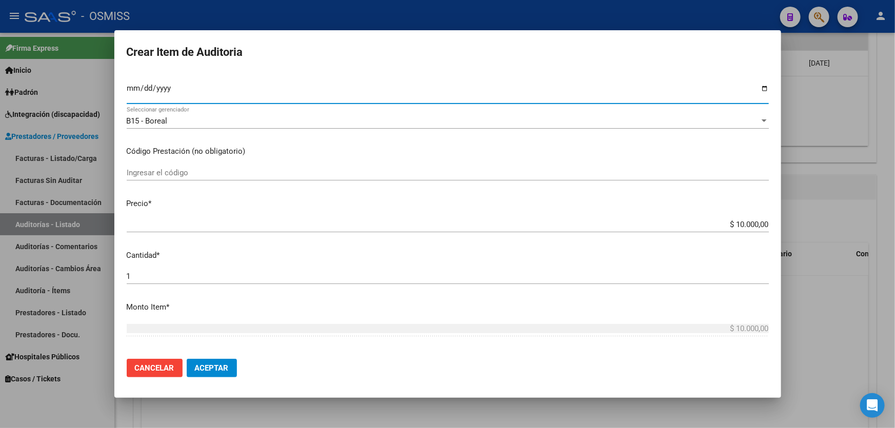
scroll to position [140, 0]
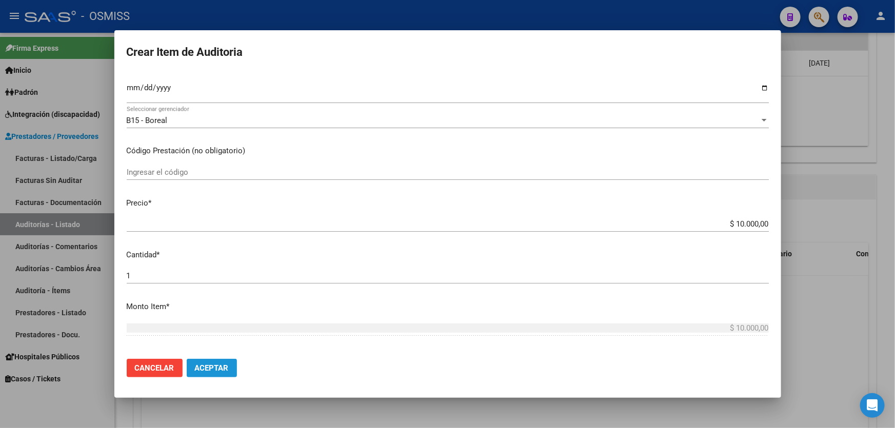
click at [217, 370] on span "Aceptar" at bounding box center [212, 368] width 34 height 9
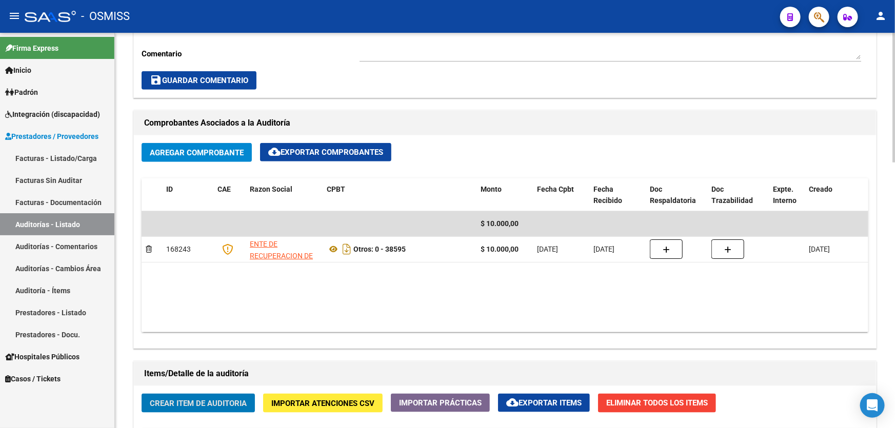
scroll to position [233, 0]
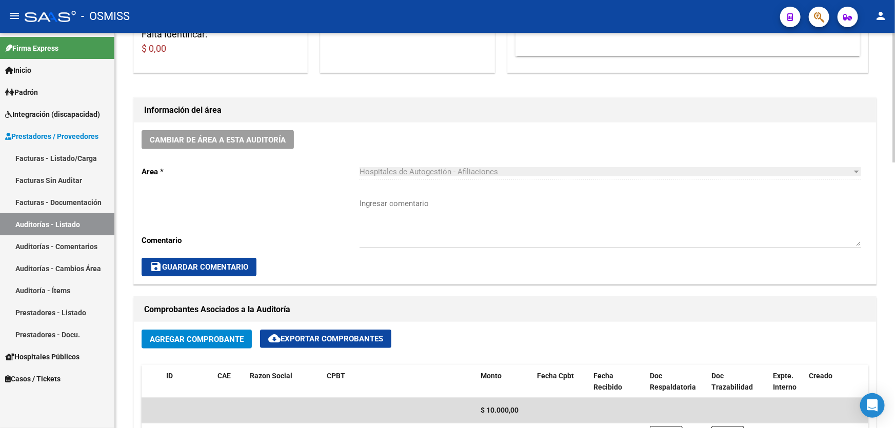
click at [242, 156] on div "Cambiar de área a esta auditoría Area * Hospitales de Autogestión - Afiliacione…" at bounding box center [505, 204] width 742 height 162
click at [242, 155] on div "Cambiar de área a esta auditoría Area * Hospitales de Autogestión - Afiliacione…" at bounding box center [505, 204] width 742 height 162
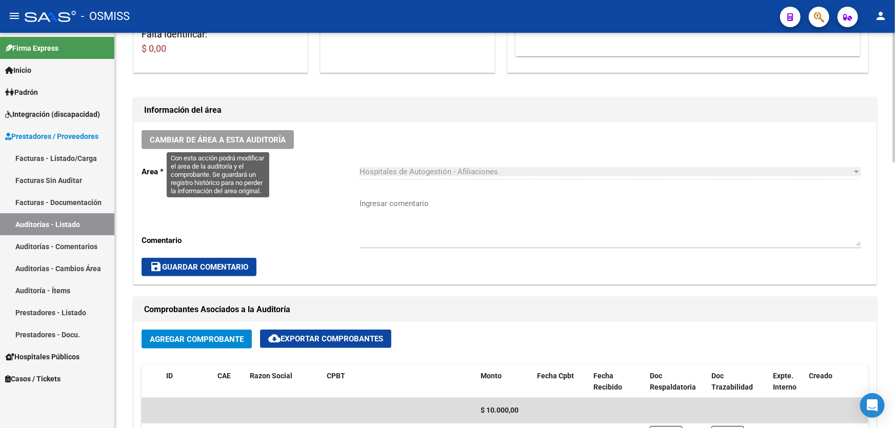
click at [247, 140] on span "Cambiar de área a esta auditoría" at bounding box center [218, 139] width 136 height 9
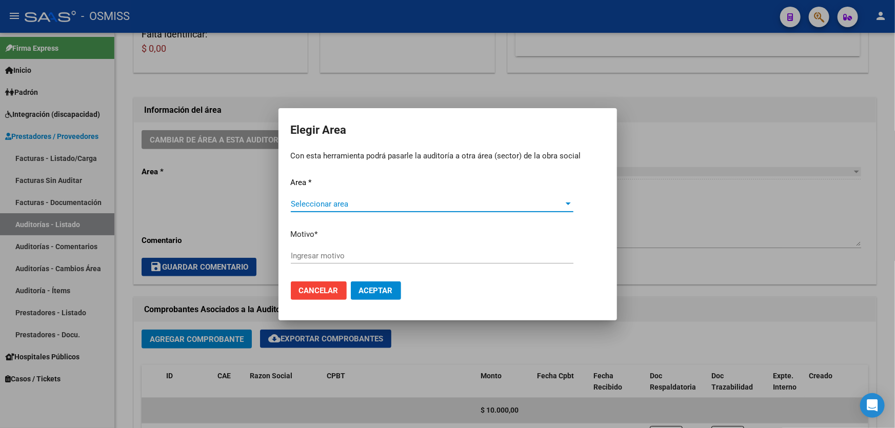
click at [372, 205] on span "Seleccionar area" at bounding box center [427, 204] width 273 height 9
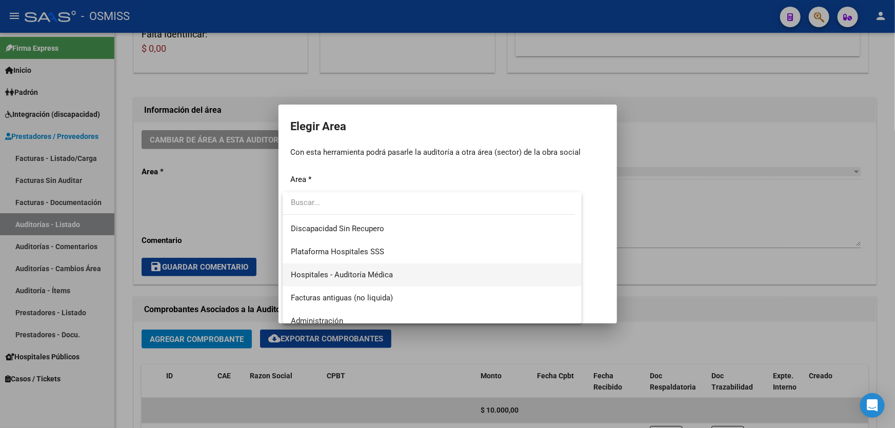
scroll to position [140, 0]
click at [376, 265] on span "Hospitales - Auditoría Médica" at bounding box center [432, 272] width 283 height 23
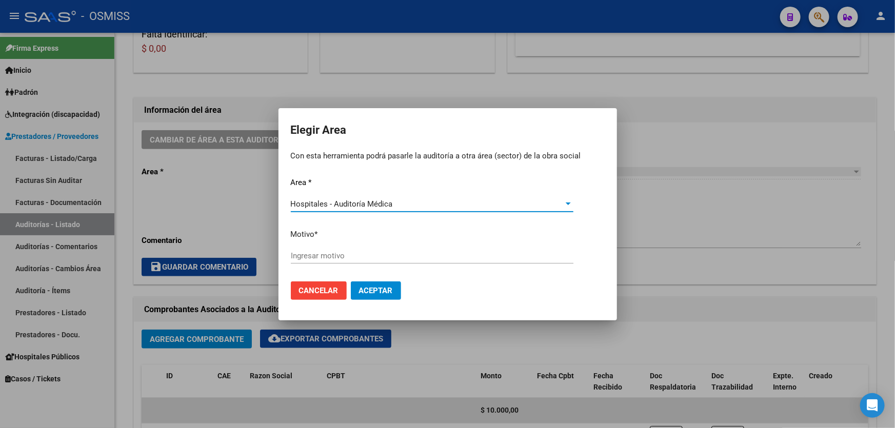
click at [381, 256] on input "Ingresar motivo" at bounding box center [432, 255] width 283 height 9
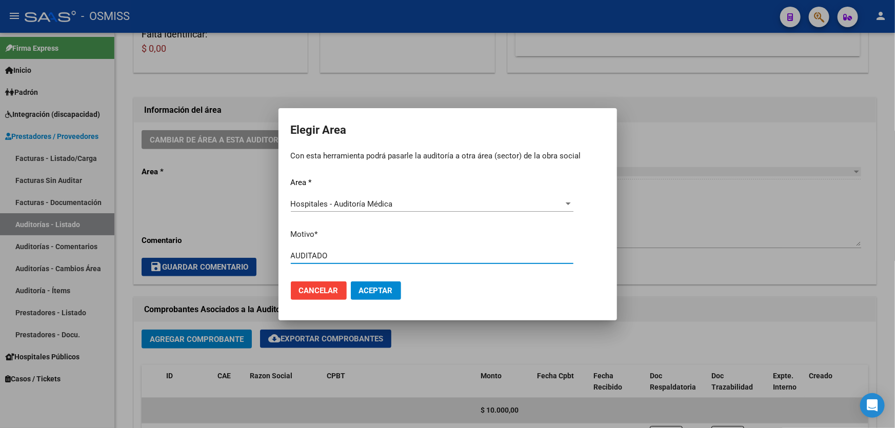
drag, startPoint x: 391, startPoint y: 289, endPoint x: 383, endPoint y: 295, distance: 10.3
click at [391, 289] on span "Aceptar" at bounding box center [376, 290] width 34 height 9
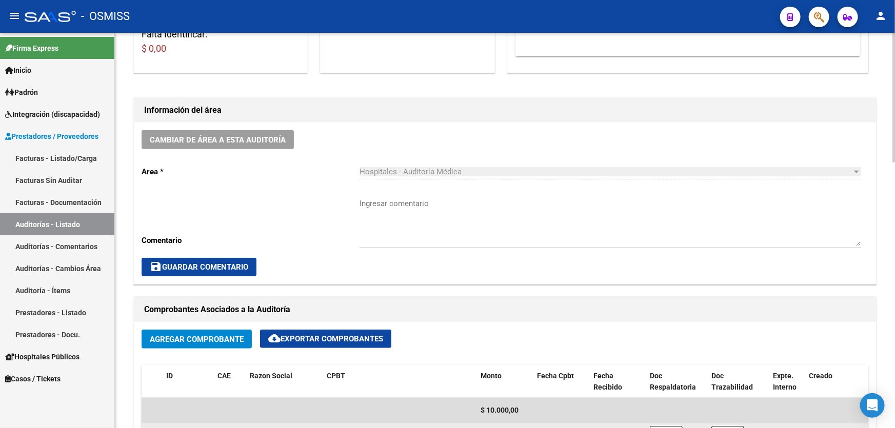
click at [220, 426] on datatable-body-cell at bounding box center [229, 436] width 32 height 25
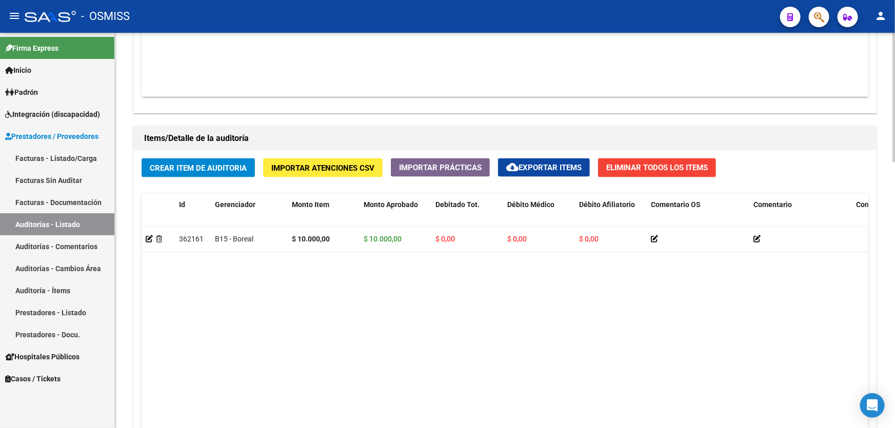
scroll to position [606, 0]
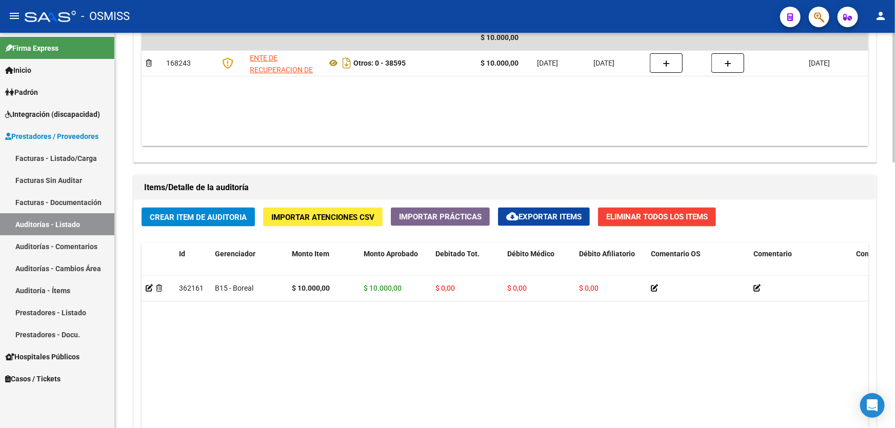
click at [208, 227] on div "Crear Item de Auditoria Importar Atenciones CSV Importar Prácticas cloud_downlo…" at bounding box center [505, 379] width 742 height 359
